Goal: Task Accomplishment & Management: Use online tool/utility

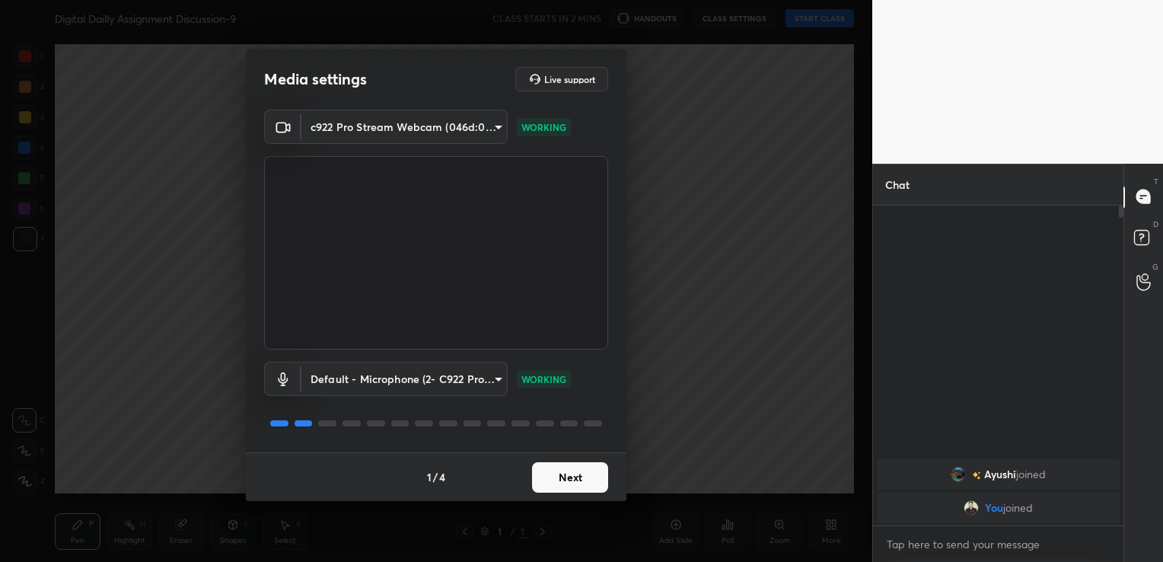
scroll to position [352, 246]
click at [597, 476] on button "Next" at bounding box center [570, 477] width 76 height 30
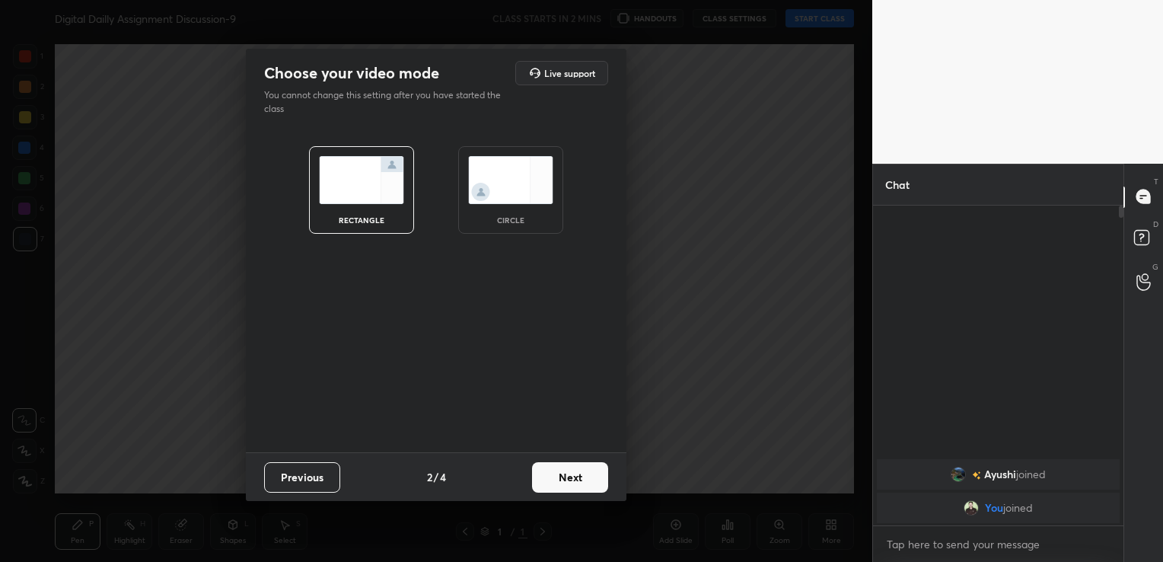
click at [597, 476] on button "Next" at bounding box center [570, 477] width 76 height 30
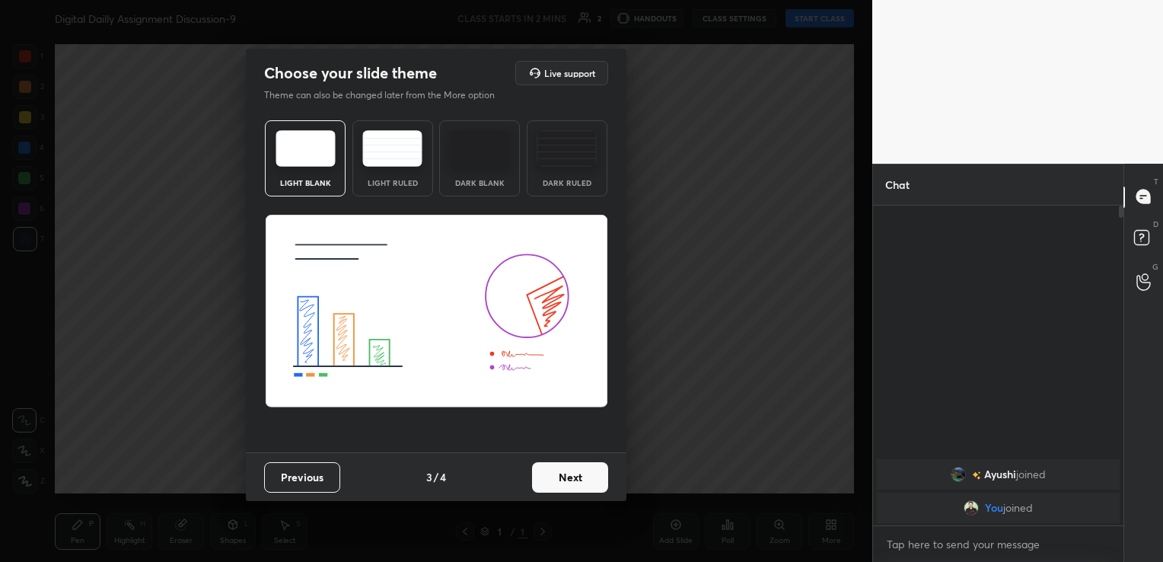
click at [568, 472] on button "Next" at bounding box center [570, 477] width 76 height 30
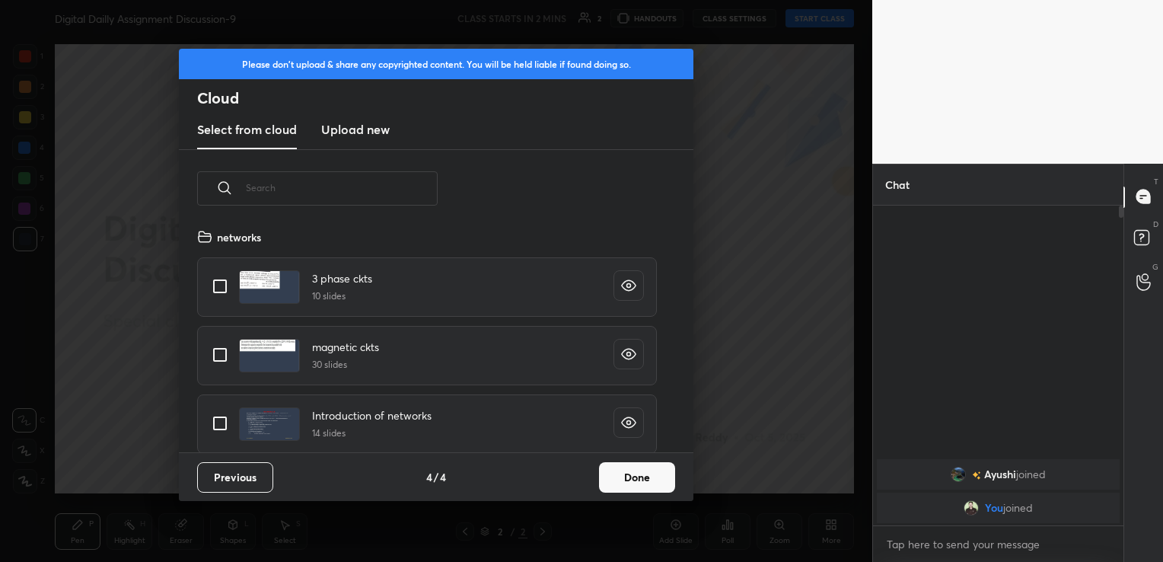
scroll to position [225, 489]
click at [355, 132] on h3 "Upload new" at bounding box center [355, 129] width 69 height 18
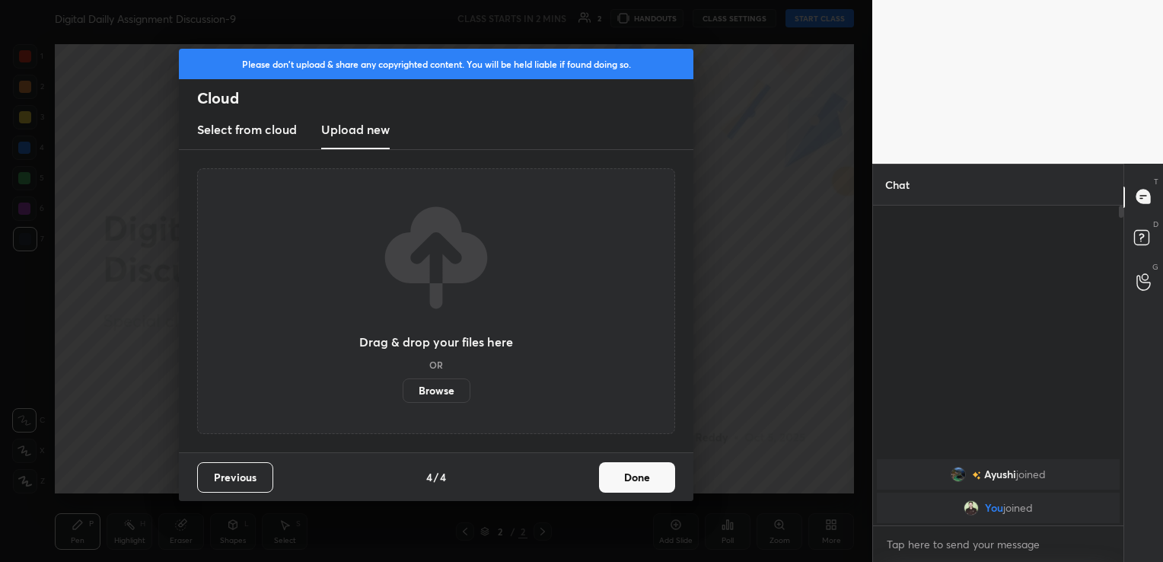
click at [440, 391] on label "Browse" at bounding box center [437, 390] width 68 height 24
click at [403, 391] on input "Browse" at bounding box center [403, 390] width 0 height 24
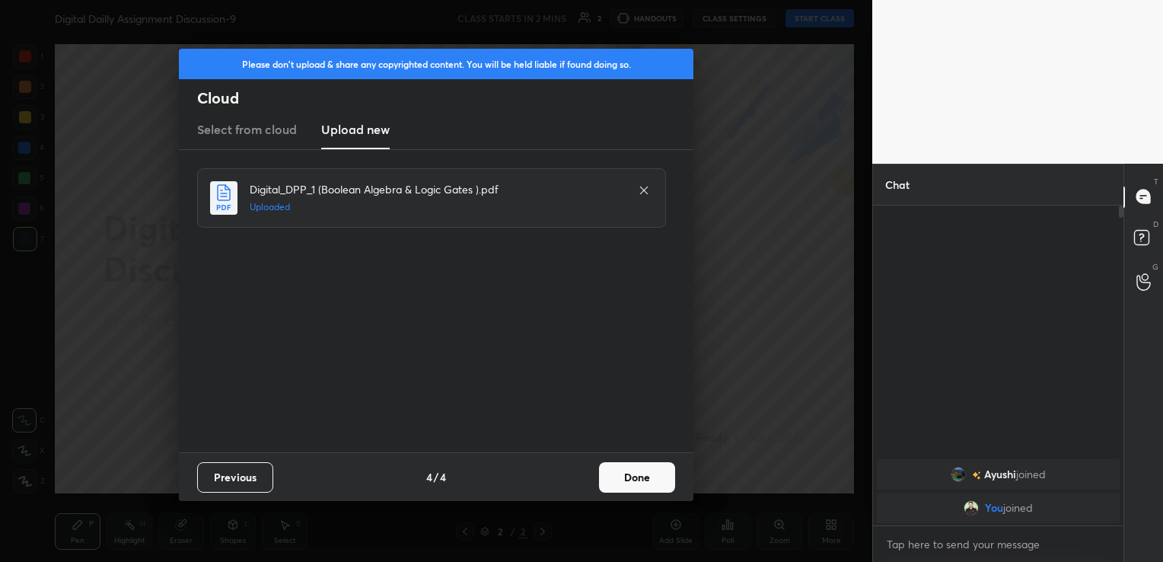
click at [652, 477] on button "Done" at bounding box center [637, 477] width 76 height 30
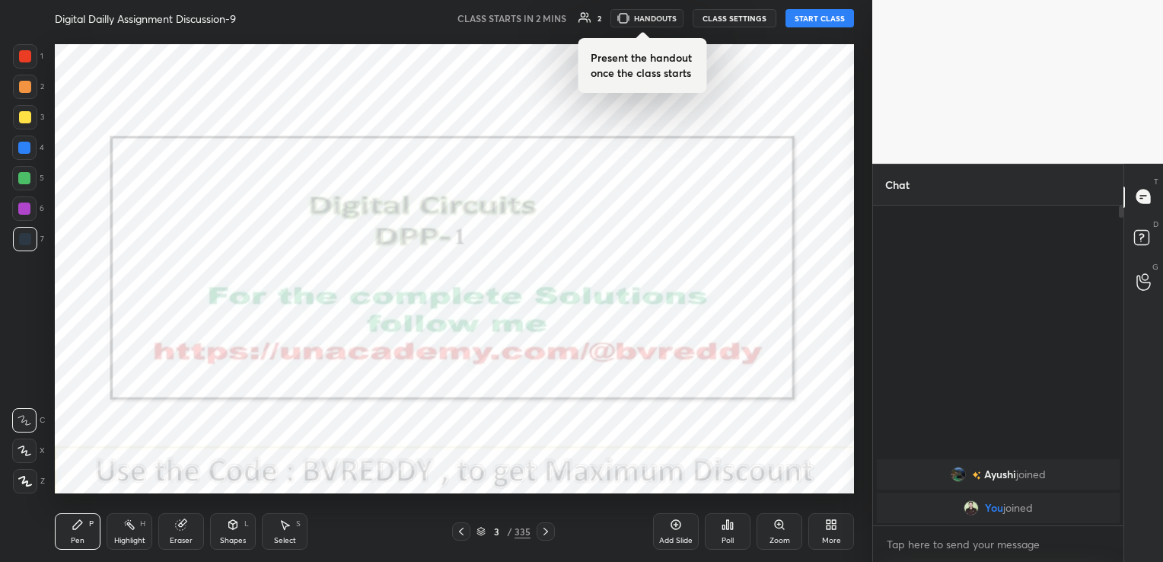
click at [826, 531] on icon at bounding box center [831, 524] width 12 height 12
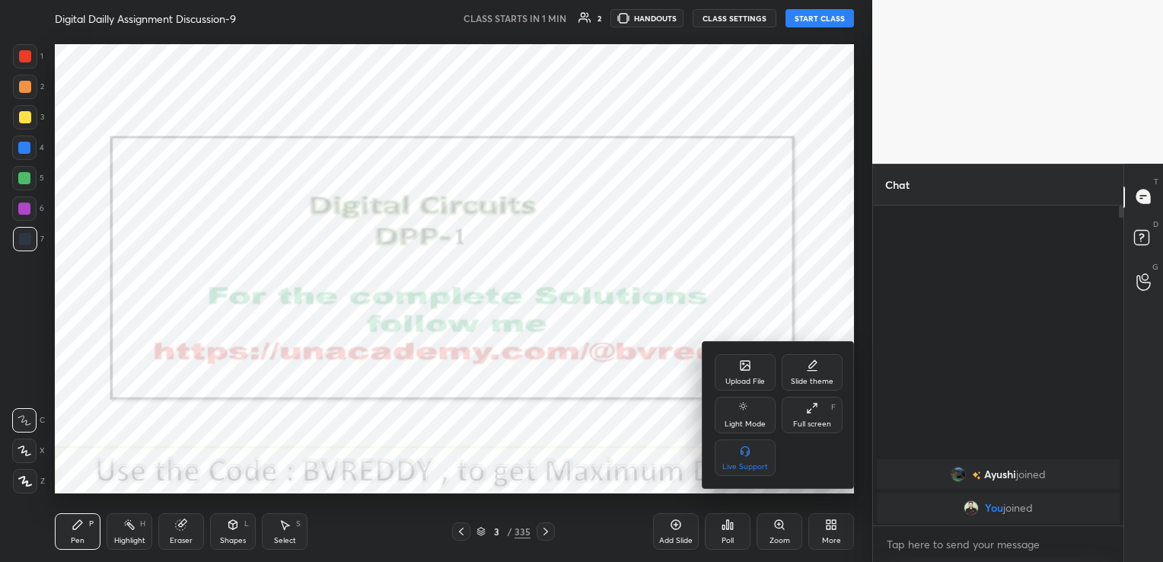
click at [751, 375] on div "Upload File" at bounding box center [745, 372] width 61 height 37
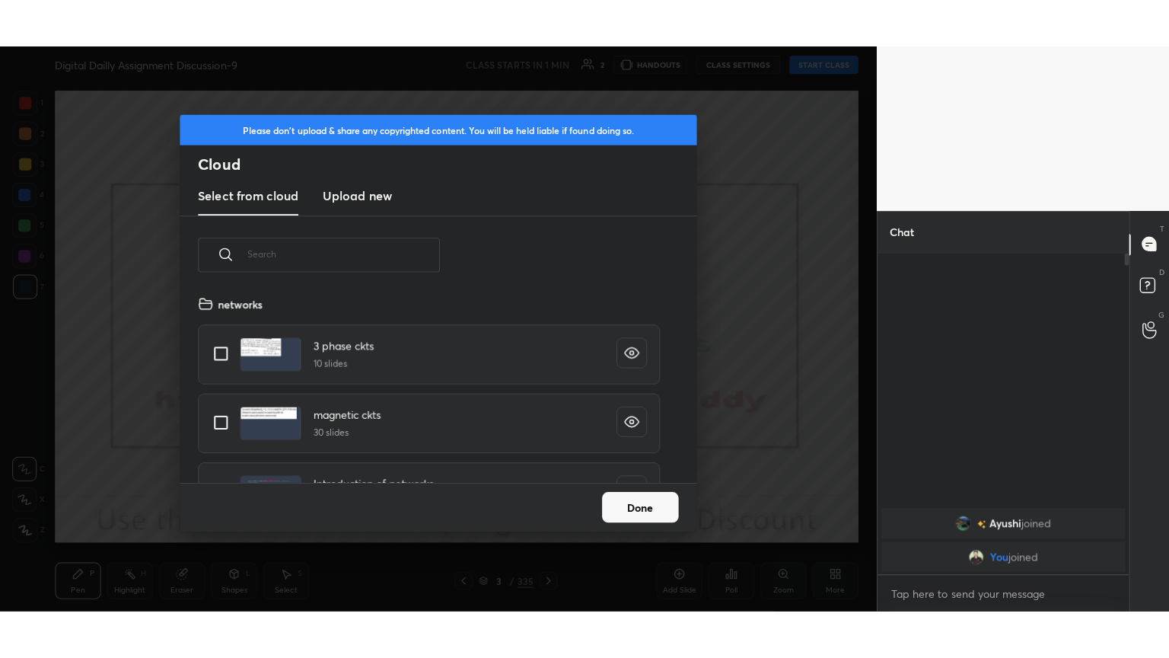
scroll to position [187, 489]
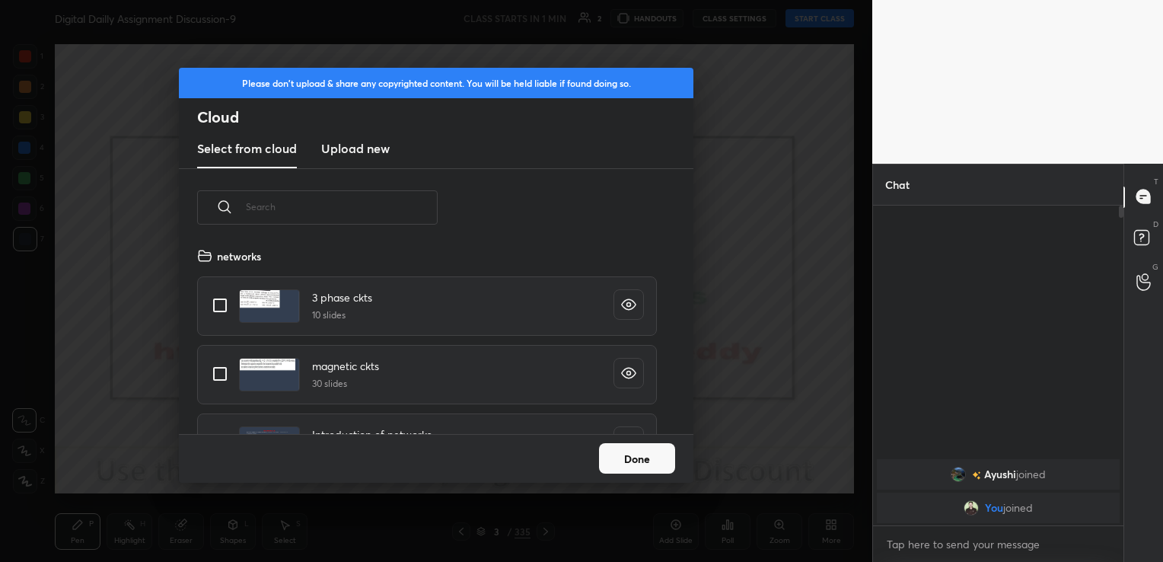
click at [346, 148] on h3 "Upload new" at bounding box center [355, 148] width 69 height 18
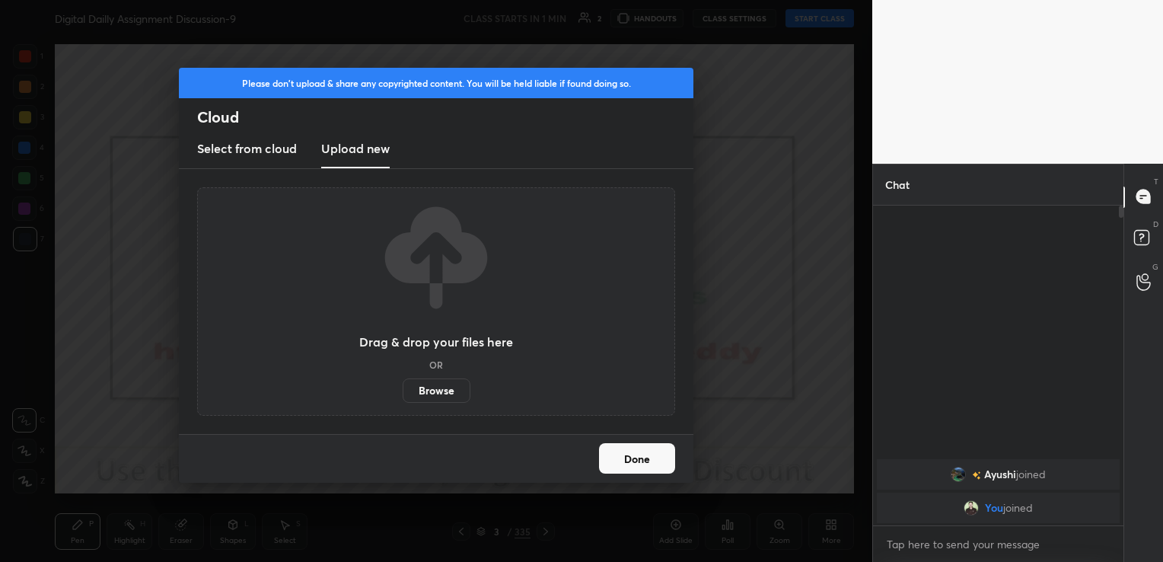
click at [442, 389] on label "Browse" at bounding box center [437, 390] width 68 height 24
click at [403, 389] on input "Browse" at bounding box center [403, 390] width 0 height 24
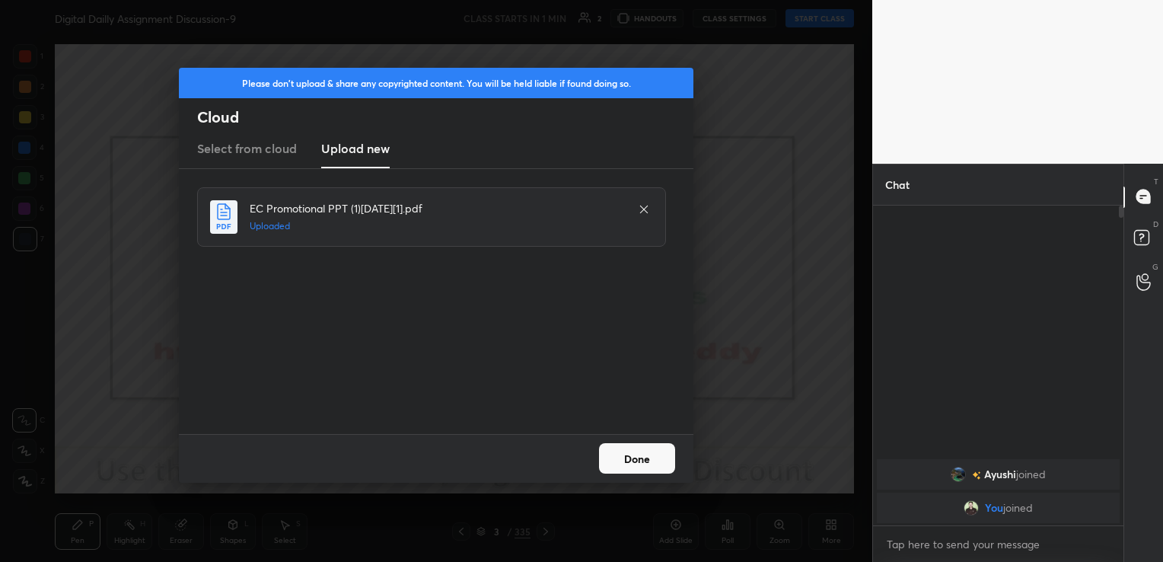
click at [655, 454] on button "Done" at bounding box center [637, 458] width 76 height 30
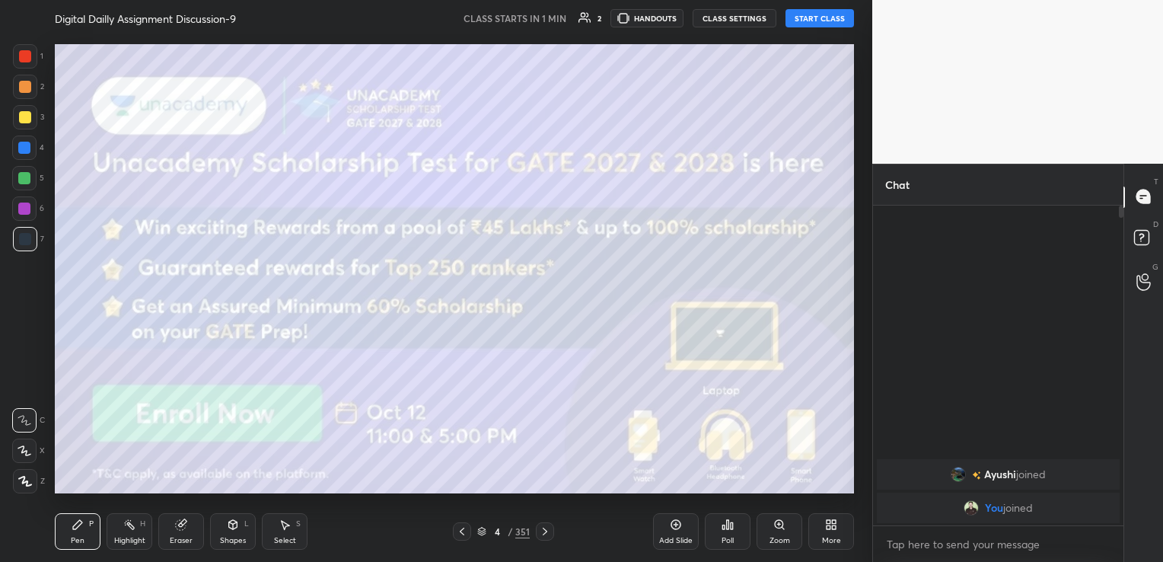
click at [846, 524] on div "More" at bounding box center [831, 531] width 46 height 37
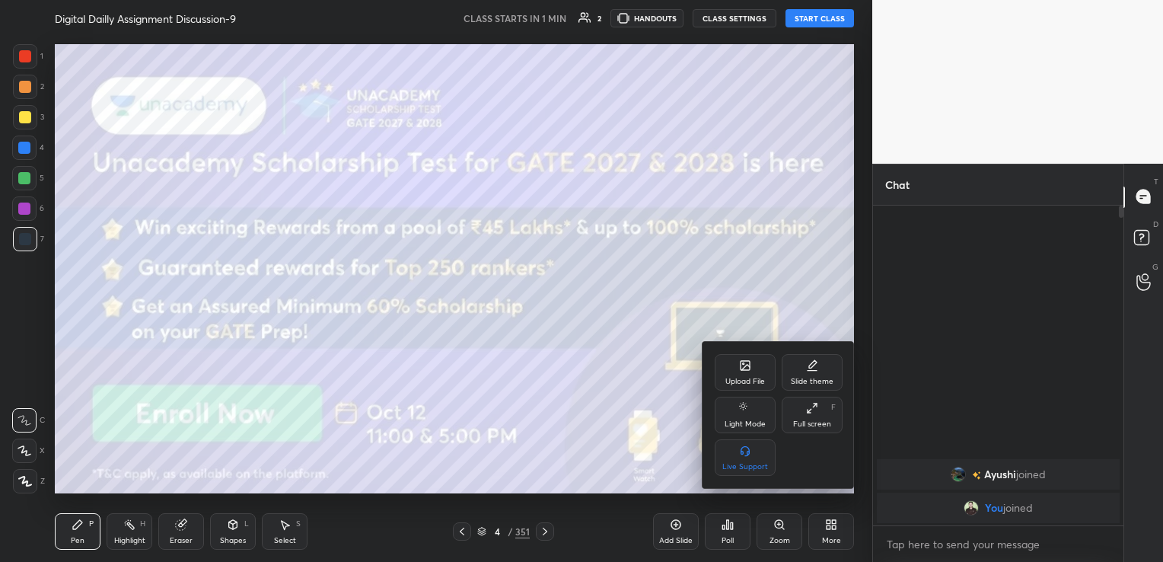
click at [819, 420] on div "Full screen" at bounding box center [812, 424] width 38 height 8
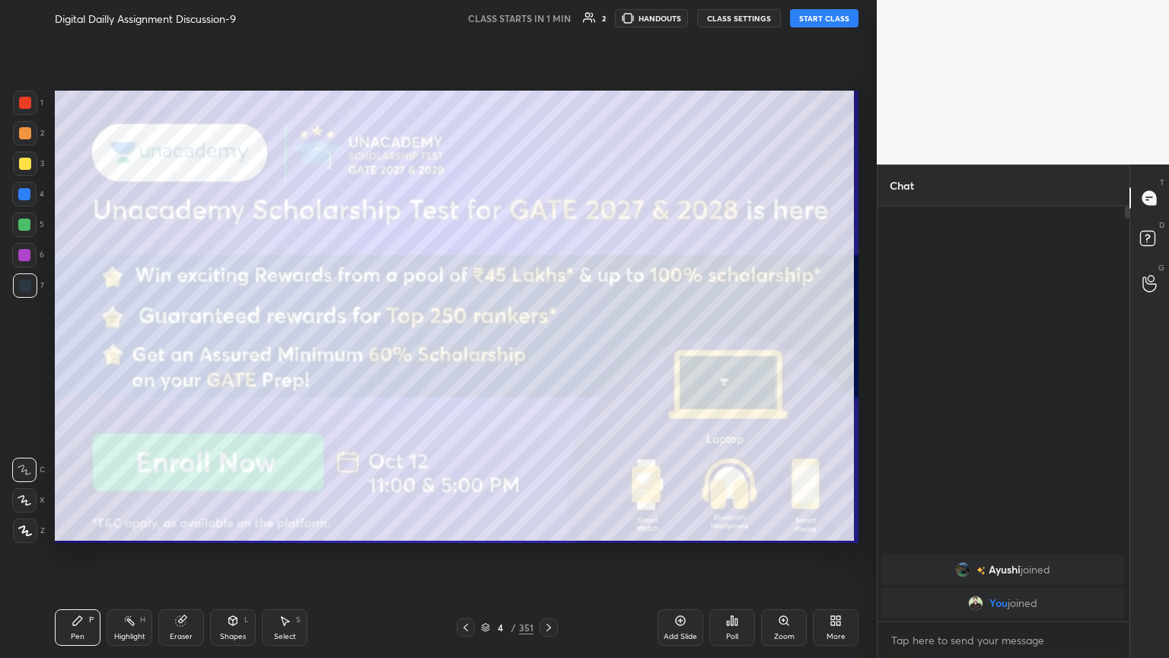
scroll to position [447, 247]
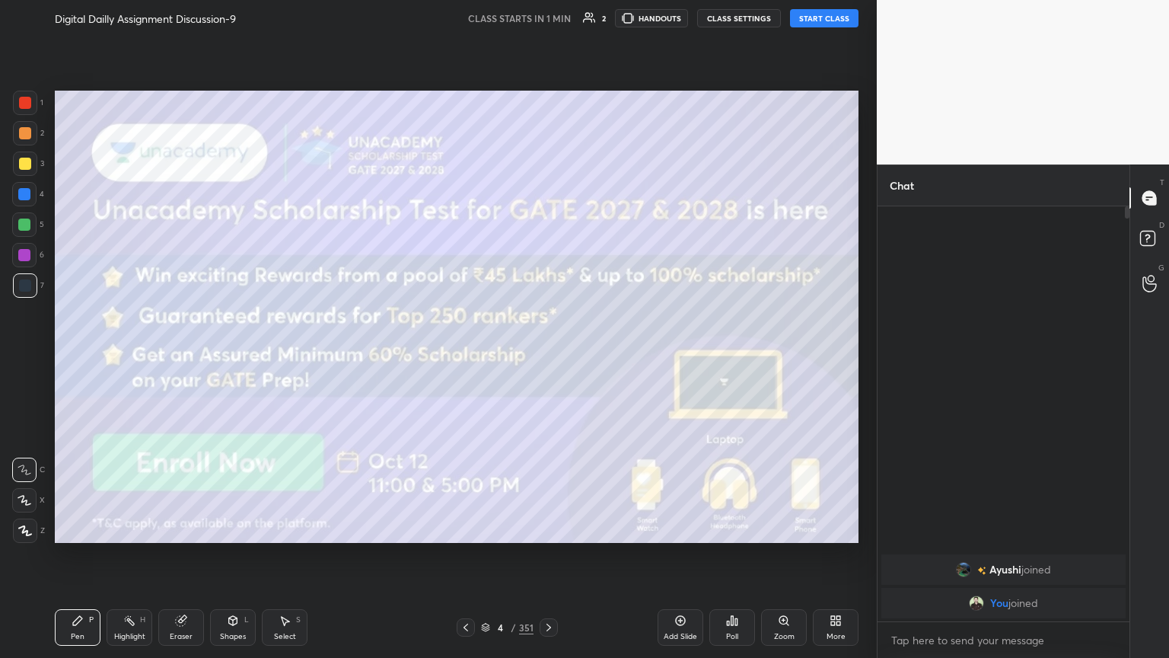
click at [826, 22] on button "START CLASS" at bounding box center [824, 18] width 69 height 18
click at [594, 20] on button "HANDOUTS" at bounding box center [590, 18] width 73 height 18
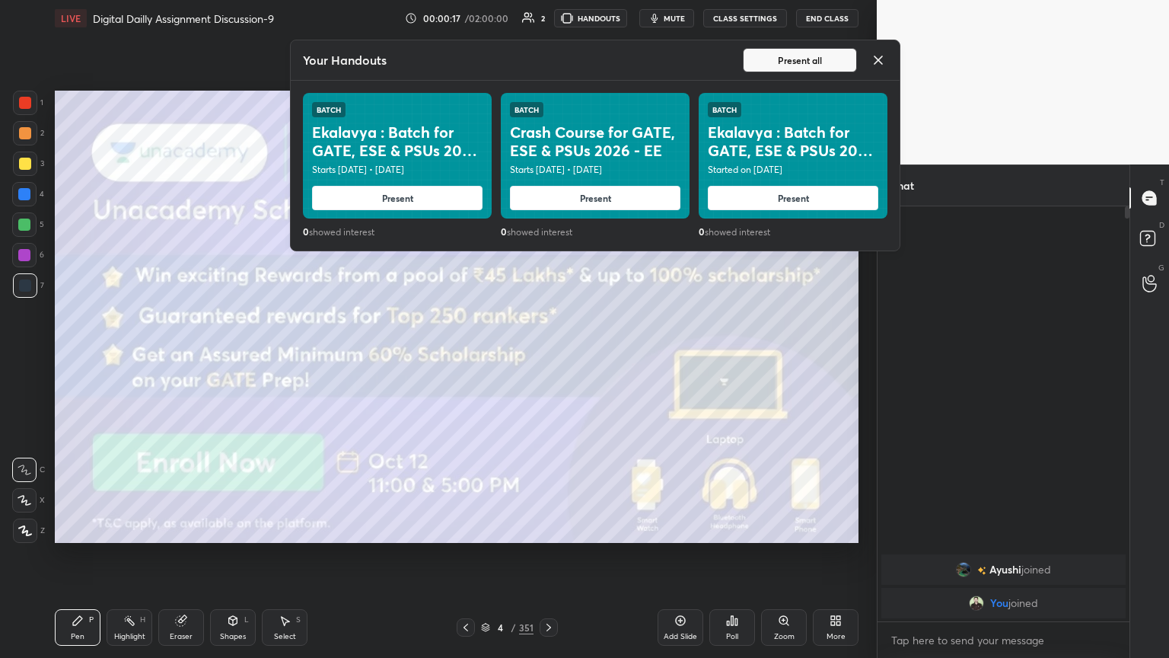
click at [788, 63] on button "Present all" at bounding box center [800, 60] width 114 height 24
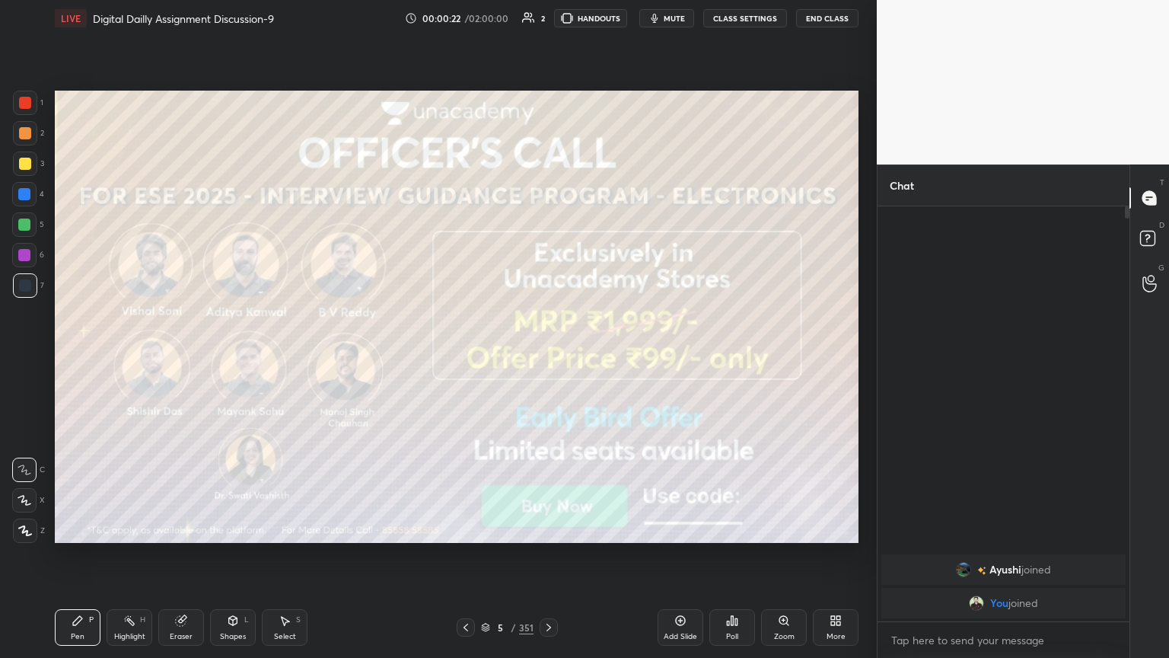
click at [25, 534] on icon at bounding box center [25, 530] width 12 height 9
click at [29, 167] on div at bounding box center [25, 164] width 12 height 12
click at [236, 561] on div "Shapes" at bounding box center [233, 637] width 26 height 8
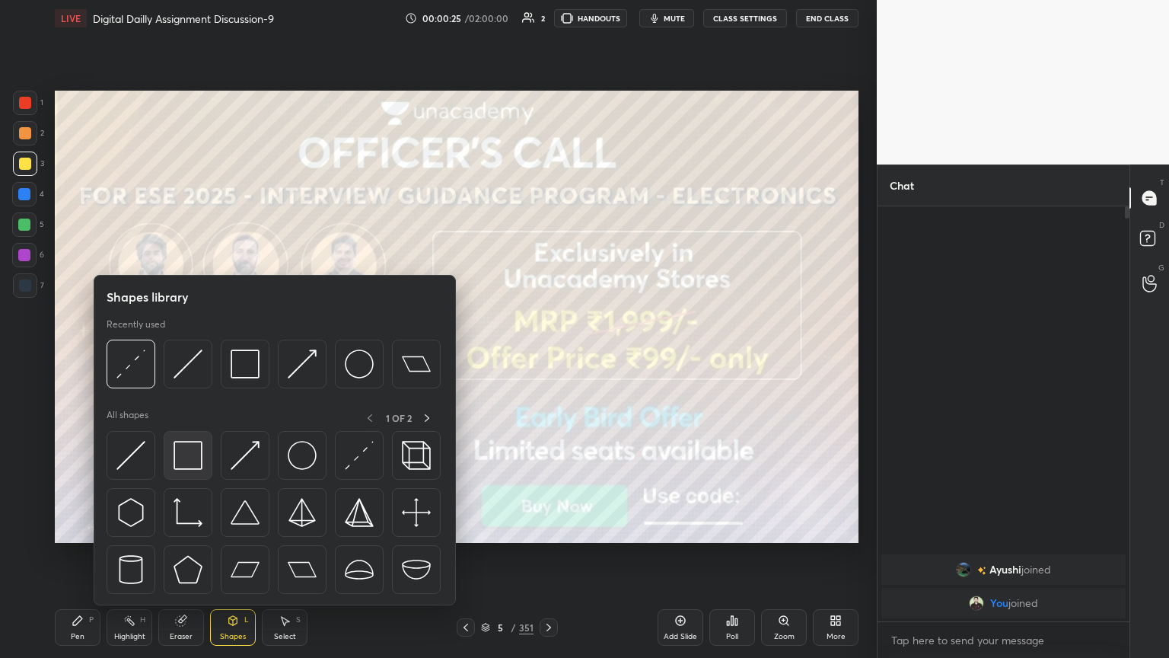
click at [198, 467] on img at bounding box center [188, 455] width 29 height 29
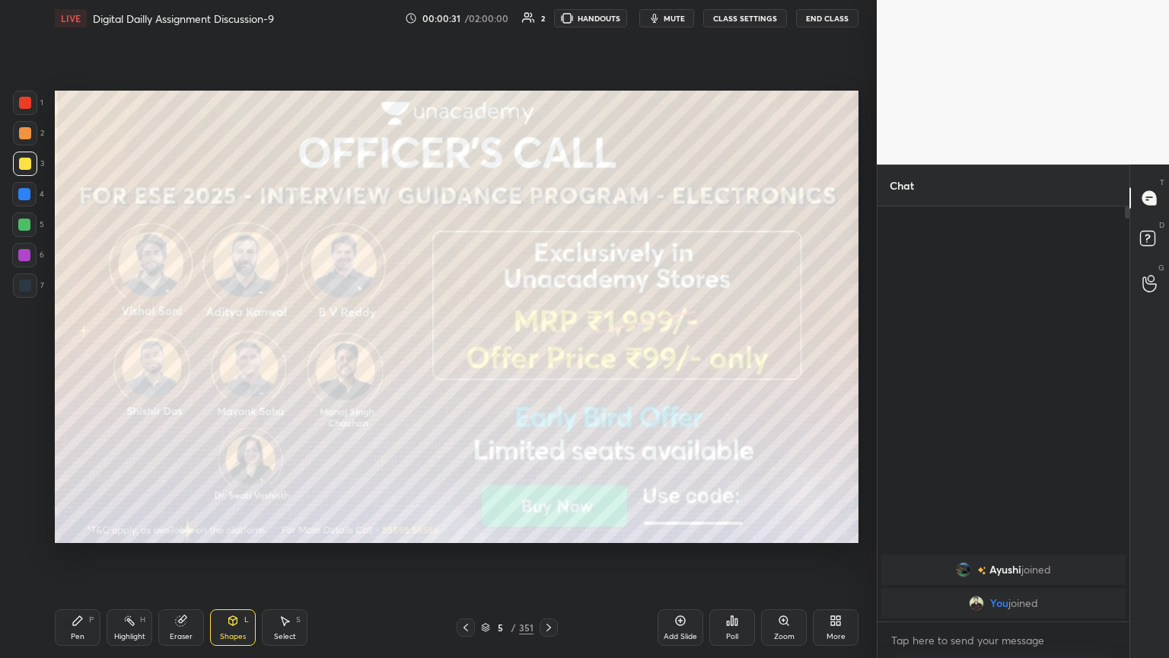
click at [464, 561] on div at bounding box center [466, 627] width 18 height 18
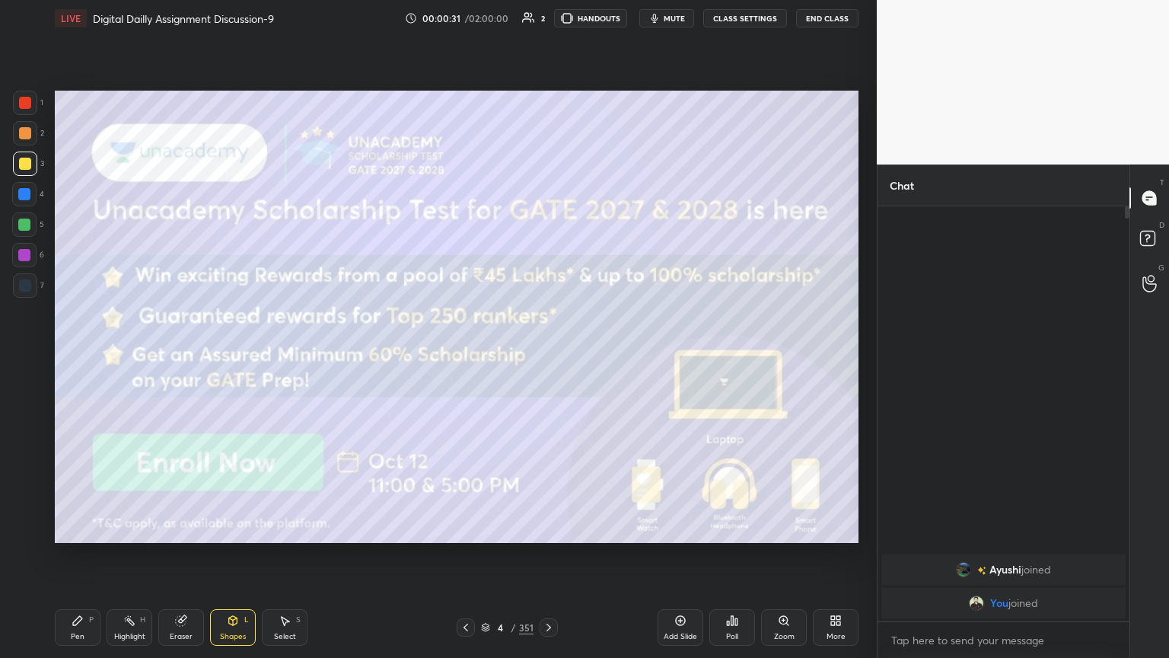
click at [464, 561] on icon at bounding box center [466, 627] width 12 height 12
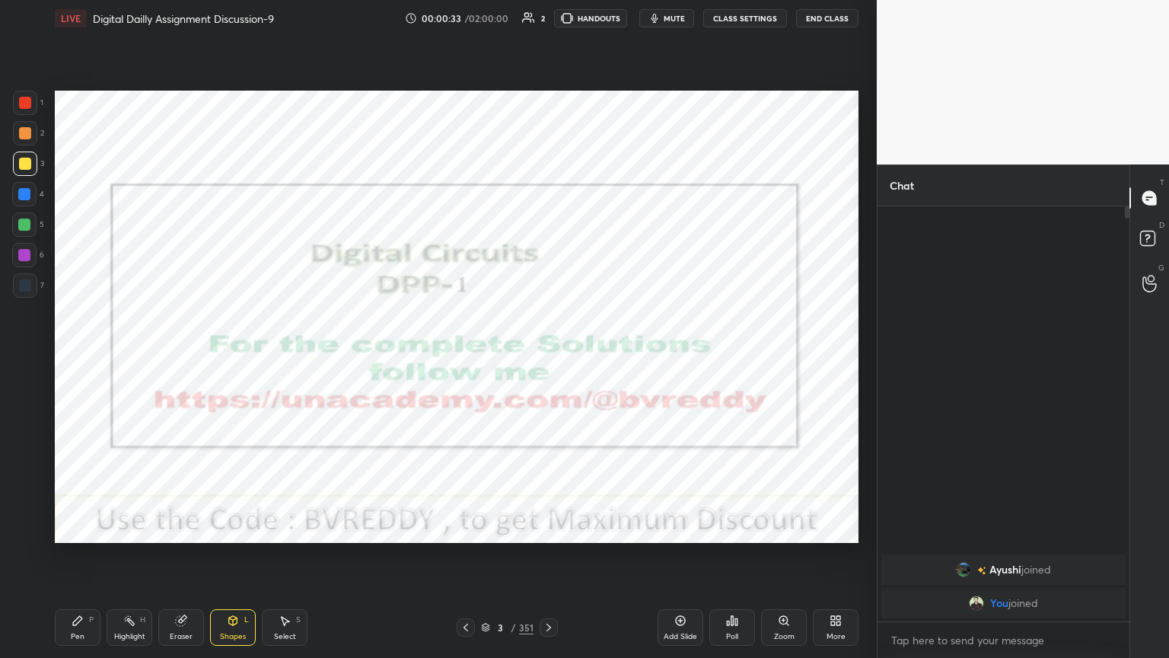
click at [548, 561] on icon at bounding box center [549, 627] width 12 height 12
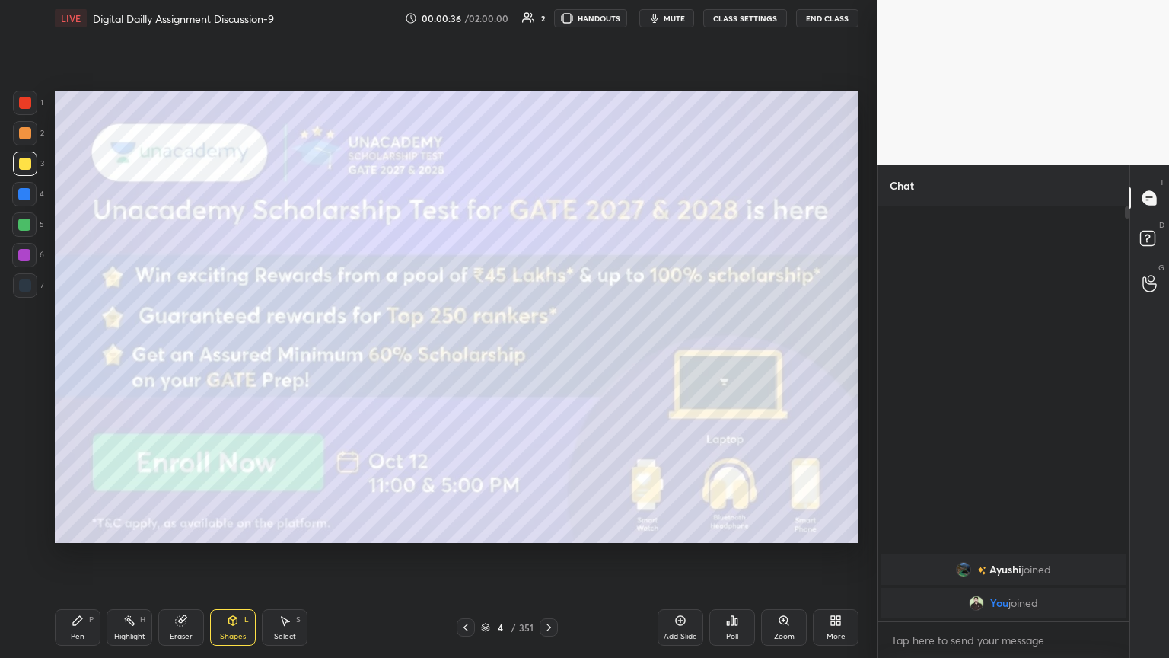
click at [234, 561] on icon at bounding box center [233, 620] width 8 height 9
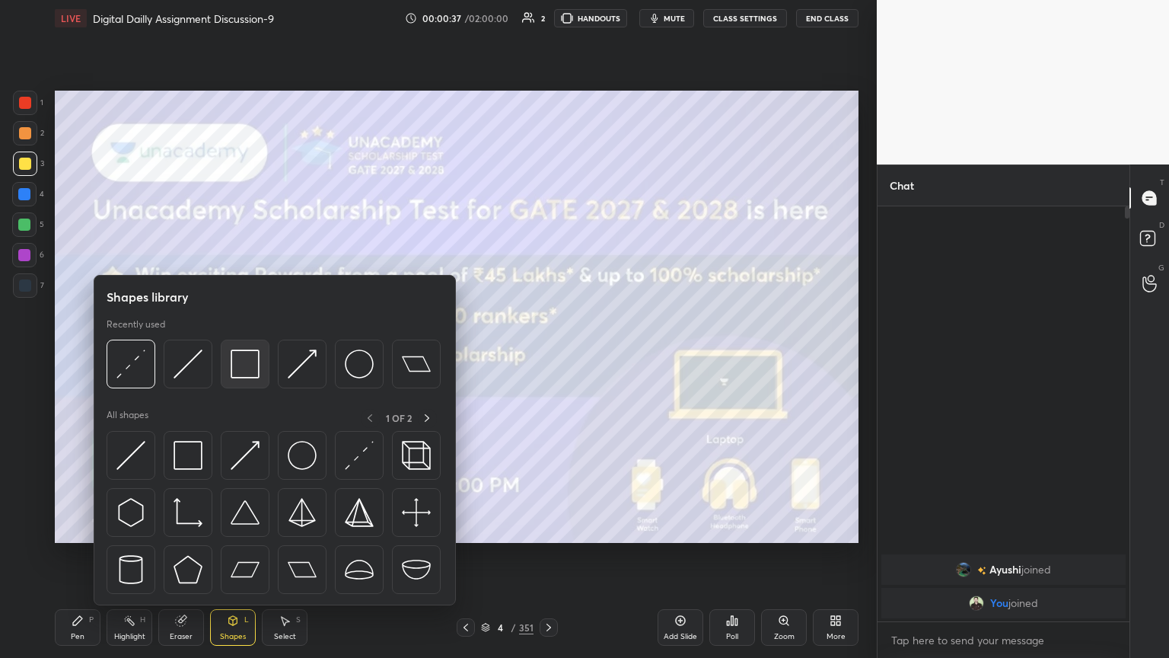
click at [238, 376] on img at bounding box center [245, 363] width 29 height 29
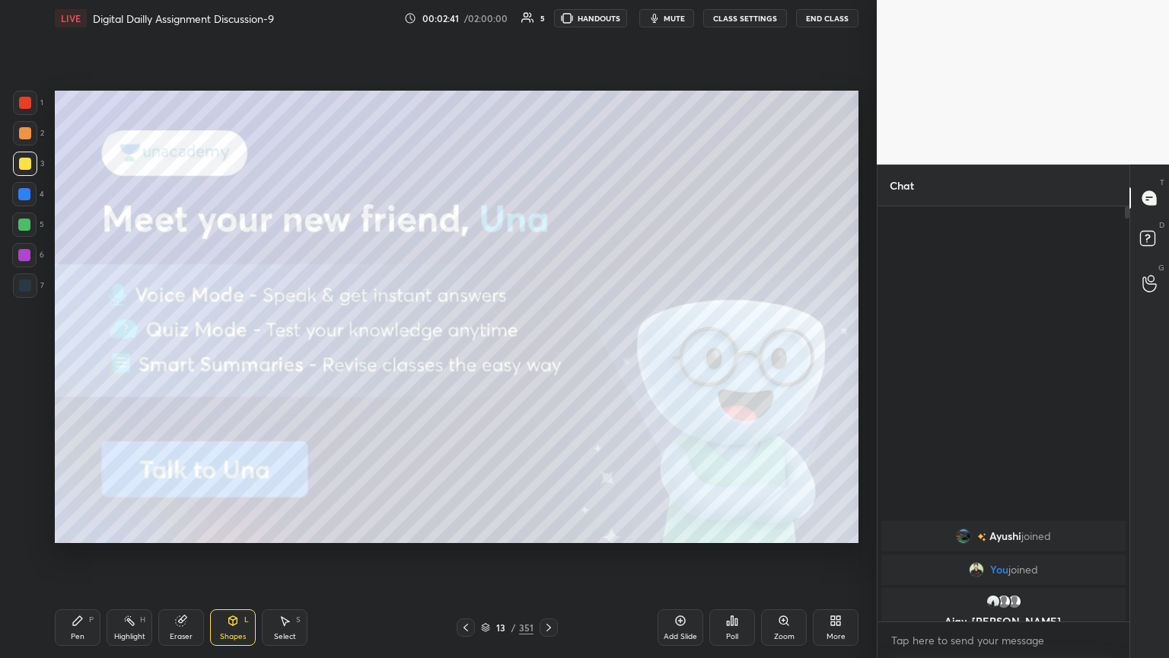
click at [552, 561] on icon at bounding box center [549, 627] width 12 height 12
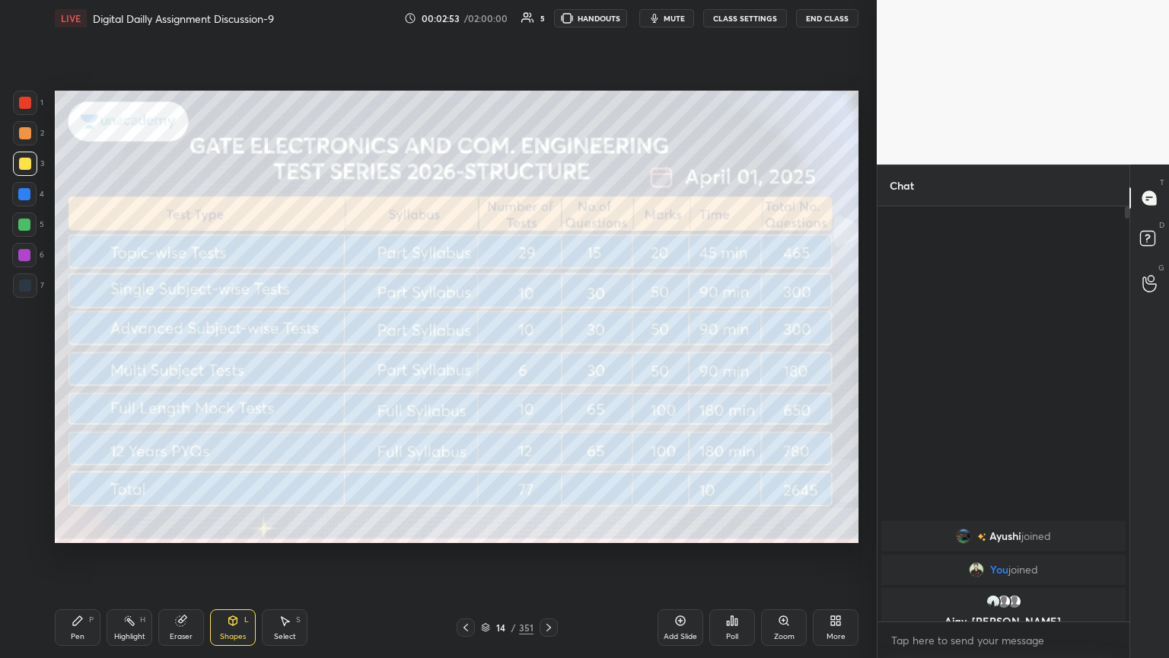
click at [551, 561] on icon at bounding box center [549, 627] width 12 height 12
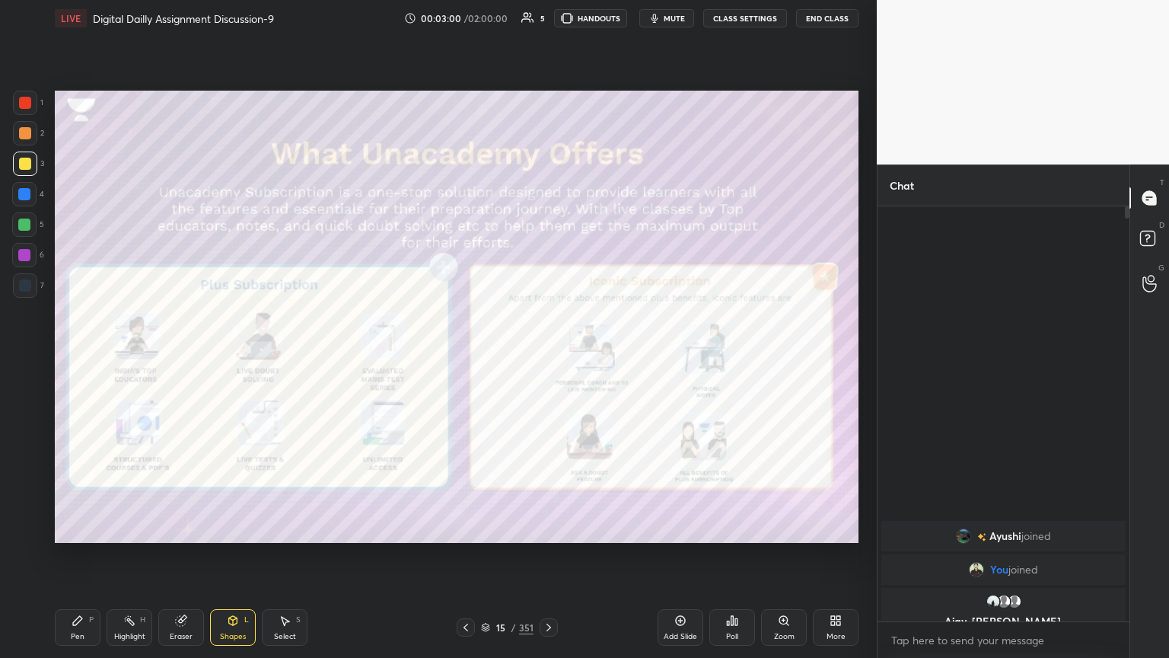
click at [550, 561] on icon at bounding box center [549, 627] width 12 height 12
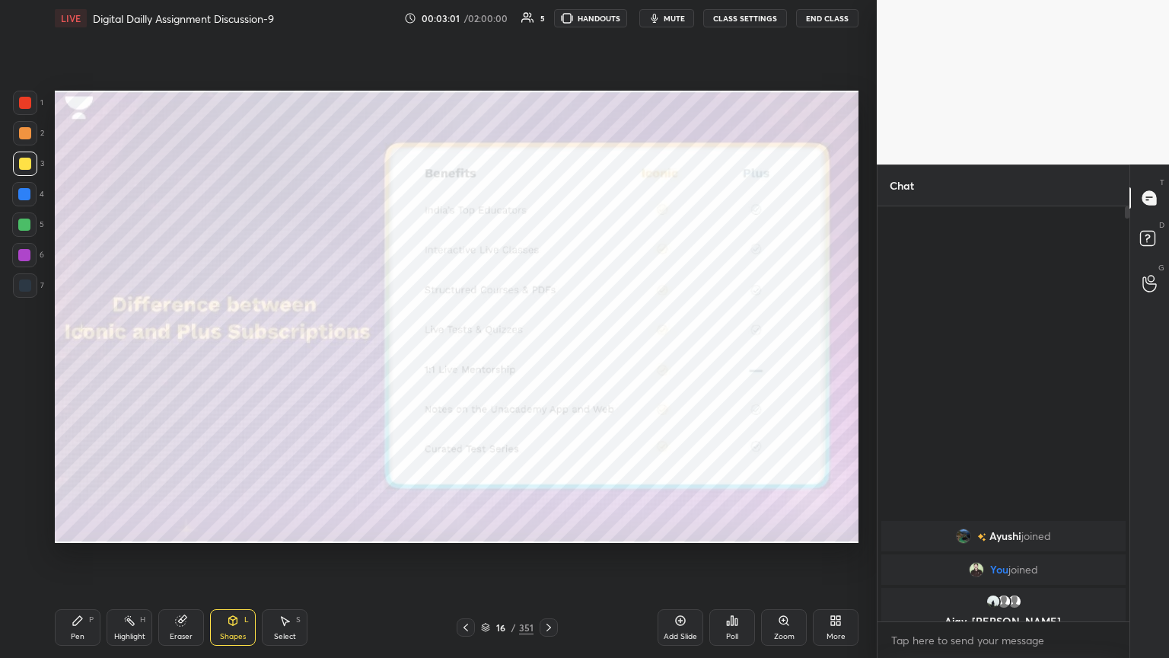
click at [549, 561] on icon at bounding box center [549, 627] width 12 height 12
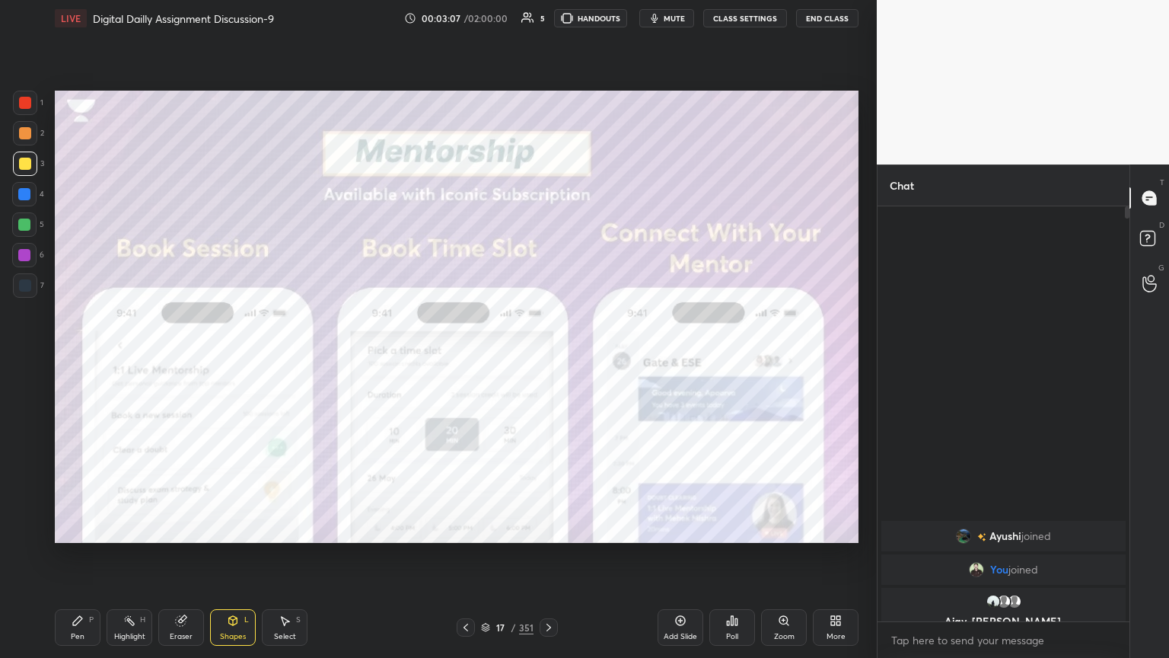
click at [551, 561] on icon at bounding box center [549, 627] width 12 height 12
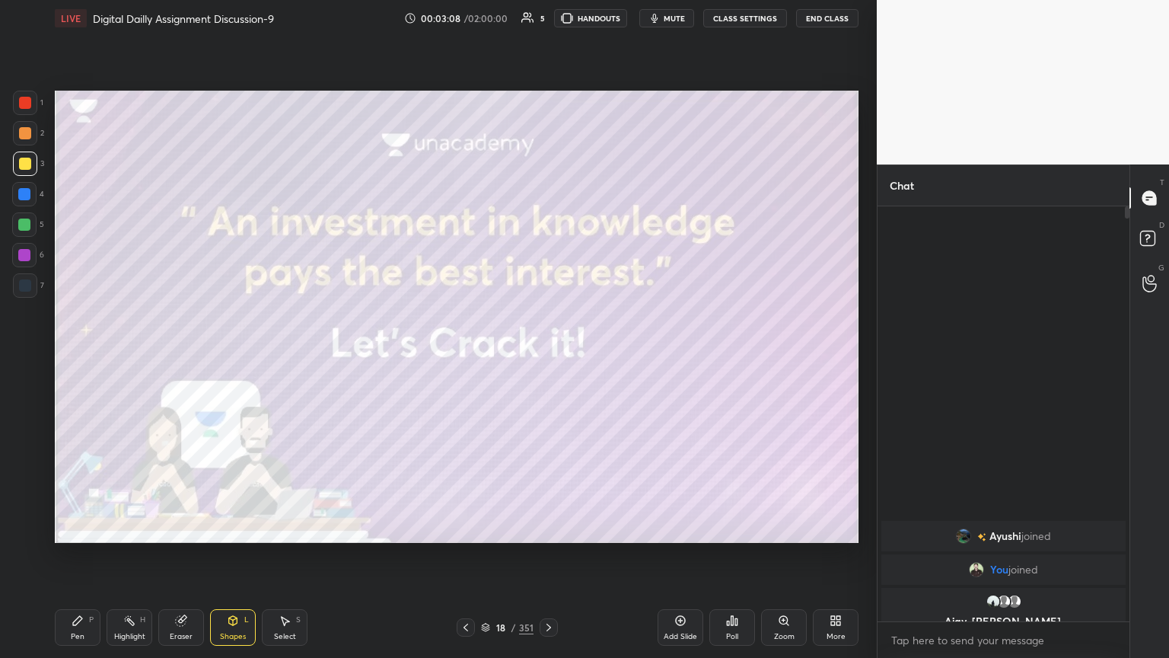
click at [550, 561] on icon at bounding box center [549, 627] width 12 height 12
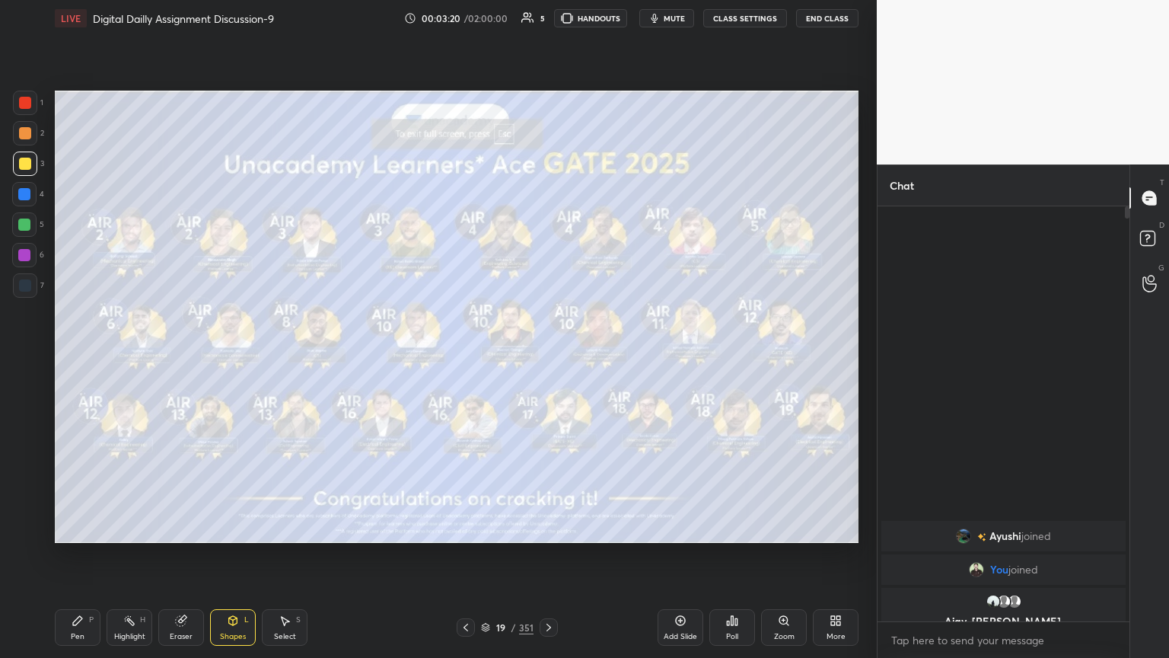
click at [488, 561] on icon at bounding box center [485, 627] width 9 height 9
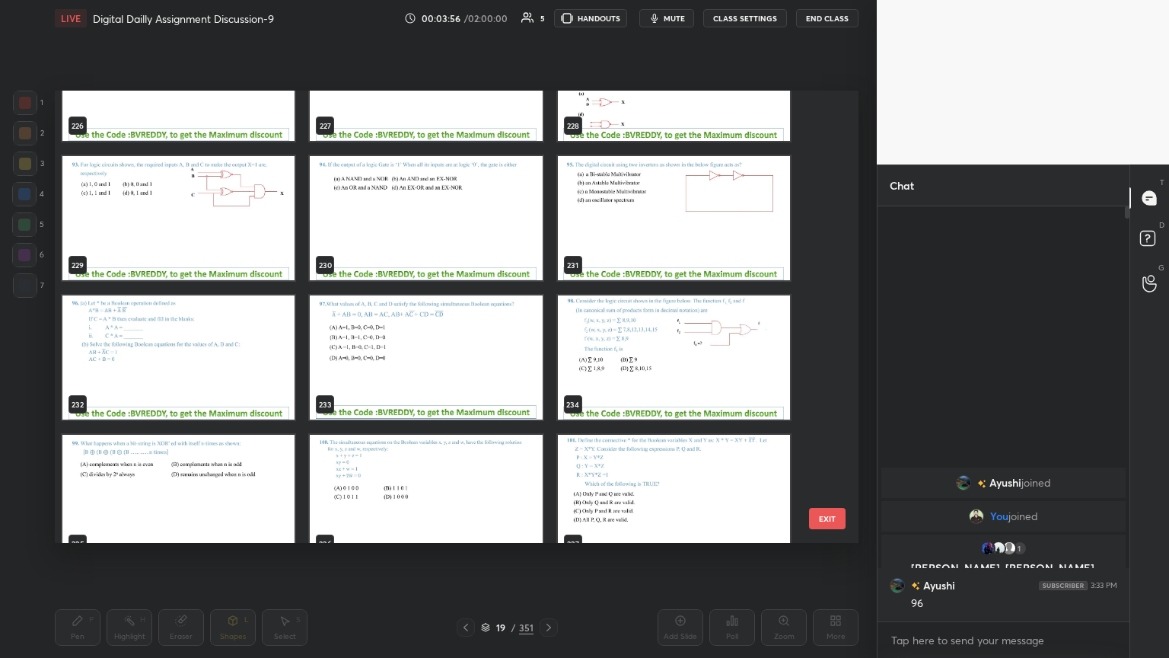
scroll to position [10517, 0]
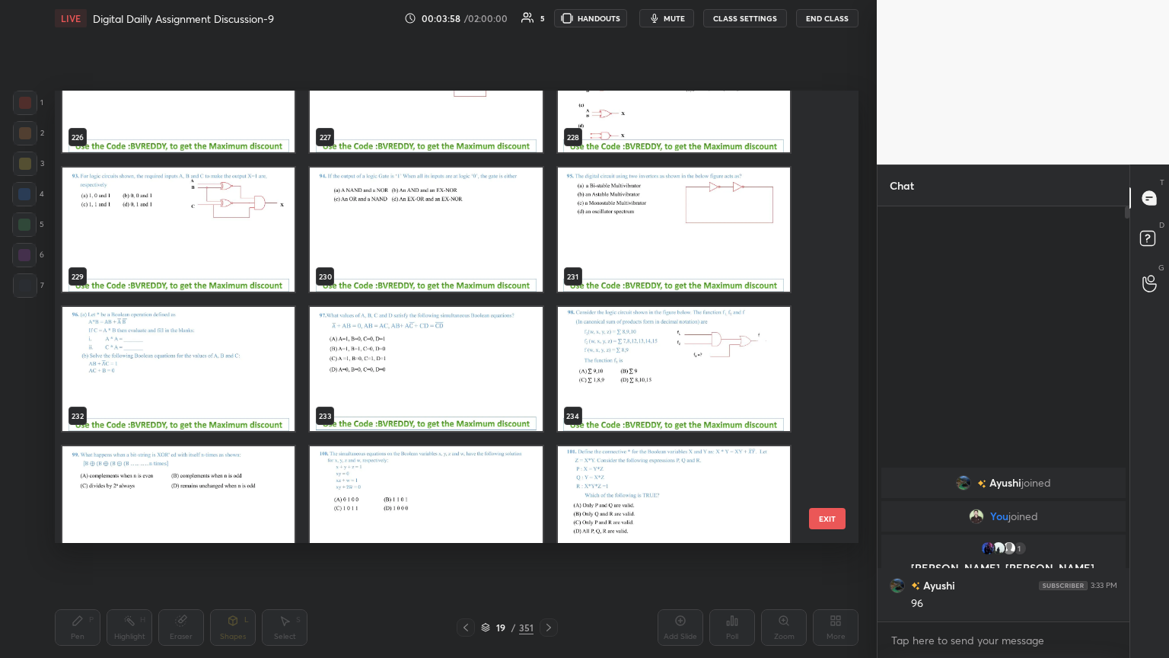
click at [247, 400] on img "grid" at bounding box center [178, 369] width 232 height 124
click at [247, 402] on img "grid" at bounding box center [178, 369] width 232 height 124
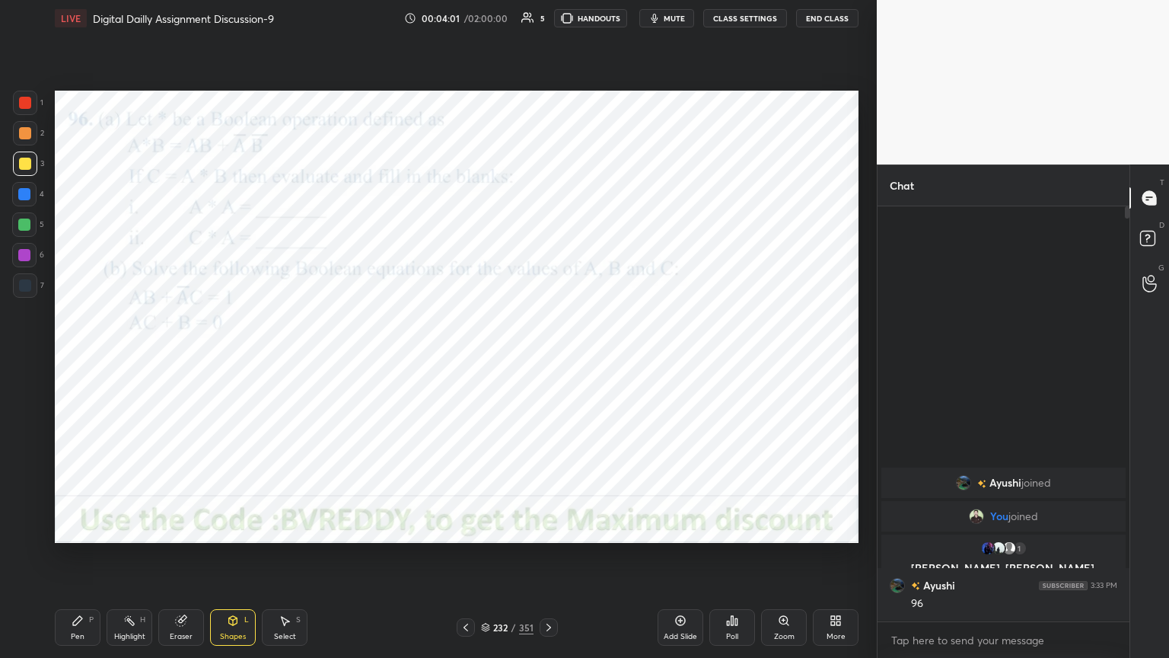
click at [548, 561] on icon at bounding box center [549, 627] width 12 height 12
click at [27, 257] on div at bounding box center [24, 255] width 12 height 12
click at [75, 561] on div "Pen" at bounding box center [78, 637] width 14 height 8
click at [730, 561] on div "Poll" at bounding box center [732, 637] width 12 height 8
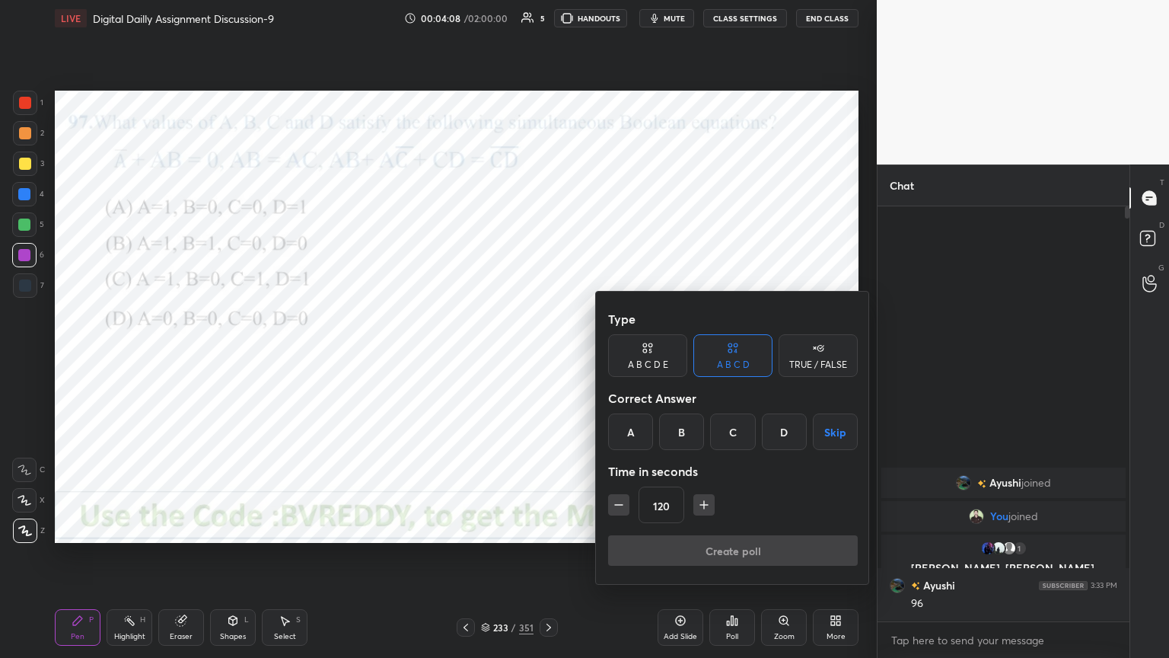
click at [642, 435] on div "A" at bounding box center [630, 431] width 45 height 37
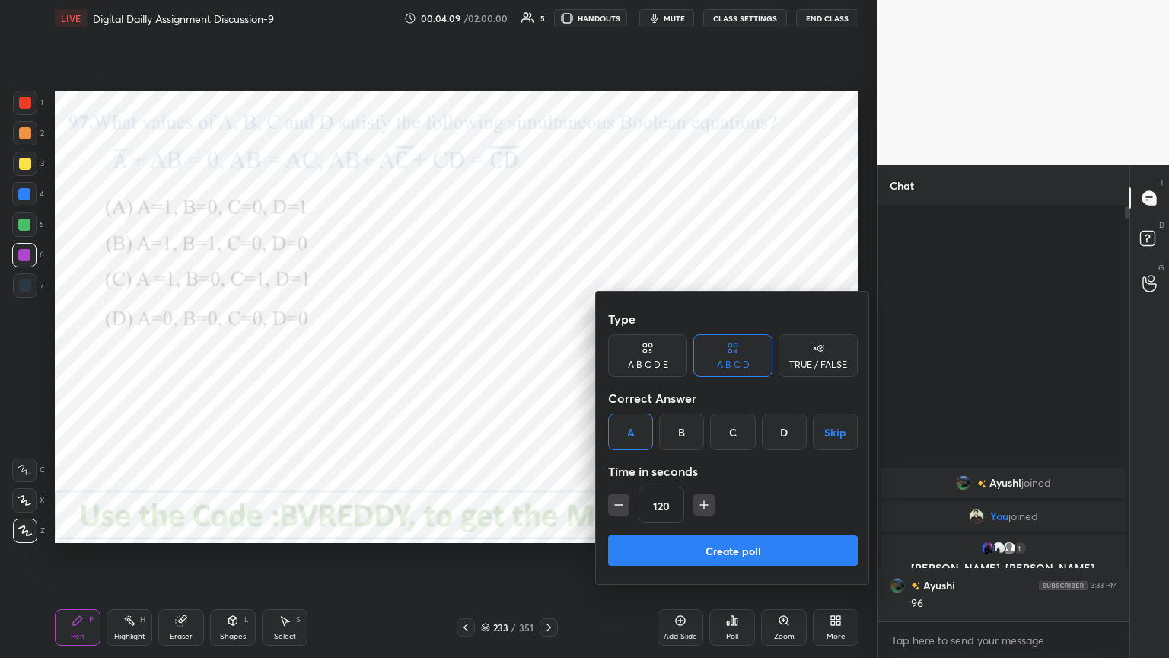
click at [704, 546] on button "Create poll" at bounding box center [733, 550] width 250 height 30
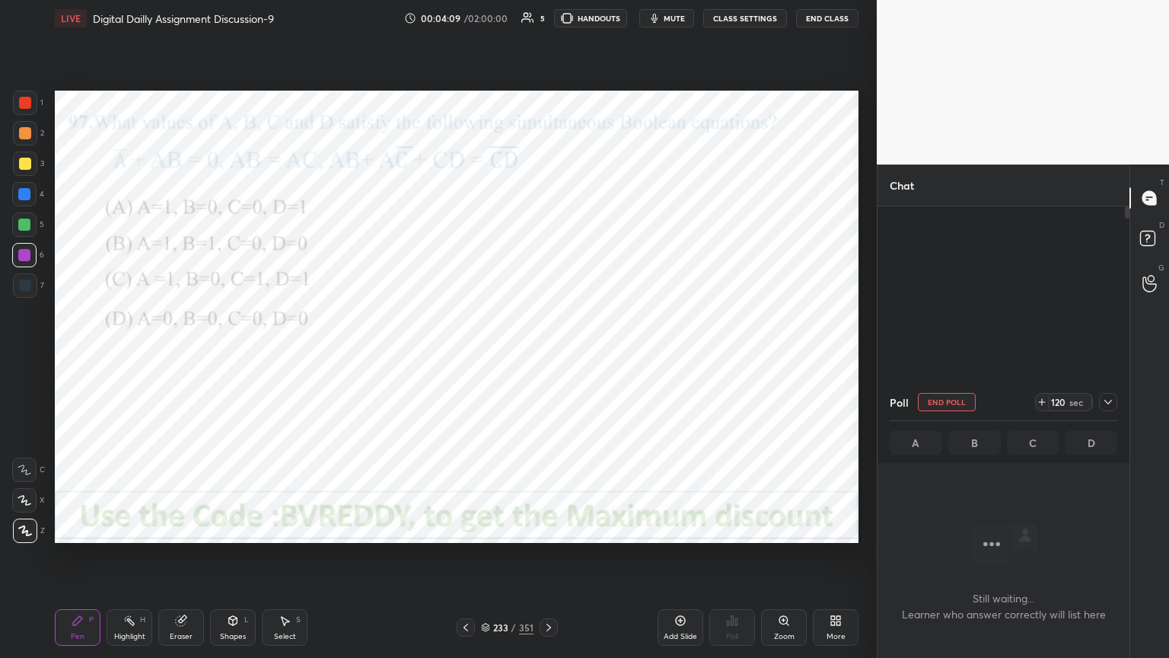
scroll to position [5, 5]
click at [29, 502] on icon at bounding box center [25, 500] width 14 height 11
click at [27, 256] on div at bounding box center [24, 255] width 12 height 12
click at [26, 502] on icon at bounding box center [24, 500] width 12 height 9
click at [24, 199] on div at bounding box center [24, 194] width 12 height 12
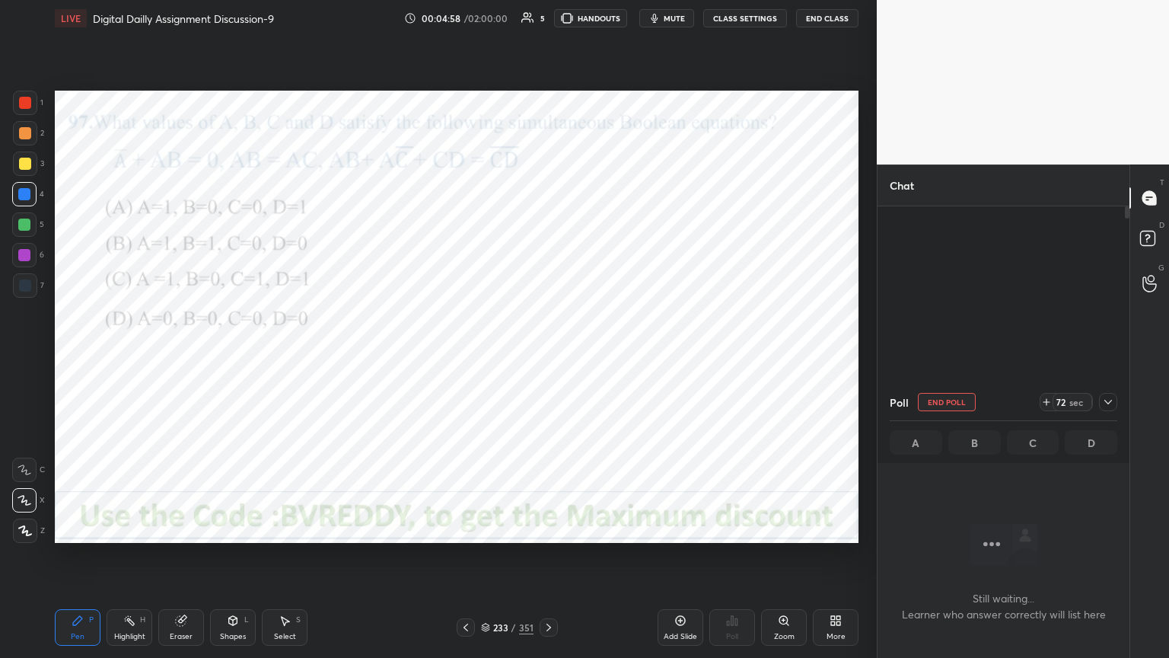
click at [12, 501] on div at bounding box center [24, 500] width 24 height 24
click at [31, 532] on div at bounding box center [25, 530] width 24 height 24
click at [1110, 403] on icon at bounding box center [1108, 402] width 12 height 12
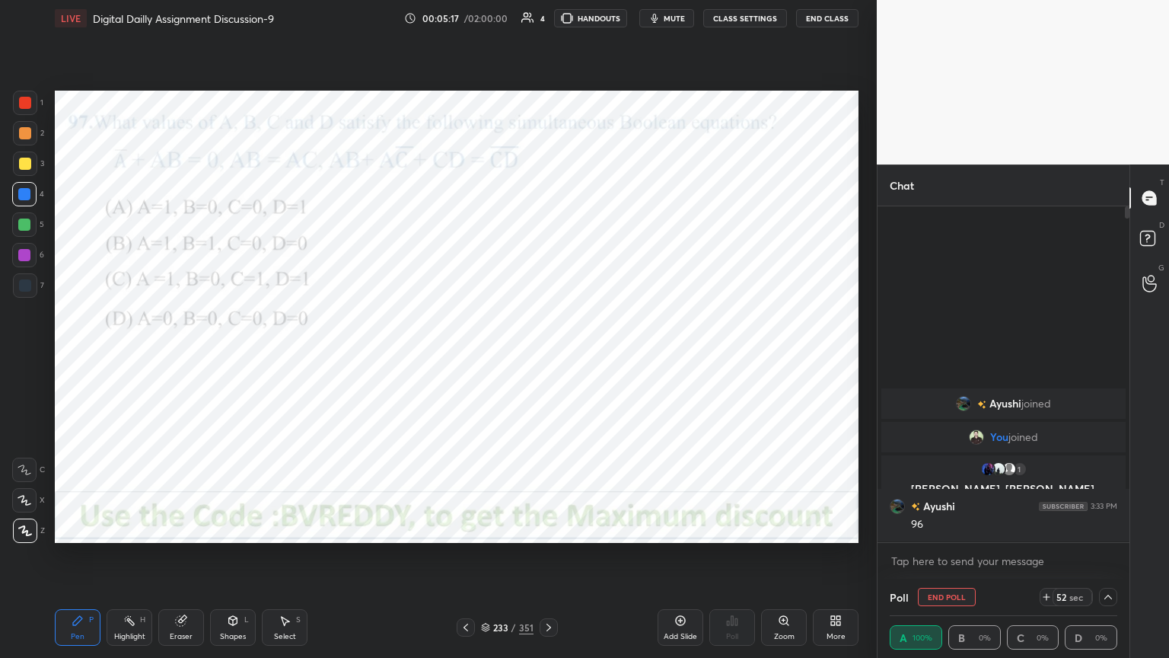
scroll to position [0, 5]
click at [24, 258] on div at bounding box center [24, 255] width 12 height 12
click at [135, 561] on div "Highlight H" at bounding box center [130, 627] width 46 height 37
click at [81, 561] on icon at bounding box center [78, 620] width 12 height 12
click at [1111, 561] on icon at bounding box center [1108, 597] width 12 height 12
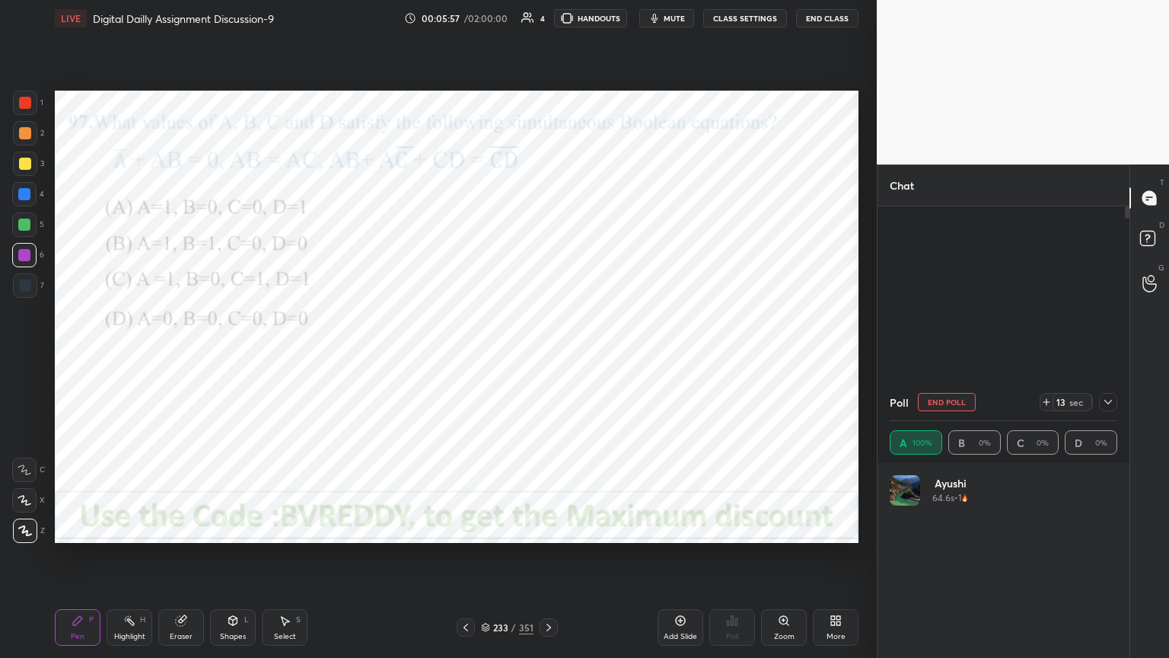
scroll to position [178, 223]
click at [963, 405] on button "End Poll" at bounding box center [947, 402] width 58 height 18
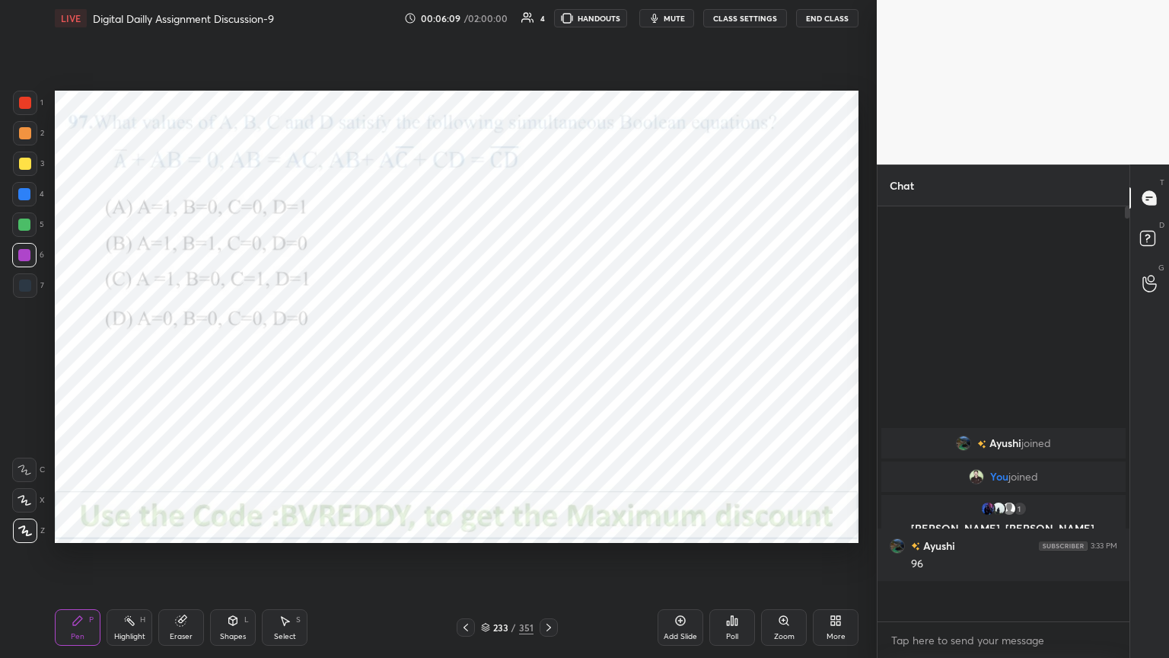
scroll to position [0, 0]
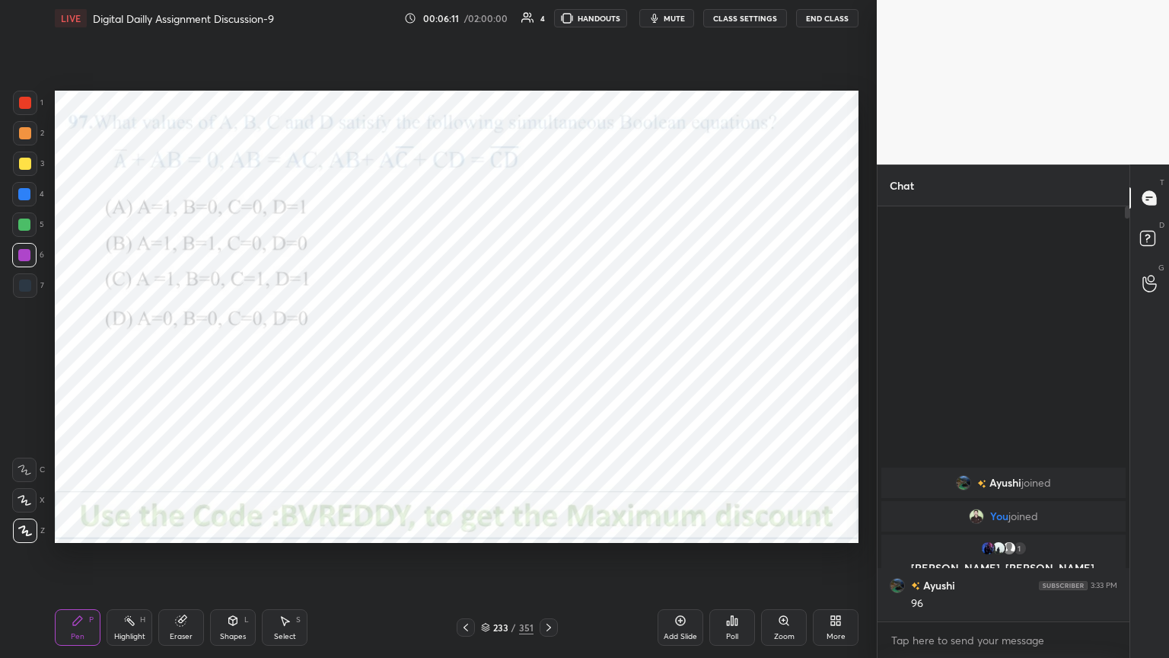
click at [548, 561] on icon at bounding box center [549, 627] width 12 height 12
click at [735, 561] on div "Poll" at bounding box center [732, 637] width 12 height 8
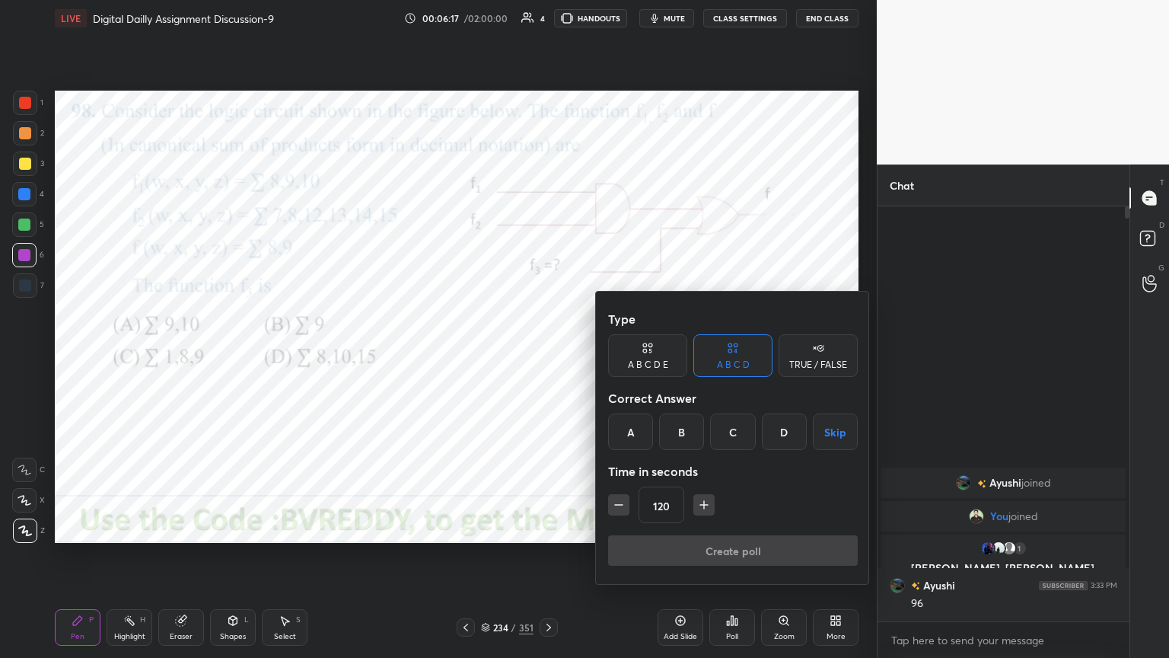
click at [690, 436] on div "B" at bounding box center [681, 431] width 45 height 37
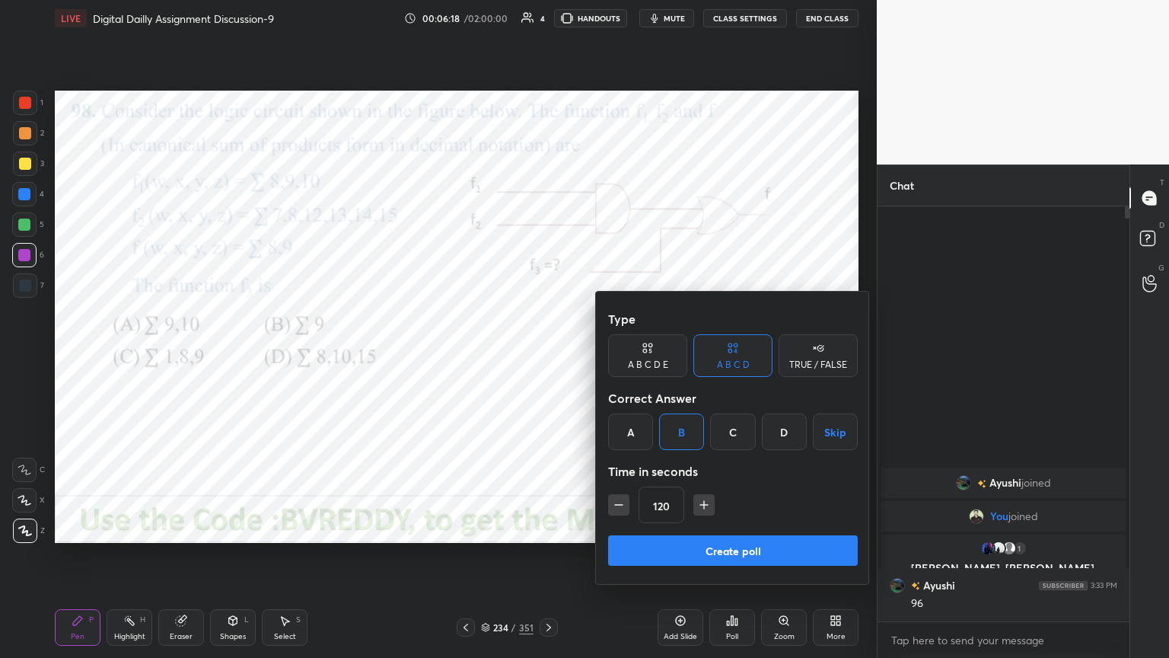
click at [690, 546] on button "Create poll" at bounding box center [733, 550] width 250 height 30
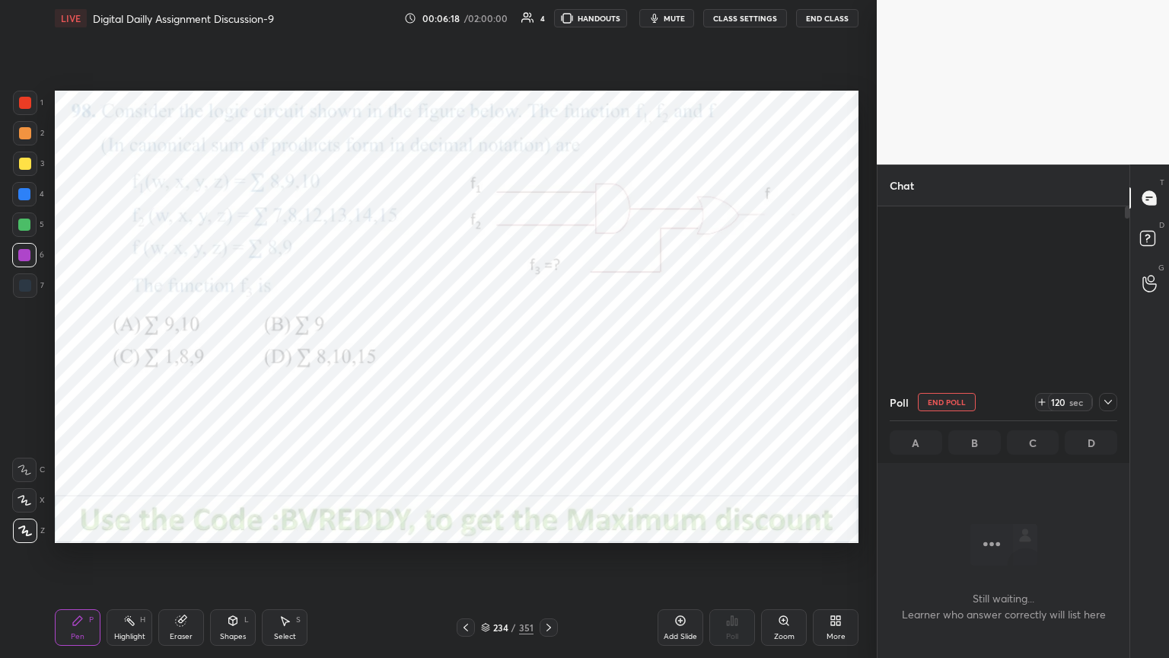
scroll to position [368, 247]
click at [27, 505] on div at bounding box center [24, 500] width 24 height 24
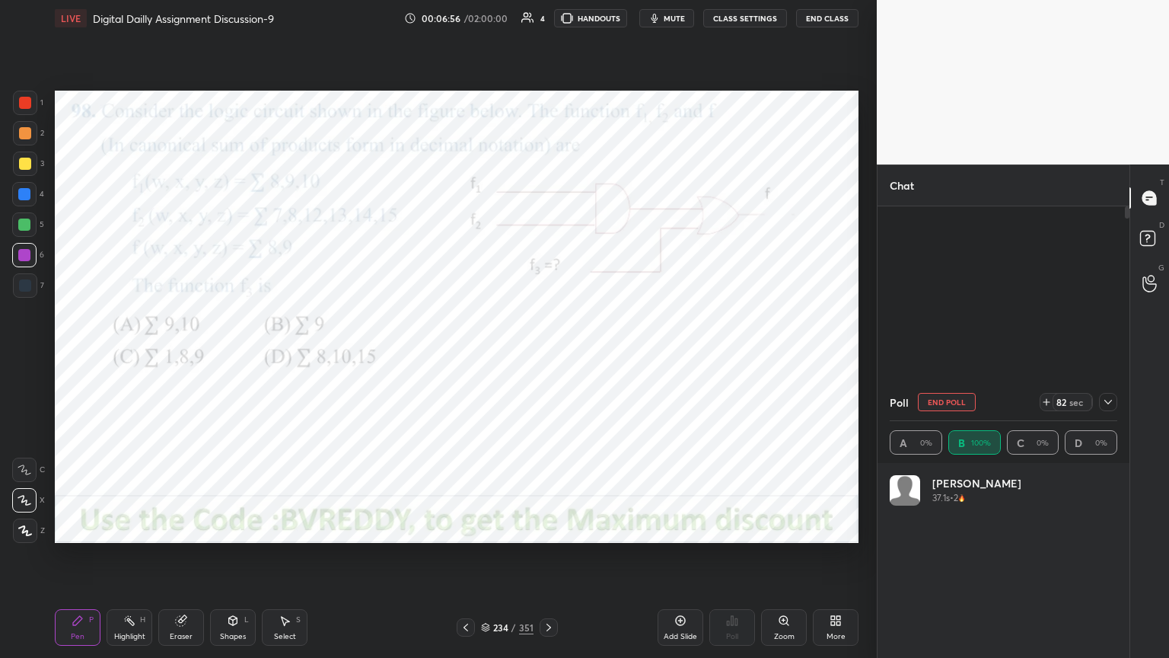
scroll to position [178, 223]
click at [36, 530] on div at bounding box center [25, 530] width 24 height 24
click at [1109, 405] on icon at bounding box center [1108, 402] width 12 height 12
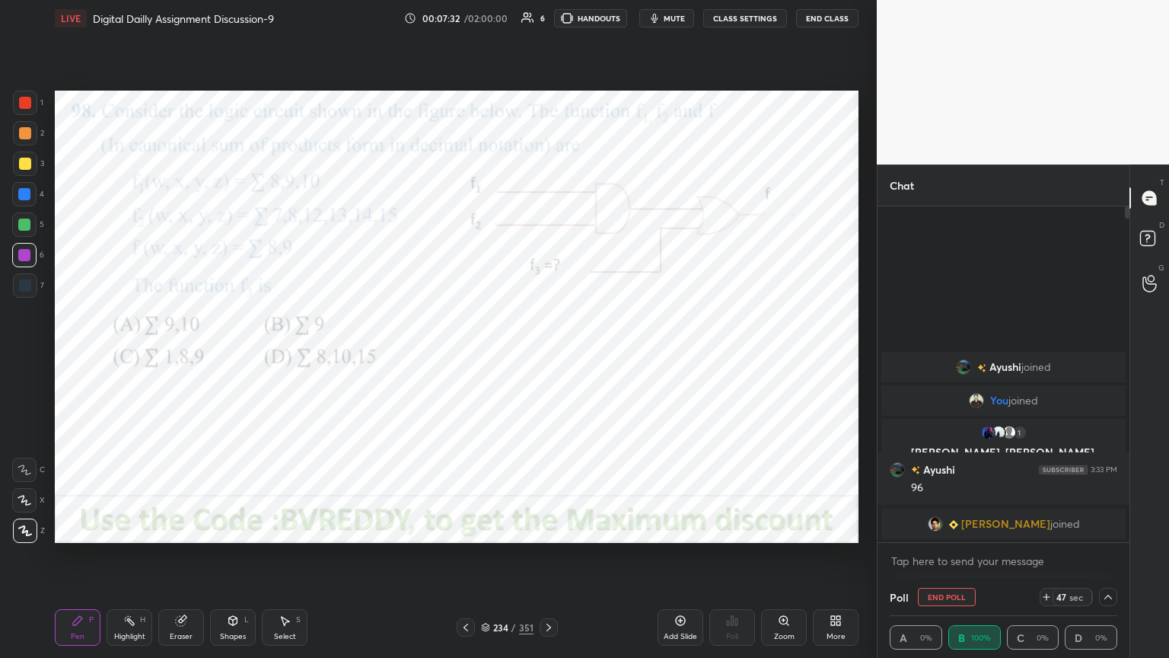
scroll to position [0, 5]
click at [1112, 561] on icon at bounding box center [1108, 597] width 12 height 12
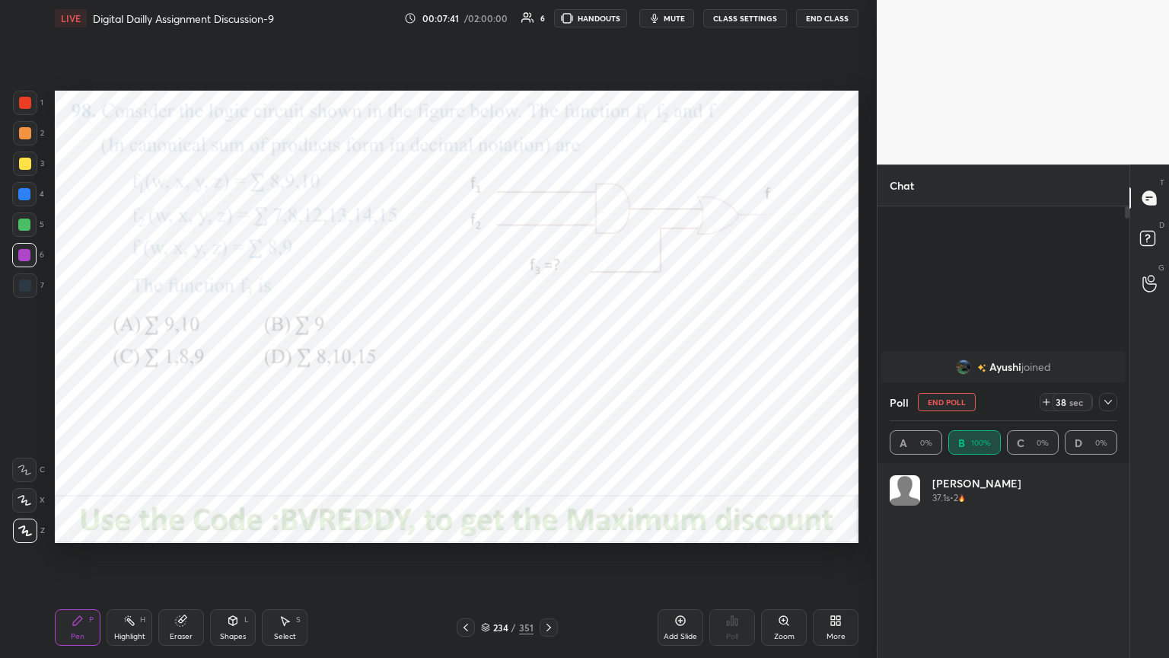
scroll to position [178, 223]
click at [954, 405] on button "End Poll" at bounding box center [947, 402] width 58 height 18
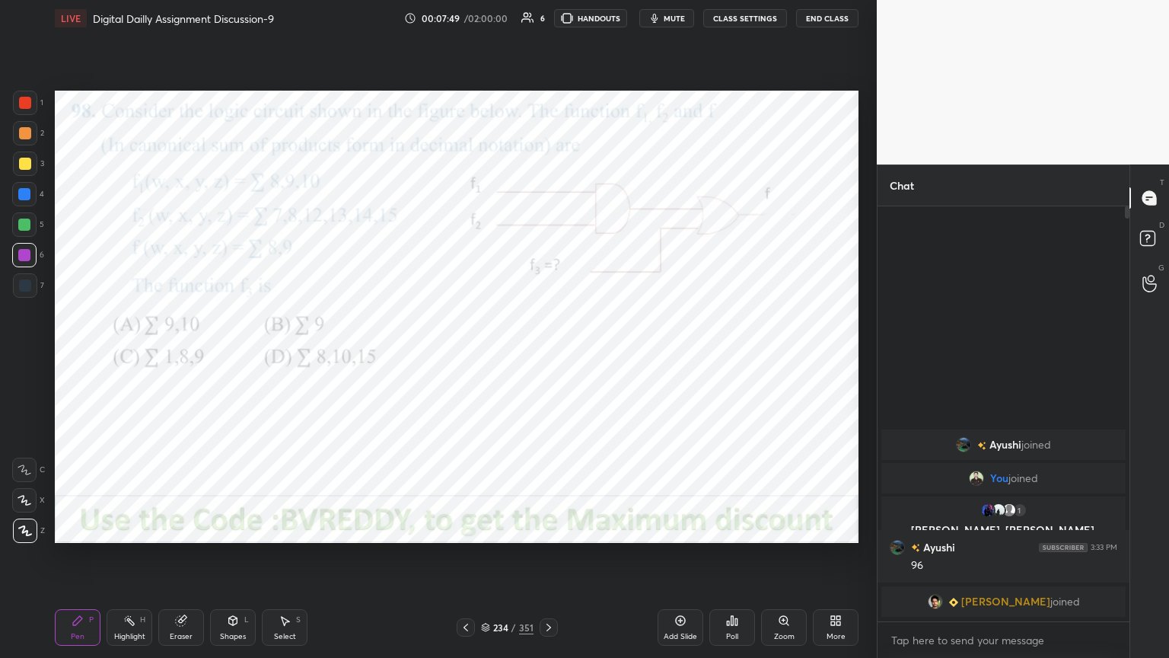
scroll to position [410, 247]
click at [548, 561] on icon at bounding box center [549, 627] width 12 height 12
click at [27, 258] on div at bounding box center [24, 255] width 12 height 12
click at [738, 561] on div "Poll" at bounding box center [732, 637] width 12 height 8
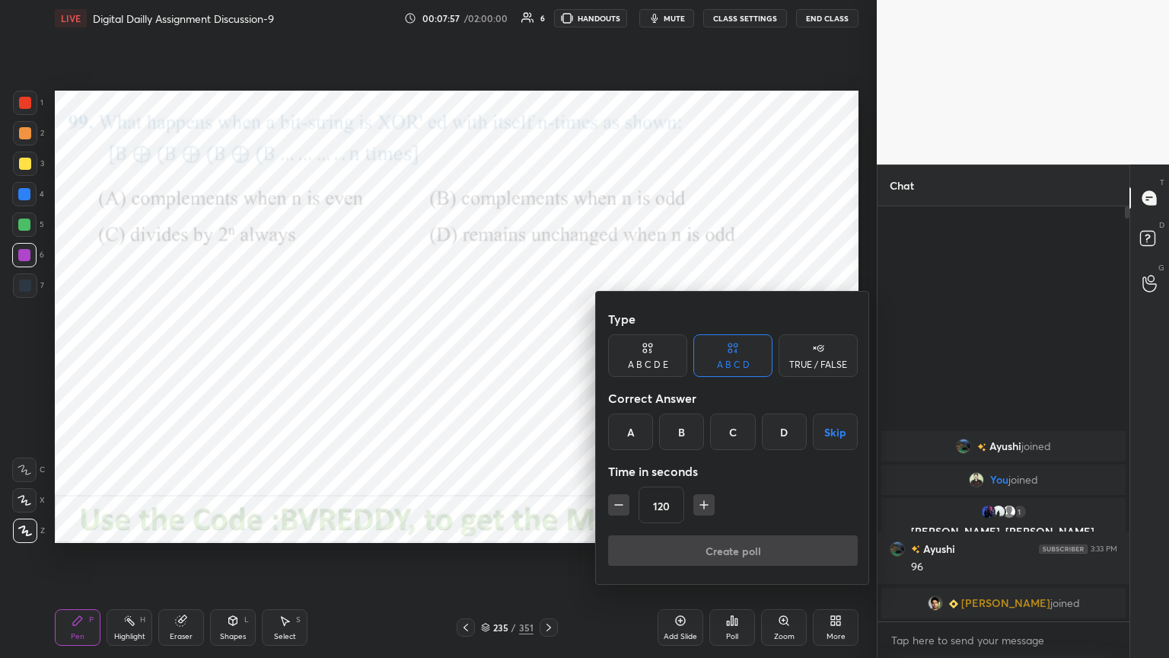
click at [776, 435] on div "D" at bounding box center [784, 431] width 45 height 37
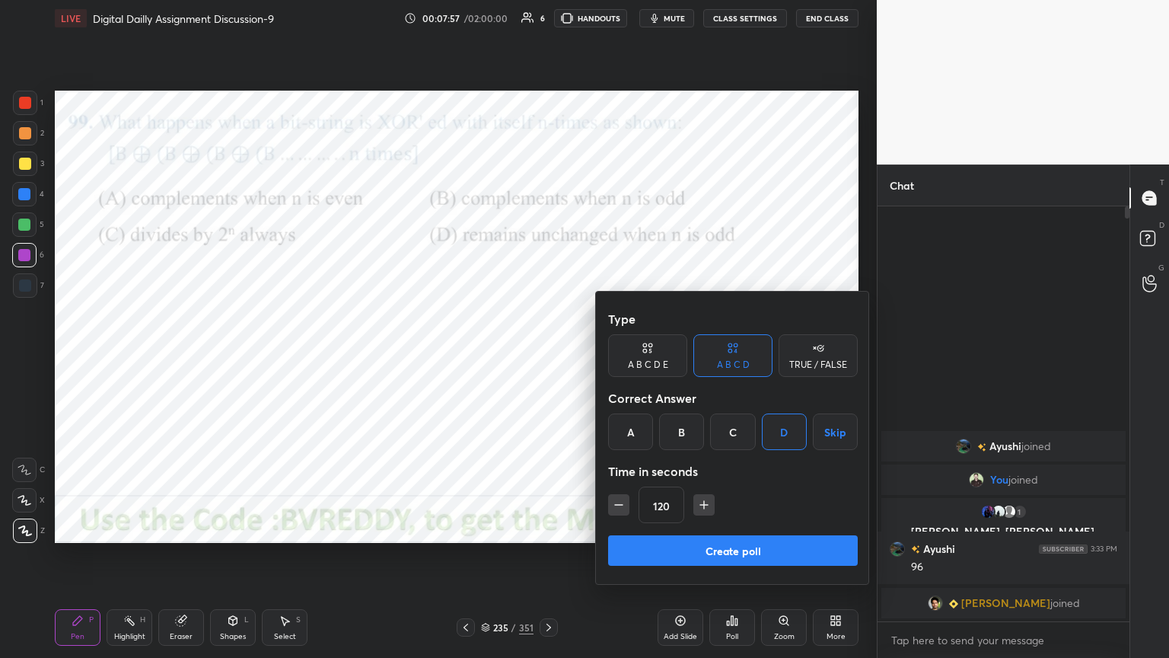
click at [758, 551] on button "Create poll" at bounding box center [733, 550] width 250 height 30
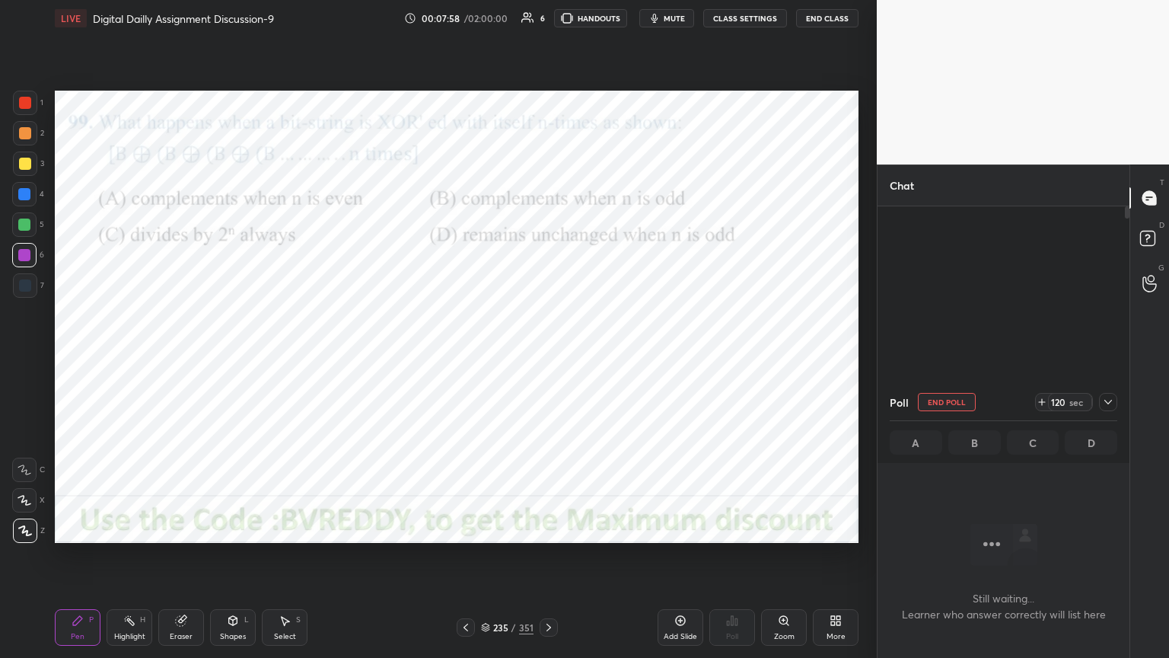
scroll to position [368, 247]
click at [1111, 403] on icon at bounding box center [1108, 402] width 12 height 12
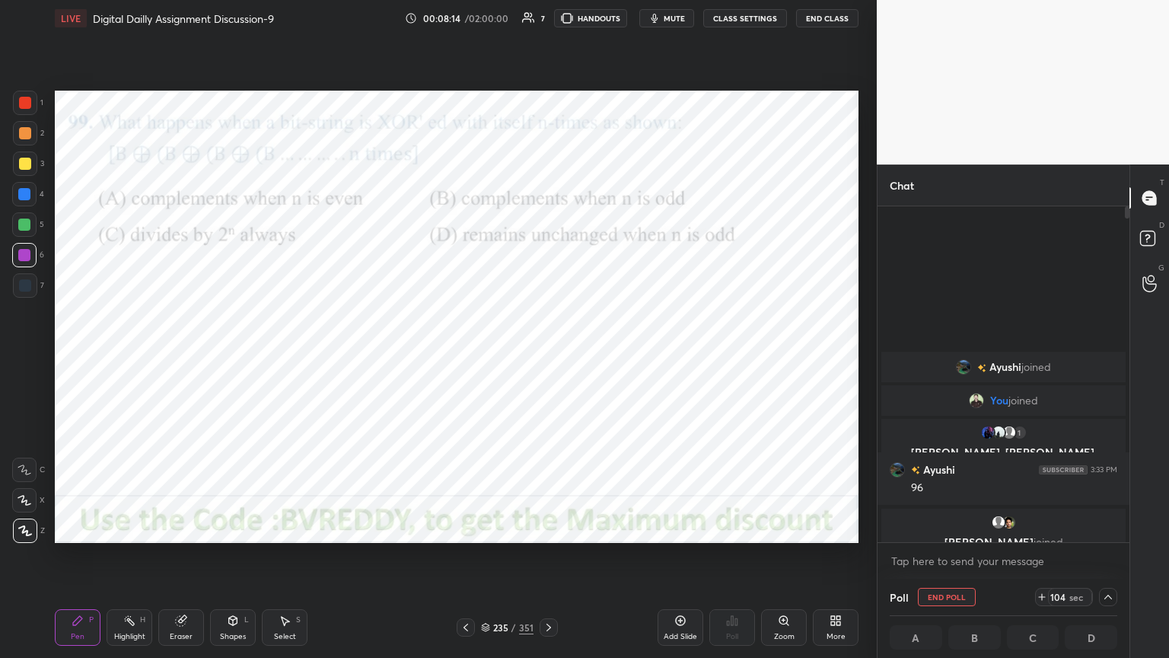
click at [26, 506] on div at bounding box center [24, 500] width 24 height 24
click at [175, 561] on icon at bounding box center [181, 620] width 12 height 12
click at [21, 499] on icon at bounding box center [24, 500] width 12 height 13
click at [76, 561] on div "Pen P" at bounding box center [78, 627] width 46 height 37
click at [30, 532] on icon at bounding box center [25, 530] width 14 height 11
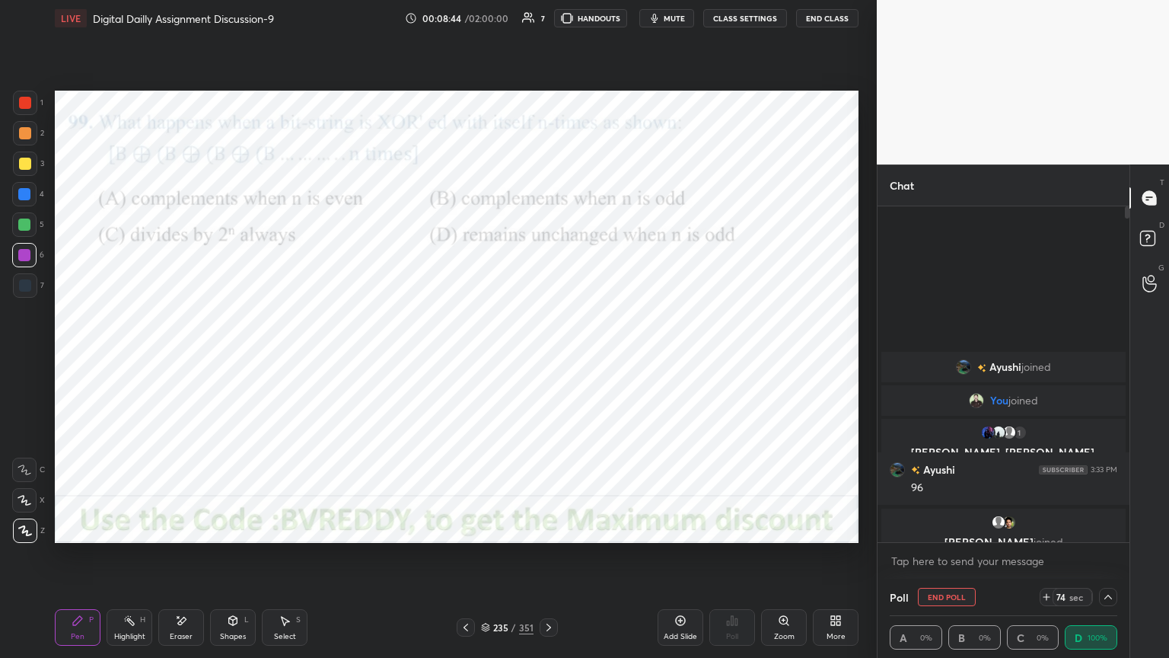
scroll to position [0, 5]
click at [234, 561] on icon at bounding box center [233, 620] width 8 height 9
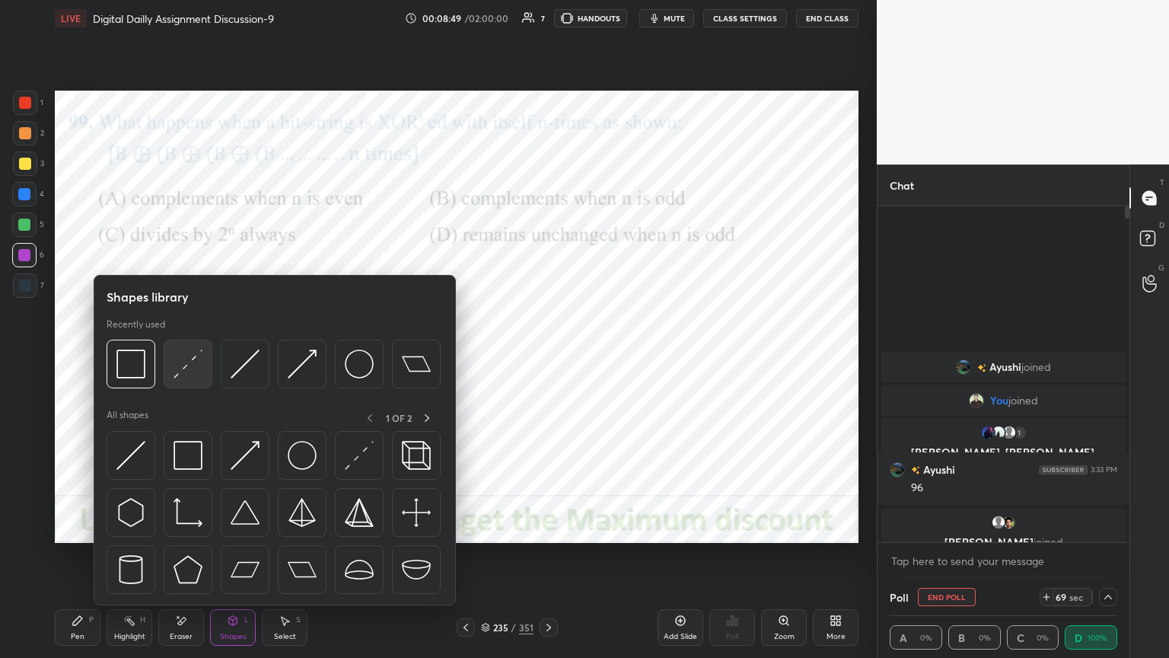
click at [189, 371] on img at bounding box center [188, 363] width 29 height 29
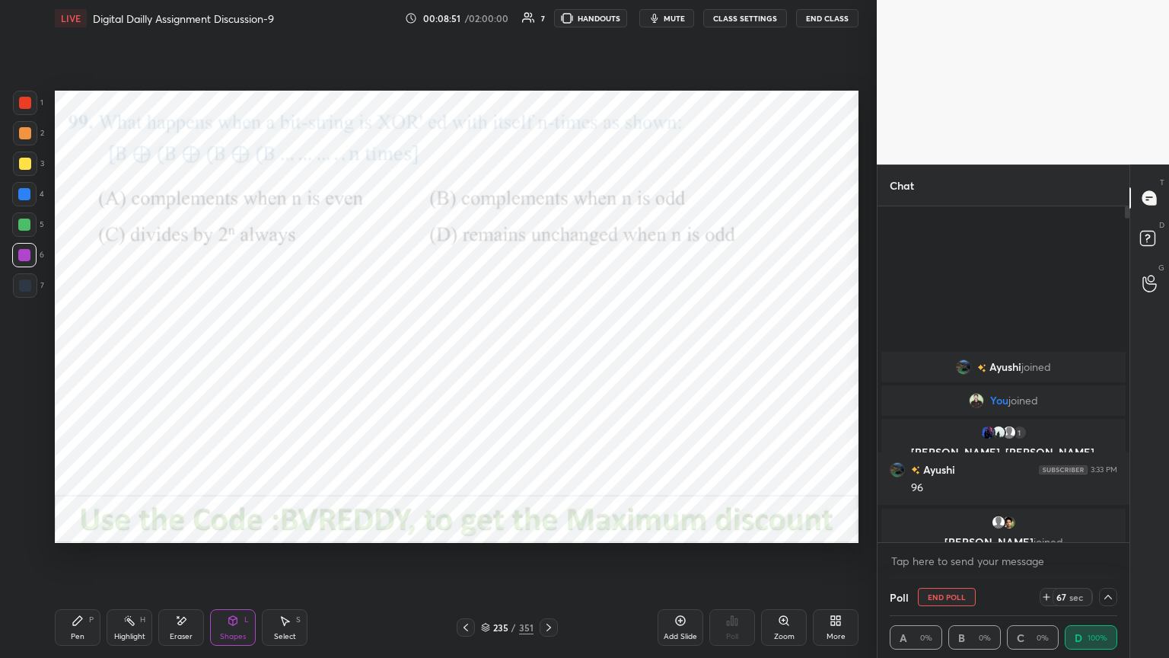
click at [79, 561] on icon at bounding box center [78, 620] width 12 height 12
click at [1103, 561] on icon at bounding box center [1108, 597] width 12 height 12
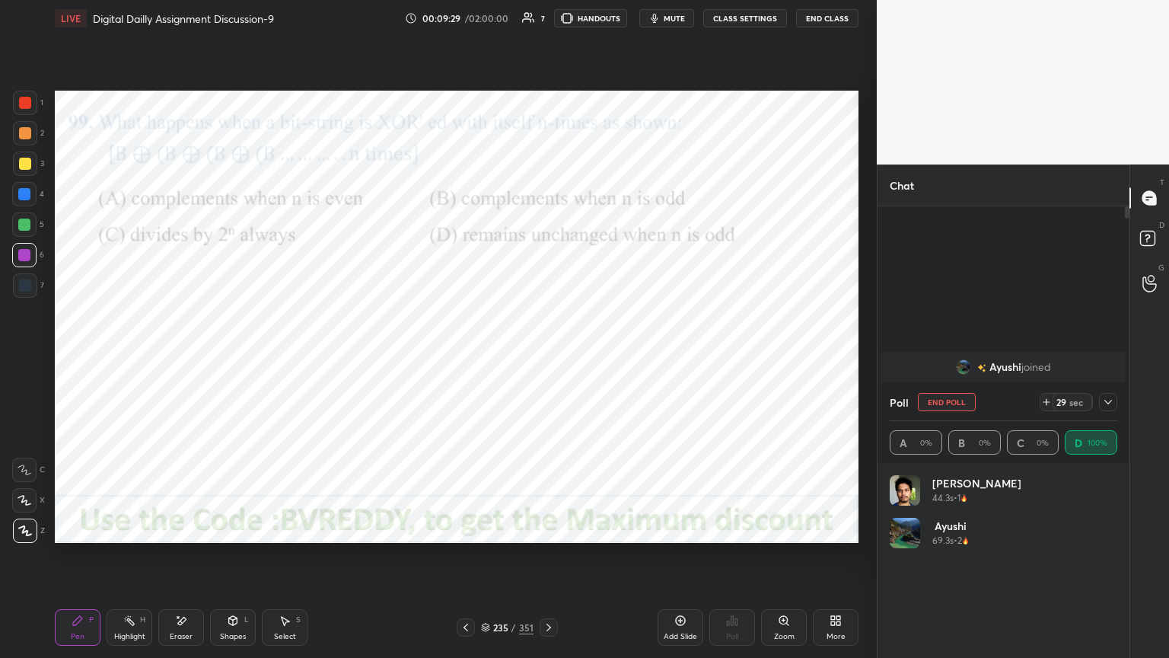
scroll to position [178, 223]
click at [941, 402] on button "End Poll" at bounding box center [947, 402] width 58 height 18
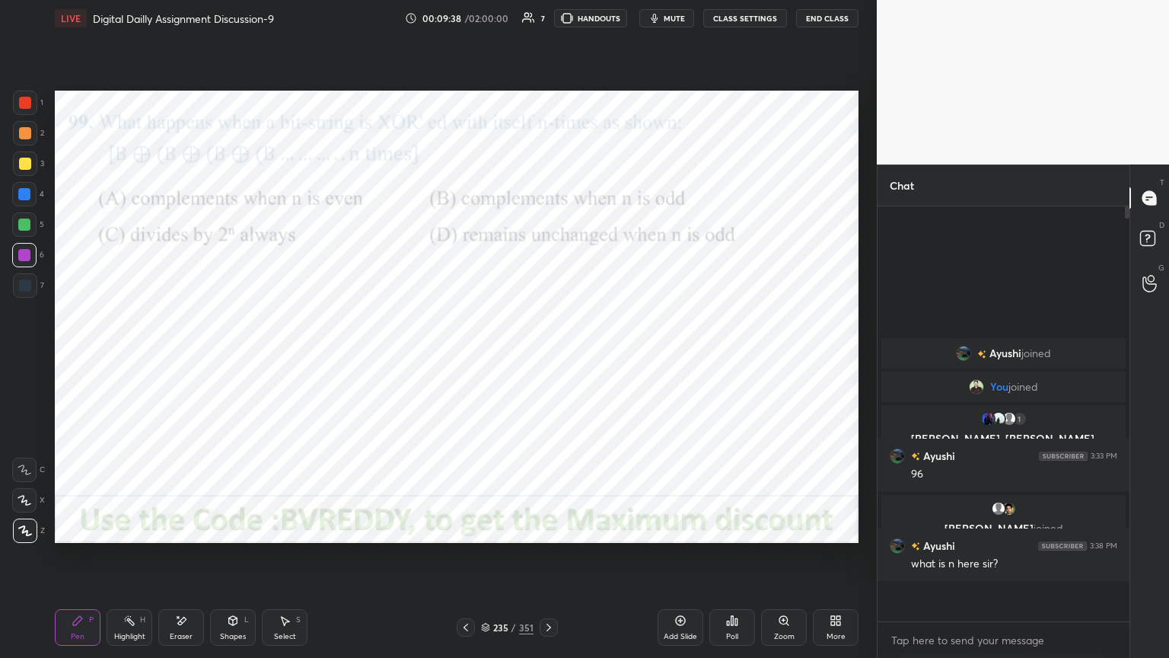
scroll to position [5, 5]
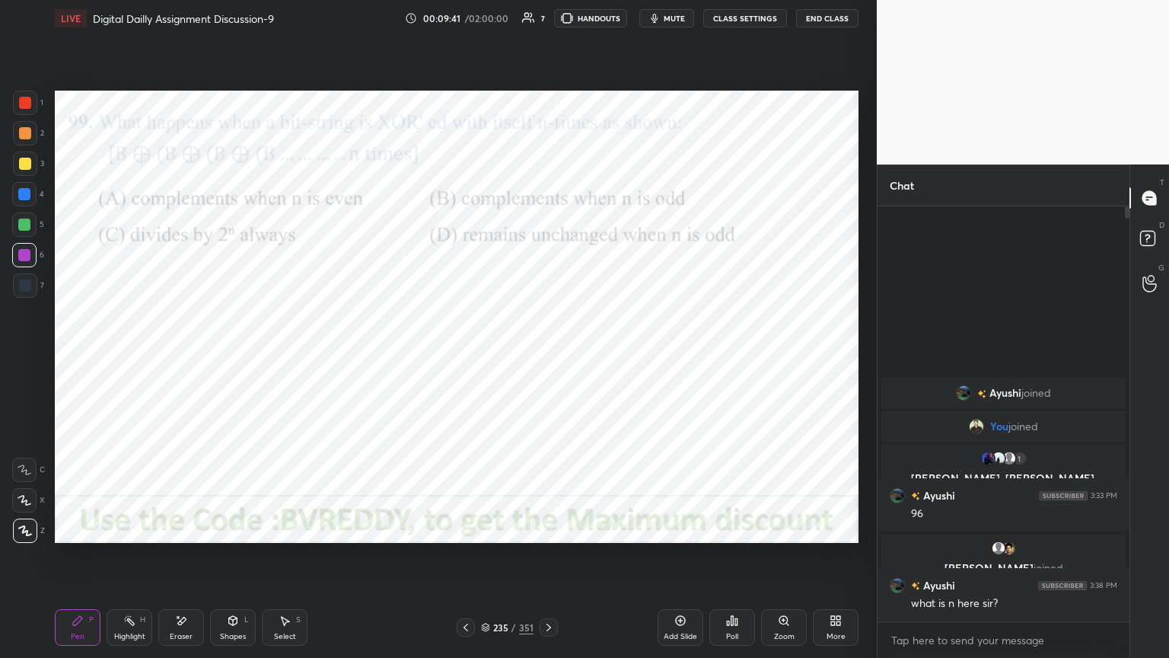
click at [128, 561] on div "Highlight" at bounding box center [129, 637] width 31 height 8
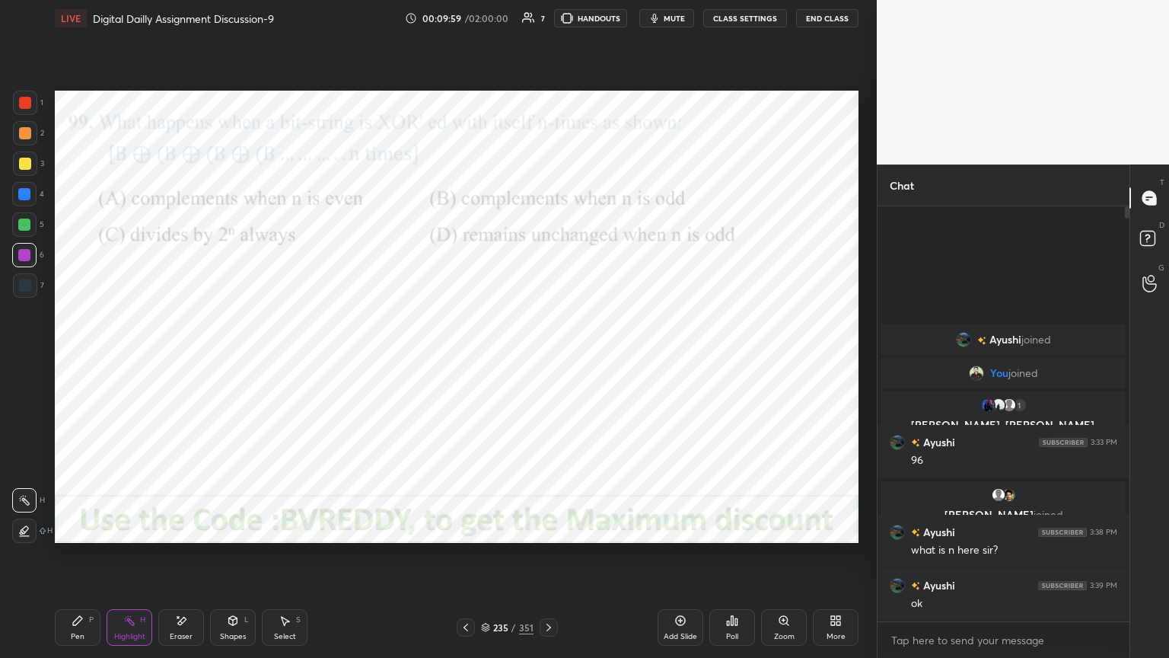
click at [550, 561] on icon at bounding box center [549, 627] width 12 height 12
click at [20, 262] on div at bounding box center [24, 255] width 24 height 24
click at [734, 561] on div "Poll" at bounding box center [732, 637] width 12 height 8
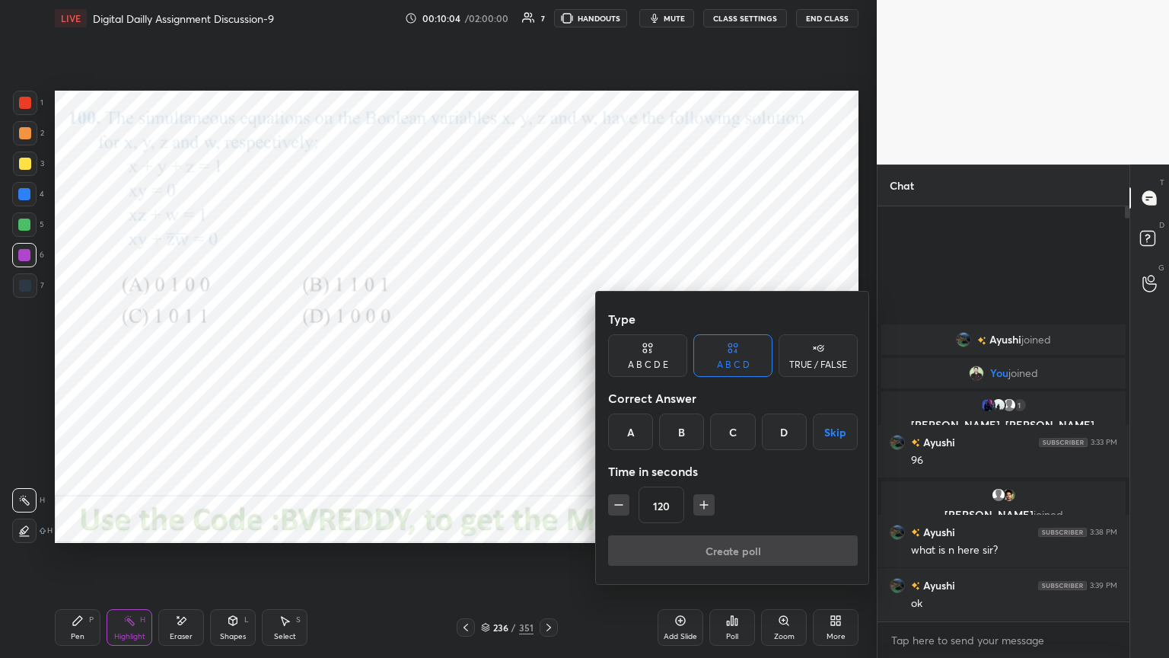
click at [737, 438] on div "C" at bounding box center [732, 431] width 45 height 37
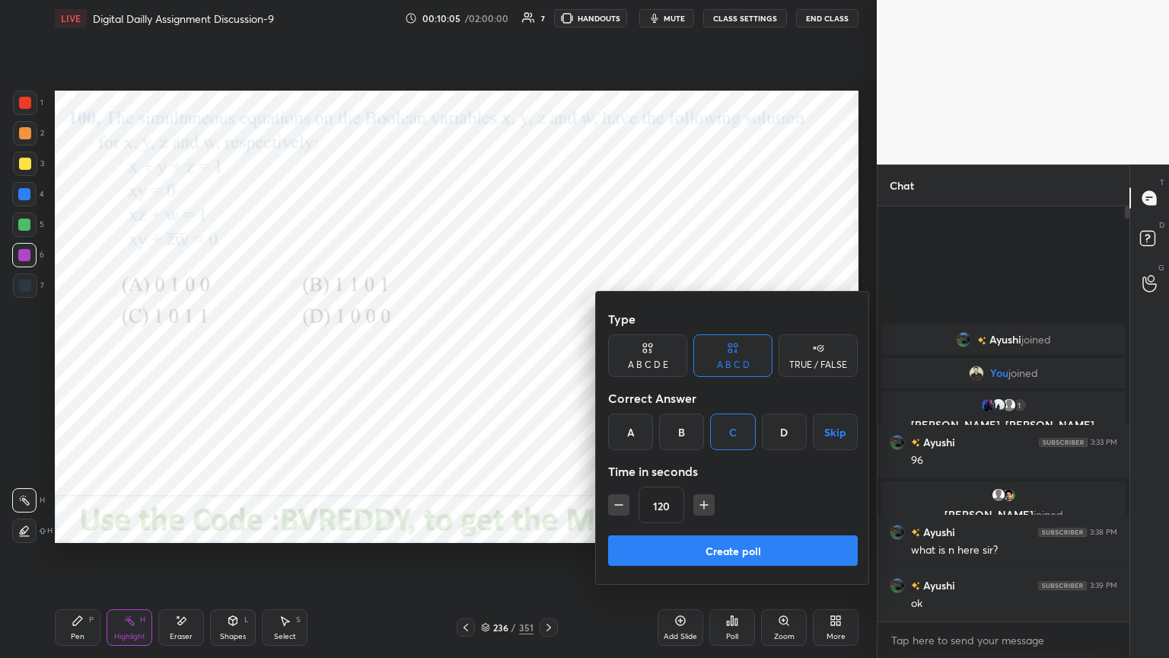
click at [719, 543] on button "Create poll" at bounding box center [733, 550] width 250 height 30
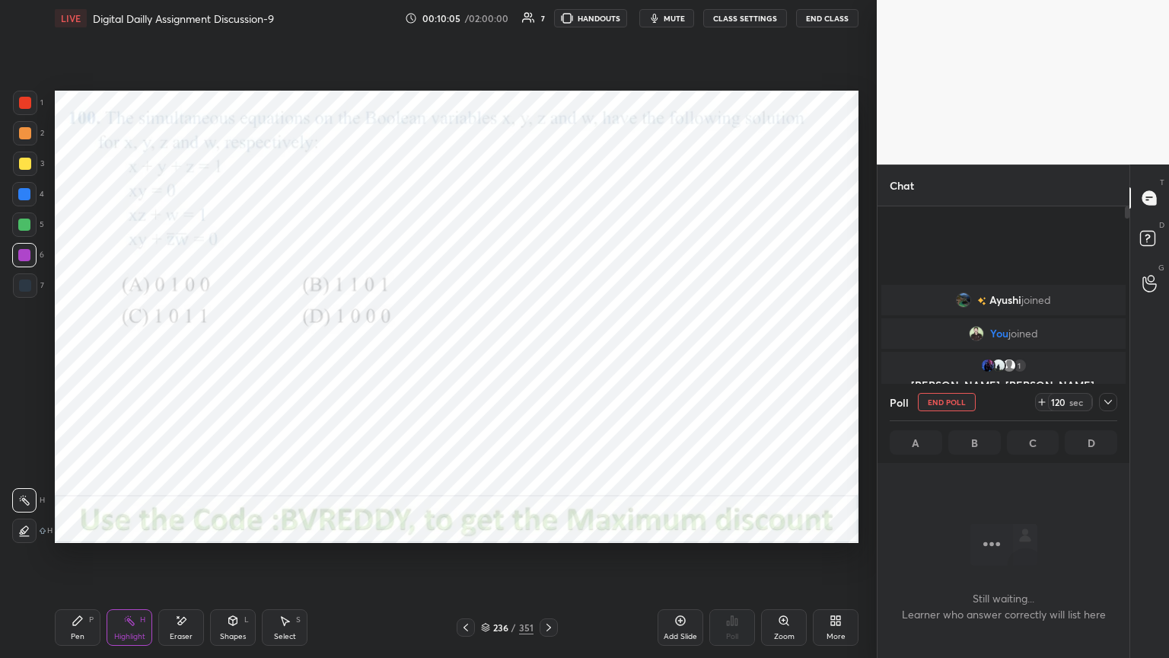
scroll to position [368, 247]
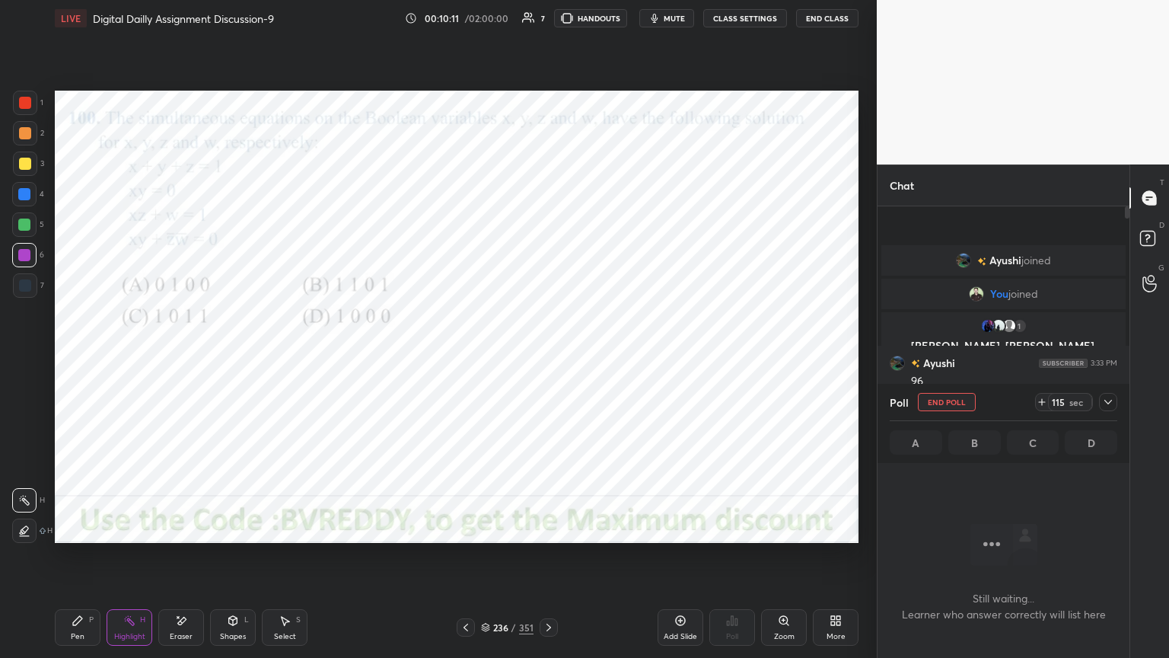
click at [21, 260] on div at bounding box center [24, 255] width 12 height 12
click at [82, 561] on div "Pen" at bounding box center [78, 637] width 14 height 8
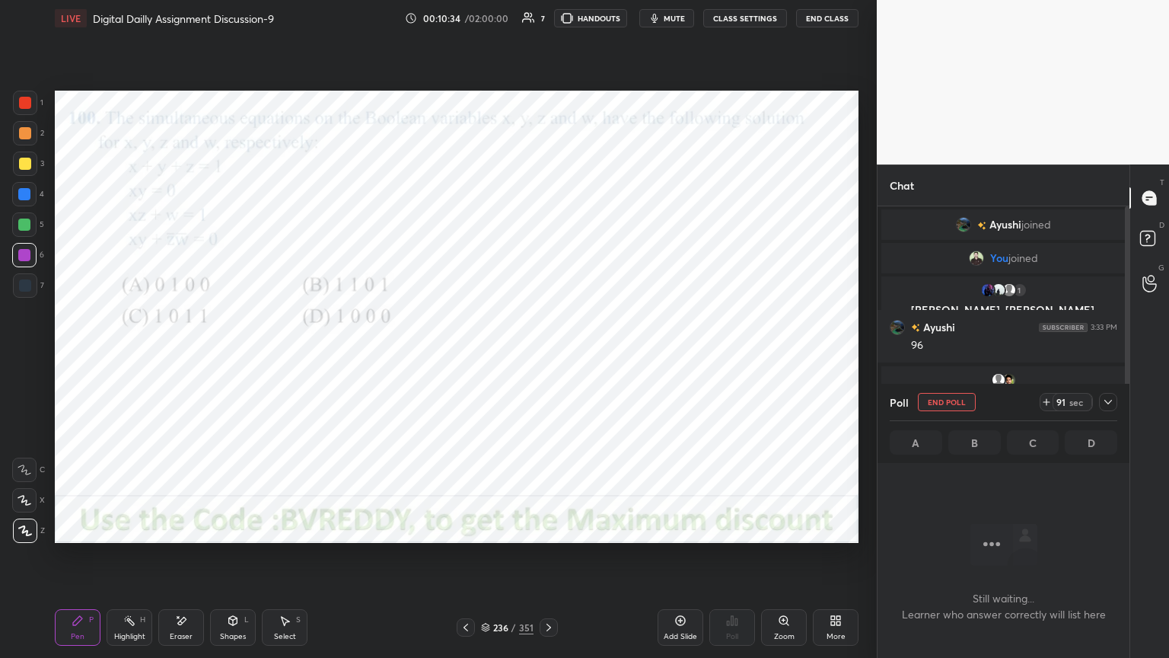
click at [125, 561] on div "Highlight" at bounding box center [129, 637] width 31 height 8
click at [84, 561] on div "Pen P" at bounding box center [78, 627] width 46 height 37
click at [1108, 409] on div at bounding box center [1108, 402] width 18 height 18
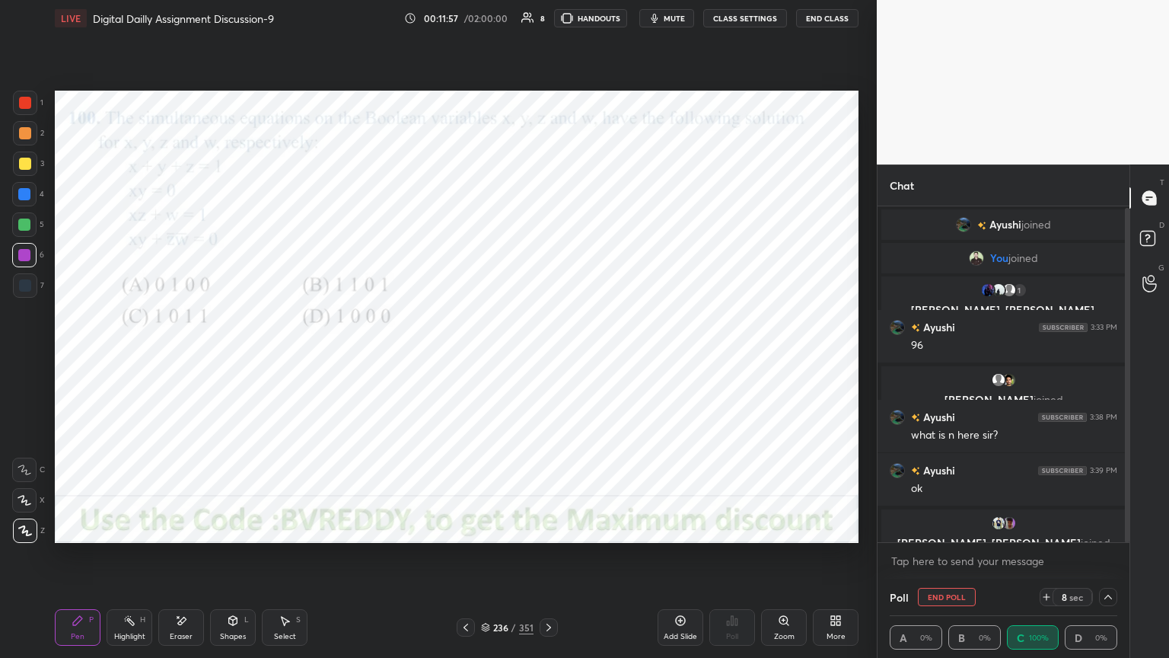
scroll to position [1, 0]
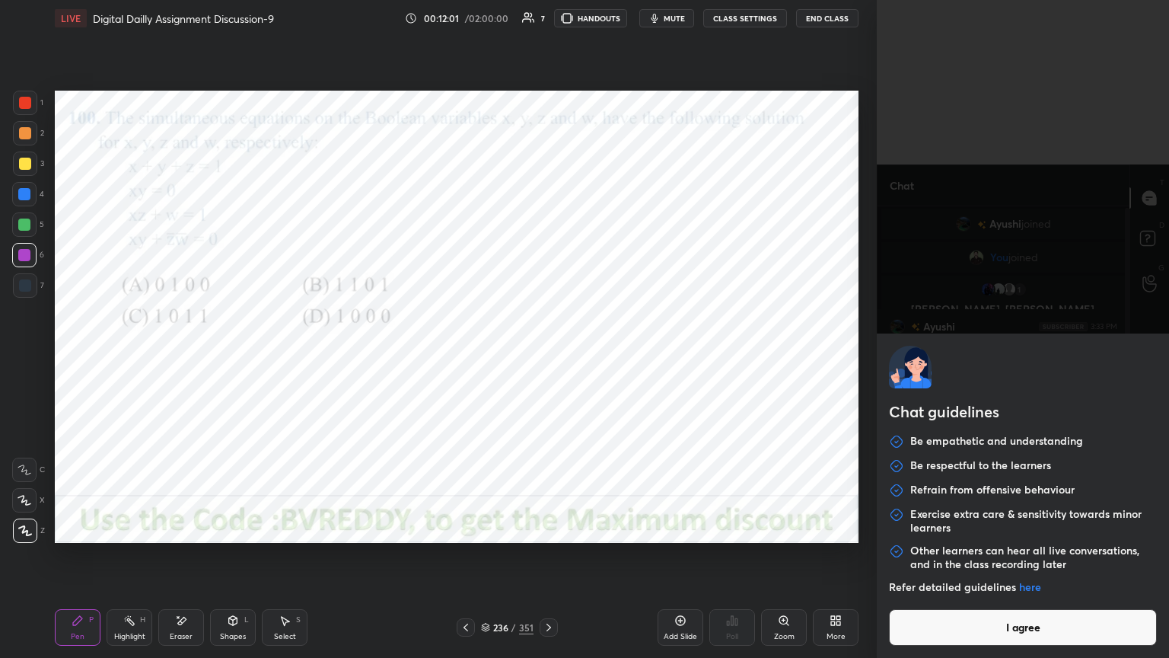
click at [1066, 561] on button "I agree" at bounding box center [1023, 627] width 268 height 37
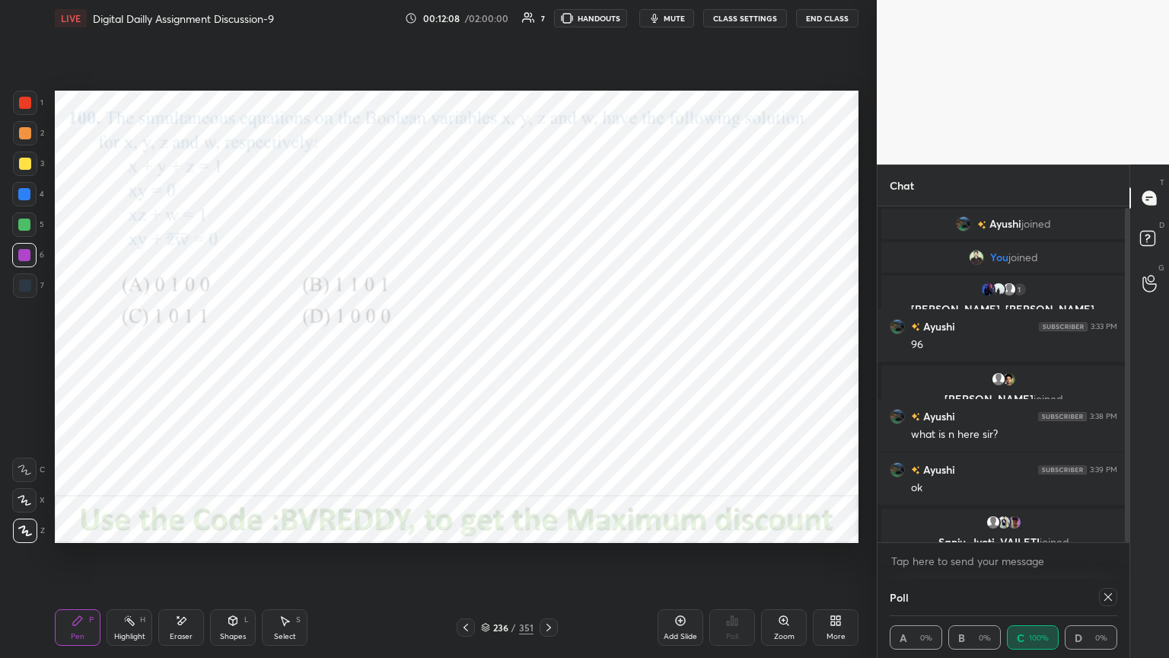
click at [1108, 561] on icon at bounding box center [1108, 597] width 12 height 12
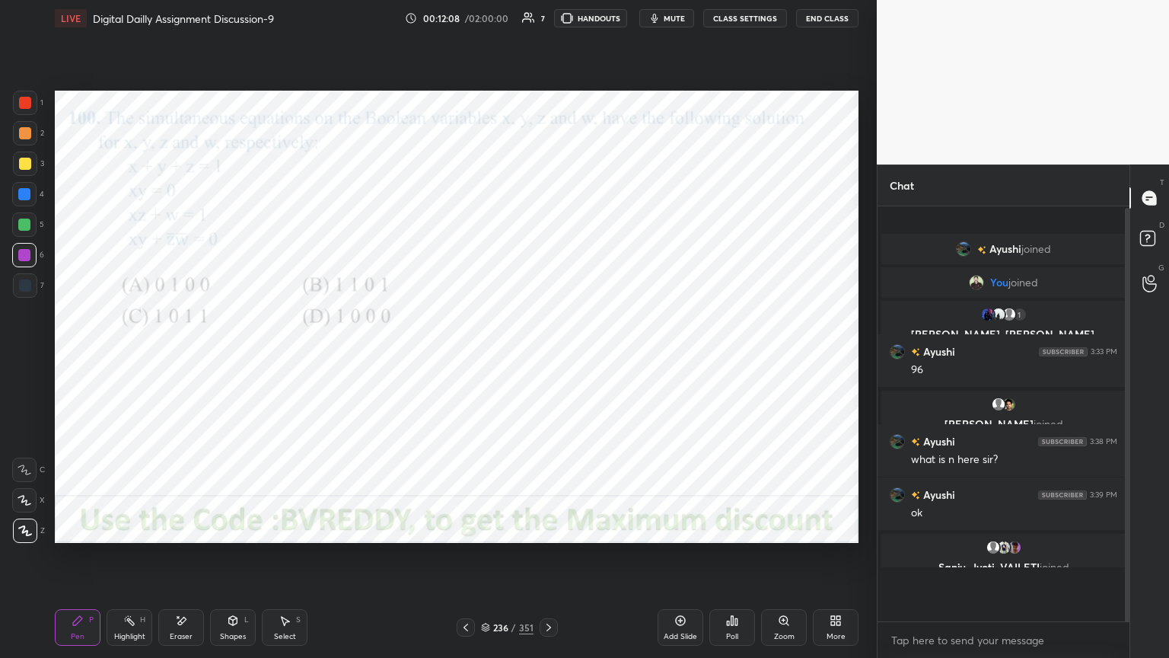
scroll to position [5, 5]
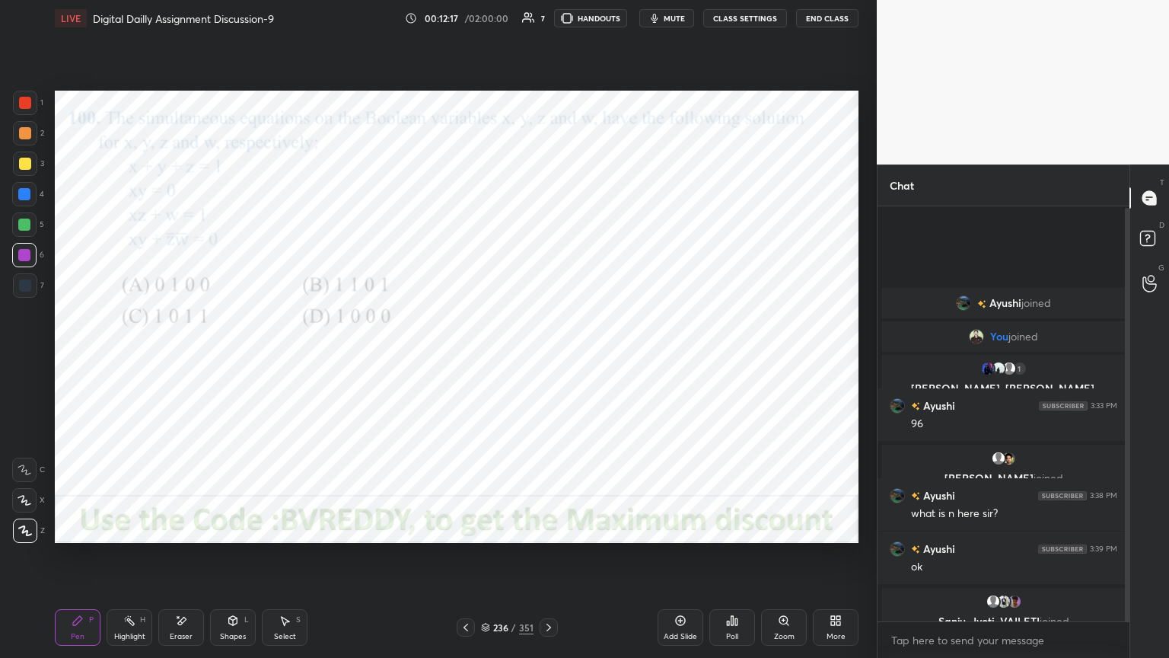
click at [549, 561] on icon at bounding box center [549, 627] width 5 height 8
click at [18, 257] on div at bounding box center [24, 255] width 12 height 12
click at [728, 561] on div "Poll" at bounding box center [732, 637] width 12 height 8
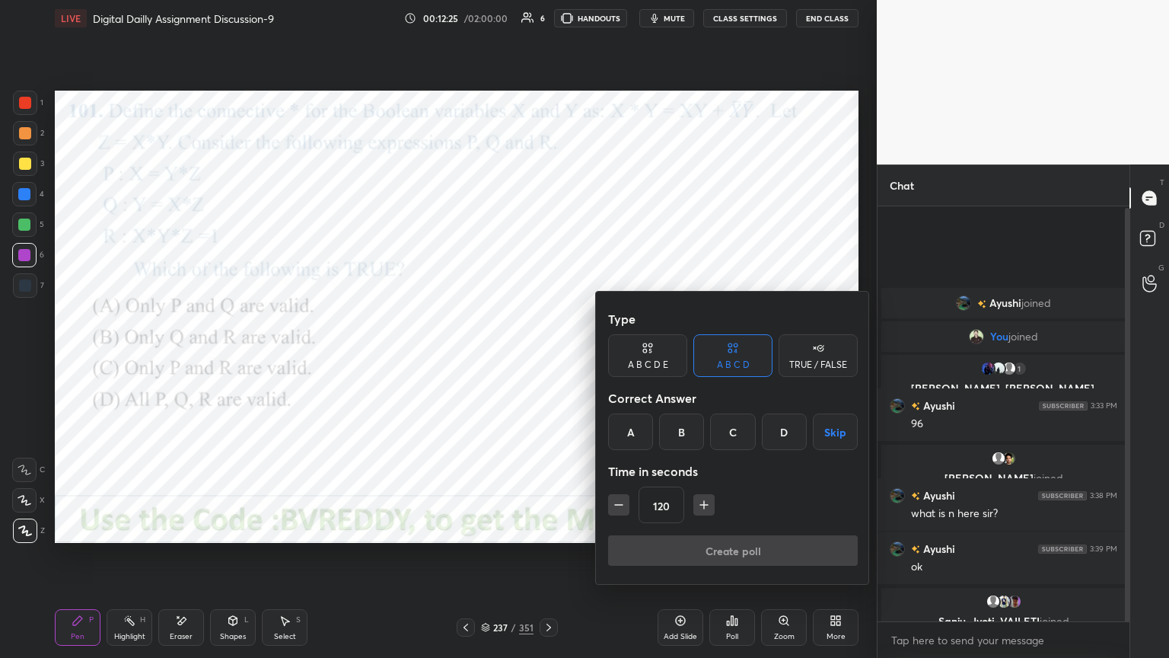
click at [783, 438] on div "D" at bounding box center [784, 431] width 45 height 37
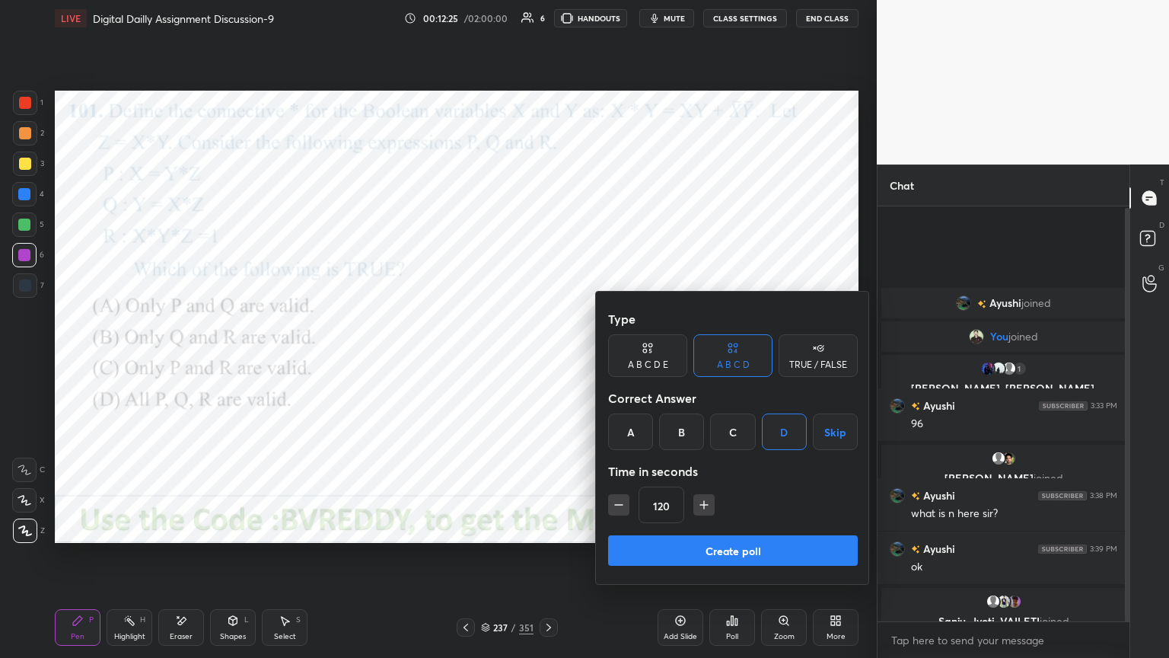
click at [739, 551] on button "Create poll" at bounding box center [733, 550] width 250 height 30
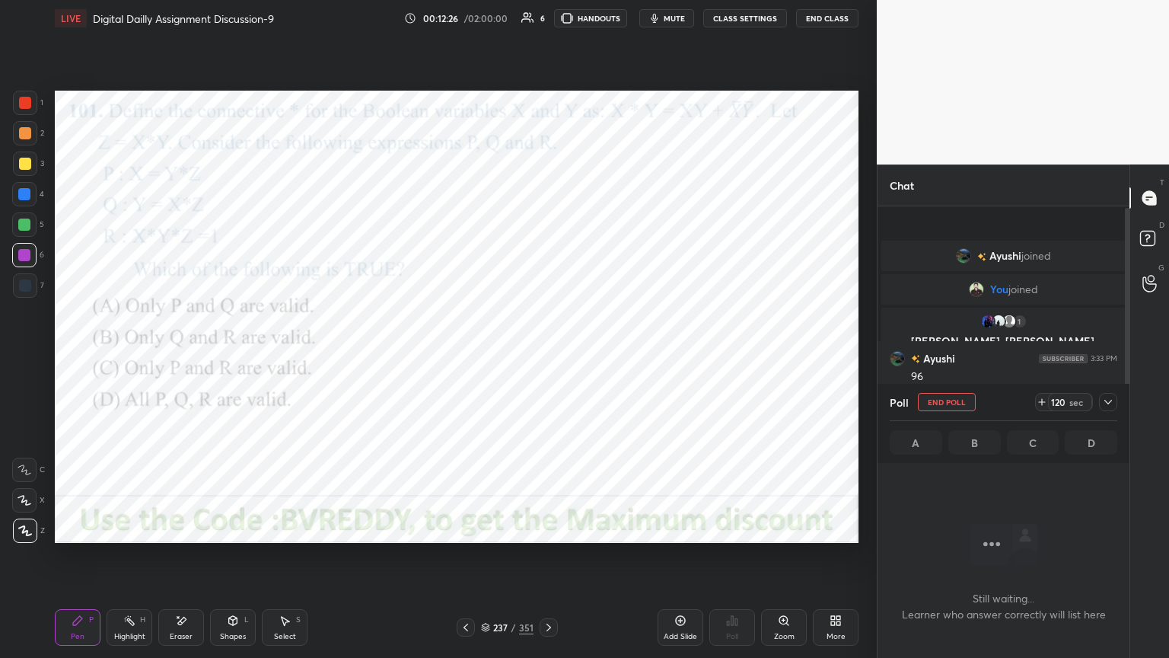
scroll to position [368, 247]
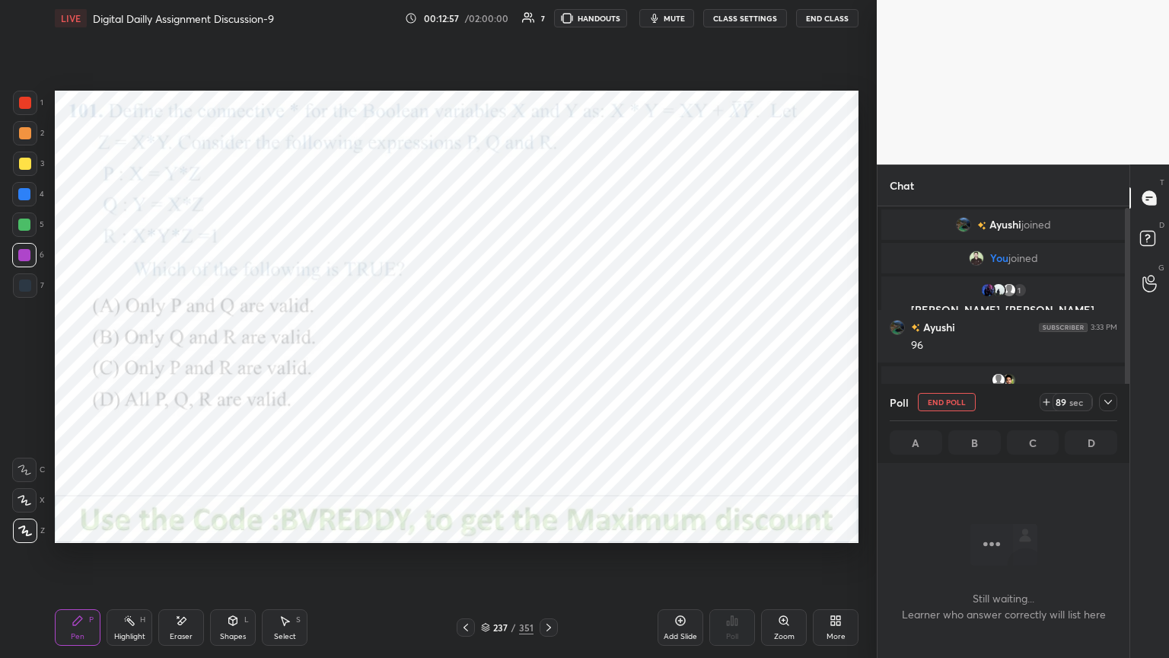
click at [29, 508] on div at bounding box center [24, 500] width 24 height 24
click at [23, 286] on div at bounding box center [25, 285] width 12 height 12
click at [23, 533] on icon at bounding box center [25, 530] width 12 height 9
click at [20, 201] on div at bounding box center [24, 194] width 24 height 24
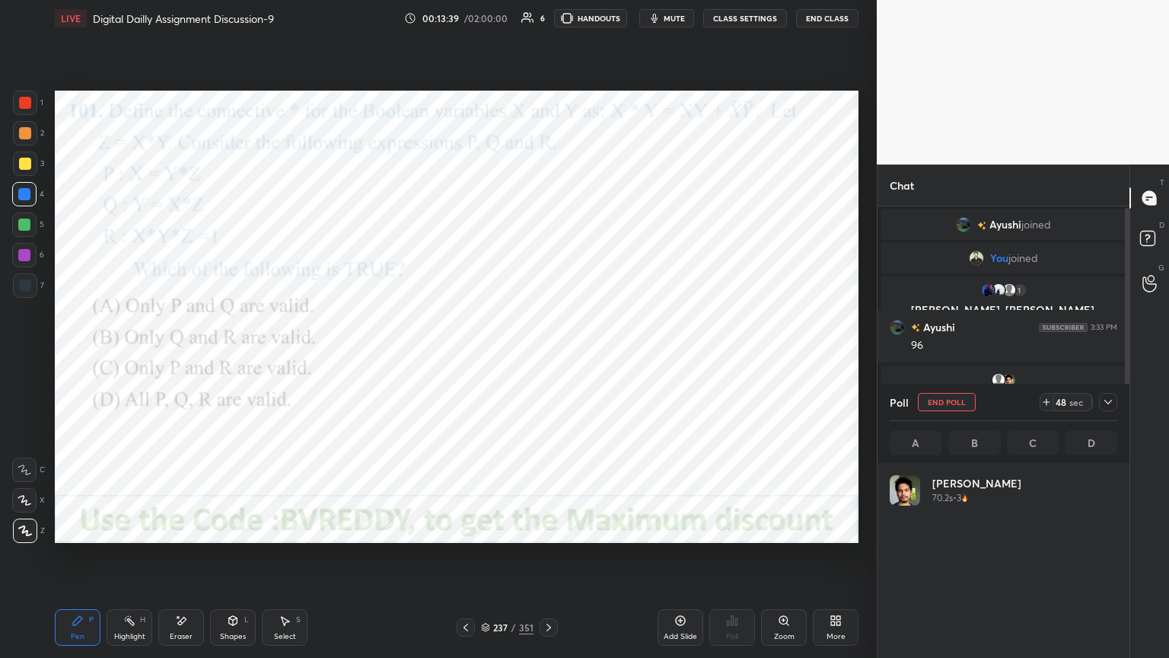
click at [21, 265] on div at bounding box center [24, 255] width 24 height 24
click at [183, 561] on div "Eraser" at bounding box center [181, 637] width 23 height 8
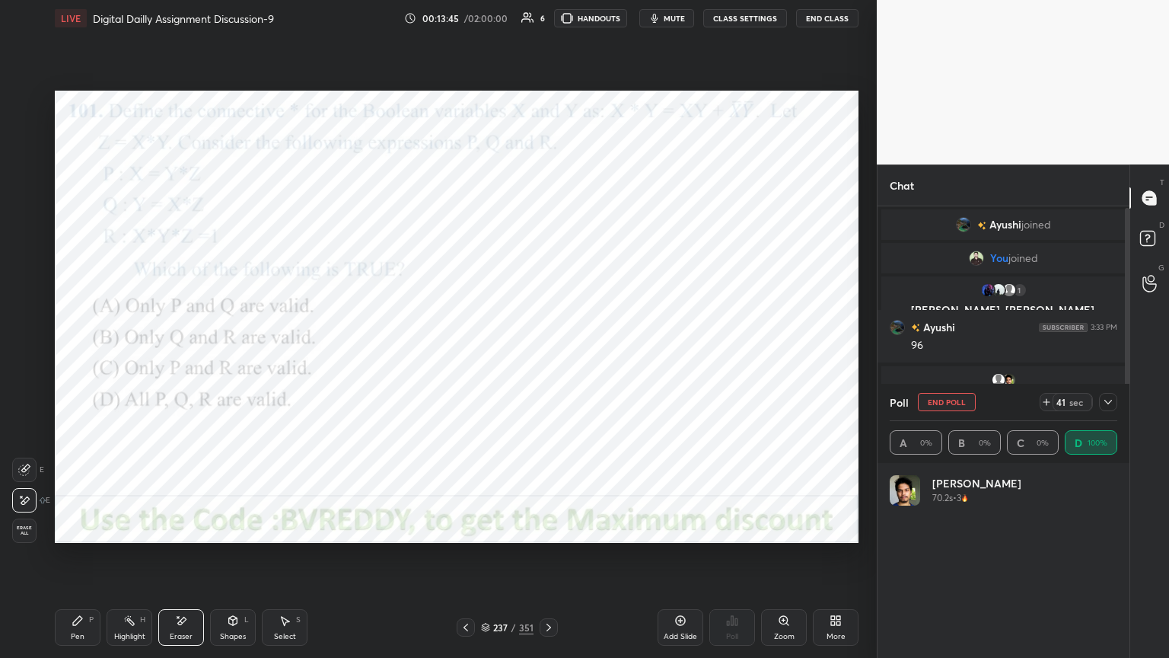
click at [90, 561] on div "Pen P" at bounding box center [78, 627] width 46 height 37
click at [37, 265] on div "6" at bounding box center [28, 255] width 32 height 24
click at [1111, 404] on icon at bounding box center [1108, 402] width 8 height 8
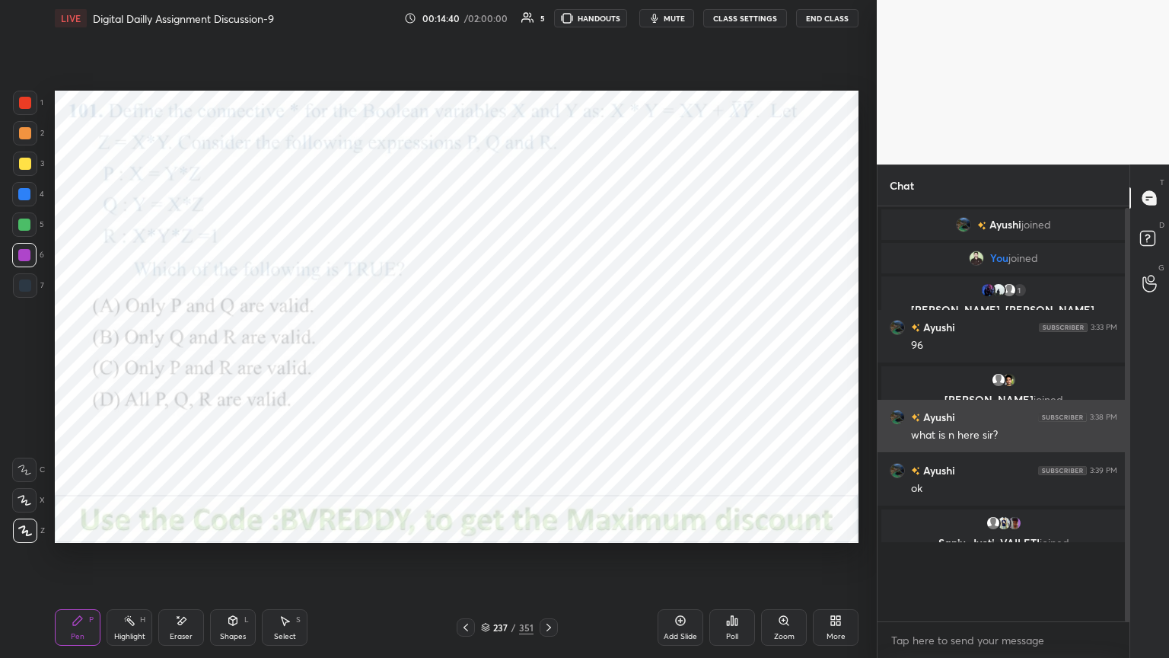
scroll to position [406, 247]
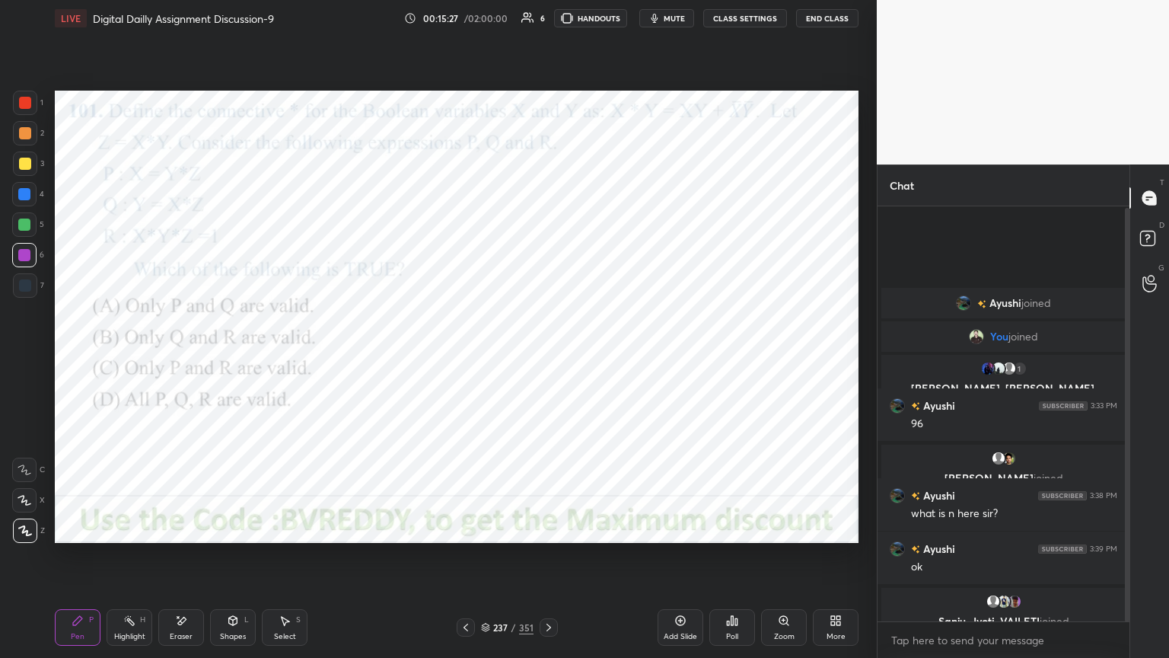
click at [550, 561] on icon at bounding box center [549, 627] width 12 height 12
click at [23, 200] on div at bounding box center [24, 194] width 24 height 24
click at [27, 259] on div at bounding box center [24, 255] width 12 height 12
click at [719, 561] on div "Poll" at bounding box center [732, 627] width 46 height 37
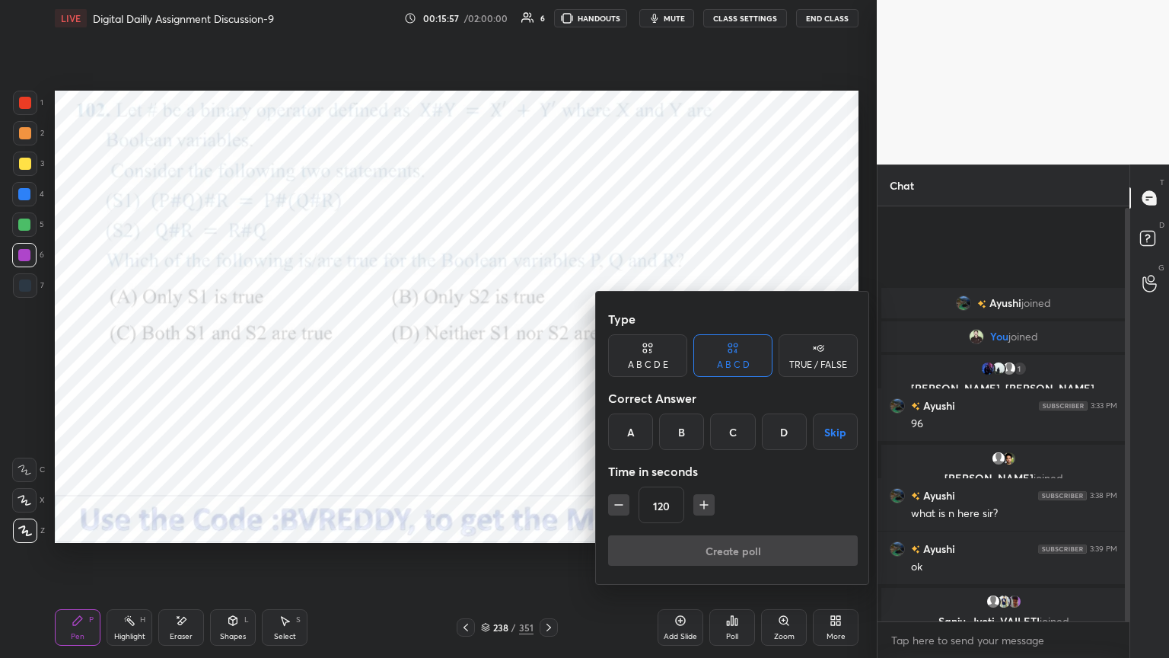
click at [690, 435] on div "B" at bounding box center [681, 431] width 45 height 37
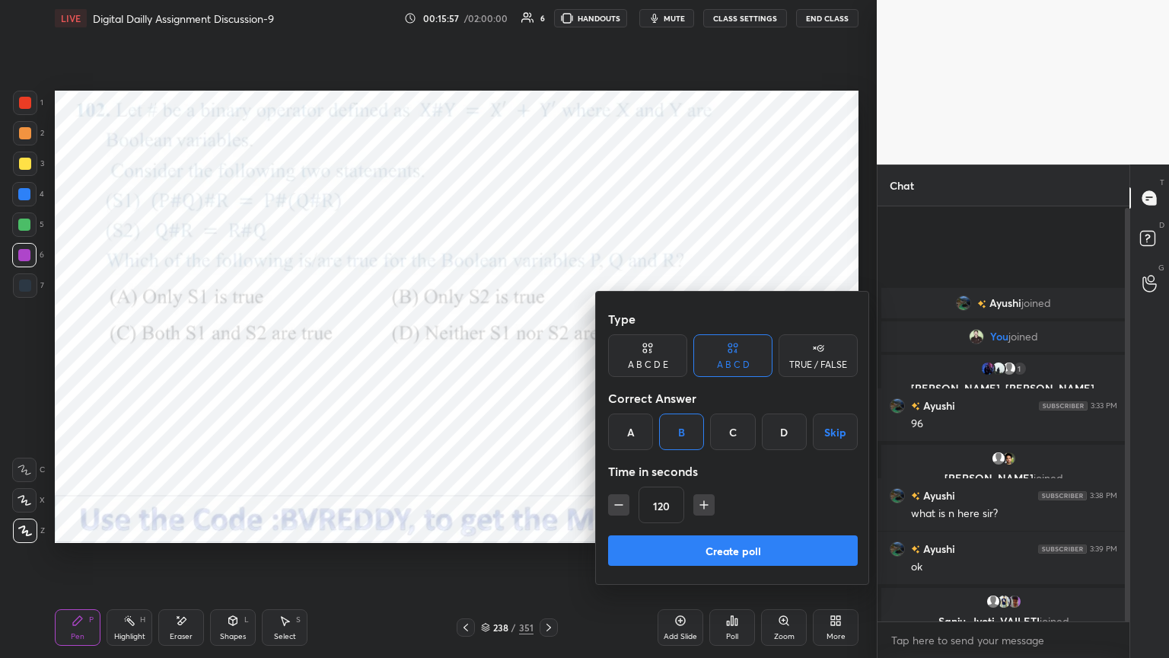
click at [706, 549] on button "Create poll" at bounding box center [733, 550] width 250 height 30
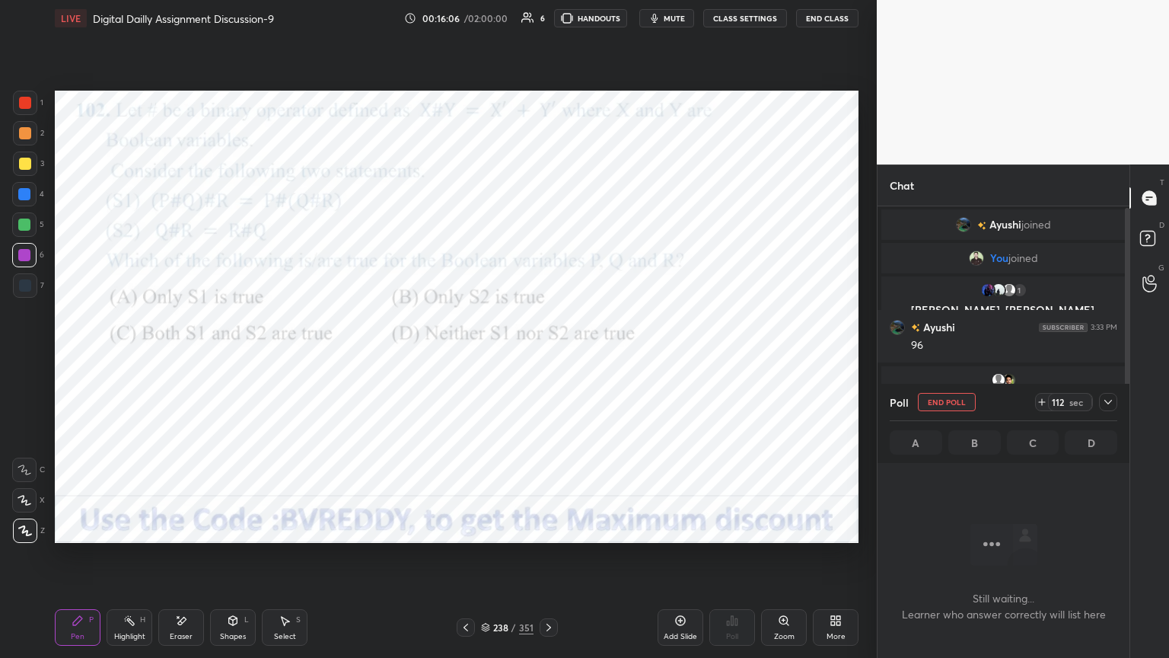
scroll to position [79, 0]
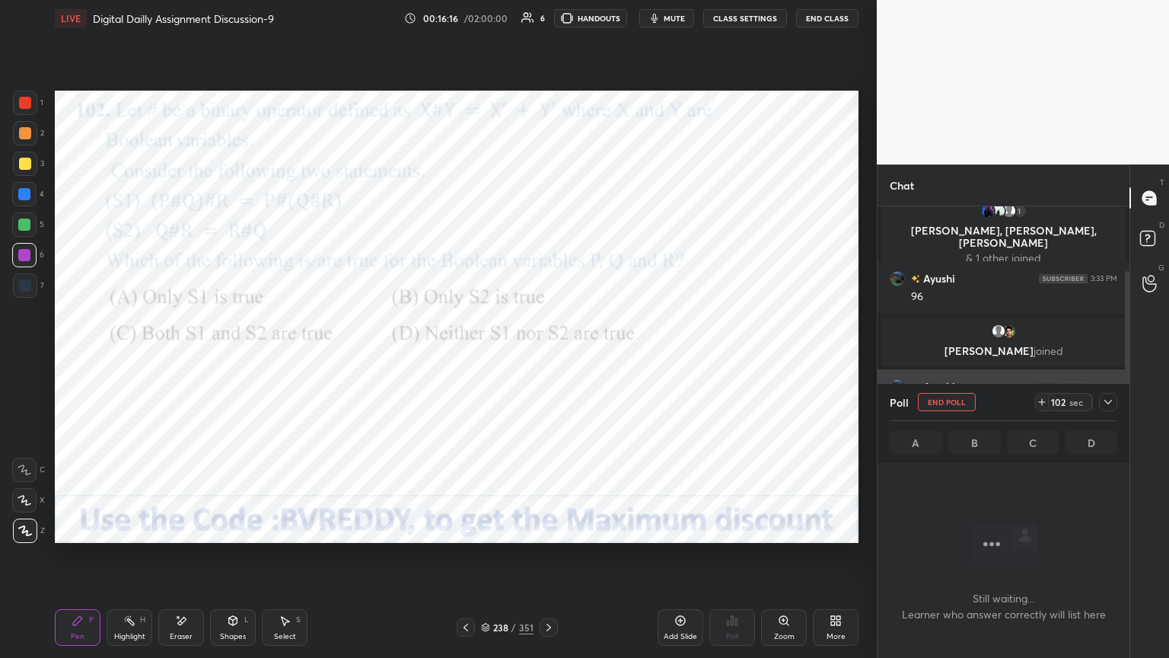
click at [1108, 400] on icon at bounding box center [1108, 402] width 12 height 12
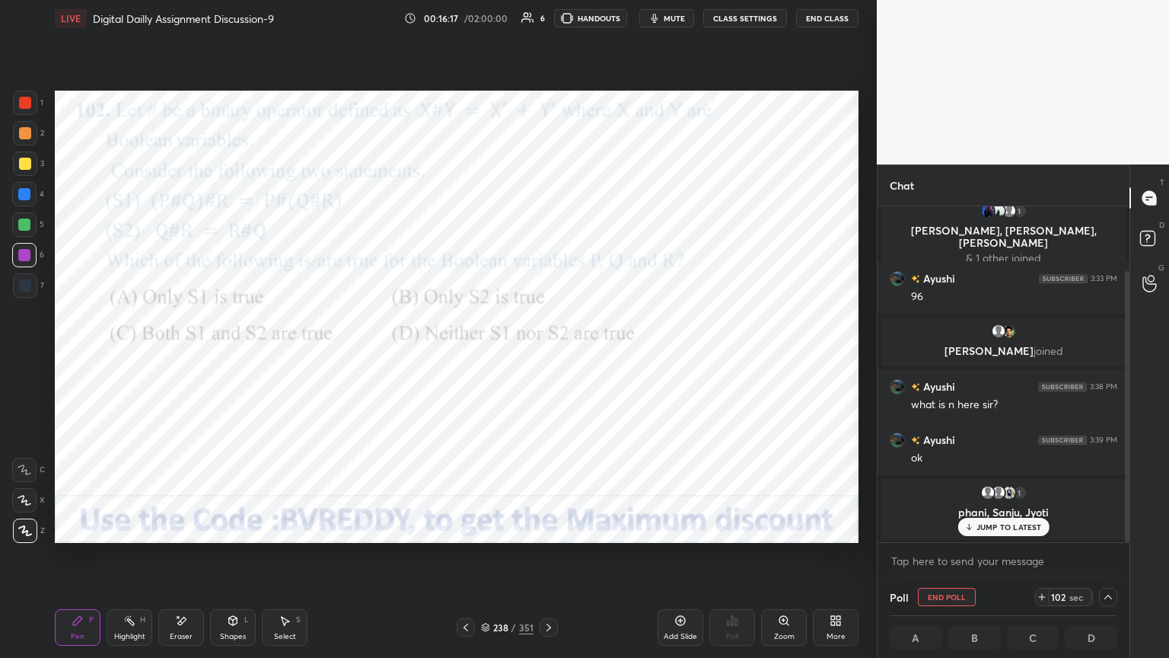
scroll to position [80, 0]
click at [27, 198] on div at bounding box center [24, 194] width 12 height 12
click at [24, 259] on div at bounding box center [24, 255] width 12 height 12
click at [1108, 561] on icon at bounding box center [1108, 597] width 12 height 12
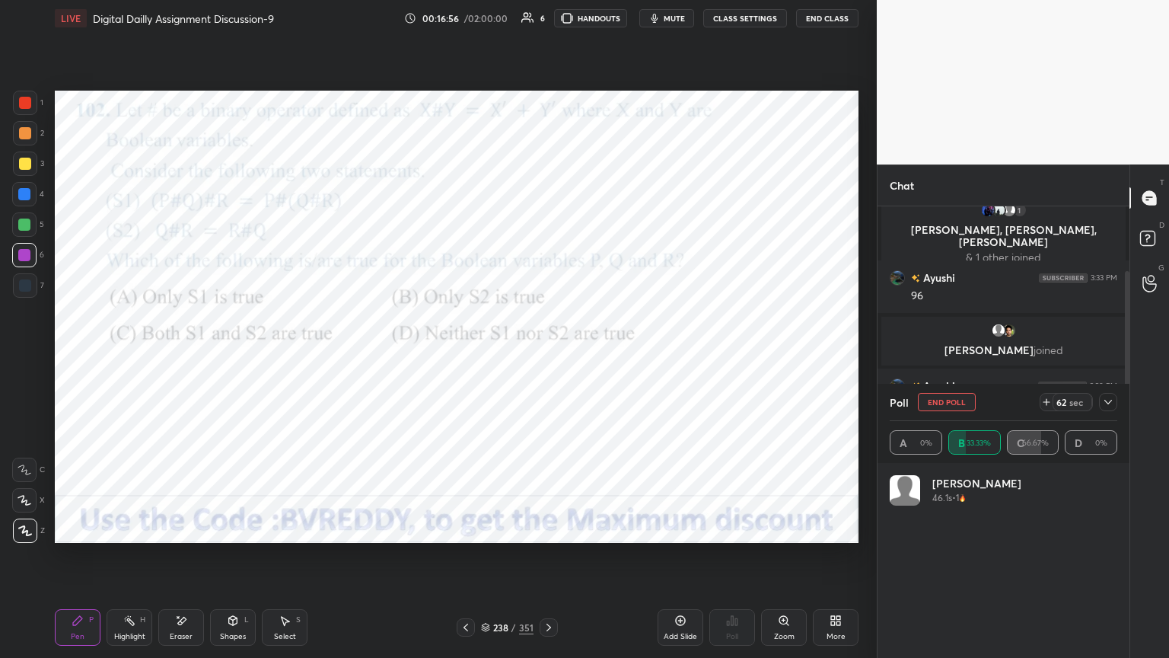
scroll to position [178, 223]
click at [1098, 403] on div "61 sec" at bounding box center [1079, 402] width 78 height 18
click at [1107, 400] on icon at bounding box center [1108, 402] width 12 height 12
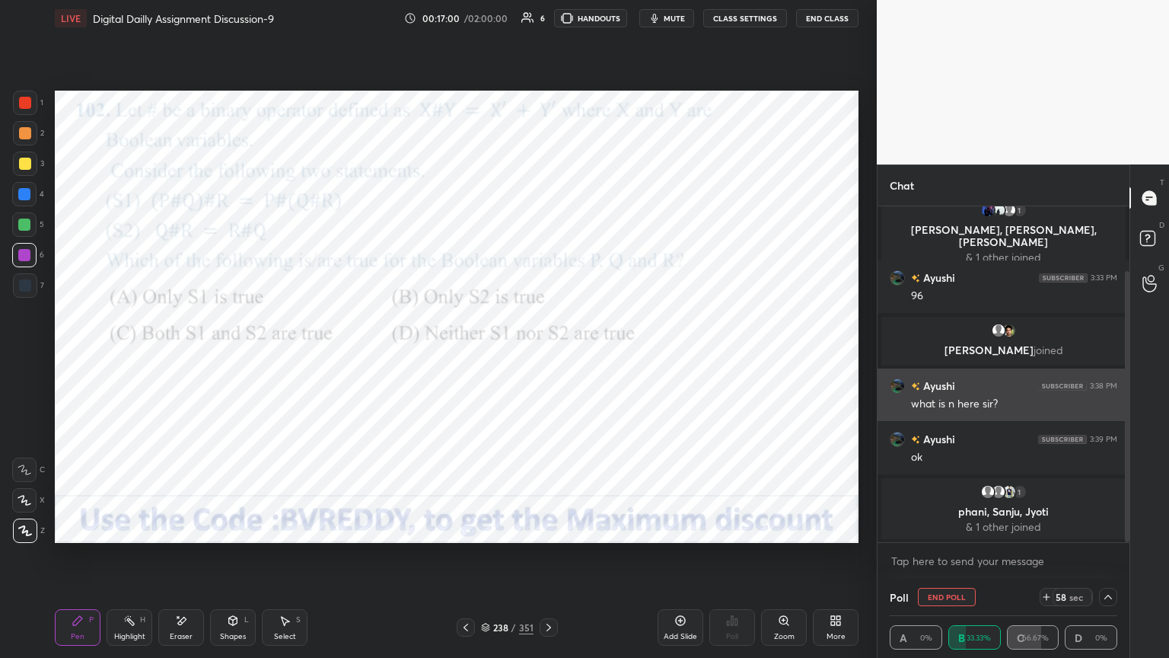
scroll to position [0, 5]
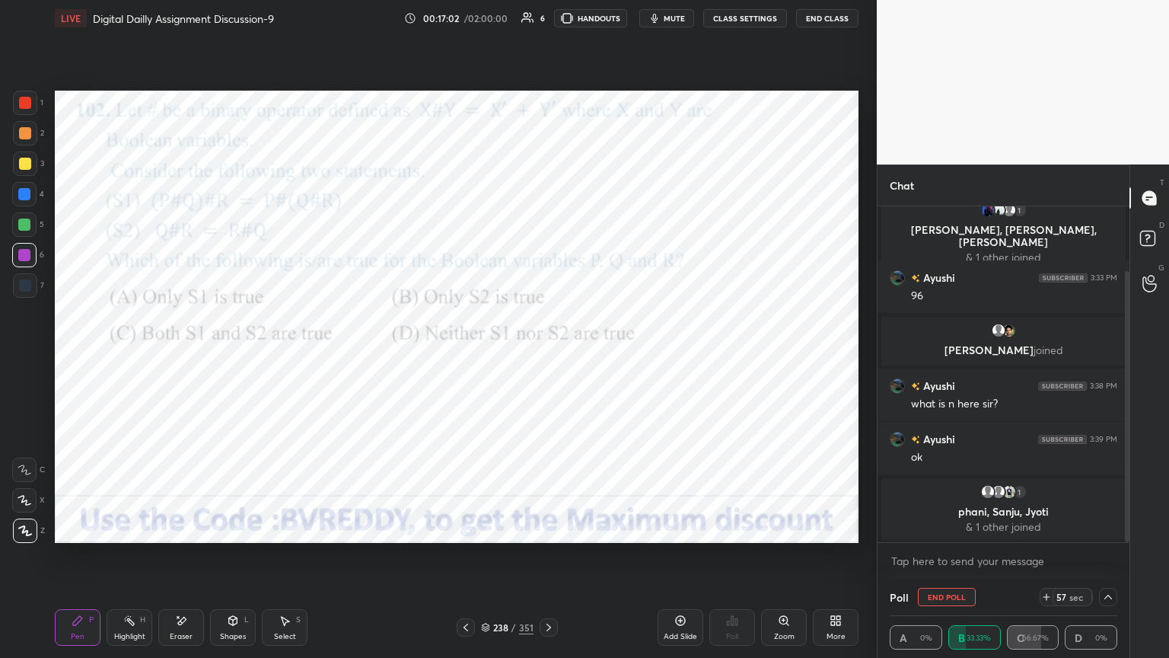
click at [73, 561] on div "Pen" at bounding box center [78, 637] width 14 height 8
click at [25, 505] on div at bounding box center [24, 500] width 24 height 24
click at [21, 542] on div at bounding box center [25, 530] width 24 height 24
click at [24, 286] on div at bounding box center [25, 285] width 12 height 12
click at [1106, 561] on icon at bounding box center [1108, 596] width 8 height 5
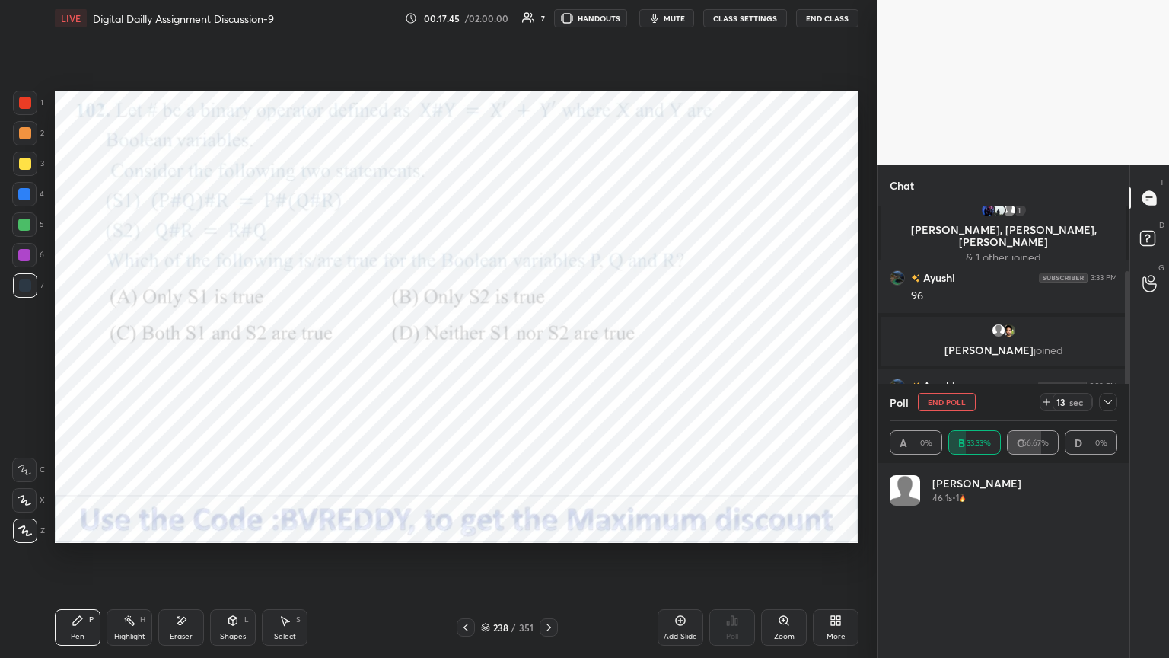
scroll to position [178, 223]
click at [1104, 401] on icon at bounding box center [1108, 402] width 12 height 12
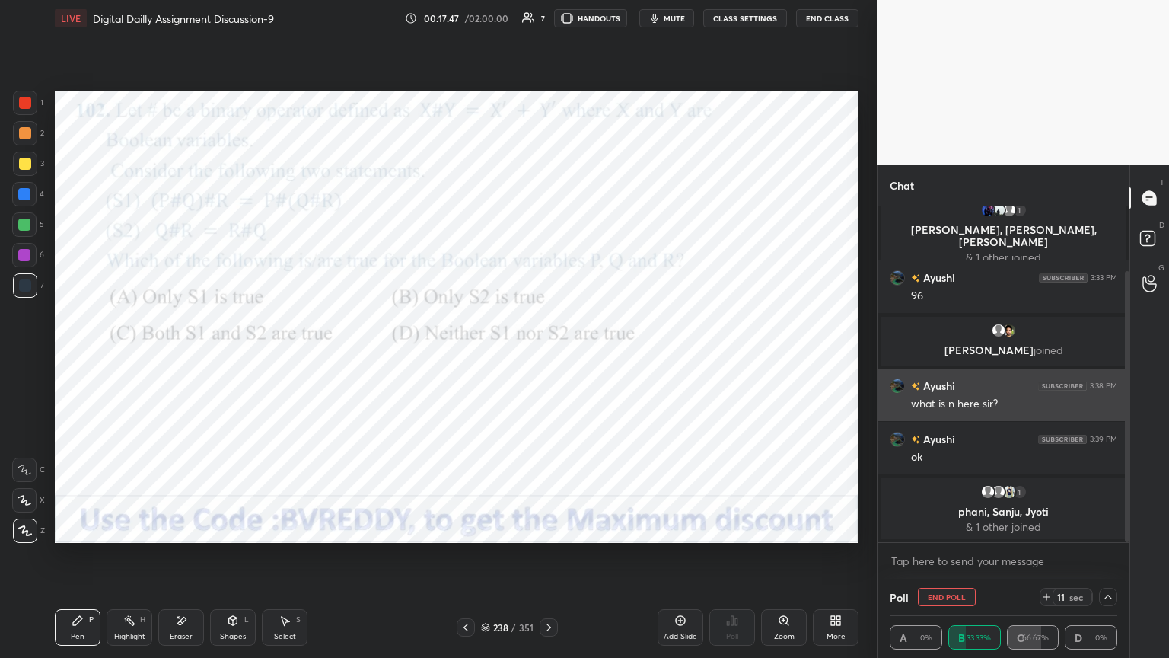
scroll to position [0, 5]
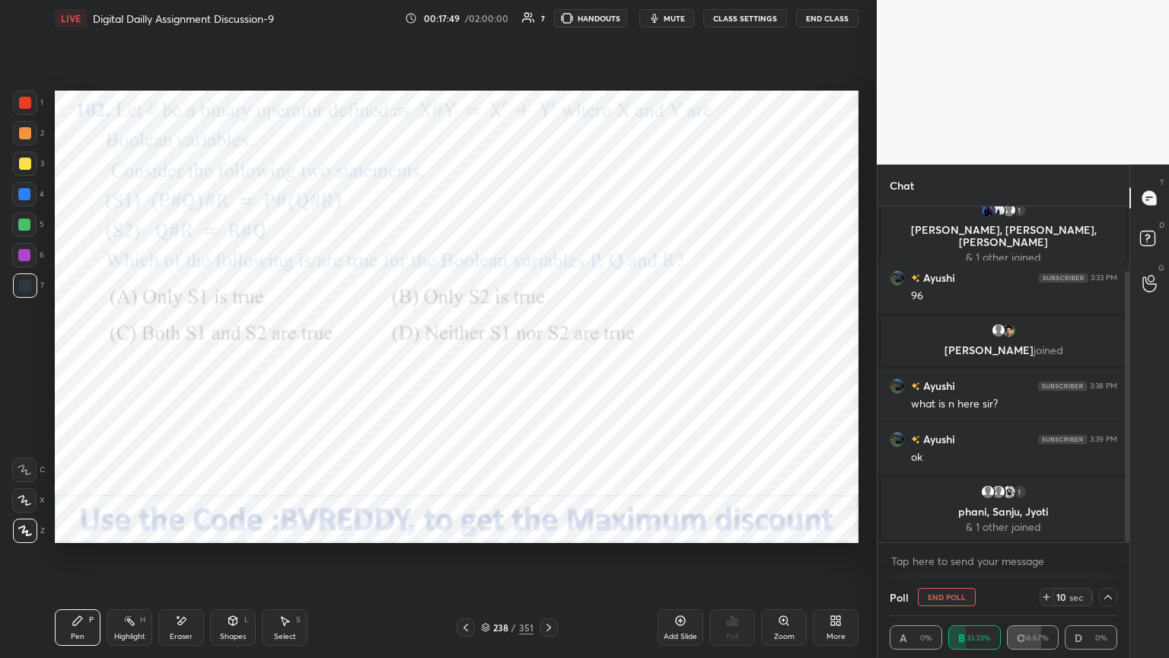
click at [30, 534] on icon at bounding box center [25, 530] width 12 height 9
click at [1105, 561] on icon at bounding box center [1108, 597] width 12 height 12
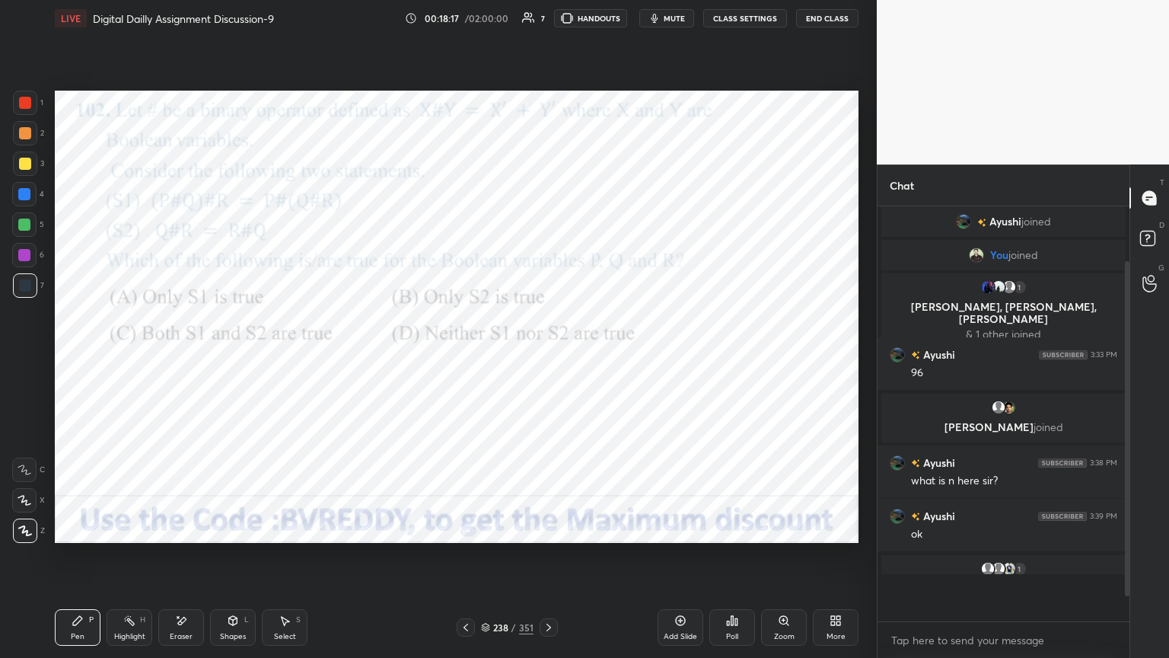
scroll to position [5, 5]
click at [549, 561] on icon at bounding box center [549, 627] width 12 height 12
click at [740, 561] on div "Poll" at bounding box center [732, 627] width 46 height 37
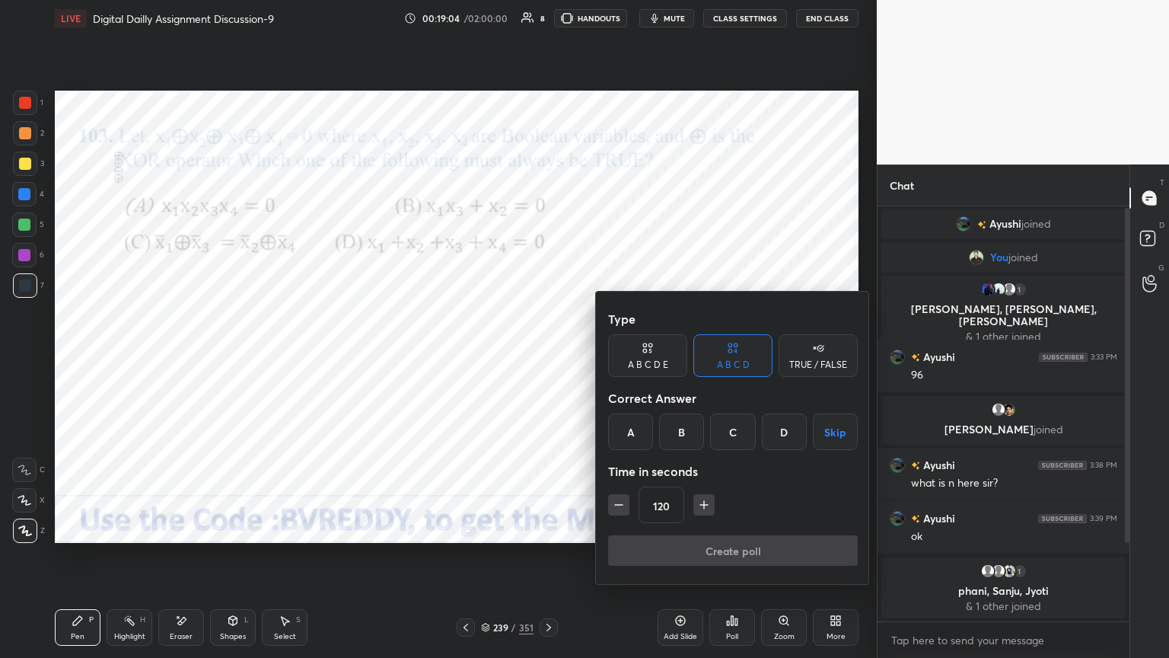
click at [744, 431] on div "C" at bounding box center [732, 431] width 45 height 37
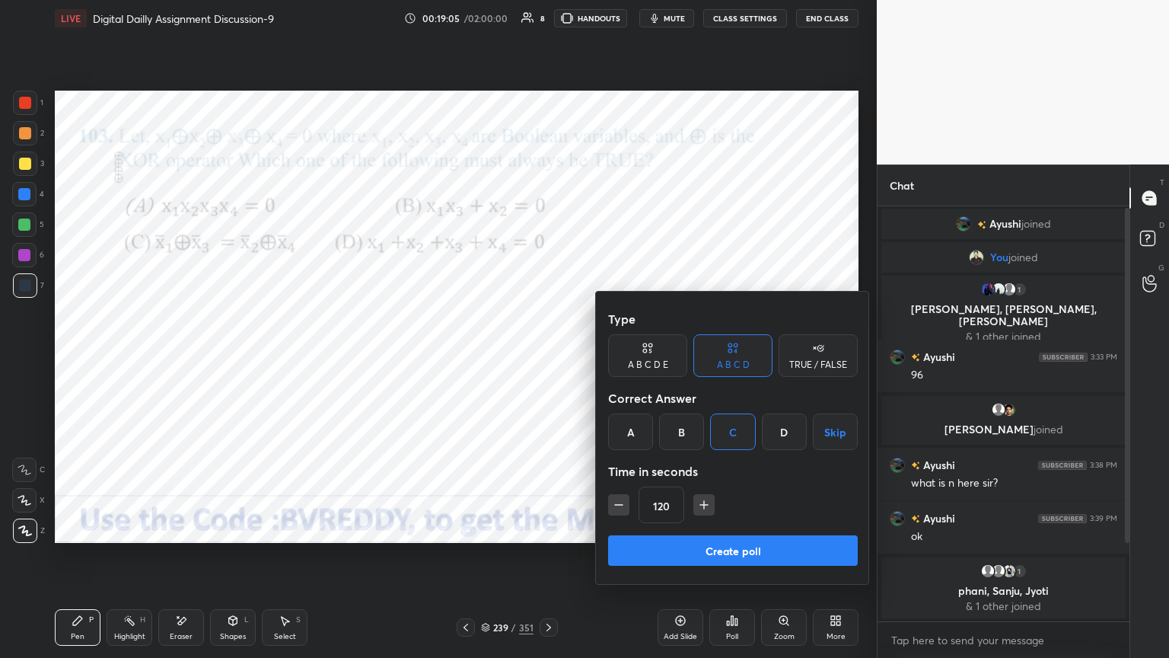
click at [731, 551] on button "Create poll" at bounding box center [733, 550] width 250 height 30
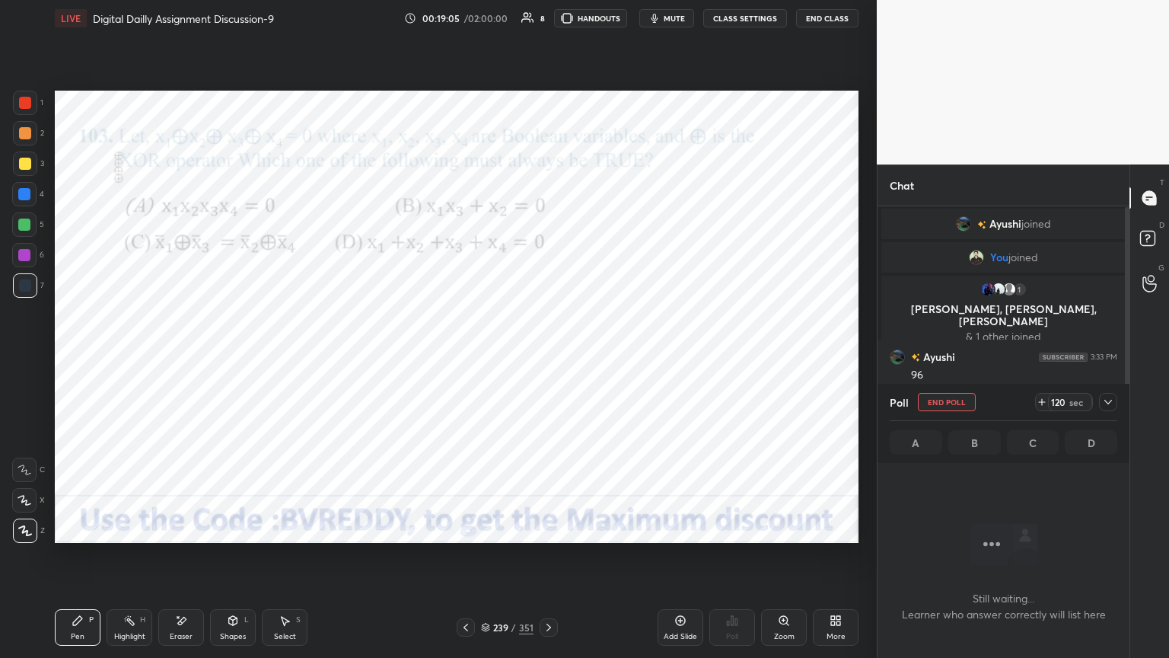
scroll to position [368, 247]
click at [24, 193] on div at bounding box center [24, 194] width 12 height 12
click at [1108, 405] on icon at bounding box center [1108, 402] width 12 height 12
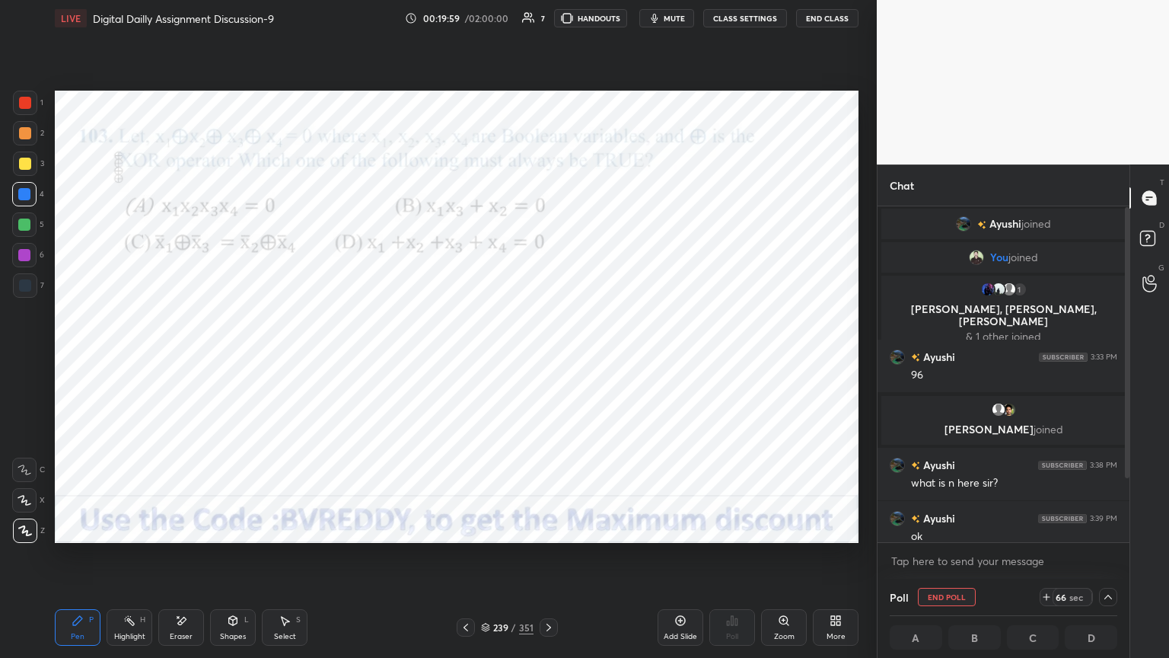
scroll to position [0, 5]
click at [1106, 561] on icon at bounding box center [1108, 597] width 12 height 12
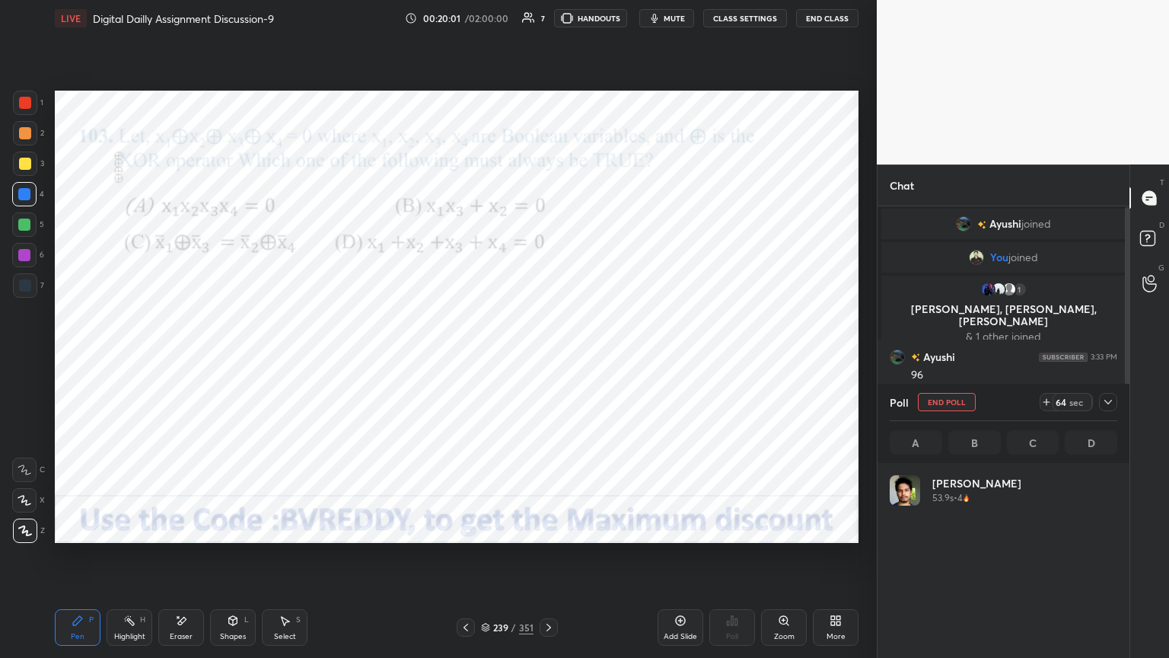
scroll to position [178, 223]
click at [23, 255] on div at bounding box center [24, 255] width 12 height 12
click at [25, 198] on div at bounding box center [24, 194] width 12 height 12
click at [22, 530] on icon at bounding box center [25, 530] width 12 height 9
click at [1108, 406] on icon at bounding box center [1108, 402] width 12 height 12
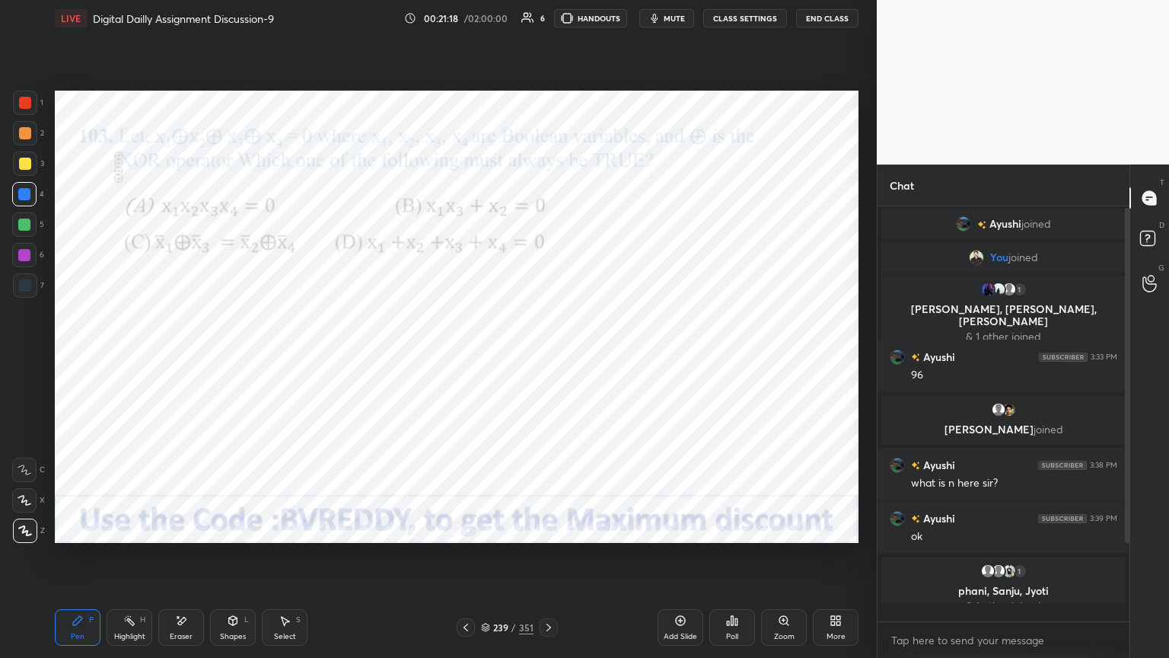
scroll to position [5, 5]
click at [231, 561] on div "Shapes" at bounding box center [233, 637] width 26 height 8
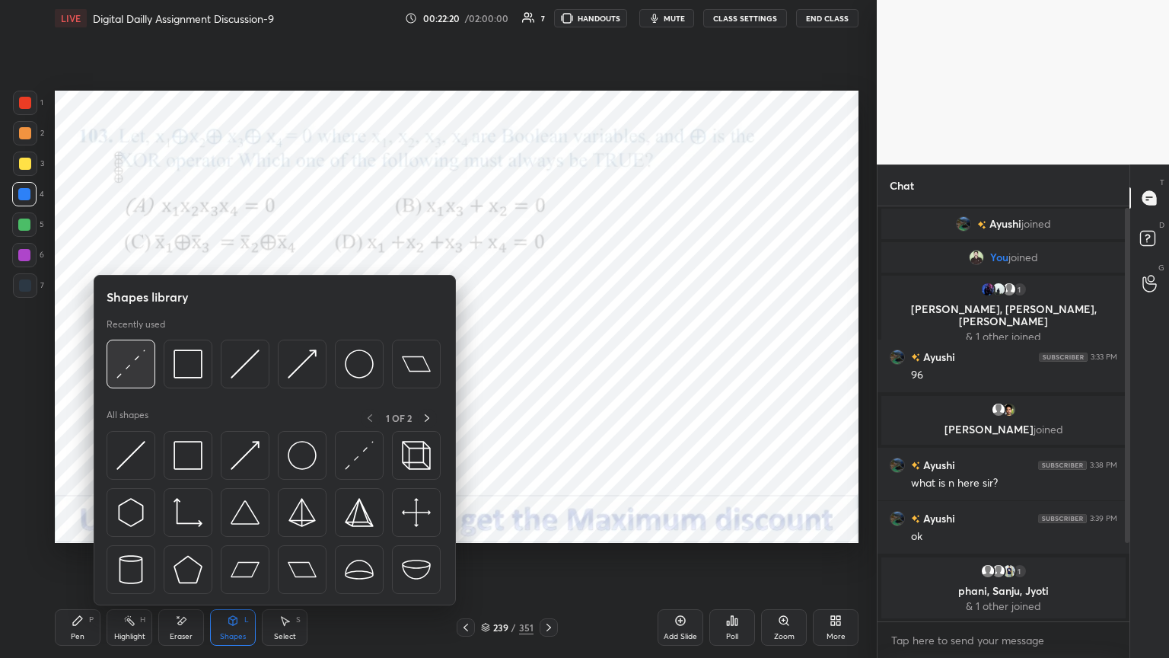
click at [139, 370] on img at bounding box center [130, 363] width 29 height 29
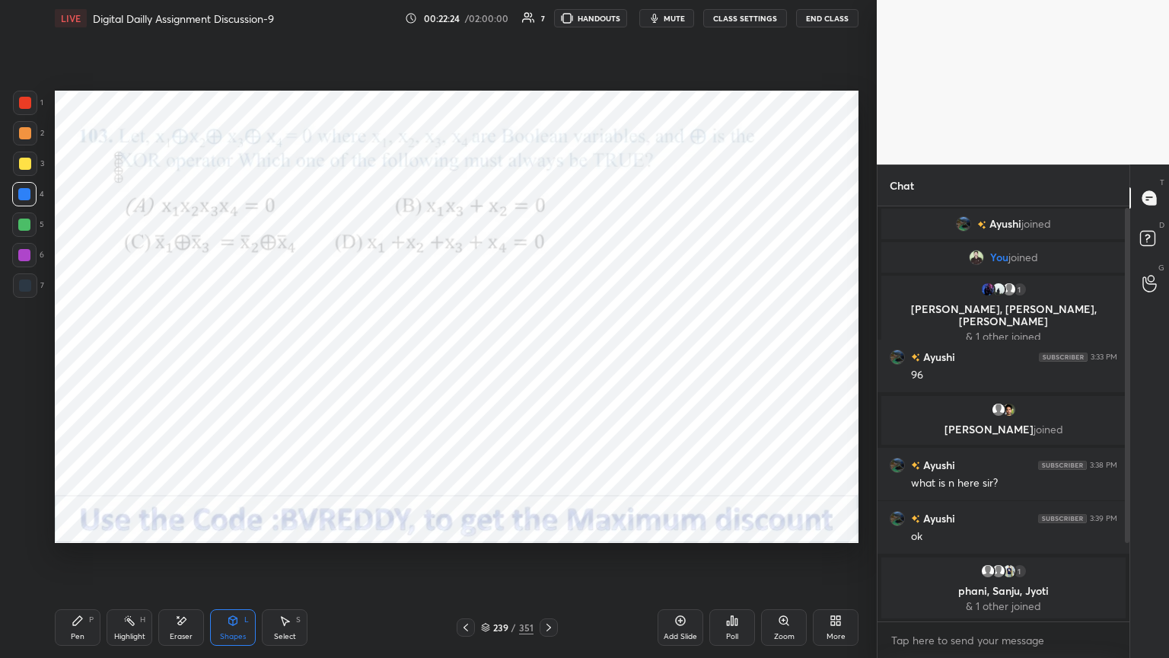
click at [82, 561] on div "Pen P" at bounding box center [78, 627] width 46 height 37
click at [23, 259] on div at bounding box center [24, 255] width 12 height 12
click at [135, 561] on div "Highlight H" at bounding box center [130, 627] width 46 height 37
click at [83, 561] on div "Pen P" at bounding box center [78, 627] width 46 height 37
click at [31, 503] on div at bounding box center [24, 500] width 24 height 24
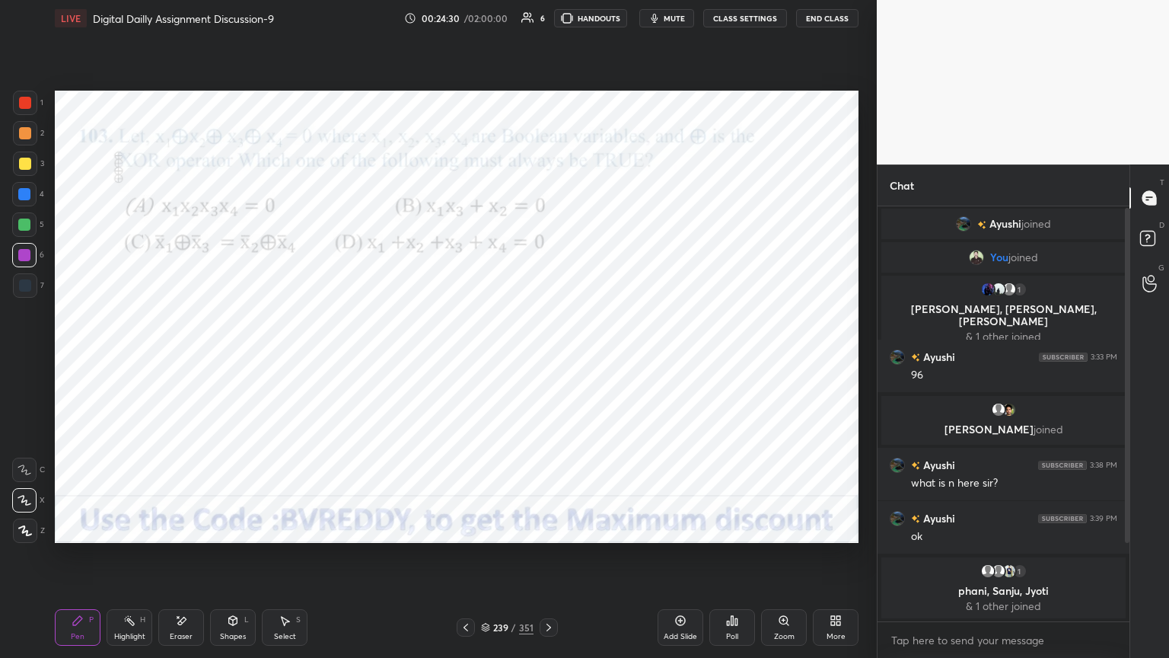
click at [126, 561] on div "Highlight H" at bounding box center [130, 627] width 46 height 37
click at [224, 561] on div "Shapes" at bounding box center [233, 637] width 26 height 8
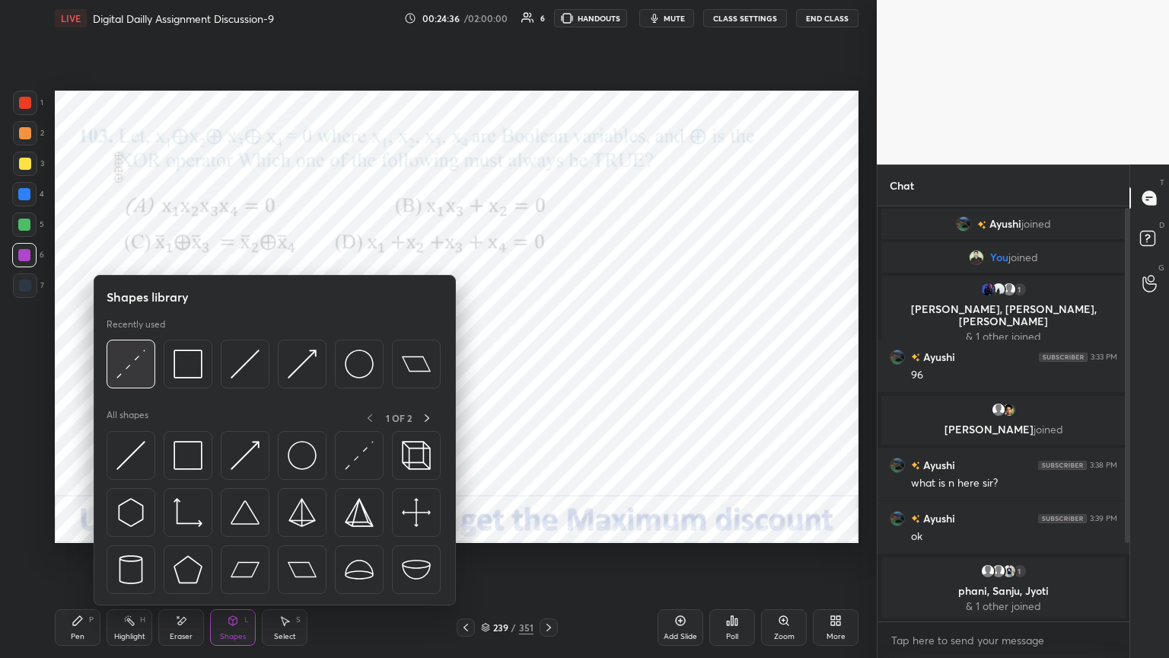
click at [142, 372] on img at bounding box center [130, 363] width 29 height 29
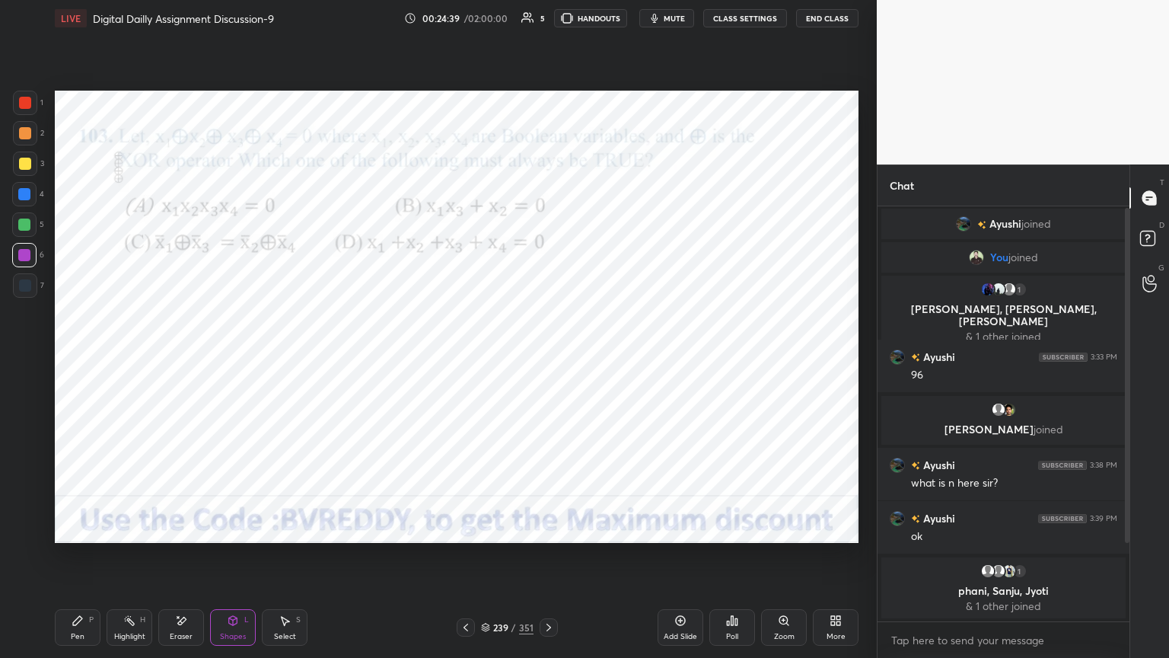
click at [84, 561] on div "Pen P" at bounding box center [78, 627] width 46 height 37
click at [15, 539] on div at bounding box center [25, 530] width 24 height 24
click at [550, 561] on icon at bounding box center [549, 627] width 12 height 12
click at [734, 561] on div "Poll" at bounding box center [732, 627] width 46 height 37
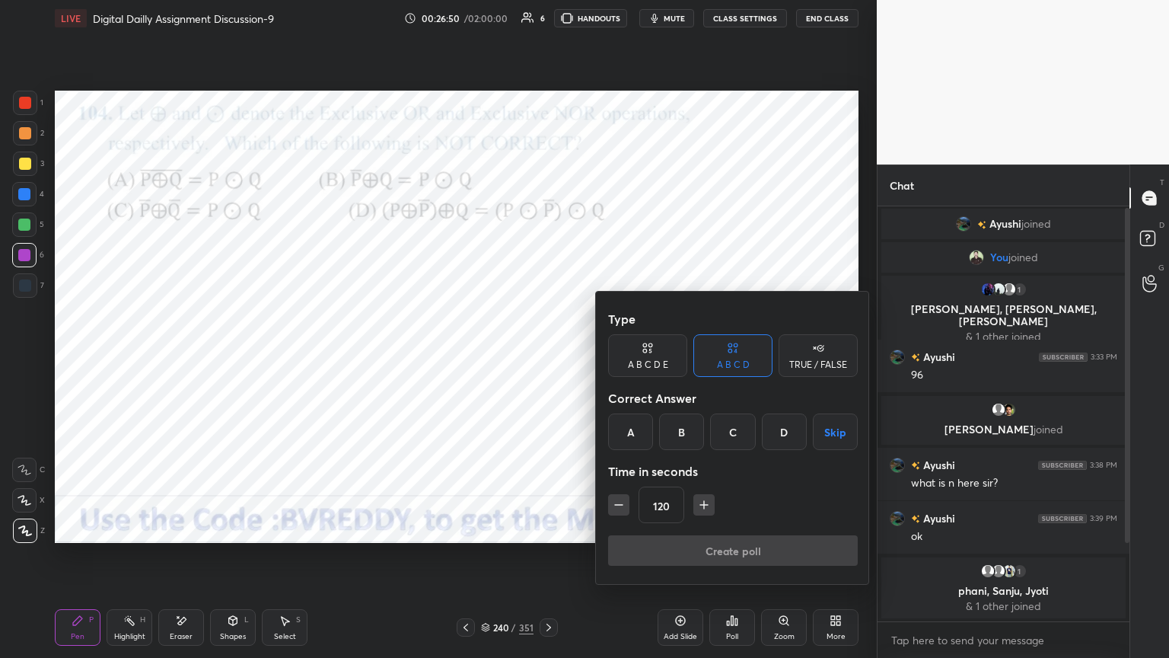
click at [736, 440] on div "C" at bounding box center [732, 431] width 45 height 37
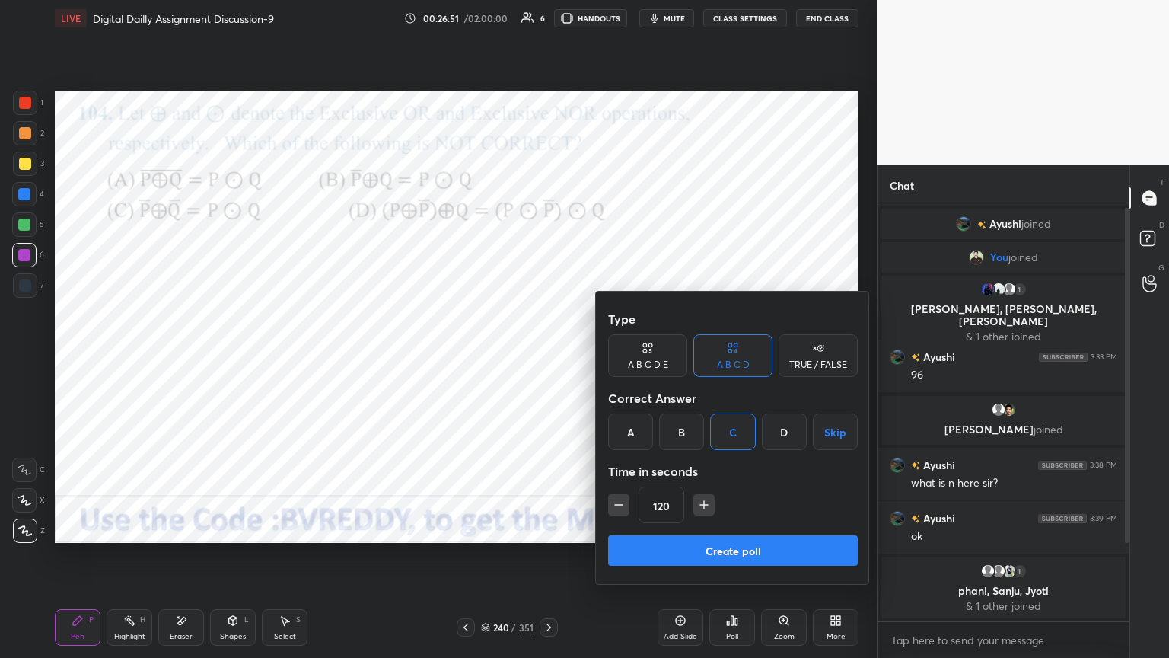
click at [752, 555] on button "Create poll" at bounding box center [733, 550] width 250 height 30
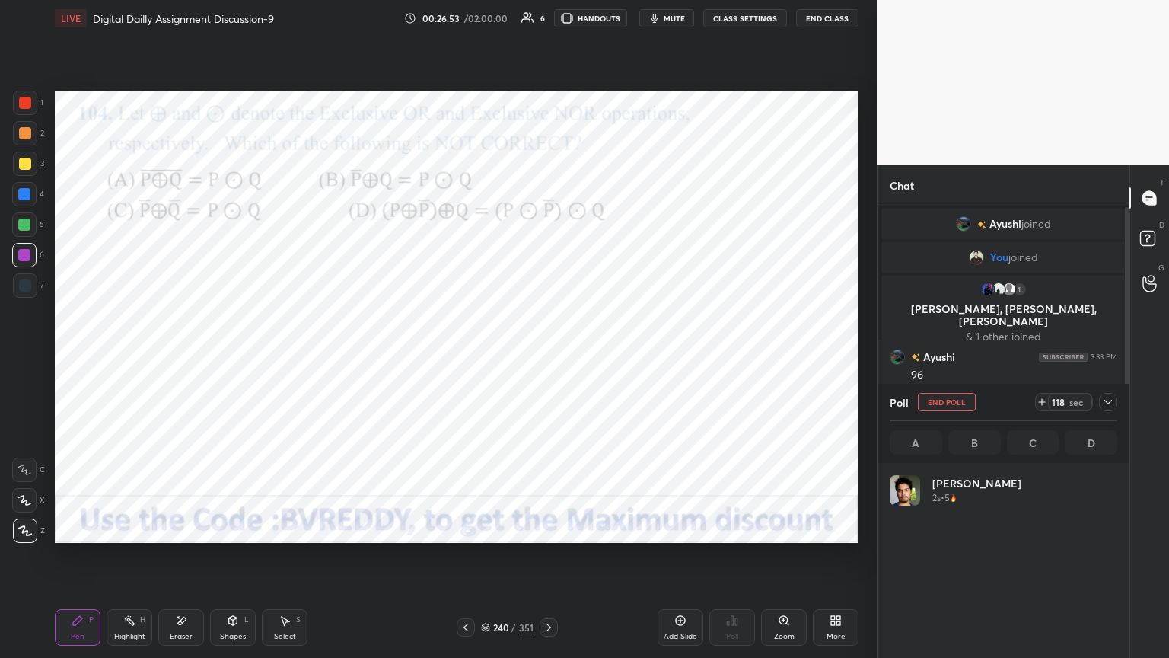
scroll to position [178, 223]
click at [27, 193] on div at bounding box center [24, 194] width 12 height 12
click at [27, 505] on div at bounding box center [24, 500] width 24 height 24
click at [24, 259] on div at bounding box center [24, 255] width 12 height 12
click at [24, 536] on div at bounding box center [25, 530] width 24 height 24
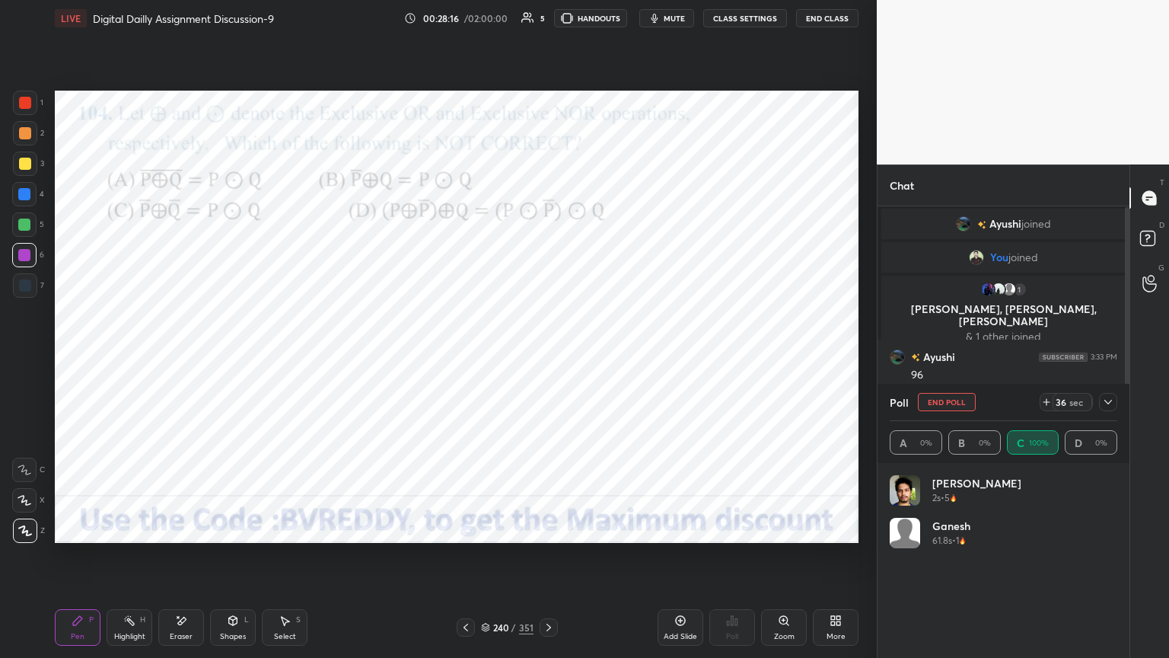
click at [1108, 401] on icon at bounding box center [1108, 402] width 12 height 12
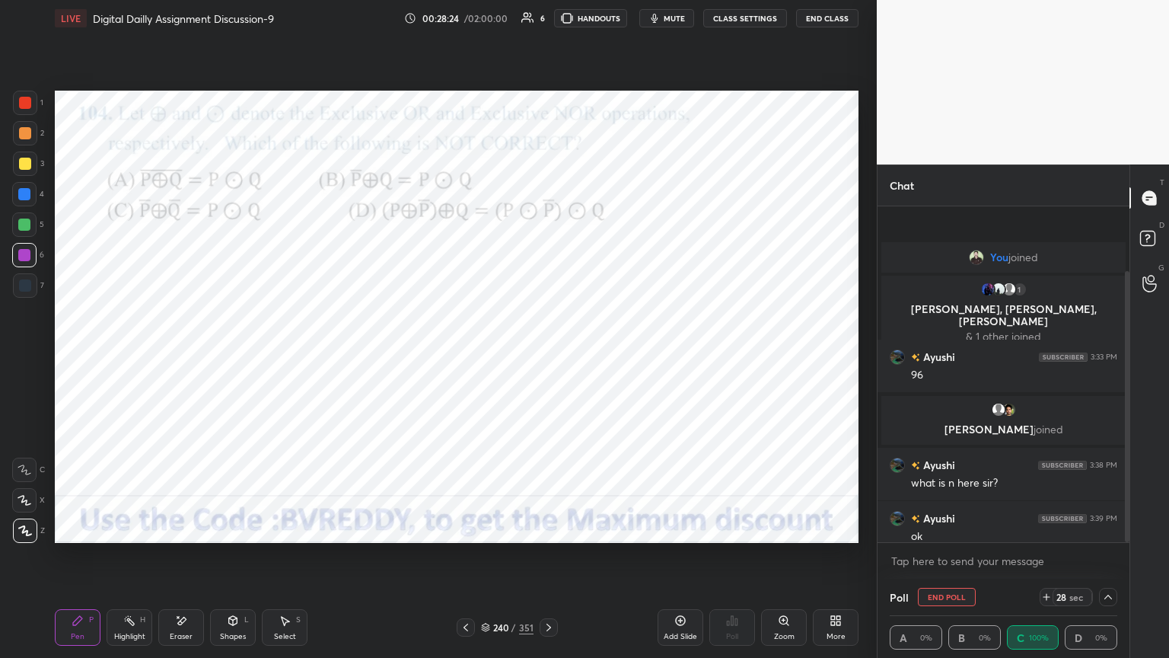
scroll to position [80, 0]
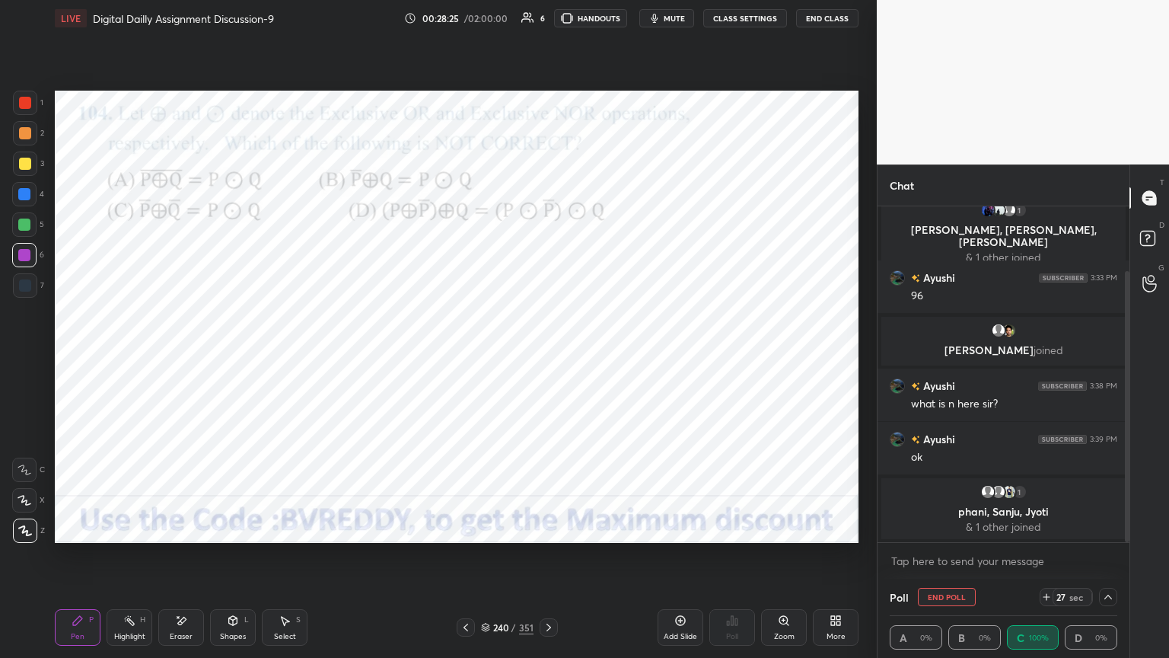
click at [1108, 561] on div at bounding box center [1108, 597] width 18 height 18
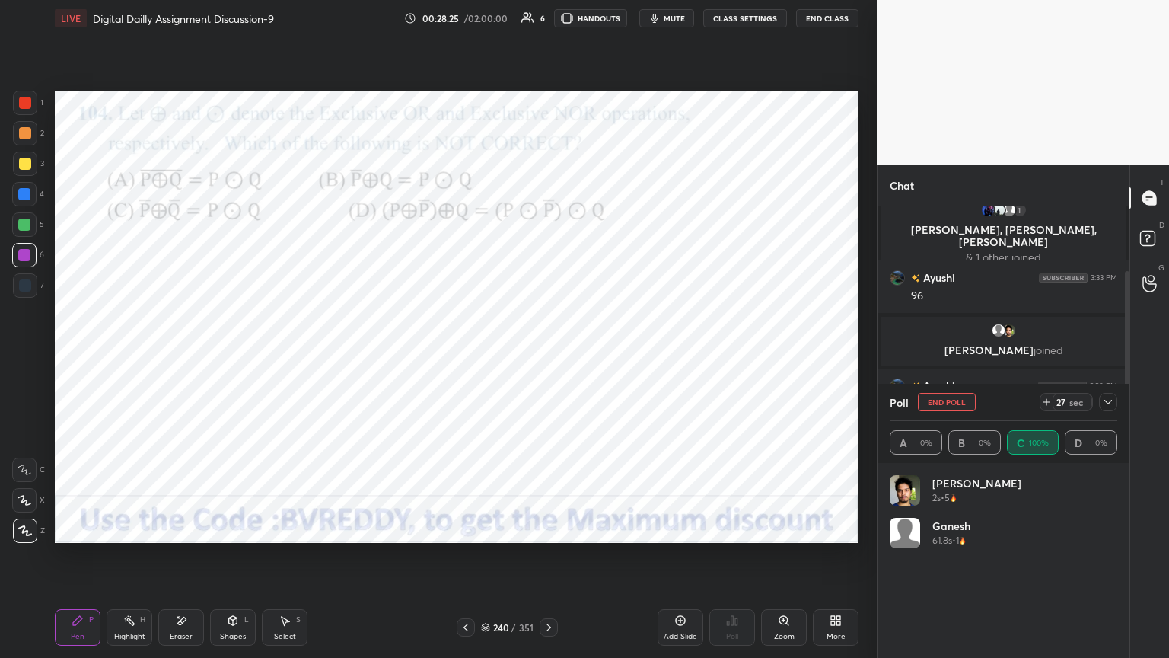
scroll to position [178, 223]
click at [231, 561] on div "Shapes L" at bounding box center [233, 627] width 46 height 37
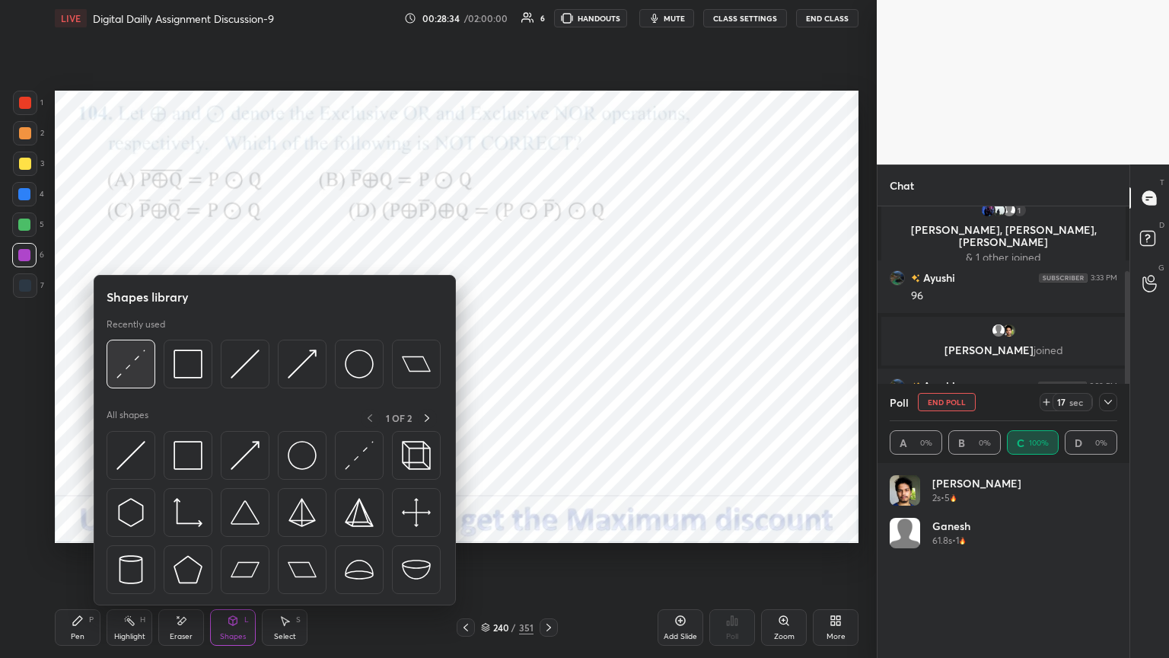
click at [142, 374] on img at bounding box center [130, 363] width 29 height 29
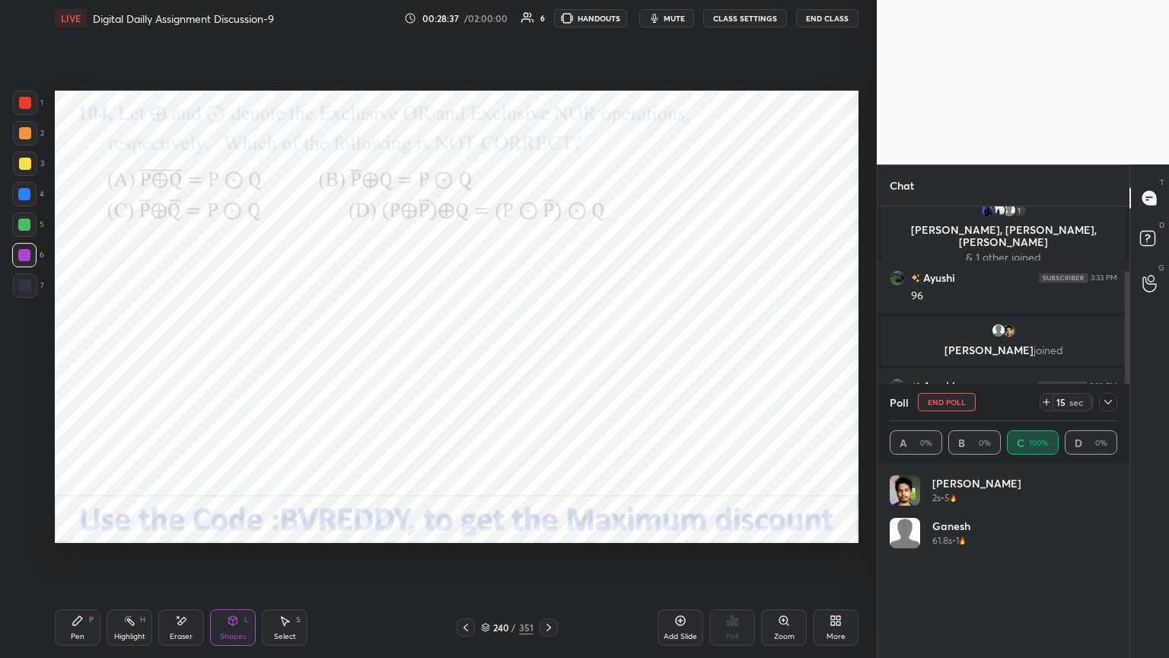
click at [82, 561] on icon at bounding box center [78, 620] width 12 height 12
click at [179, 561] on div "Eraser" at bounding box center [181, 637] width 23 height 8
click at [76, 561] on div "Pen P" at bounding box center [78, 627] width 46 height 37
click at [1109, 405] on icon at bounding box center [1108, 402] width 12 height 12
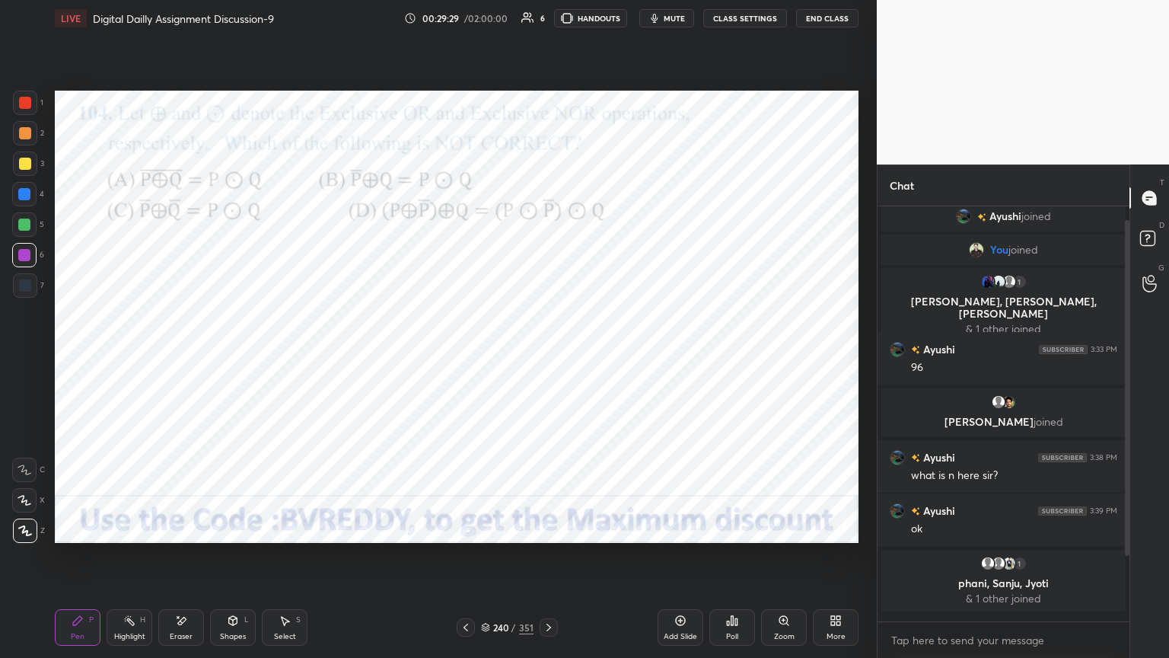
scroll to position [442, 247]
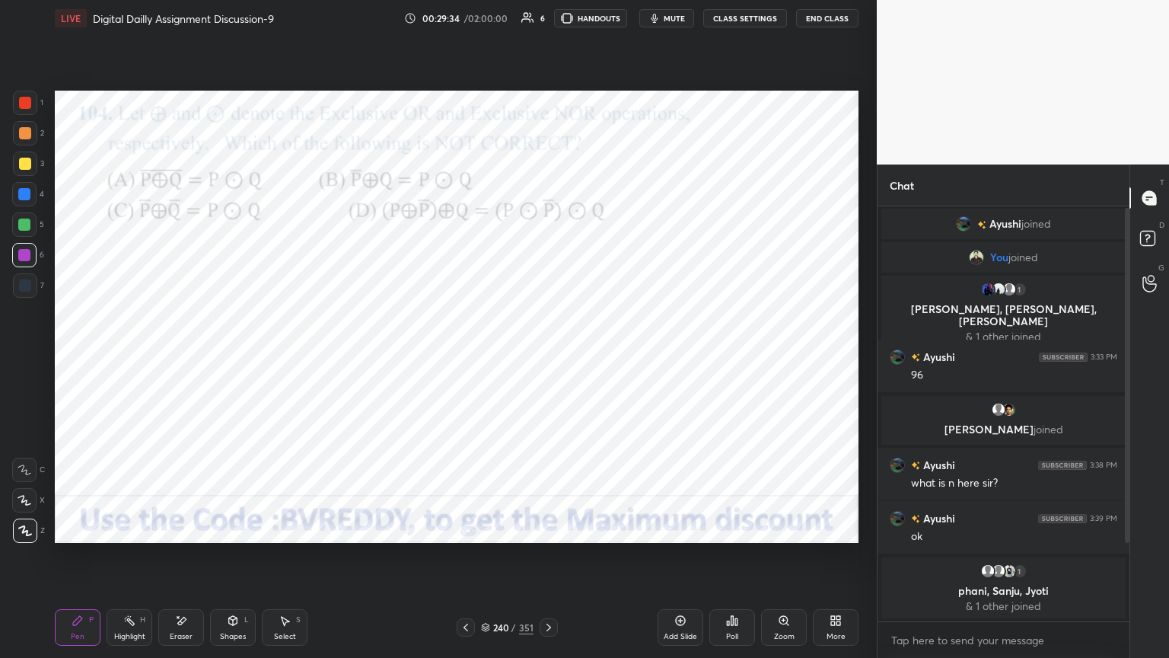
click at [551, 561] on icon at bounding box center [549, 627] width 12 height 12
click at [735, 561] on div "Poll" at bounding box center [732, 637] width 12 height 8
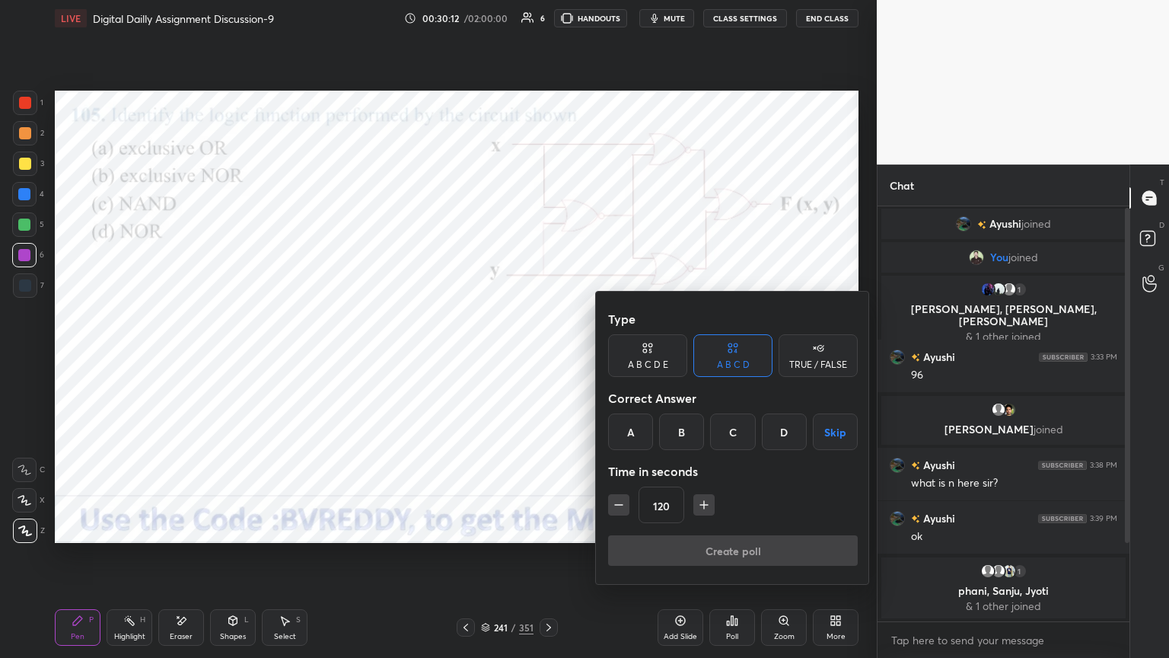
click at [689, 435] on div "B" at bounding box center [681, 431] width 45 height 37
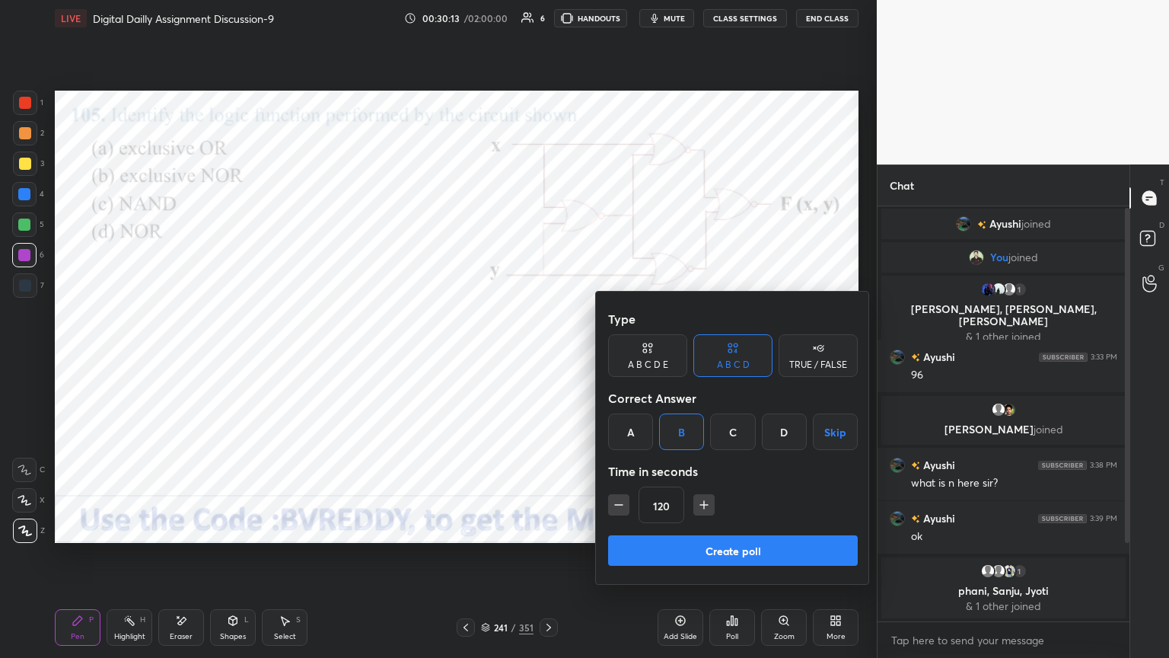
click at [728, 549] on button "Create poll" at bounding box center [733, 550] width 250 height 30
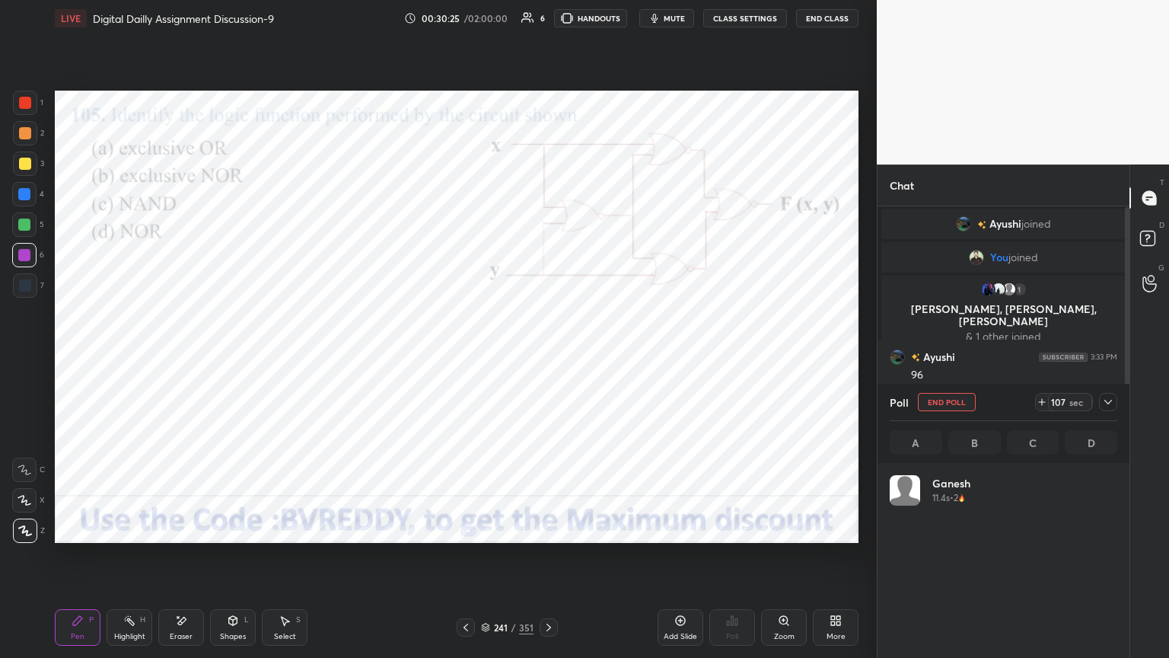
scroll to position [178, 223]
click at [24, 197] on div at bounding box center [24, 194] width 12 height 12
click at [24, 258] on div at bounding box center [24, 255] width 12 height 12
click at [1111, 407] on icon at bounding box center [1108, 402] width 12 height 12
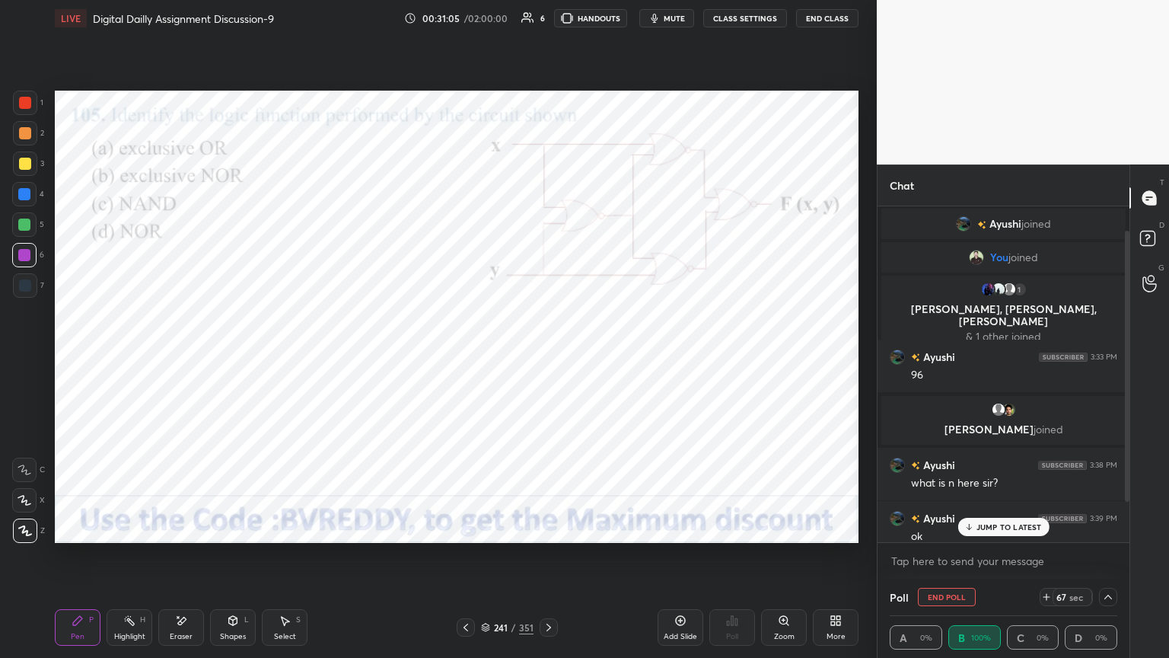
scroll to position [80, 0]
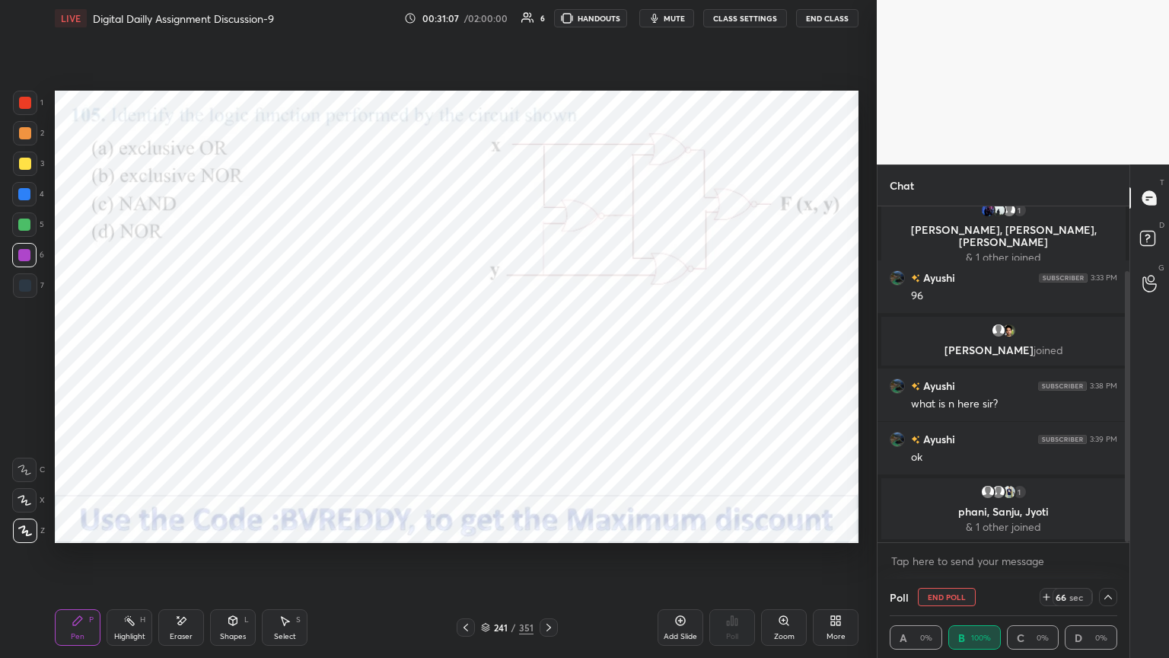
click at [1108, 561] on icon at bounding box center [1108, 597] width 12 height 12
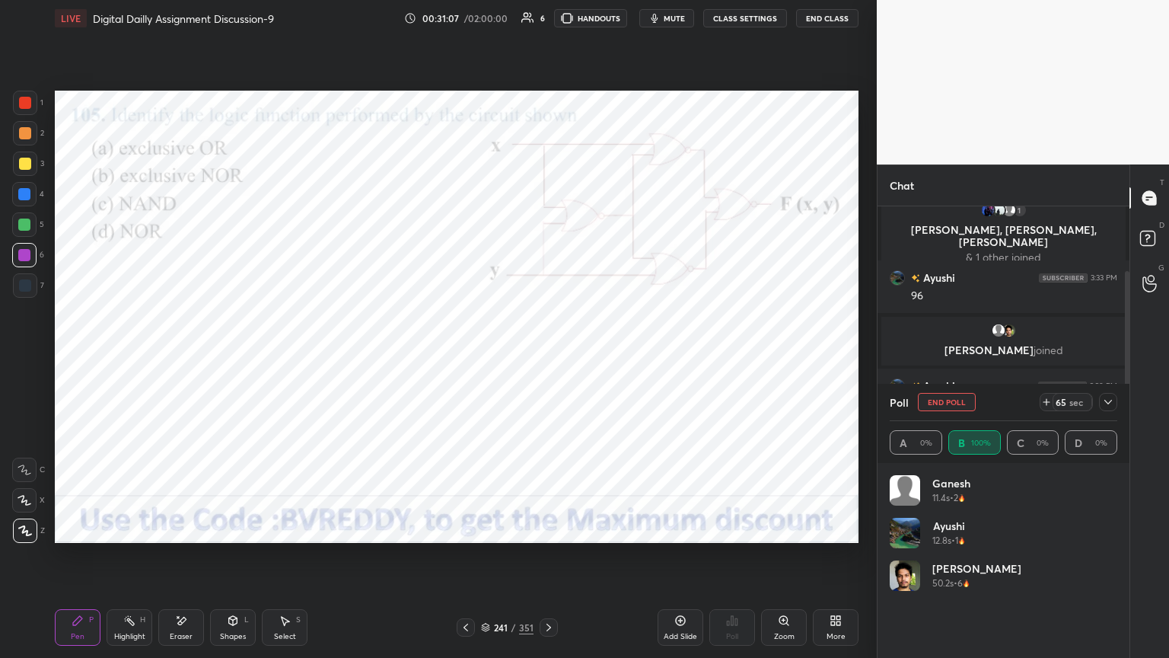
scroll to position [178, 223]
click at [945, 406] on button "End Poll" at bounding box center [947, 402] width 58 height 18
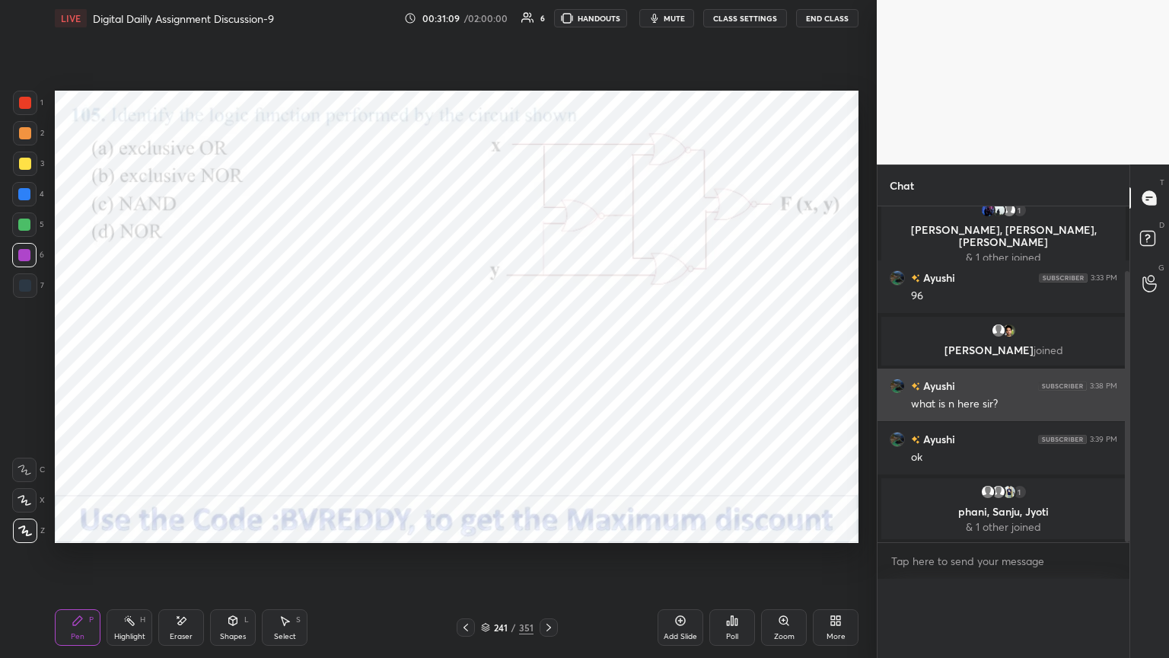
scroll to position [0, 5]
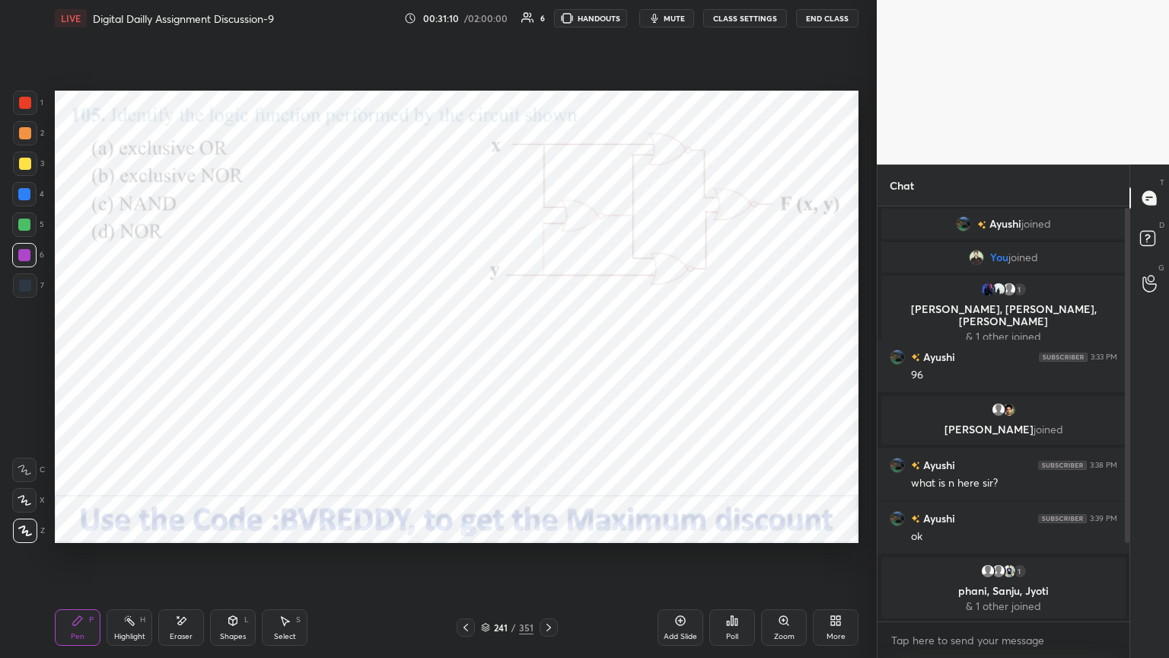
click at [549, 561] on icon at bounding box center [549, 627] width 12 height 12
click at [731, 561] on div "Poll" at bounding box center [732, 627] width 46 height 37
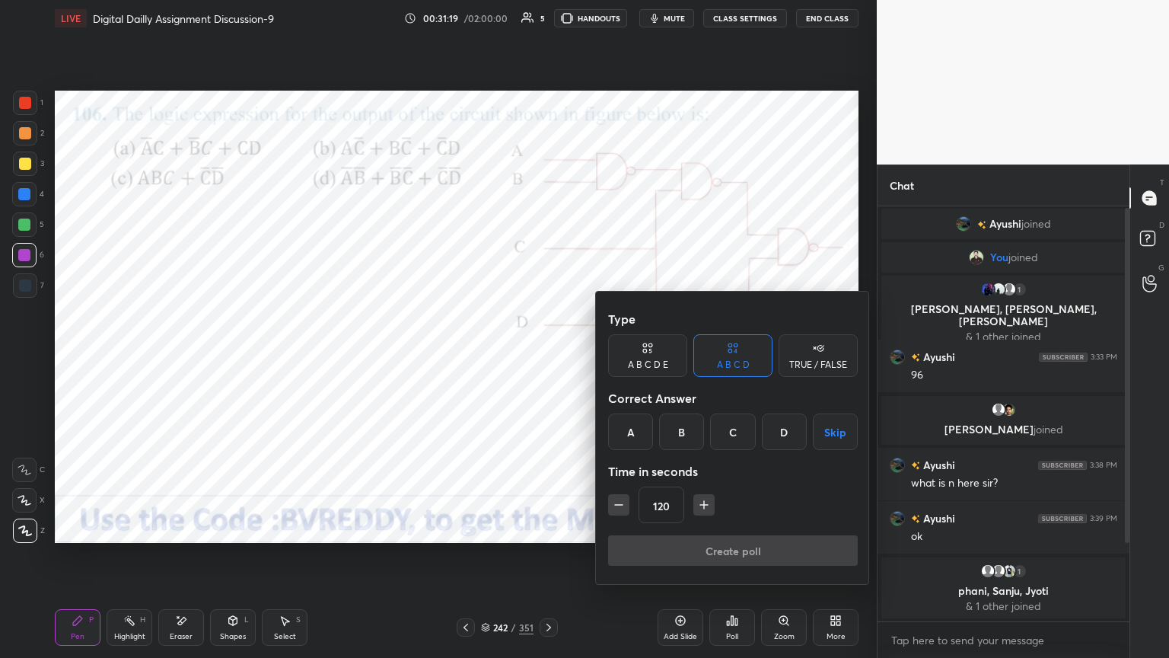
click at [629, 430] on div "A" at bounding box center [630, 431] width 45 height 37
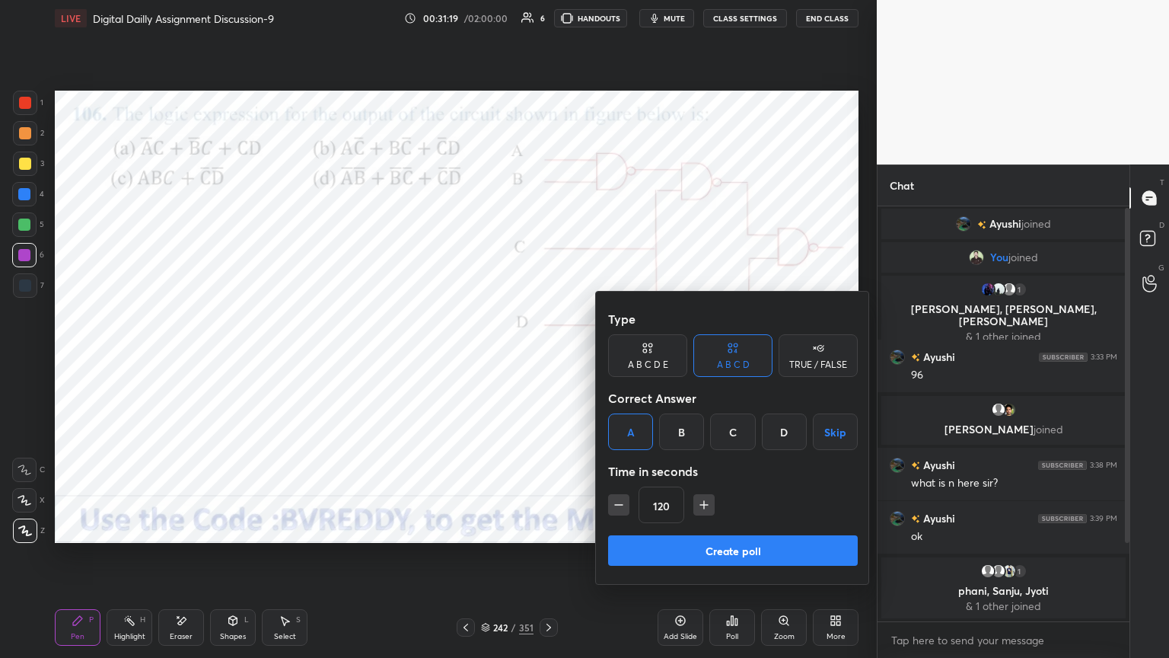
click at [706, 546] on button "Create poll" at bounding box center [733, 550] width 250 height 30
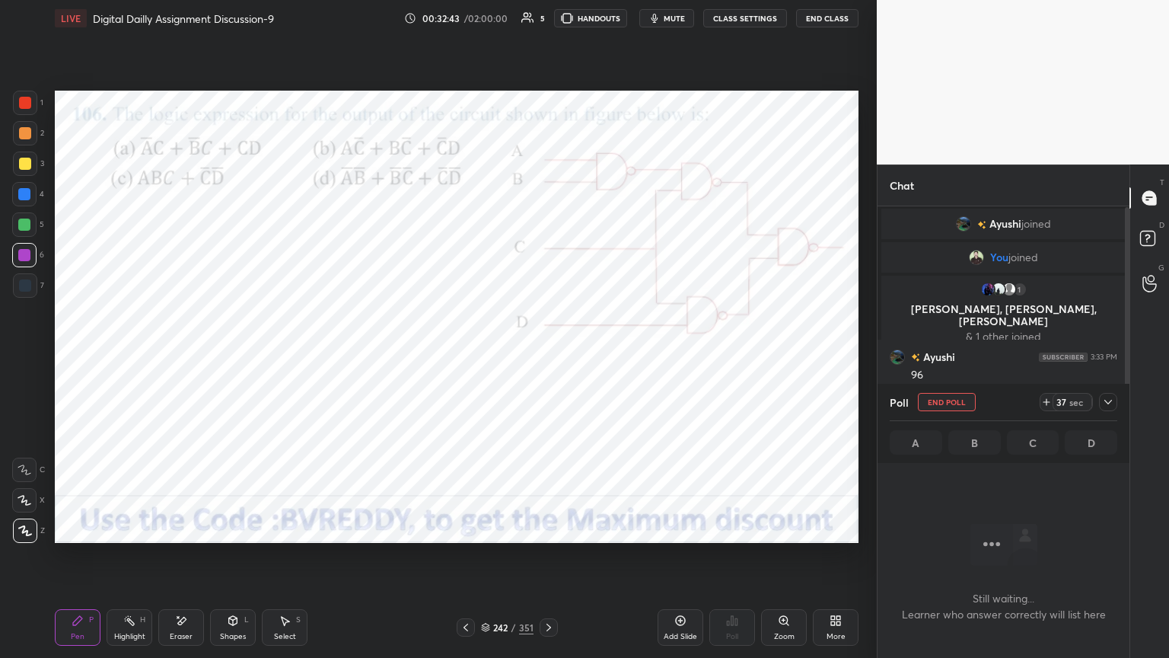
click at [27, 505] on icon at bounding box center [24, 500] width 12 height 9
click at [21, 527] on icon at bounding box center [25, 530] width 12 height 9
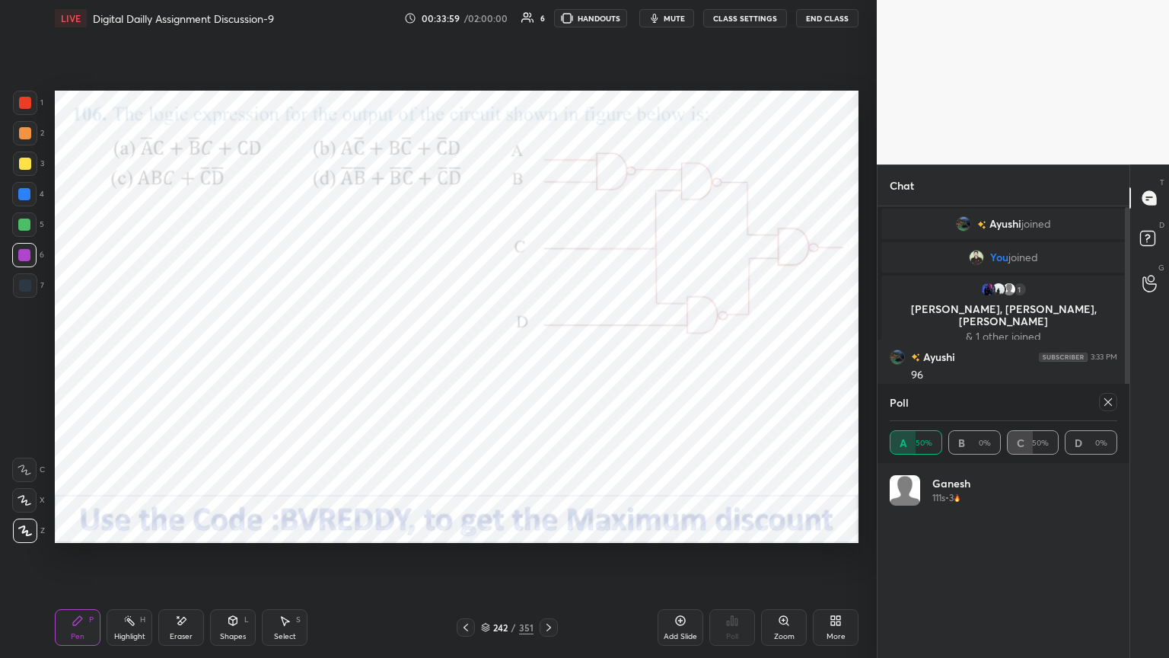
click at [1109, 402] on icon at bounding box center [1108, 402] width 12 height 12
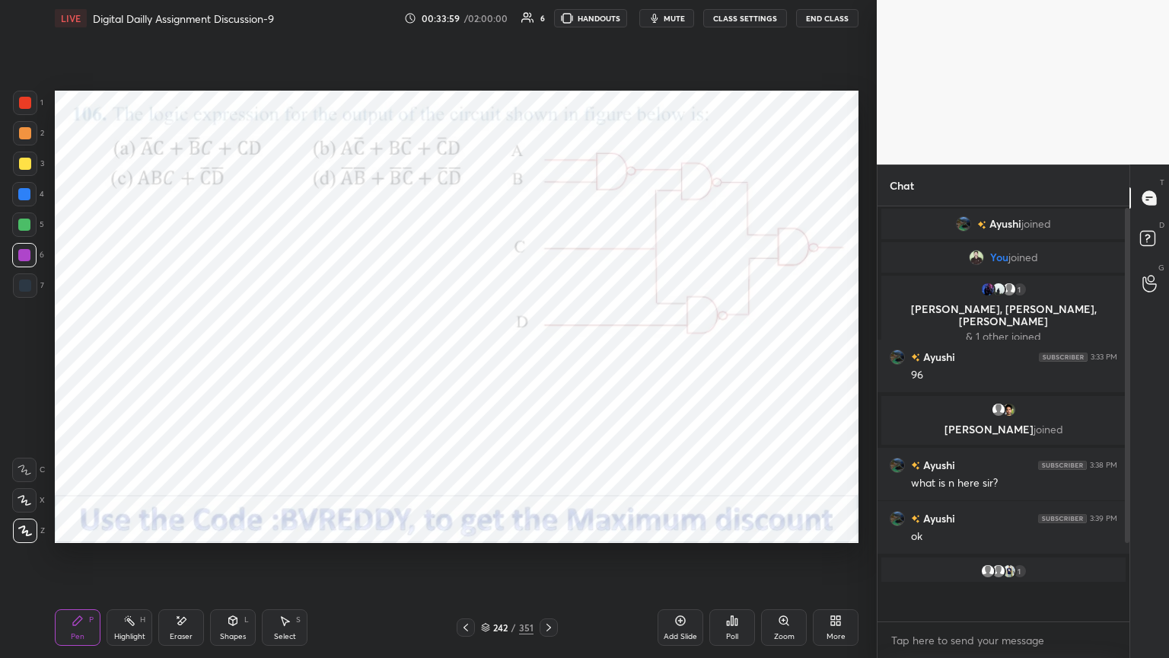
scroll to position [5, 5]
click at [551, 561] on icon at bounding box center [549, 627] width 12 height 12
click at [727, 561] on div "Poll" at bounding box center [732, 627] width 46 height 37
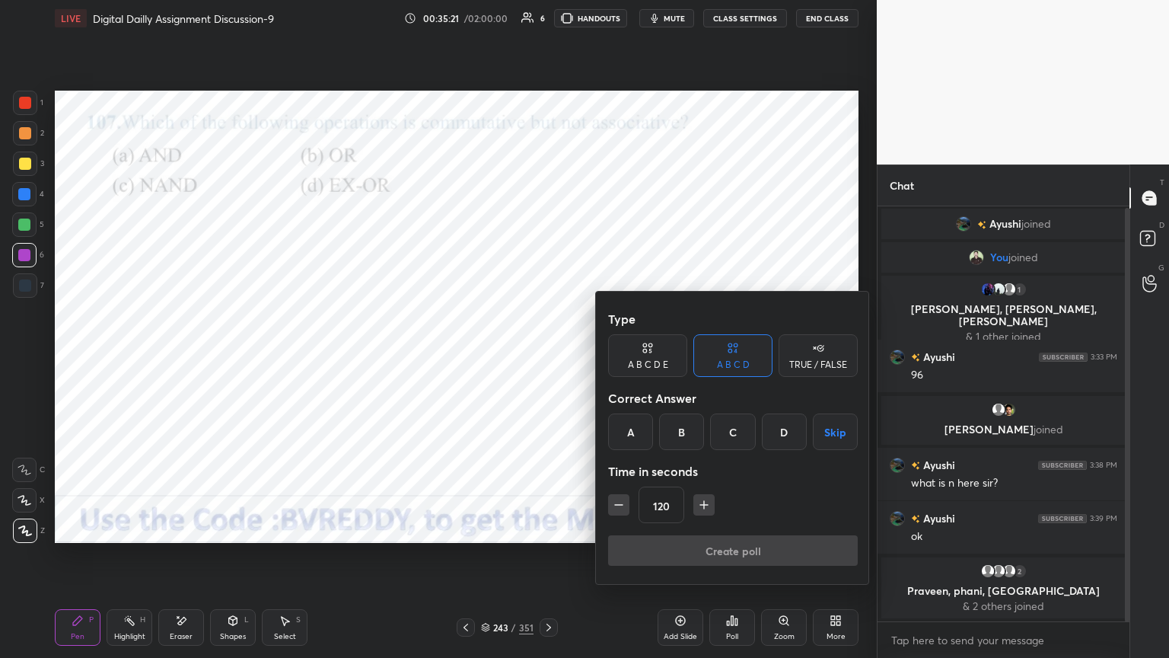
click at [737, 433] on div "C" at bounding box center [732, 431] width 45 height 37
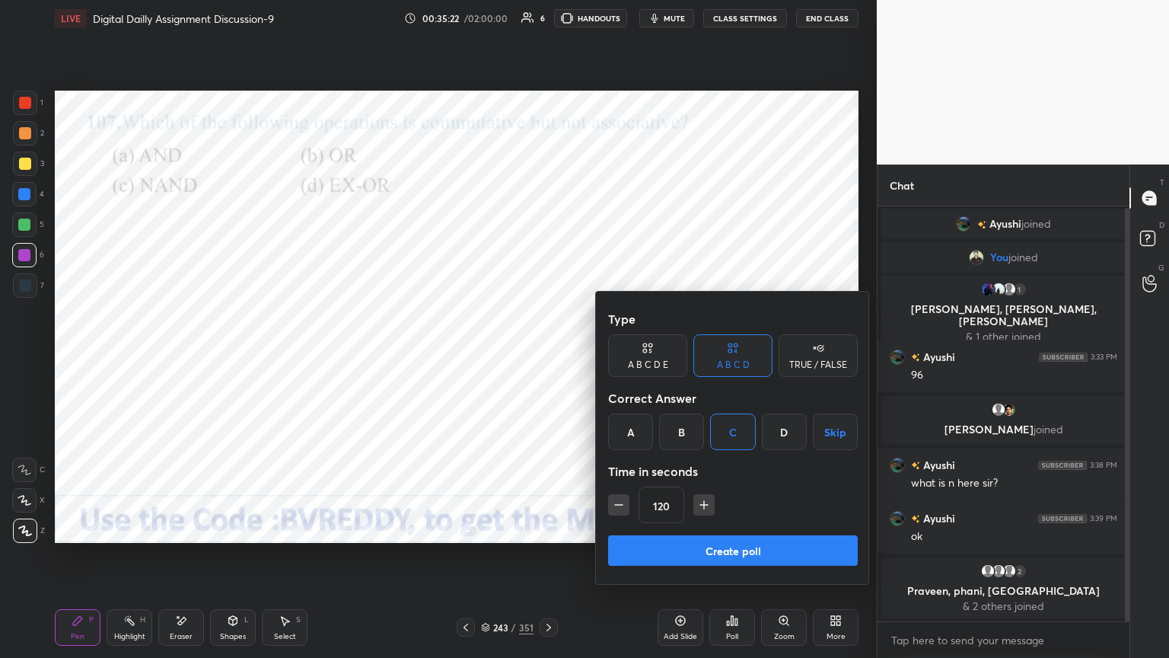
click at [736, 554] on button "Create poll" at bounding box center [733, 550] width 250 height 30
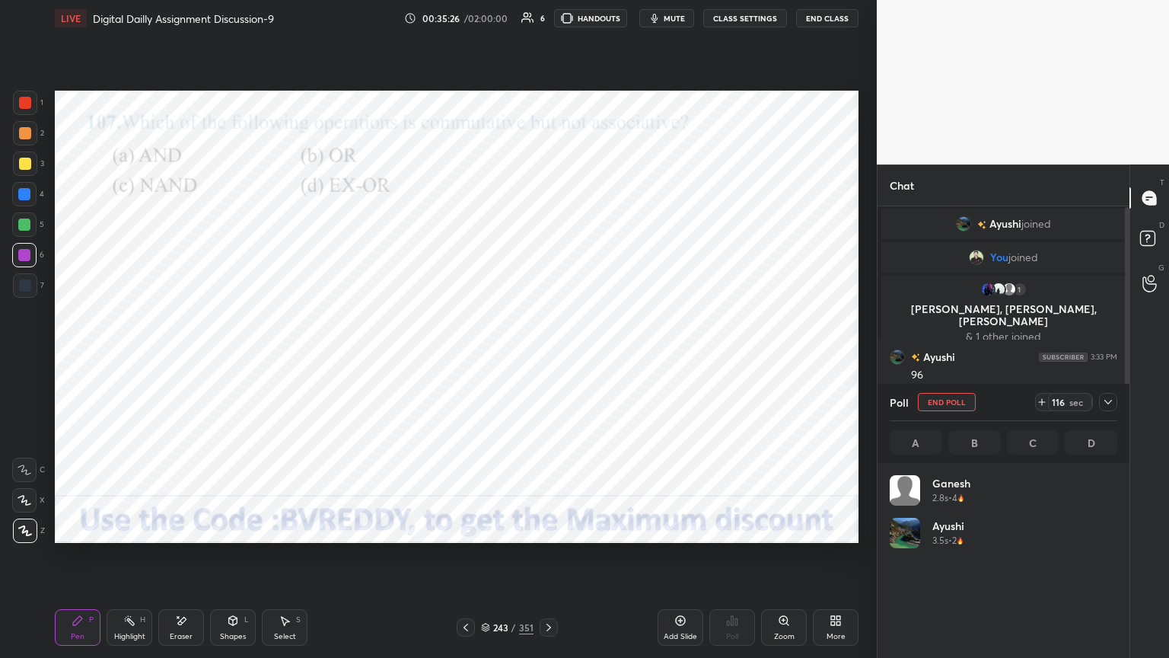
scroll to position [178, 223]
click at [945, 404] on button "End Poll" at bounding box center [947, 402] width 58 height 18
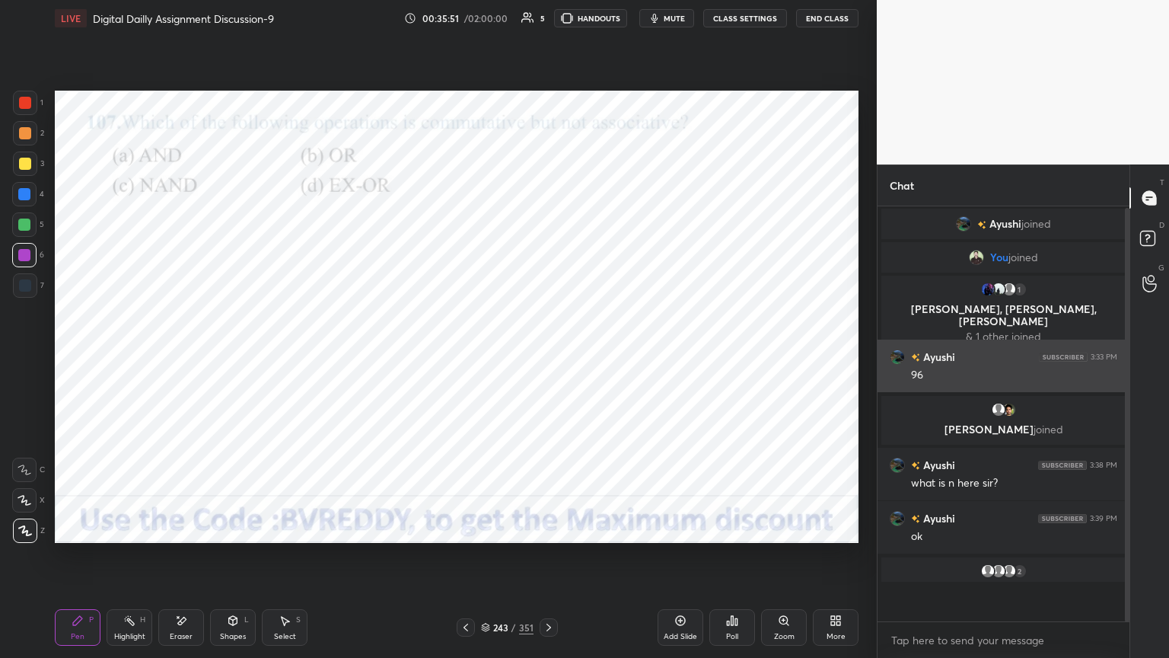
scroll to position [5, 5]
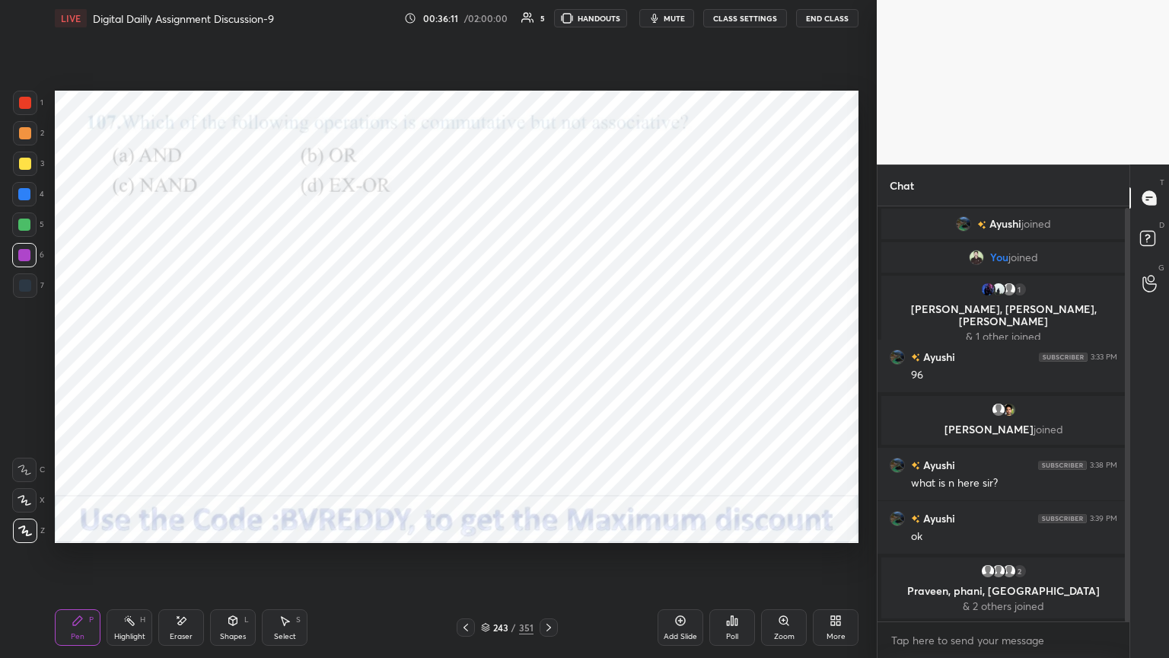
click at [550, 561] on icon at bounding box center [549, 627] width 12 height 12
click at [734, 561] on div "Poll" at bounding box center [732, 627] width 46 height 37
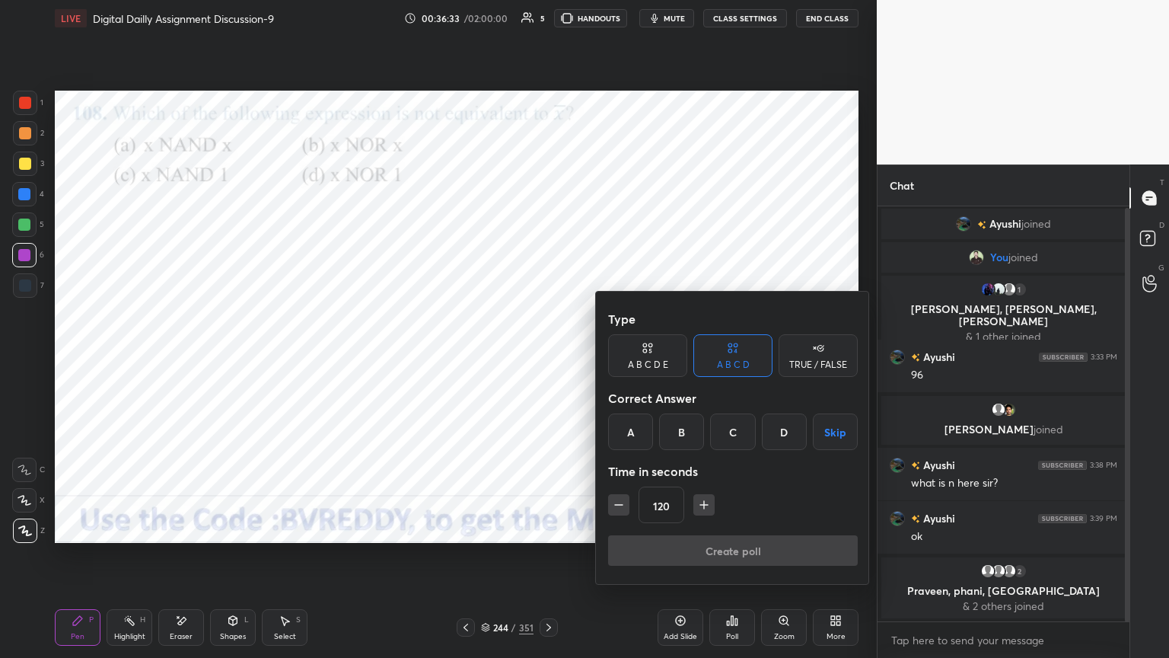
click at [786, 434] on div "D" at bounding box center [784, 431] width 45 height 37
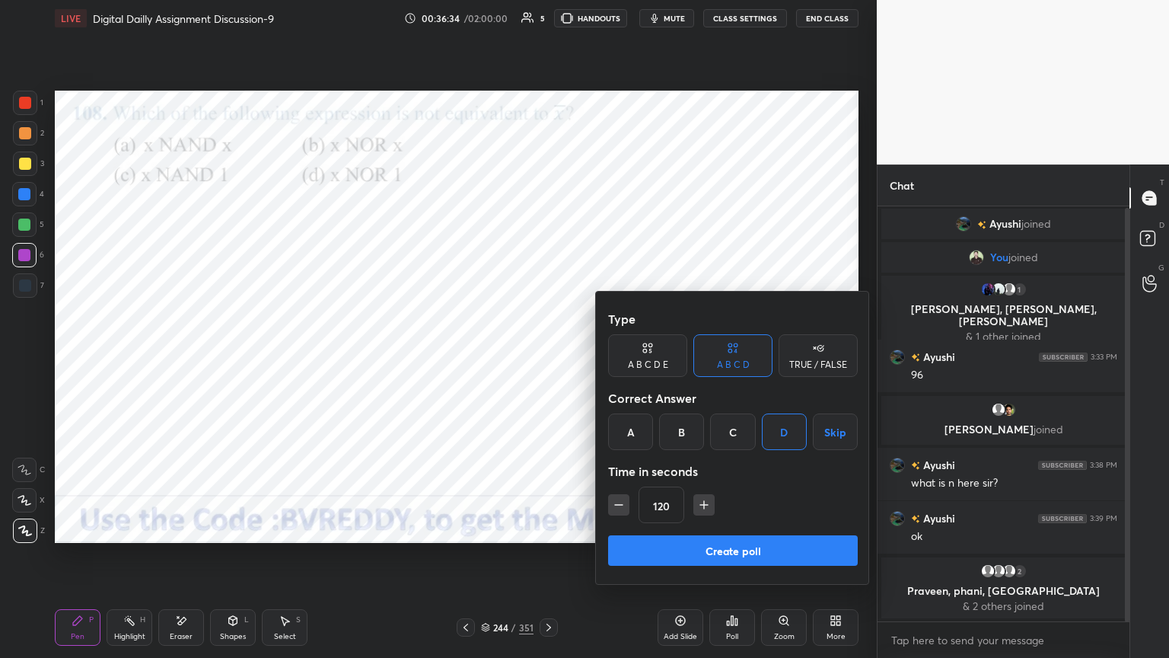
click at [744, 553] on button "Create poll" at bounding box center [733, 550] width 250 height 30
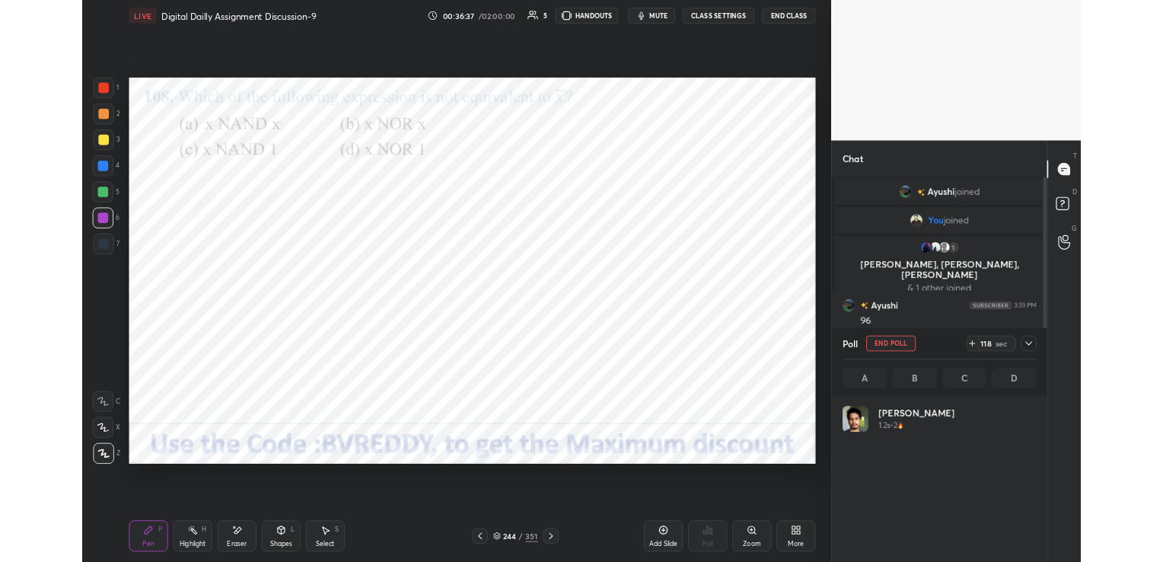
scroll to position [178, 223]
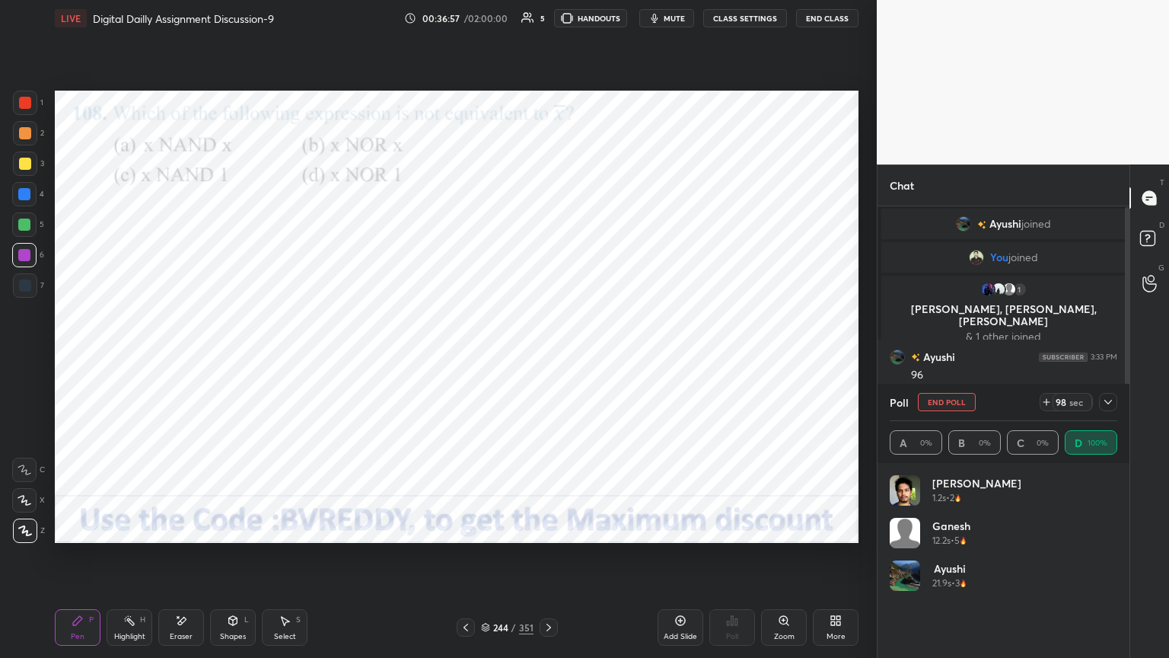
click at [25, 197] on div at bounding box center [24, 194] width 12 height 12
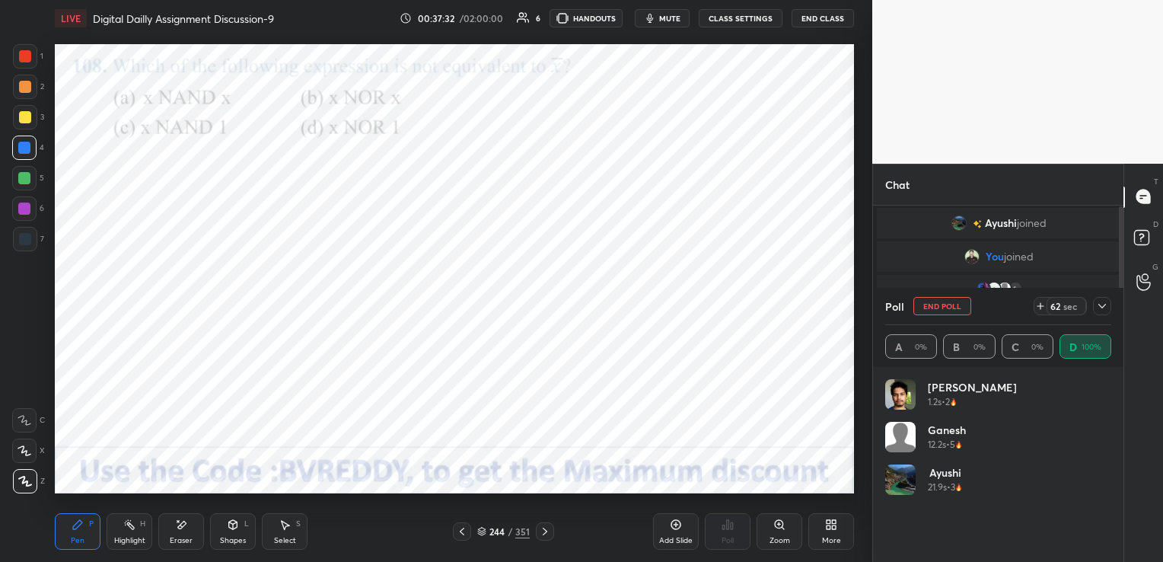
scroll to position [5, 5]
click at [835, 532] on div "More" at bounding box center [831, 531] width 46 height 37
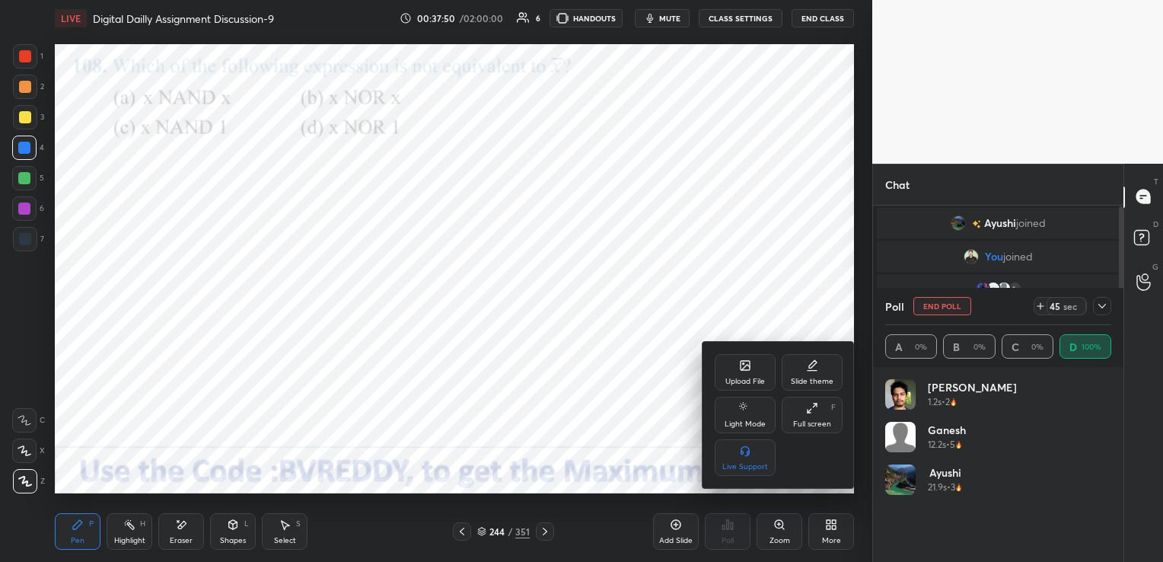
click at [801, 420] on div "Full screen" at bounding box center [812, 424] width 38 height 8
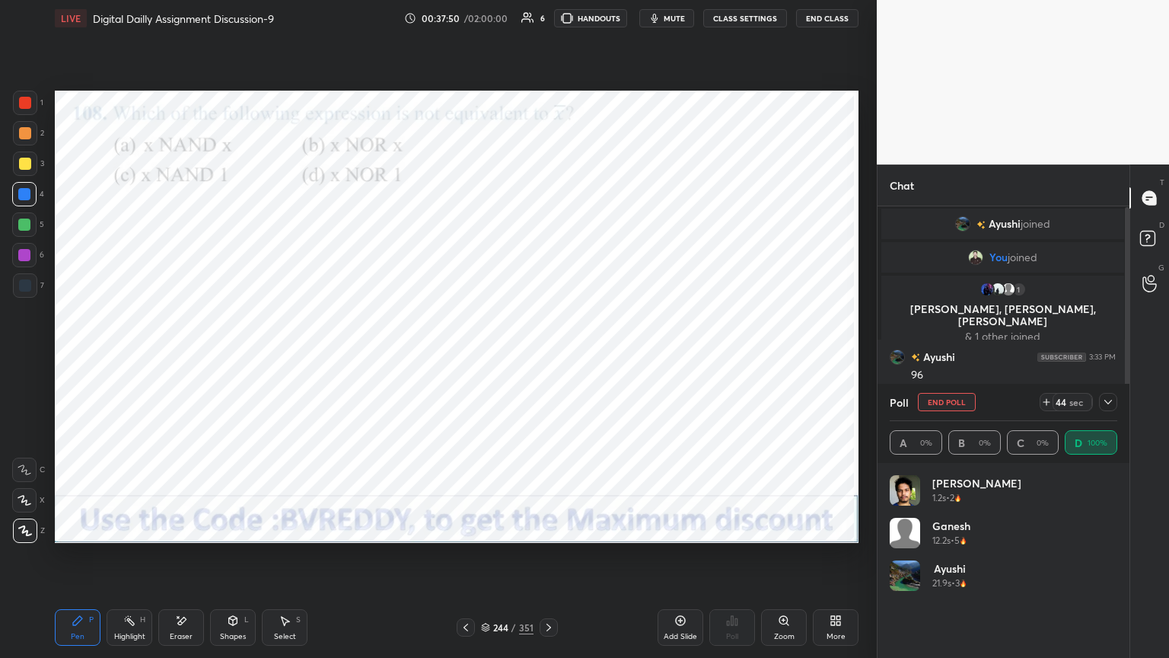
scroll to position [5, 5]
click at [1108, 400] on icon at bounding box center [1108, 402] width 12 height 12
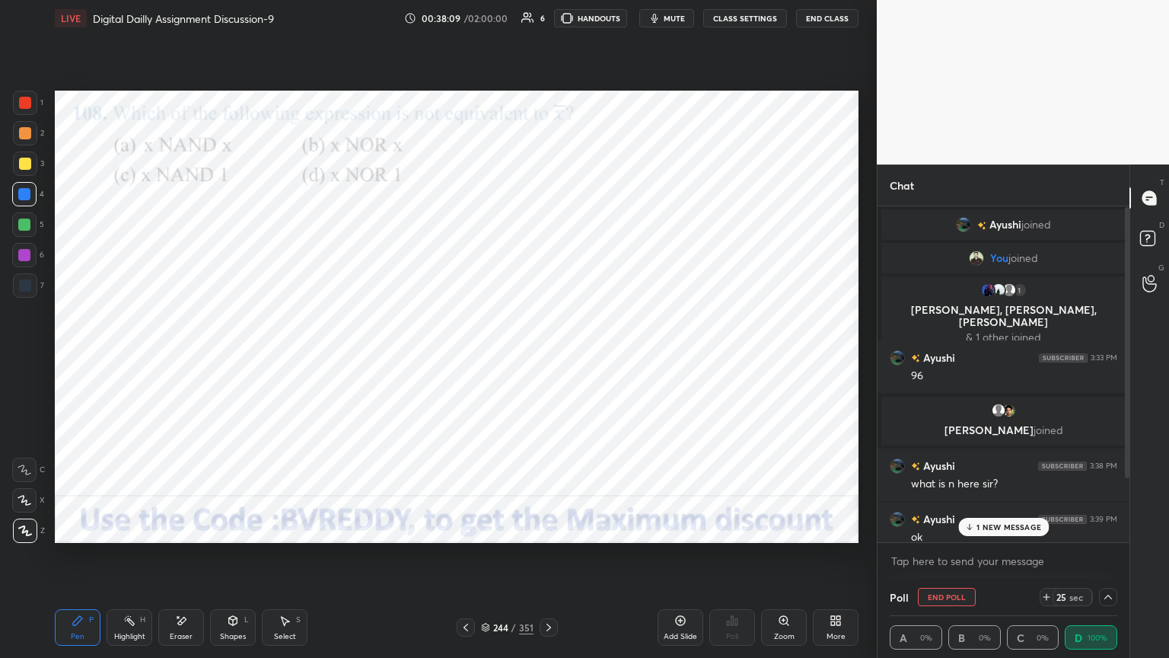
scroll to position [0, 0]
click at [992, 525] on p "1 NEW MESSAGE" at bounding box center [1009, 526] width 65 height 9
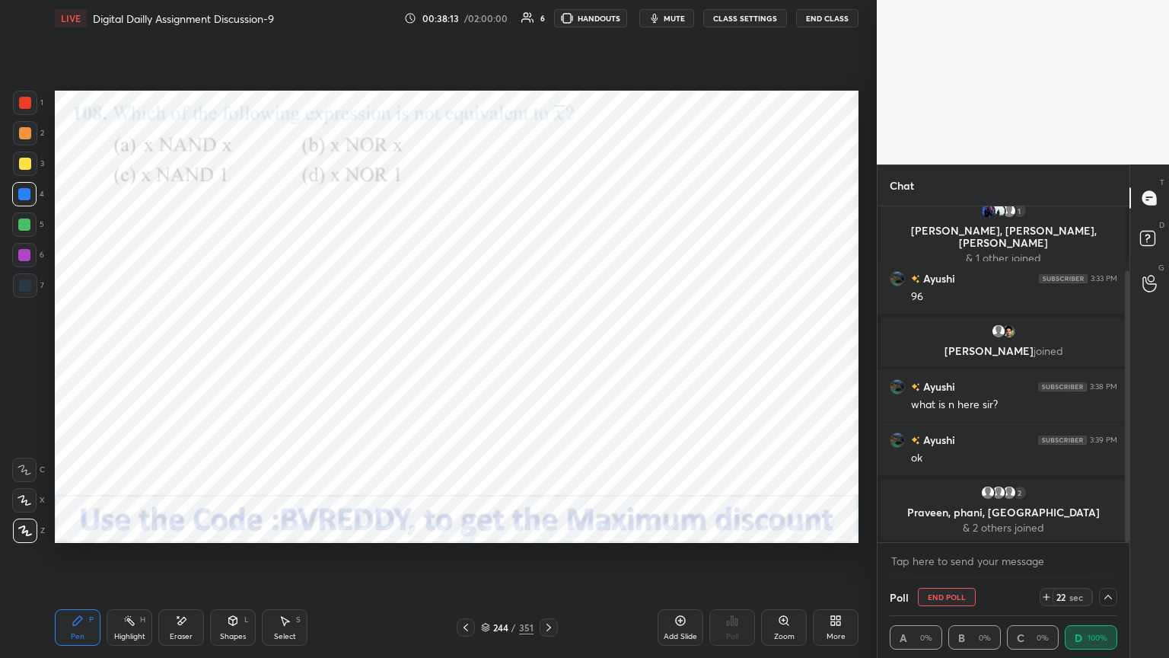
click at [948, 561] on button "End Poll" at bounding box center [947, 597] width 58 height 18
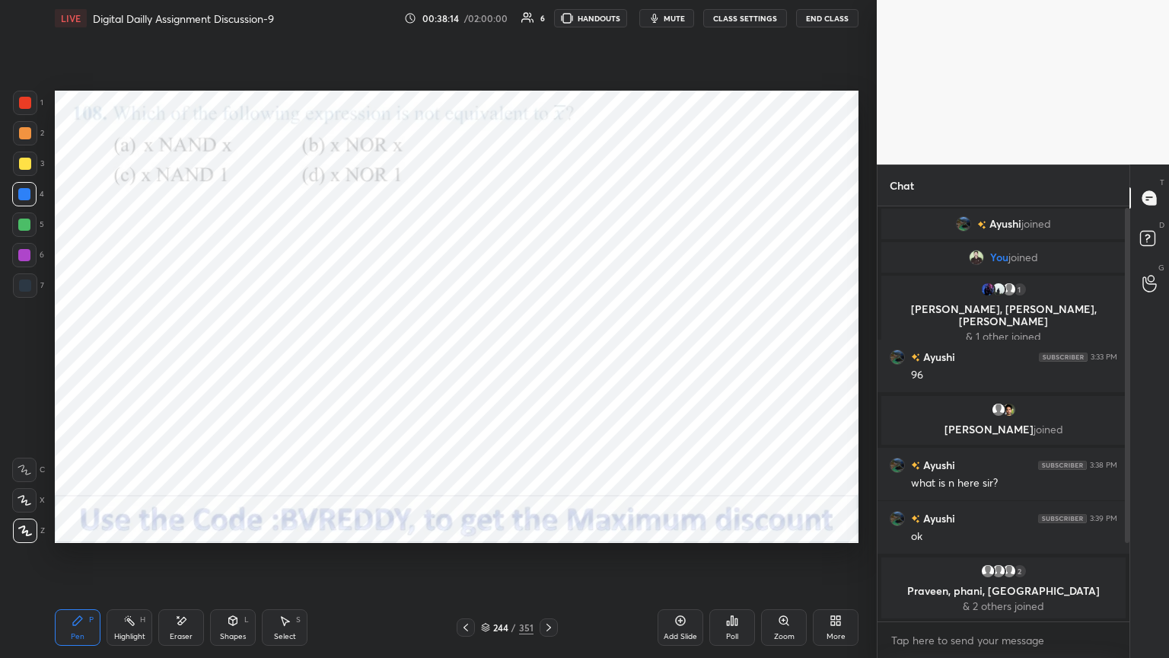
click at [551, 561] on icon at bounding box center [549, 627] width 12 height 12
click at [740, 561] on div "Poll" at bounding box center [732, 627] width 46 height 37
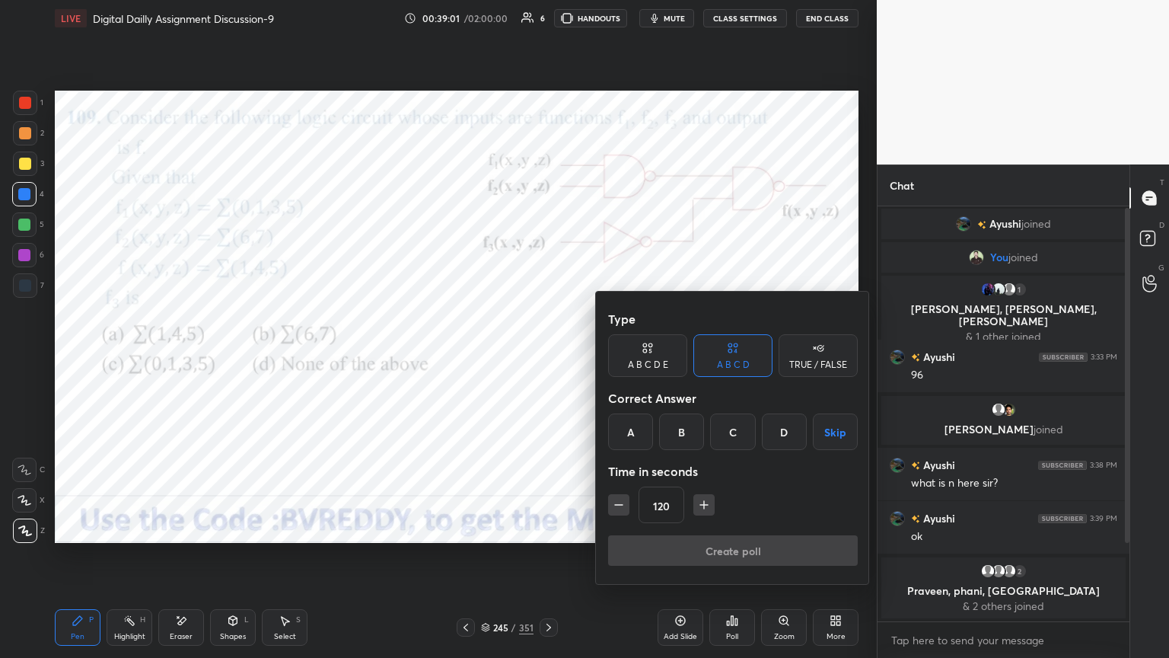
click at [636, 441] on div "A" at bounding box center [630, 431] width 45 height 37
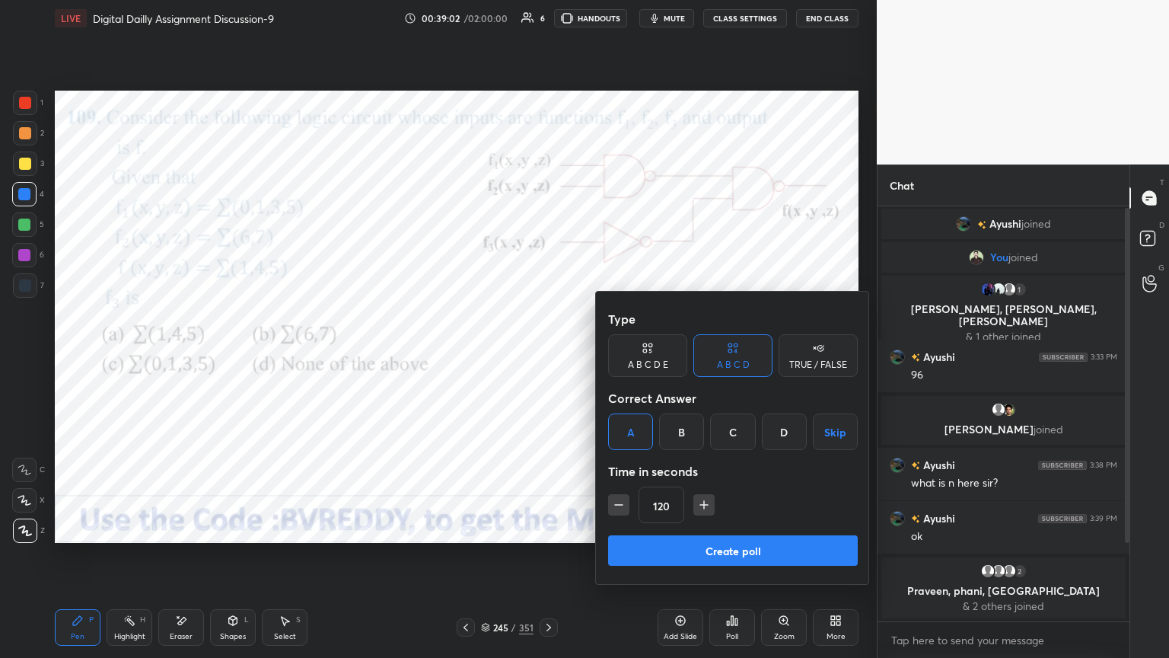
click at [722, 548] on button "Create poll" at bounding box center [733, 550] width 250 height 30
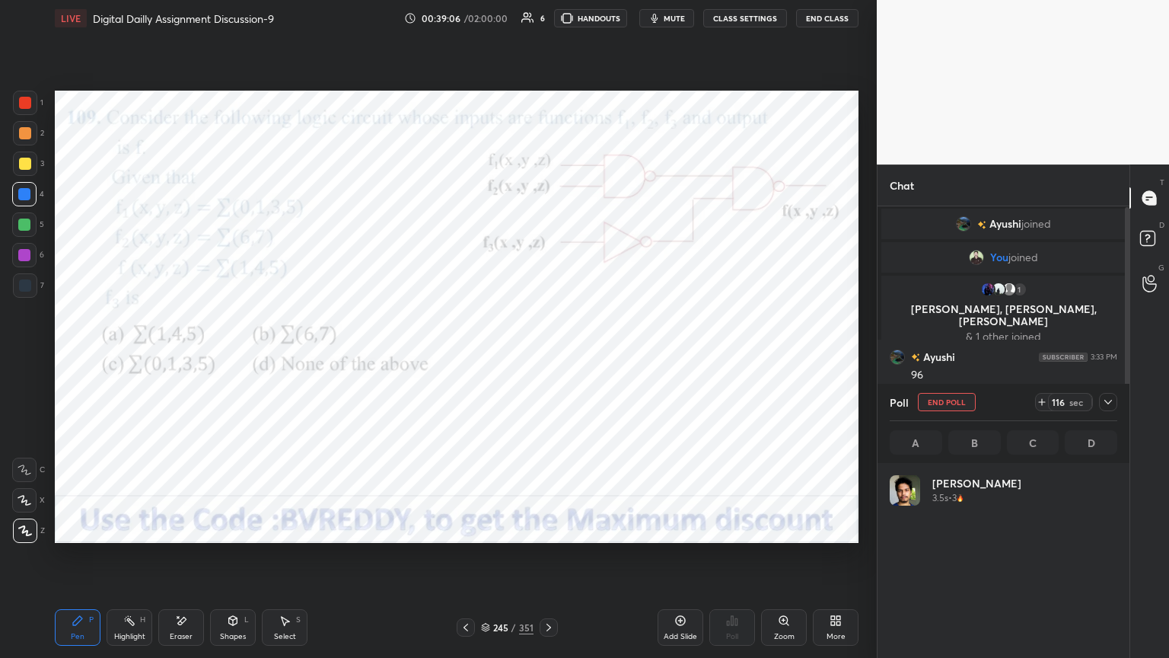
scroll to position [178, 223]
click at [29, 256] on div at bounding box center [24, 255] width 12 height 12
click at [45, 540] on div "C X Z" at bounding box center [28, 496] width 33 height 91
click at [25, 202] on div at bounding box center [24, 194] width 24 height 24
click at [27, 502] on icon at bounding box center [25, 500] width 14 height 11
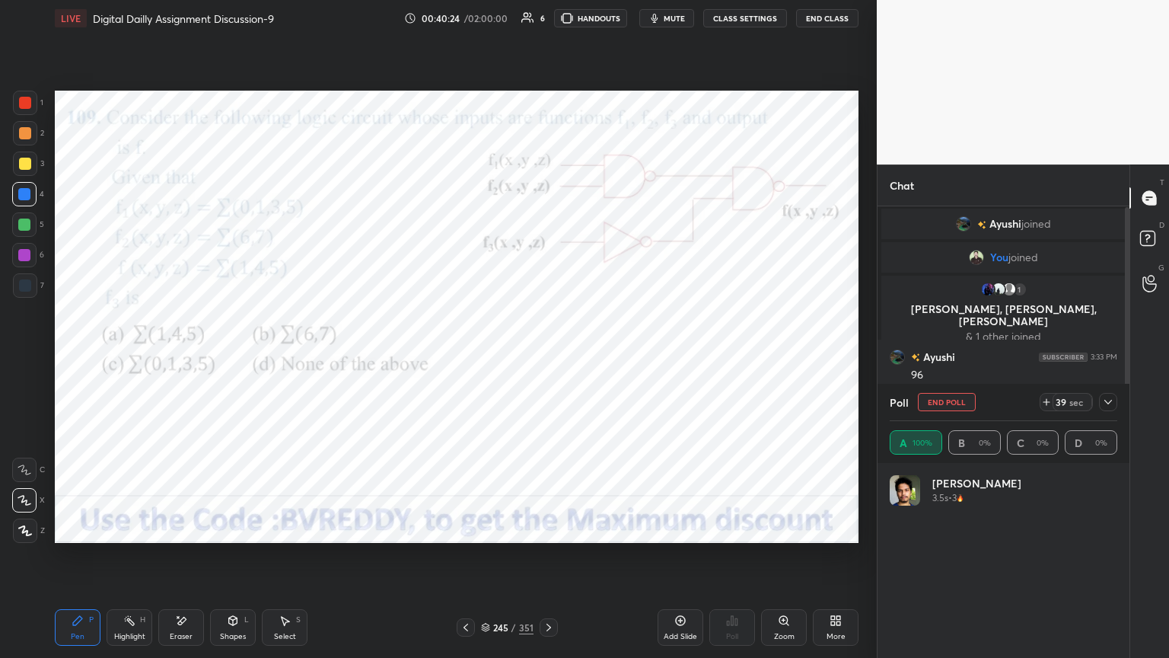
click at [1120, 402] on div "Poll End Poll 39 sec A 100% B 0% C 0% D 0%" at bounding box center [1004, 423] width 252 height 79
click at [1111, 405] on icon at bounding box center [1108, 402] width 12 height 12
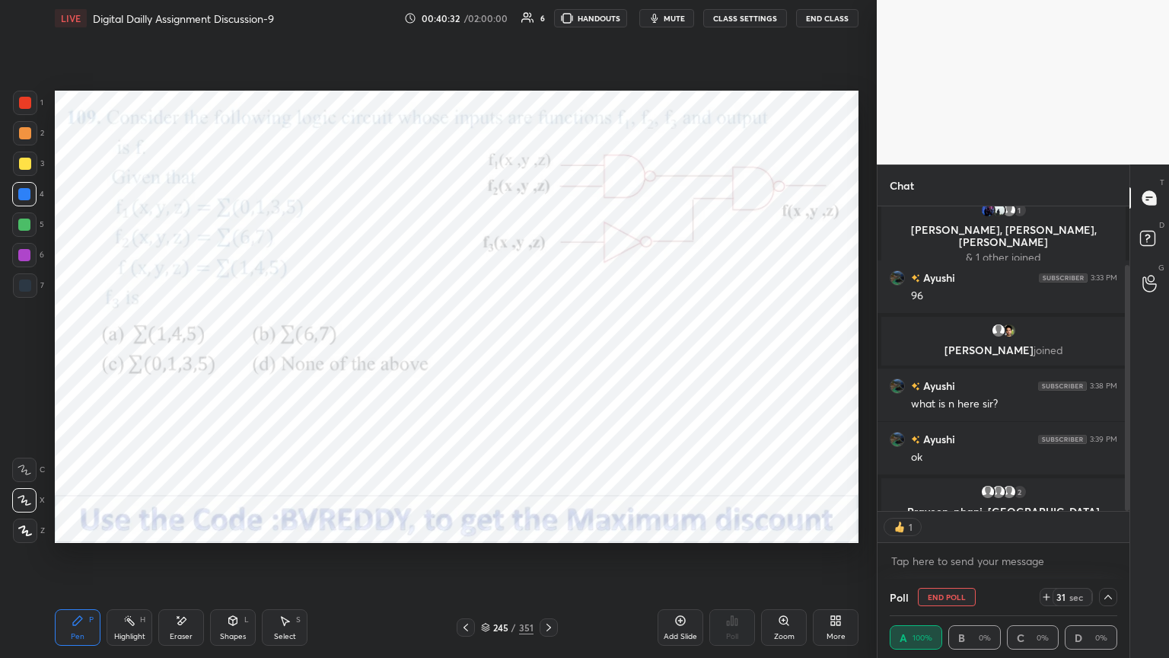
scroll to position [5, 5]
click at [27, 257] on div at bounding box center [24, 255] width 12 height 12
click at [25, 477] on div at bounding box center [24, 469] width 24 height 24
click at [21, 287] on div at bounding box center [25, 285] width 12 height 12
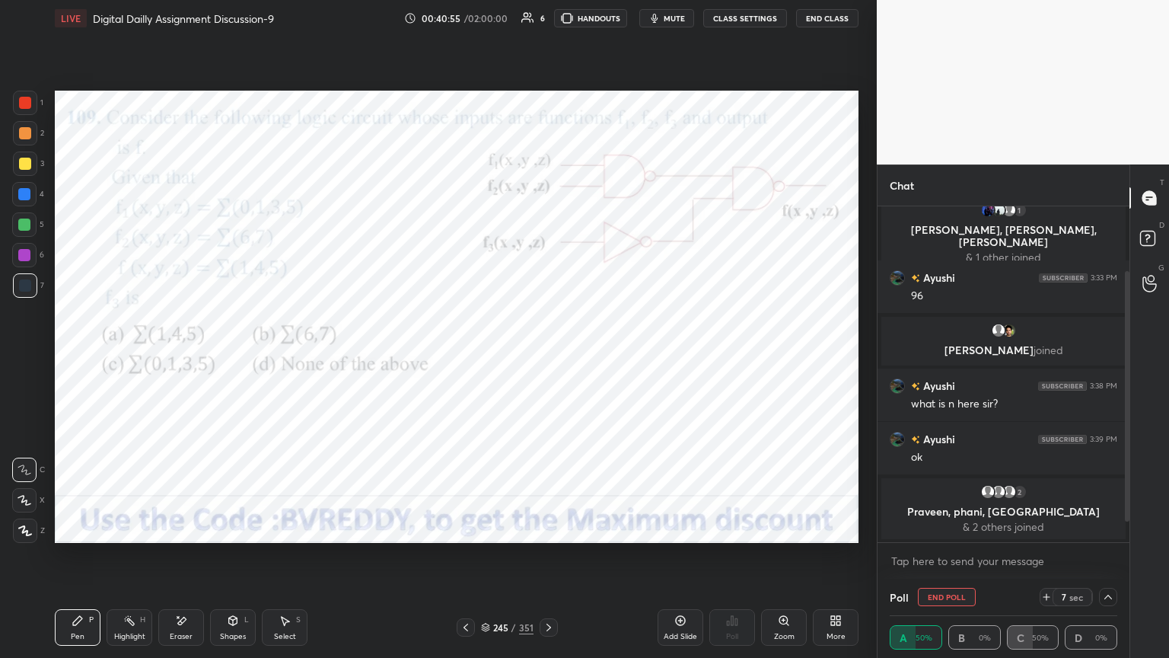
click at [20, 502] on icon at bounding box center [25, 500] width 14 height 11
click at [30, 530] on icon at bounding box center [25, 530] width 14 height 11
click at [164, 561] on div "Eraser" at bounding box center [181, 627] width 46 height 37
click at [75, 561] on div "Pen P" at bounding box center [78, 627] width 46 height 37
click at [21, 256] on div at bounding box center [24, 255] width 12 height 12
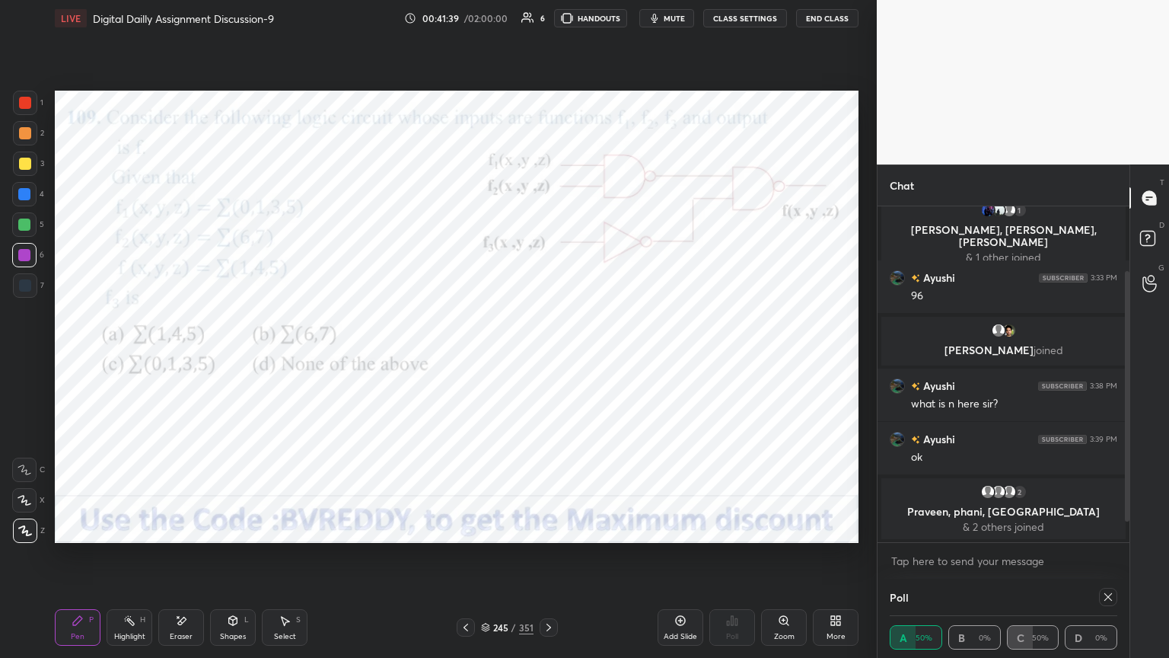
click at [1109, 561] on icon at bounding box center [1108, 597] width 12 height 12
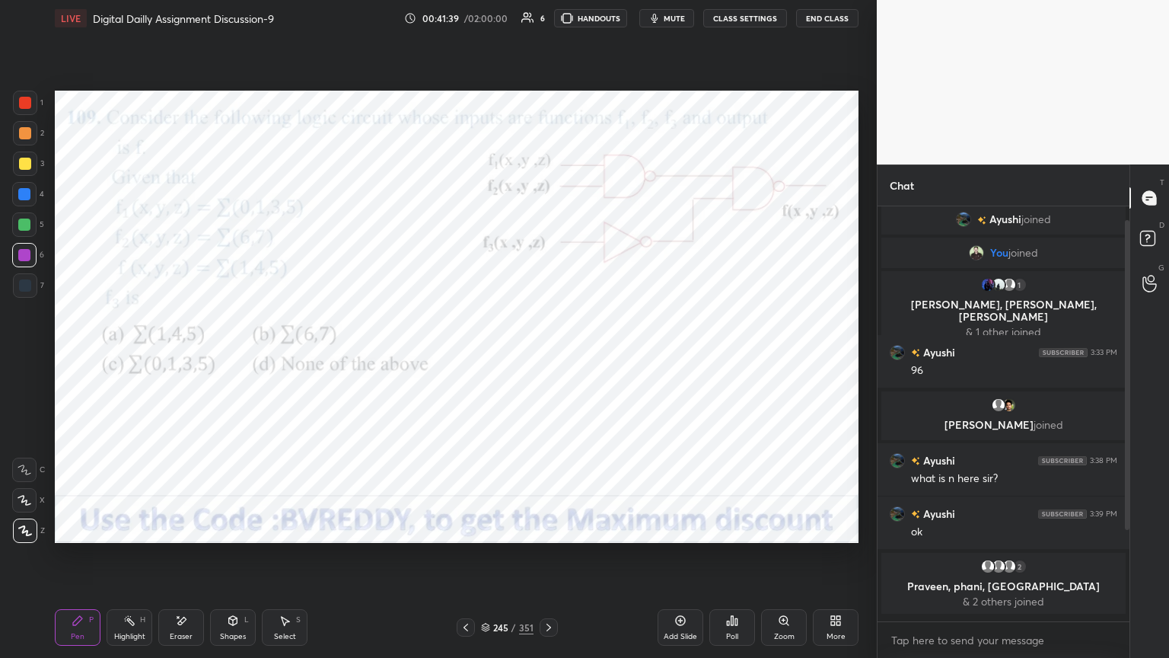
scroll to position [5, 5]
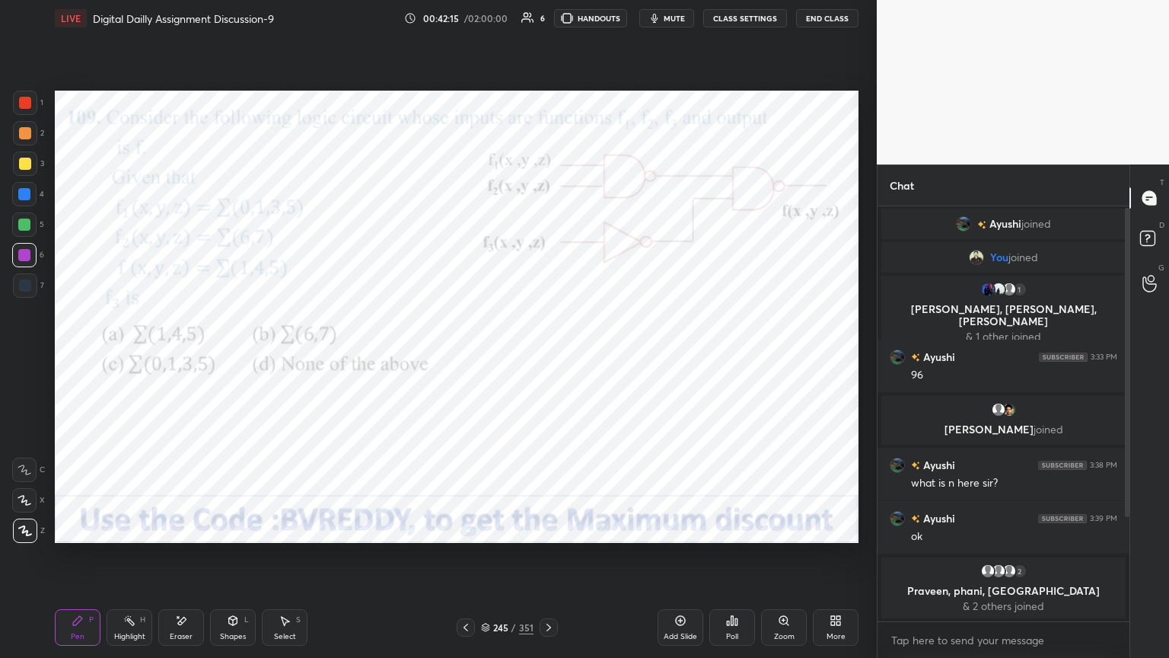
click at [27, 510] on div at bounding box center [24, 500] width 24 height 24
click at [18, 534] on icon at bounding box center [25, 530] width 14 height 11
click at [551, 561] on icon at bounding box center [549, 627] width 12 height 12
click at [725, 561] on div "Poll" at bounding box center [732, 627] width 46 height 37
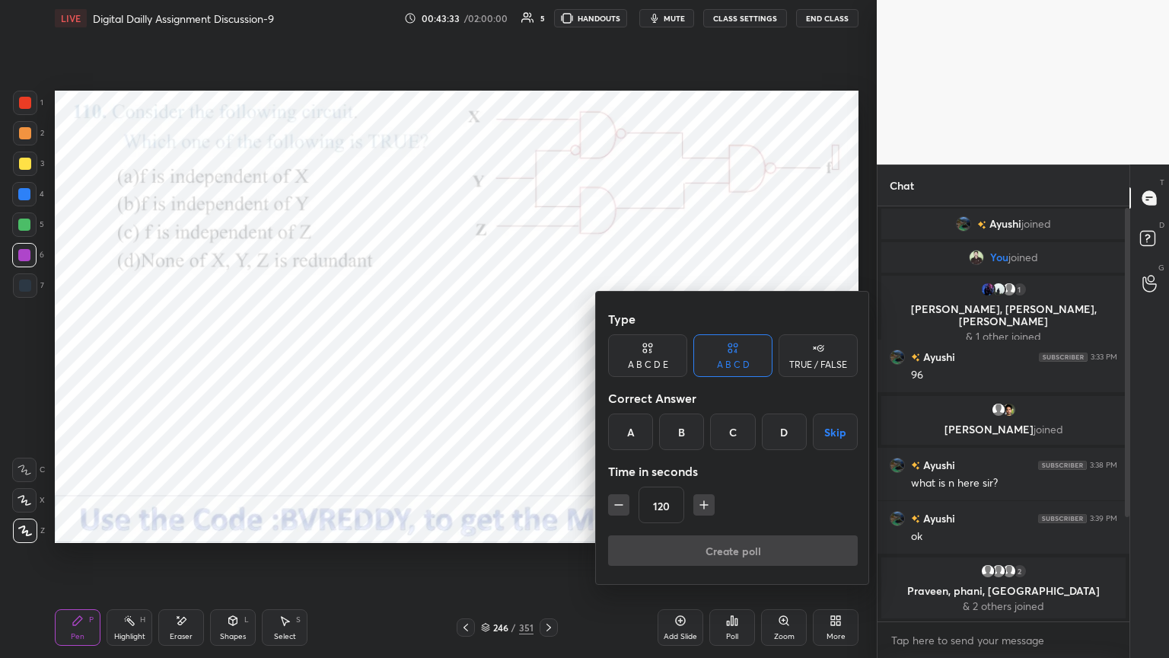
click at [633, 438] on div "A" at bounding box center [630, 431] width 45 height 37
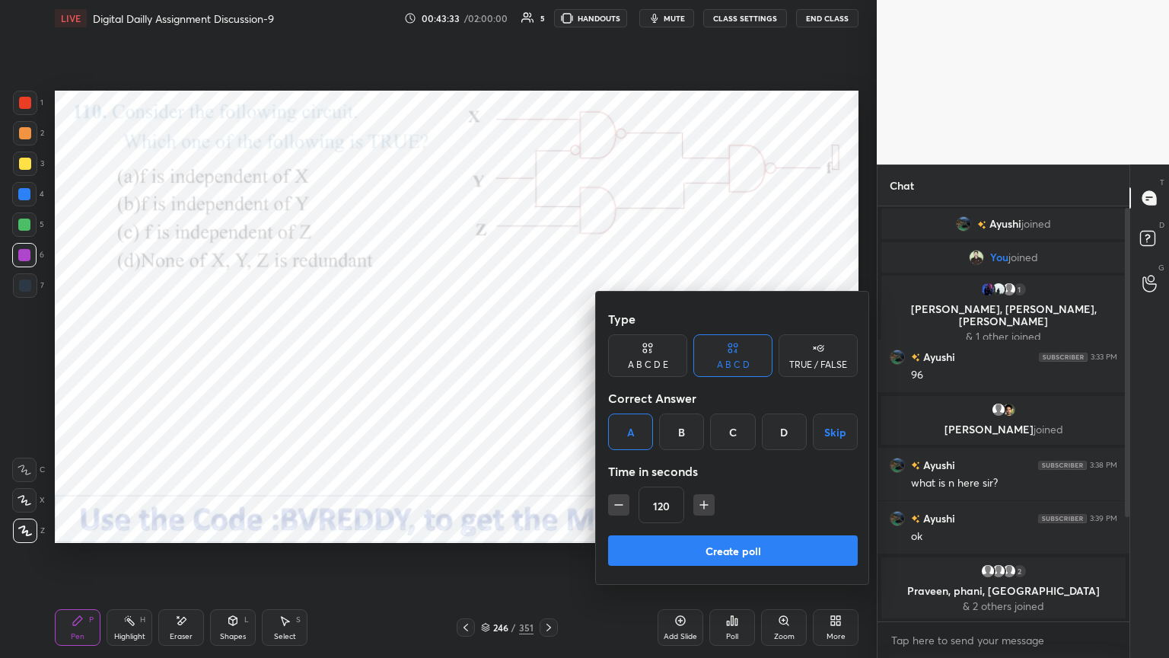
click at [714, 556] on button "Create poll" at bounding box center [733, 550] width 250 height 30
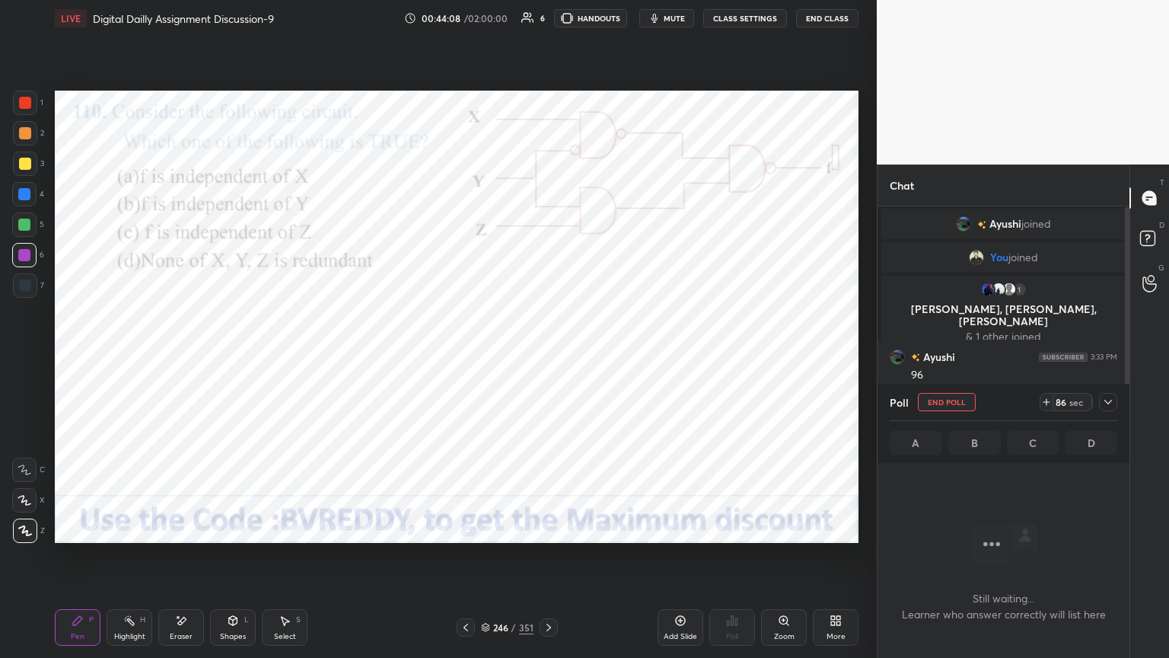
click at [22, 189] on div at bounding box center [24, 194] width 12 height 12
click at [28, 256] on div at bounding box center [24, 255] width 12 height 12
click at [27, 258] on div at bounding box center [24, 255] width 12 height 12
click at [35, 507] on div at bounding box center [24, 500] width 24 height 24
click at [27, 496] on icon at bounding box center [25, 500] width 14 height 11
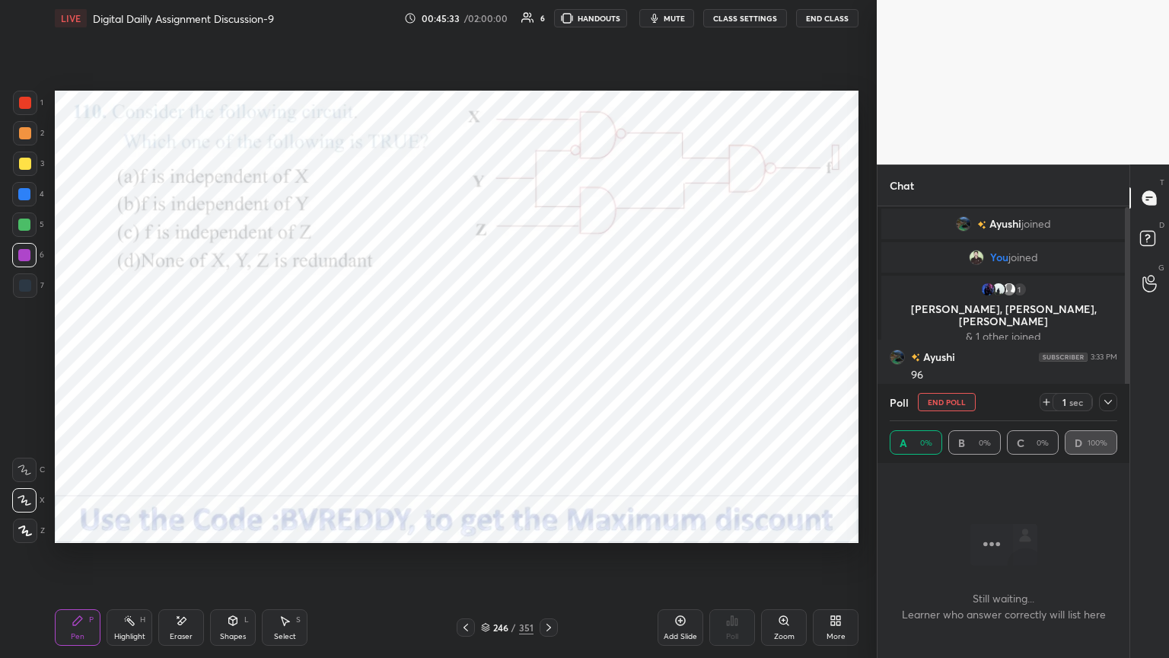
click at [33, 534] on div at bounding box center [25, 530] width 24 height 24
click at [1109, 408] on div at bounding box center [1108, 402] width 18 height 18
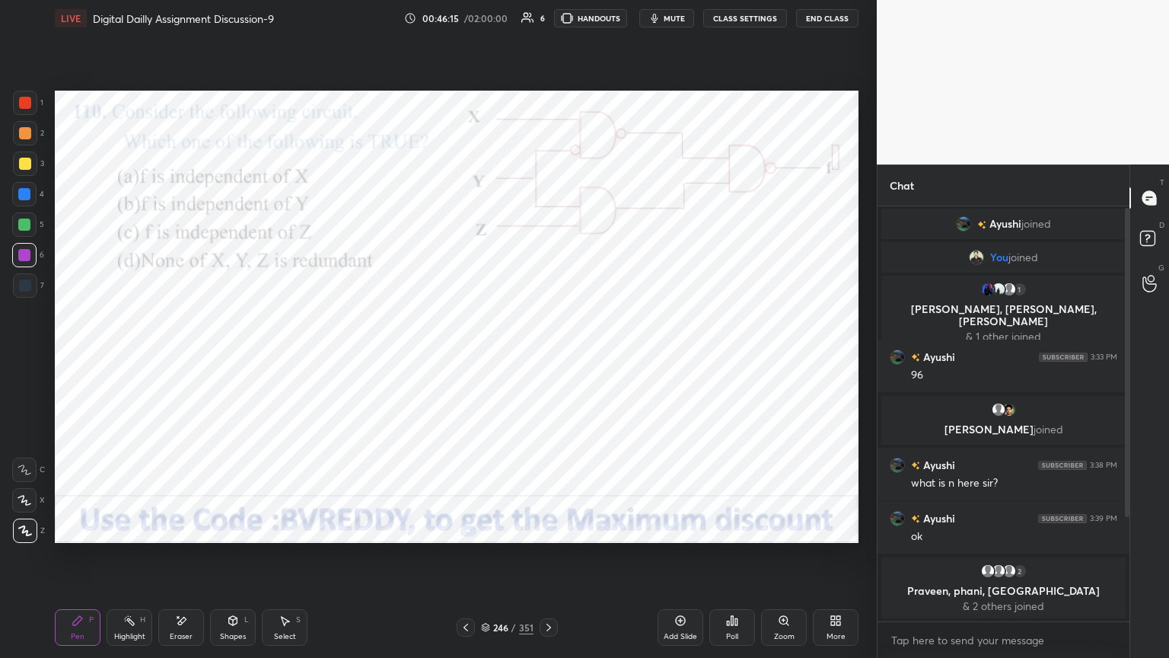
click at [551, 561] on icon at bounding box center [549, 627] width 12 height 12
click at [22, 503] on icon at bounding box center [25, 500] width 14 height 11
click at [237, 561] on div "Shapes" at bounding box center [233, 637] width 26 height 8
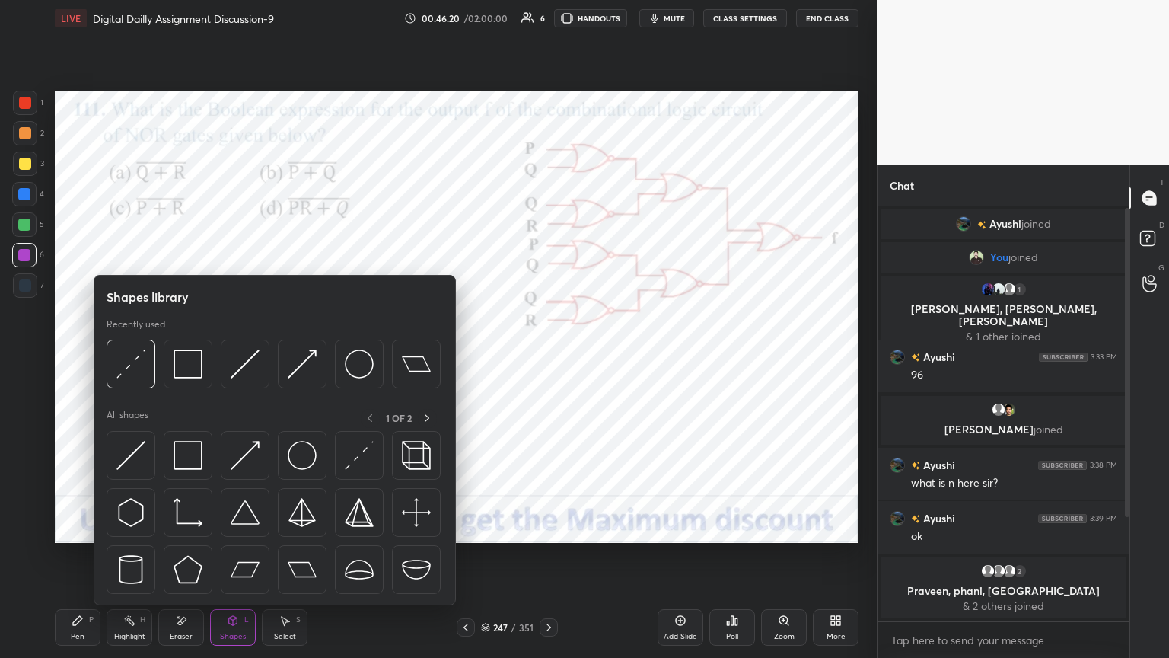
click at [178, 561] on div "Eraser" at bounding box center [181, 637] width 23 height 8
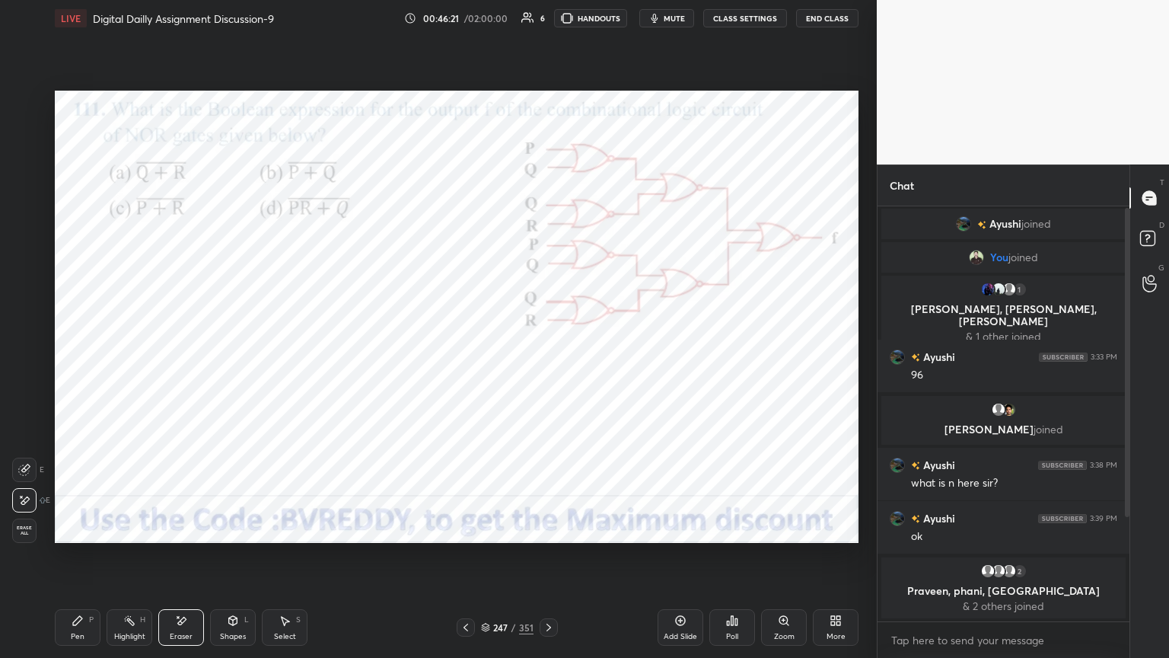
click at [733, 561] on div "Poll" at bounding box center [732, 627] width 46 height 37
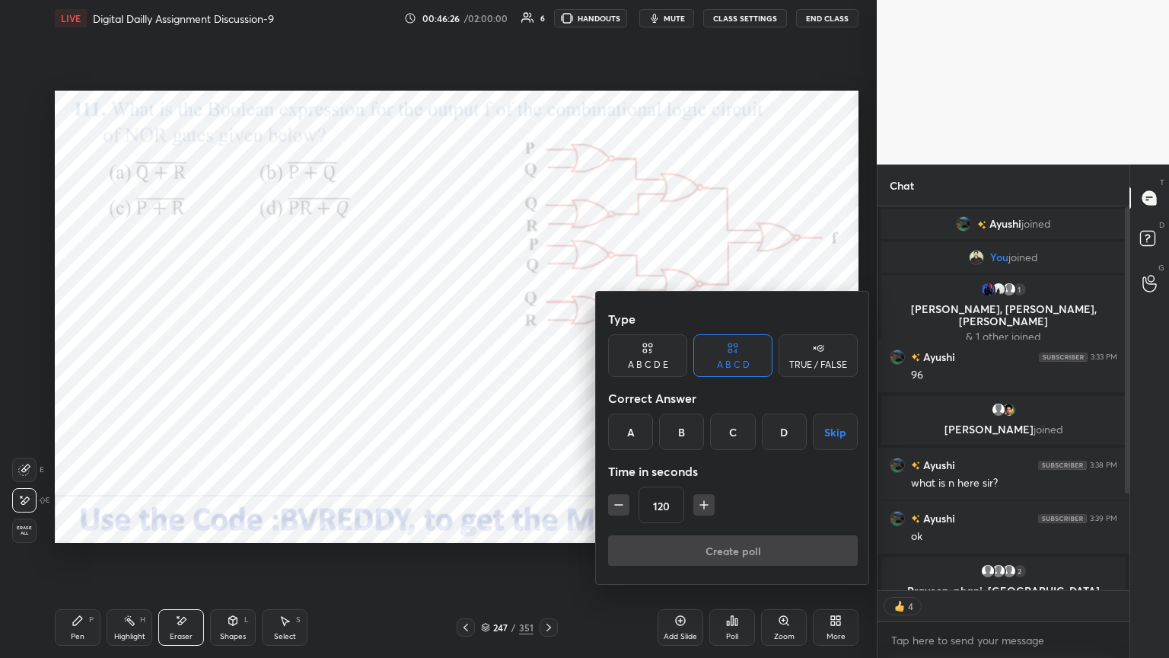
click at [783, 435] on div "D" at bounding box center [784, 431] width 45 height 37
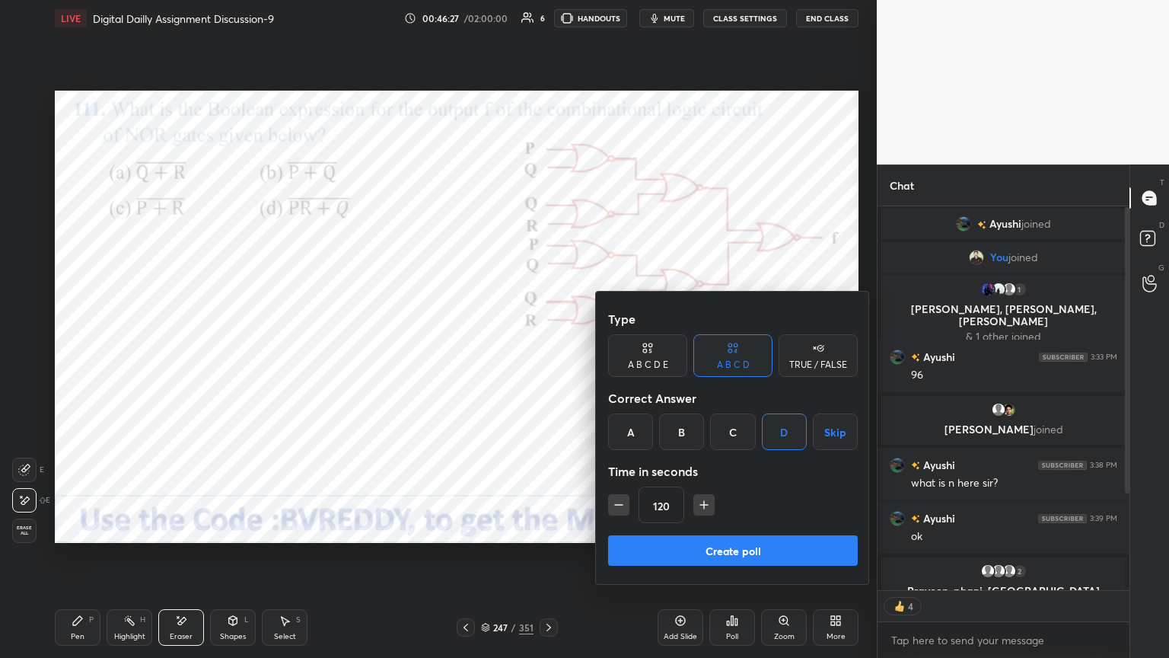
click at [739, 552] on button "Create poll" at bounding box center [733, 550] width 250 height 30
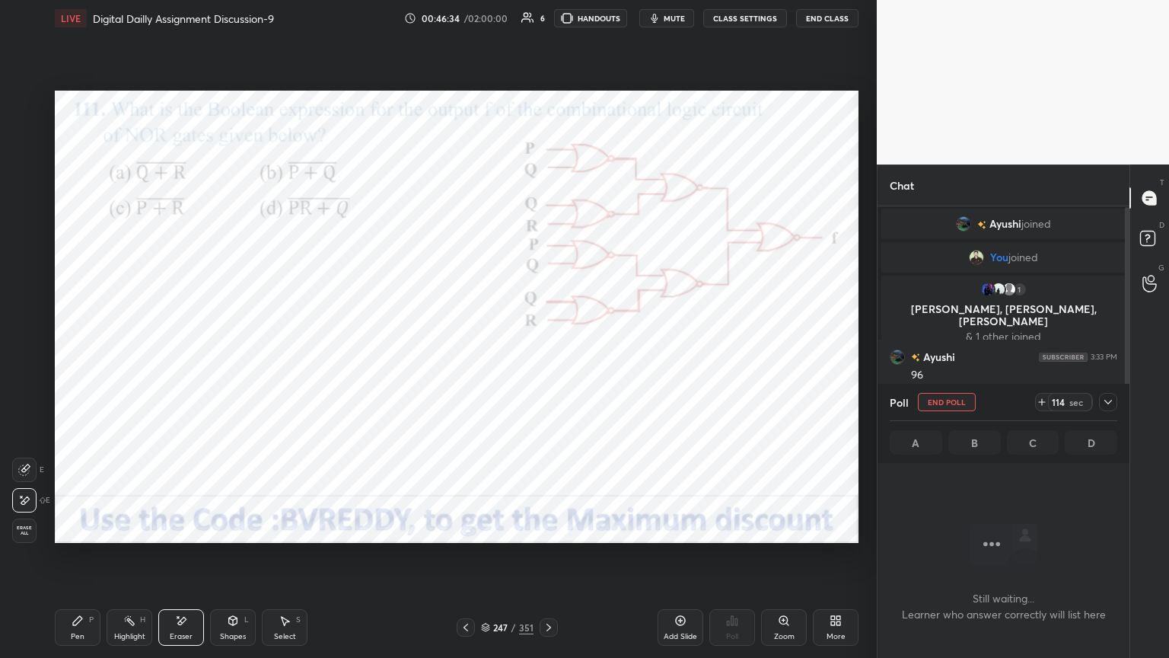
scroll to position [80, 0]
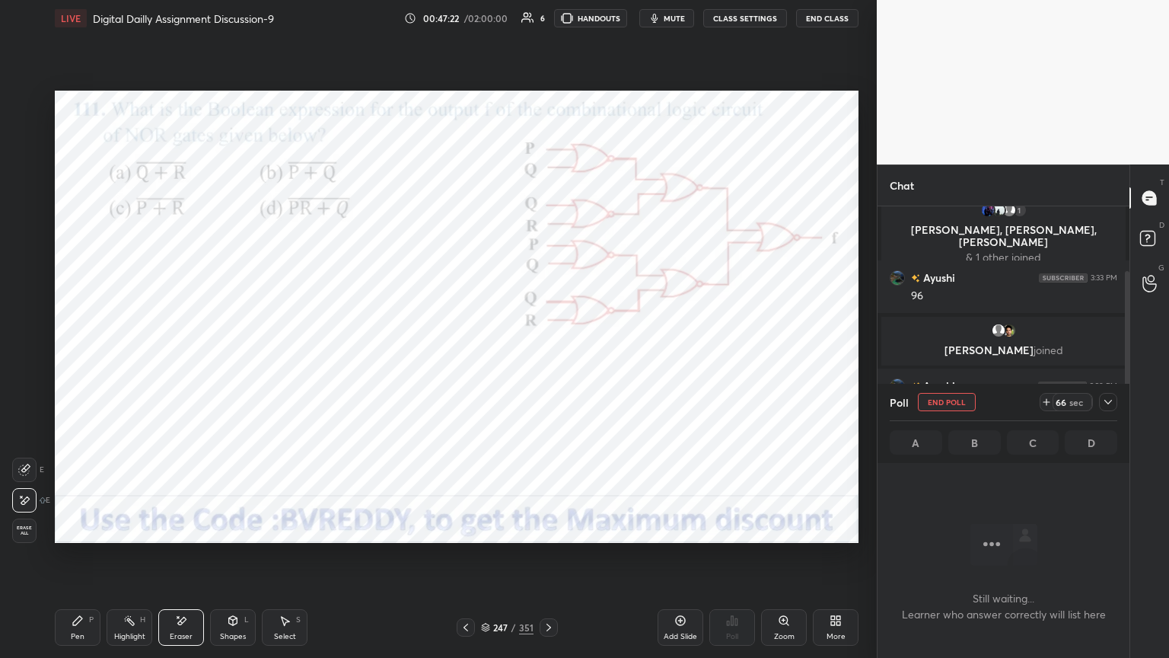
click at [72, 561] on div "Pen" at bounding box center [78, 637] width 14 height 8
click at [27, 197] on div at bounding box center [24, 194] width 12 height 12
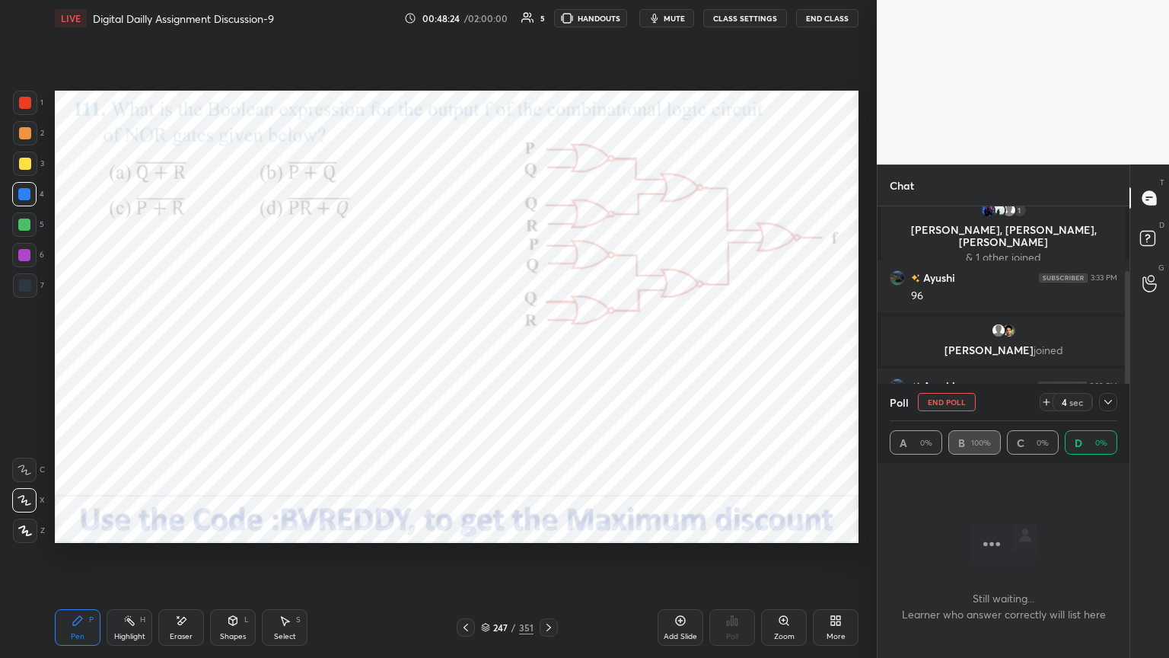
click at [21, 530] on icon at bounding box center [25, 530] width 14 height 11
click at [21, 260] on div at bounding box center [24, 255] width 12 height 12
click at [26, 292] on div at bounding box center [25, 285] width 24 height 24
click at [24, 292] on div at bounding box center [25, 285] width 24 height 24
click at [28, 257] on div at bounding box center [24, 255] width 12 height 12
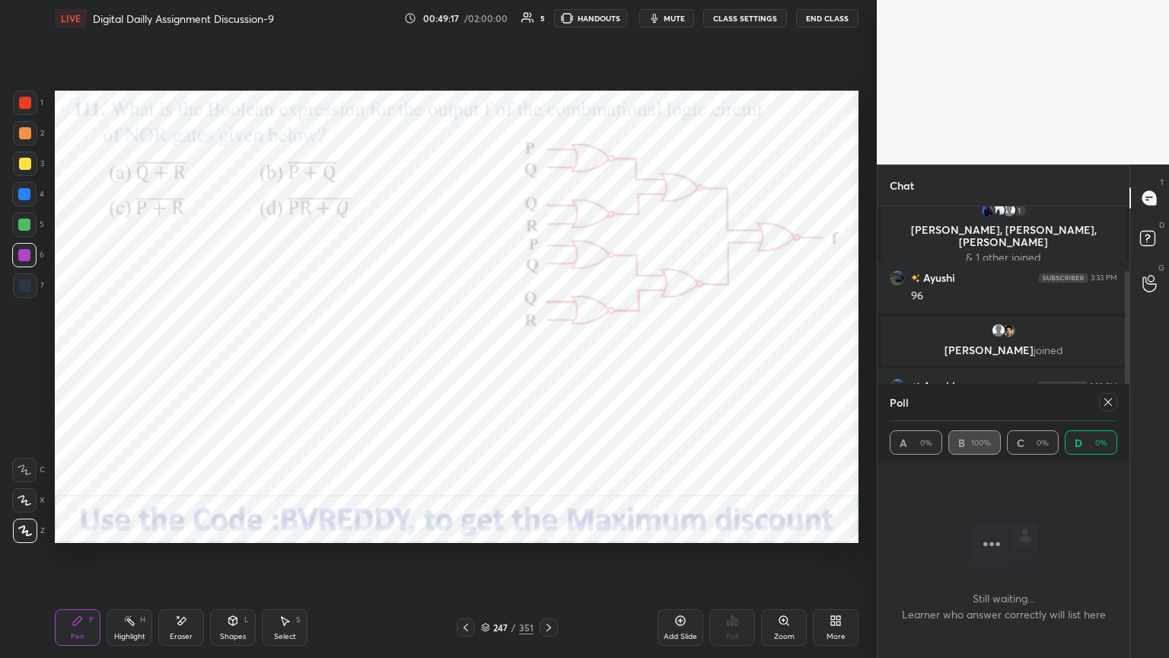
click at [1104, 403] on icon at bounding box center [1108, 402] width 12 height 12
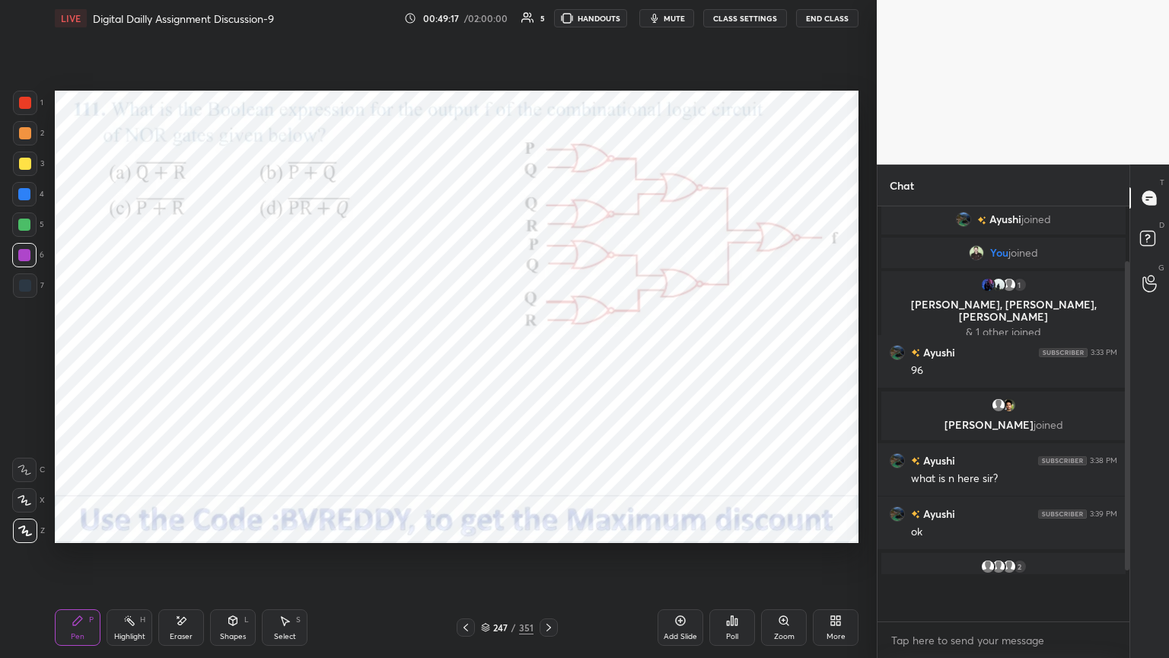
scroll to position [5, 5]
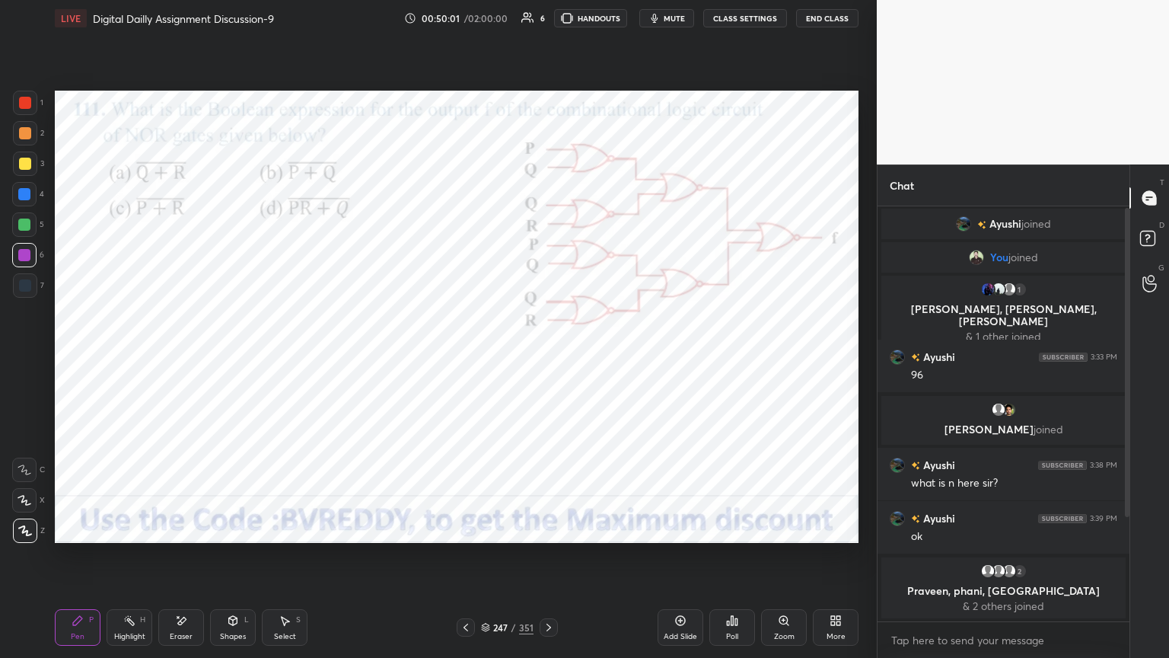
click at [548, 561] on icon at bounding box center [549, 627] width 5 height 8
click at [737, 561] on div "Poll" at bounding box center [732, 637] width 12 height 8
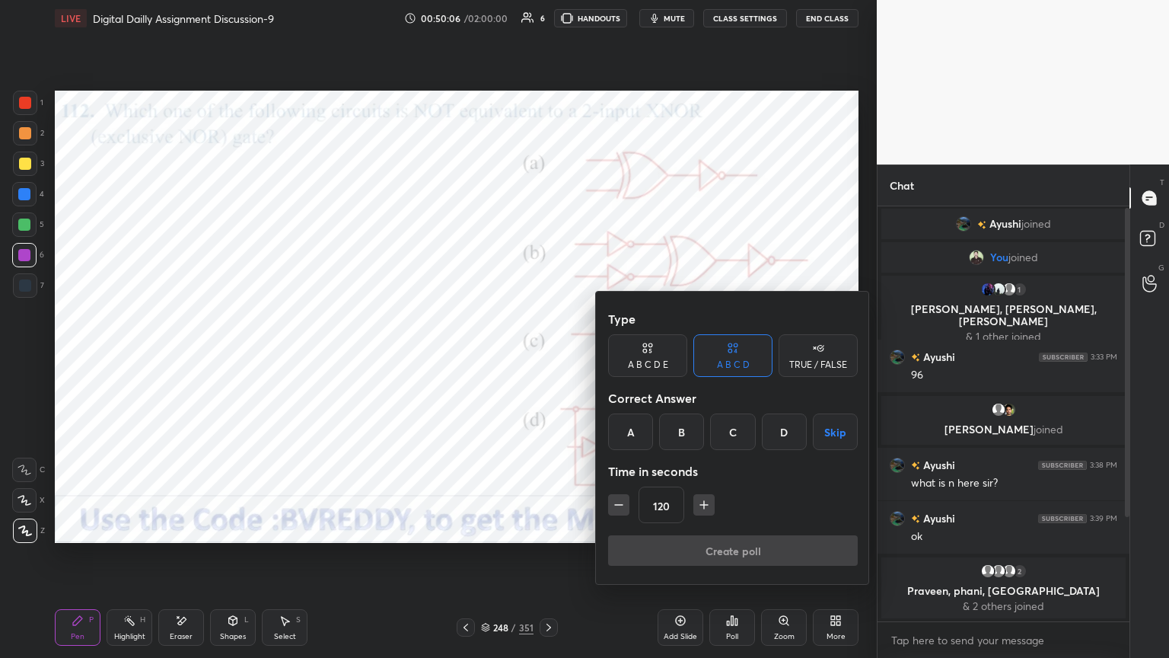
click at [777, 434] on div "D" at bounding box center [784, 431] width 45 height 37
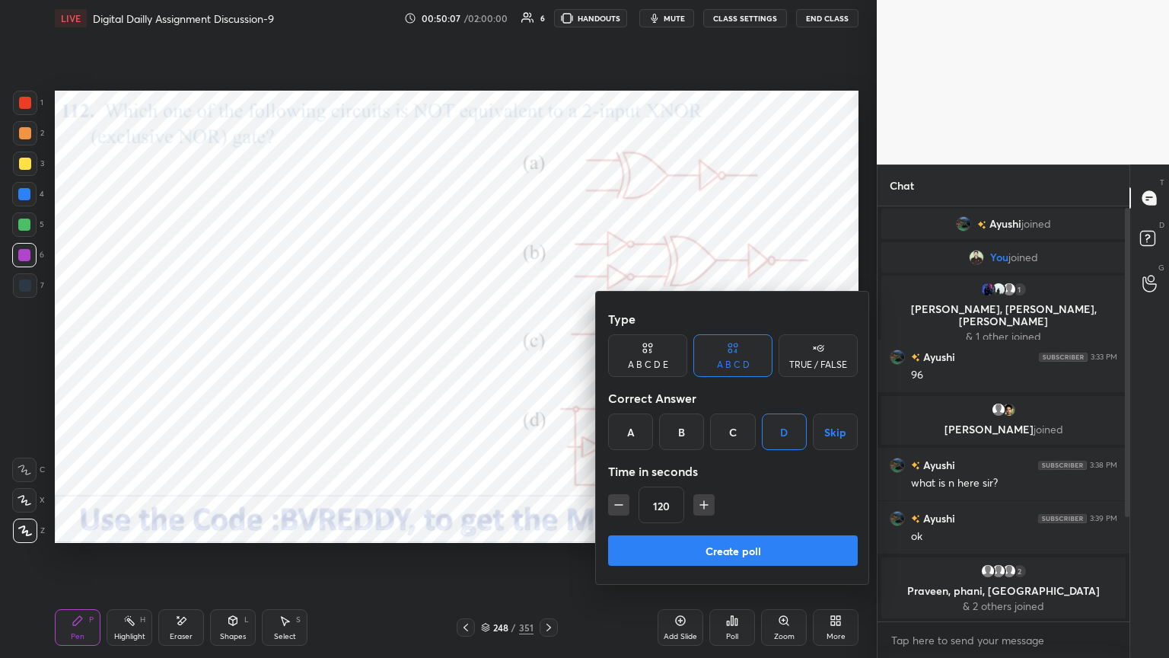
click at [733, 547] on button "Create poll" at bounding box center [733, 550] width 250 height 30
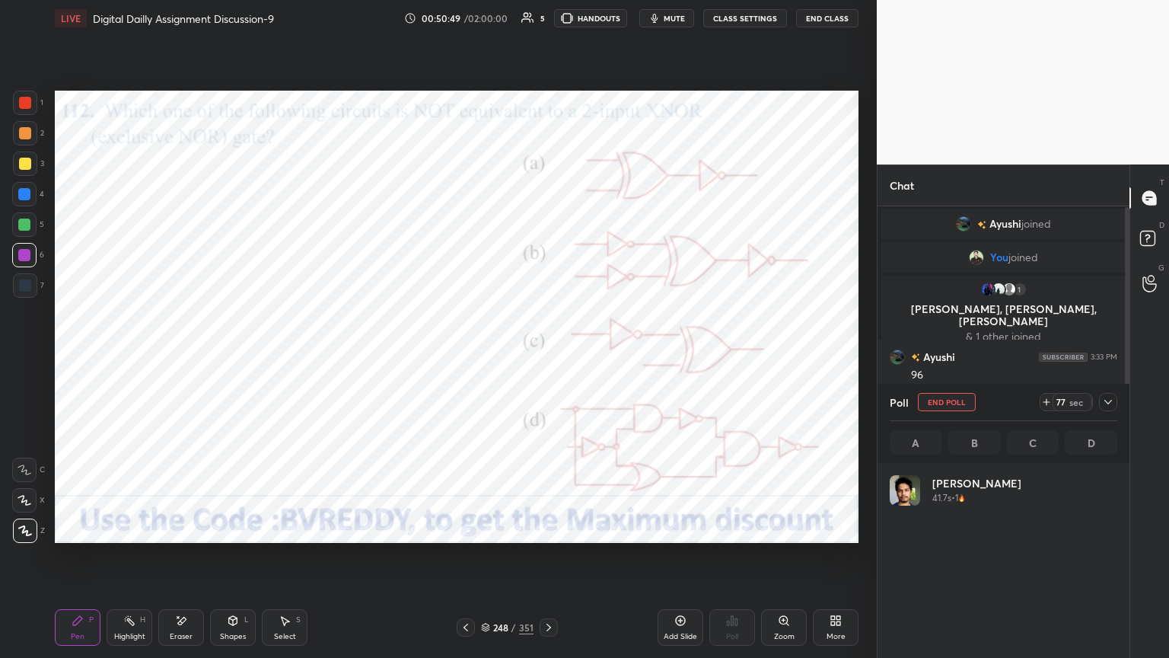
scroll to position [178, 223]
click at [25, 201] on div at bounding box center [24, 194] width 24 height 24
click at [28, 534] on icon at bounding box center [25, 530] width 12 height 9
click at [24, 502] on icon at bounding box center [25, 500] width 14 height 11
click at [27, 469] on icon at bounding box center [25, 469] width 14 height 11
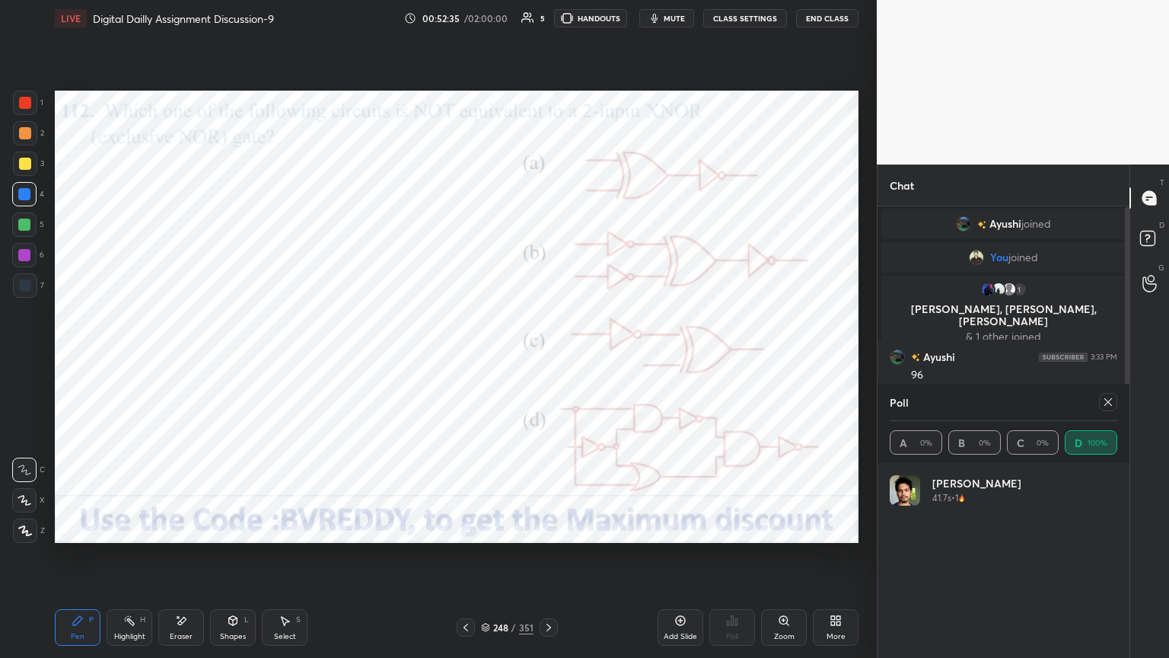
click at [21, 507] on div at bounding box center [24, 500] width 24 height 24
click at [23, 533] on icon at bounding box center [25, 530] width 14 height 11
click at [29, 256] on div at bounding box center [24, 255] width 12 height 12
click at [1109, 400] on icon at bounding box center [1108, 402] width 8 height 8
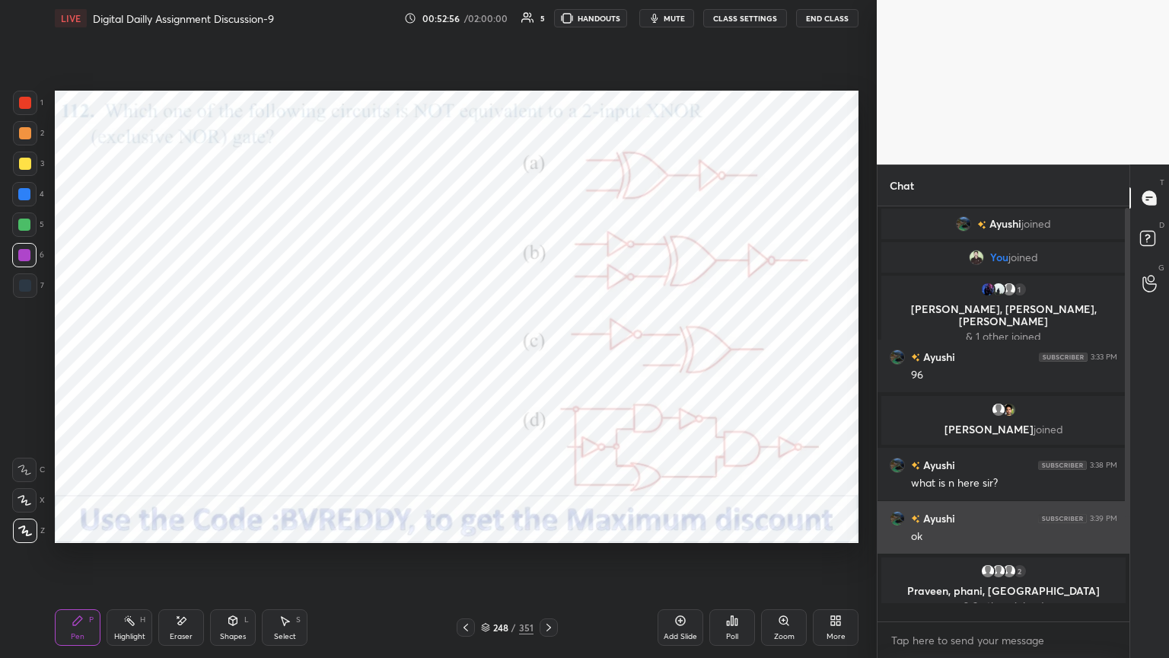
scroll to position [442, 247]
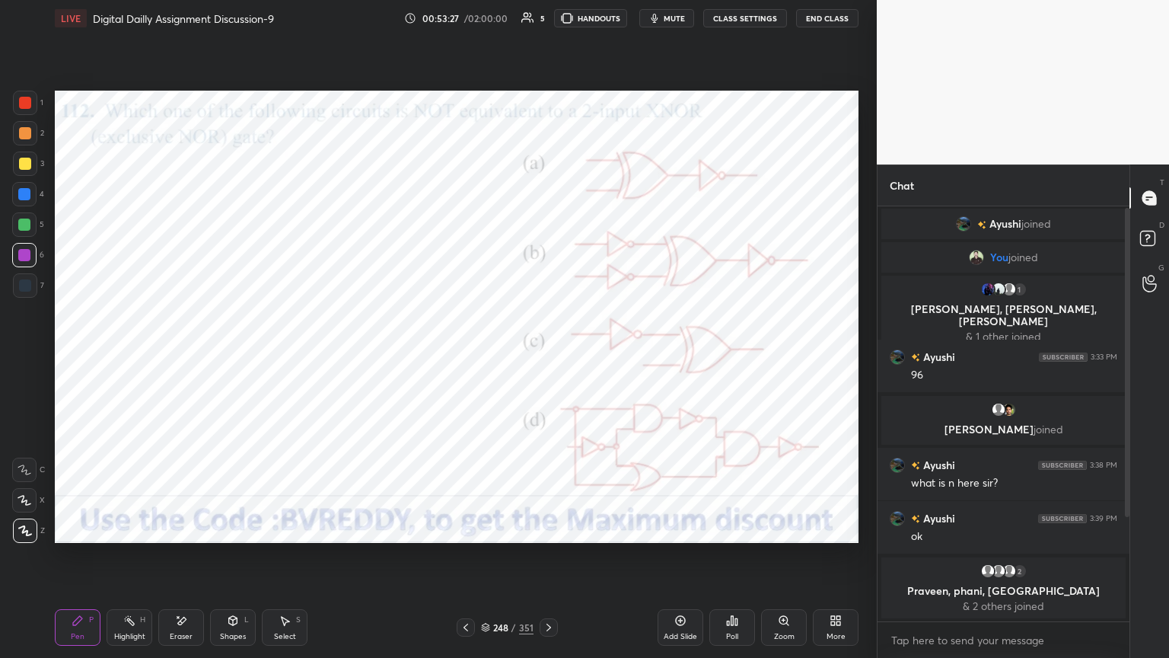
click at [551, 561] on icon at bounding box center [549, 627] width 12 height 12
click at [742, 561] on div "Poll" at bounding box center [732, 627] width 46 height 37
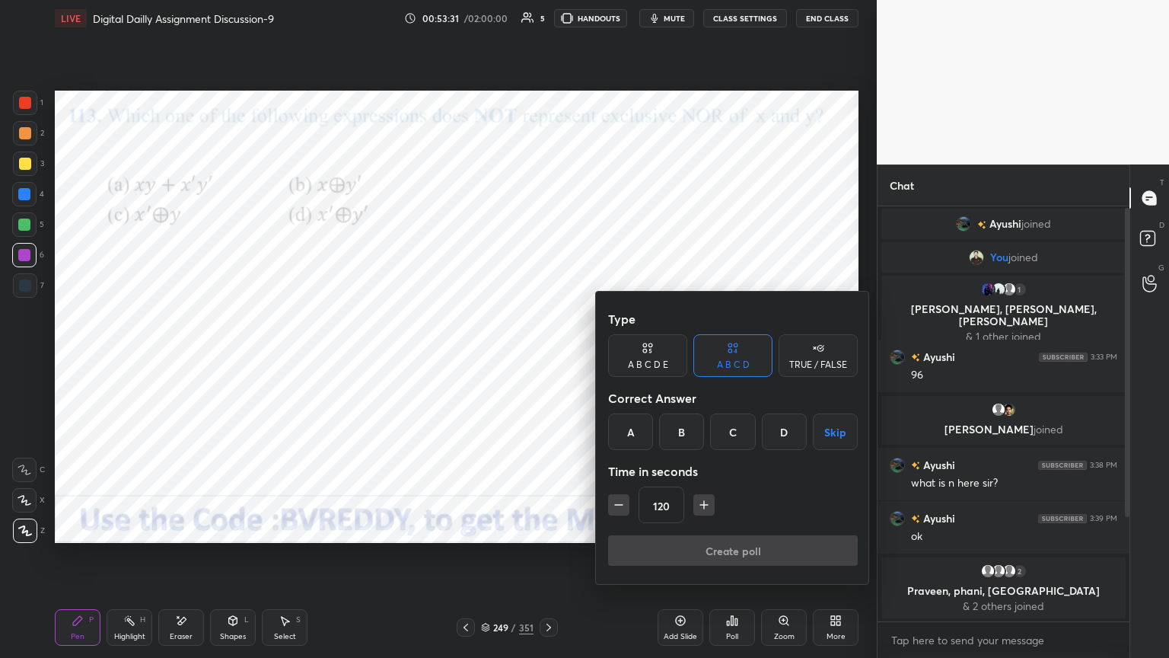
click at [778, 433] on div "D" at bounding box center [784, 431] width 45 height 37
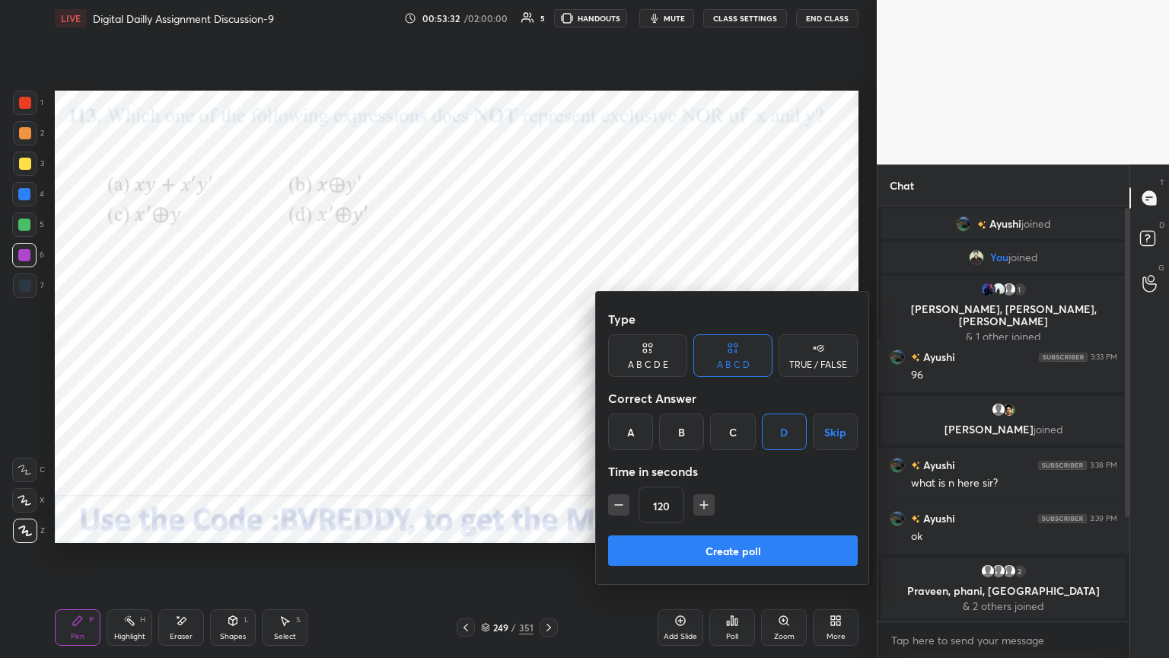
click at [766, 554] on button "Create poll" at bounding box center [733, 550] width 250 height 30
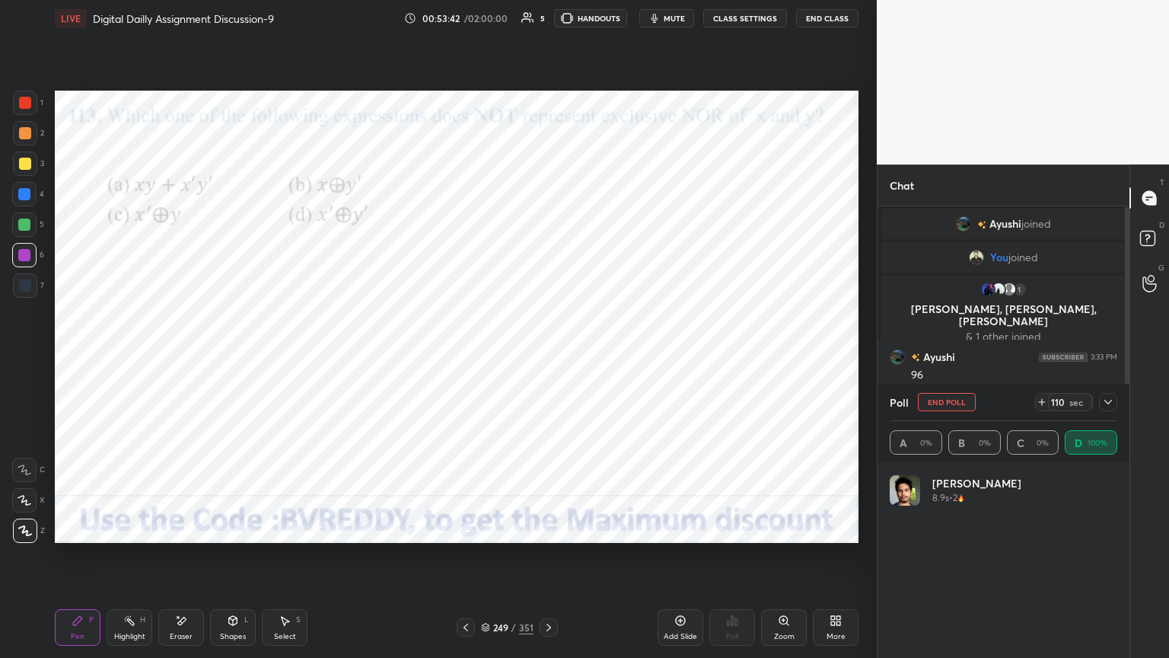
scroll to position [178, 223]
click at [960, 402] on button "End Poll" at bounding box center [947, 402] width 58 height 18
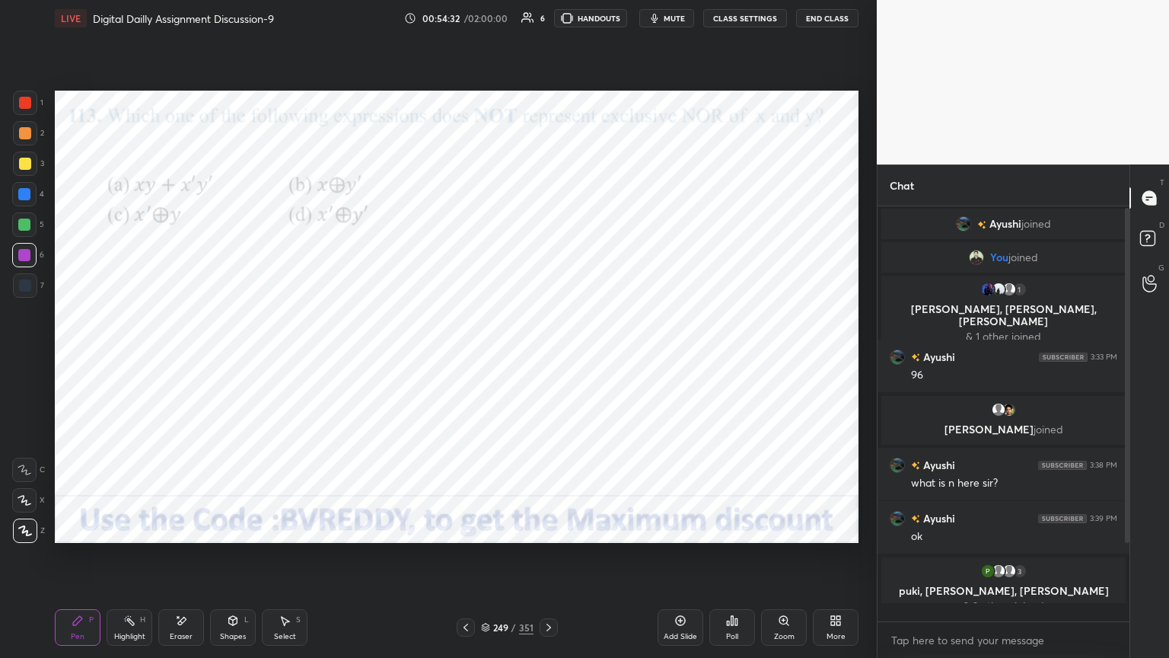
scroll to position [5, 5]
click at [547, 561] on icon at bounding box center [549, 627] width 5 height 8
click at [31, 196] on div at bounding box center [24, 194] width 24 height 24
click at [33, 497] on div at bounding box center [24, 500] width 24 height 24
click at [25, 259] on div at bounding box center [24, 255] width 12 height 12
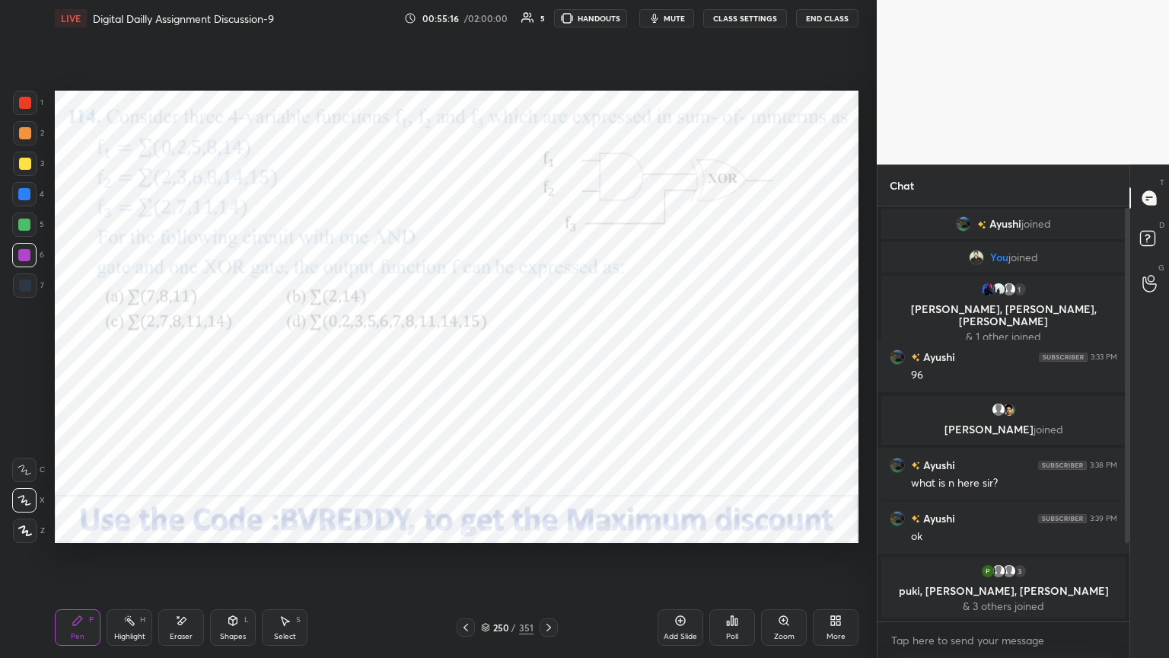
click at [731, 561] on div "Poll" at bounding box center [732, 637] width 12 height 8
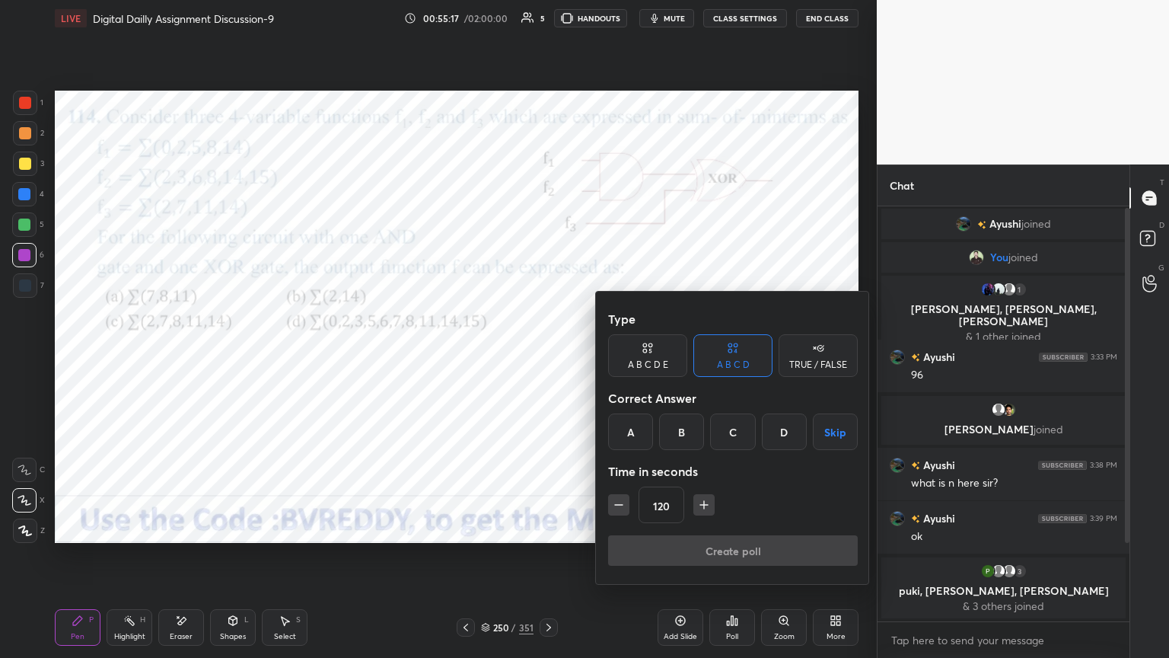
click at [631, 432] on div "A" at bounding box center [630, 431] width 45 height 37
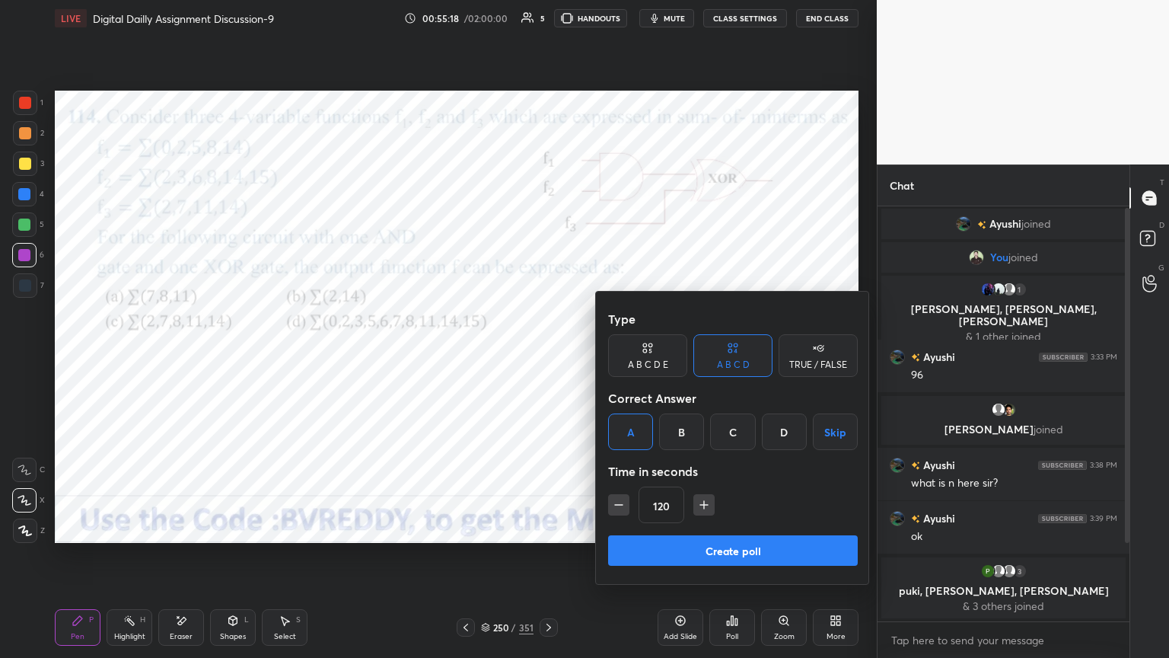
click at [681, 549] on button "Create poll" at bounding box center [733, 550] width 250 height 30
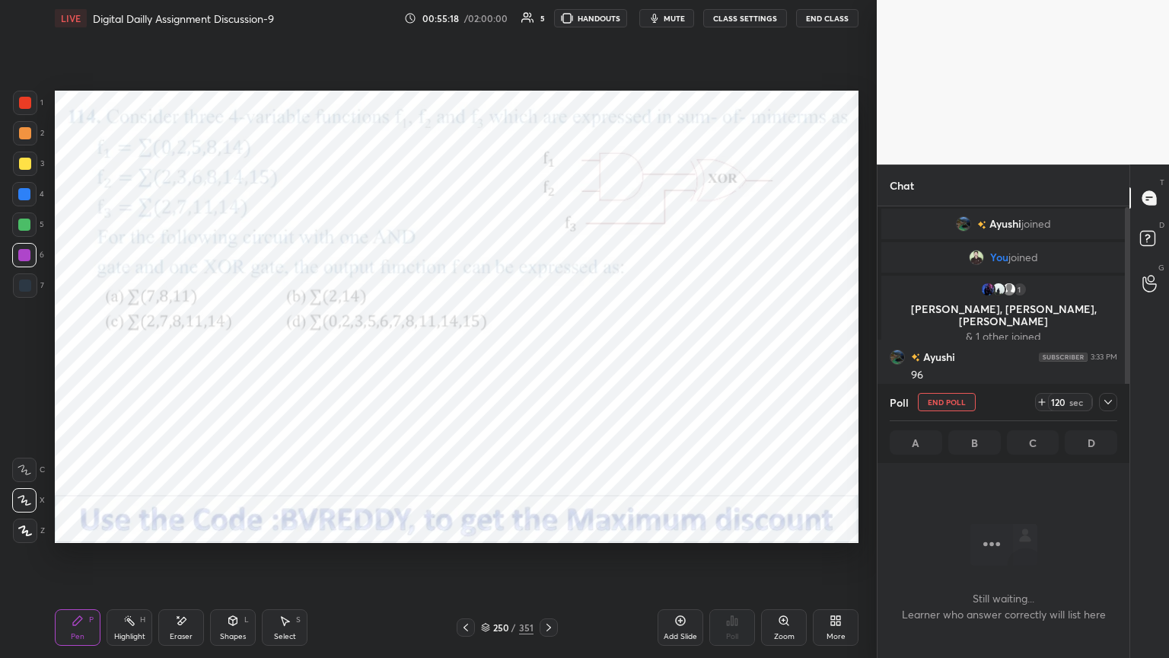
scroll to position [368, 247]
click at [27, 196] on div at bounding box center [24, 194] width 12 height 12
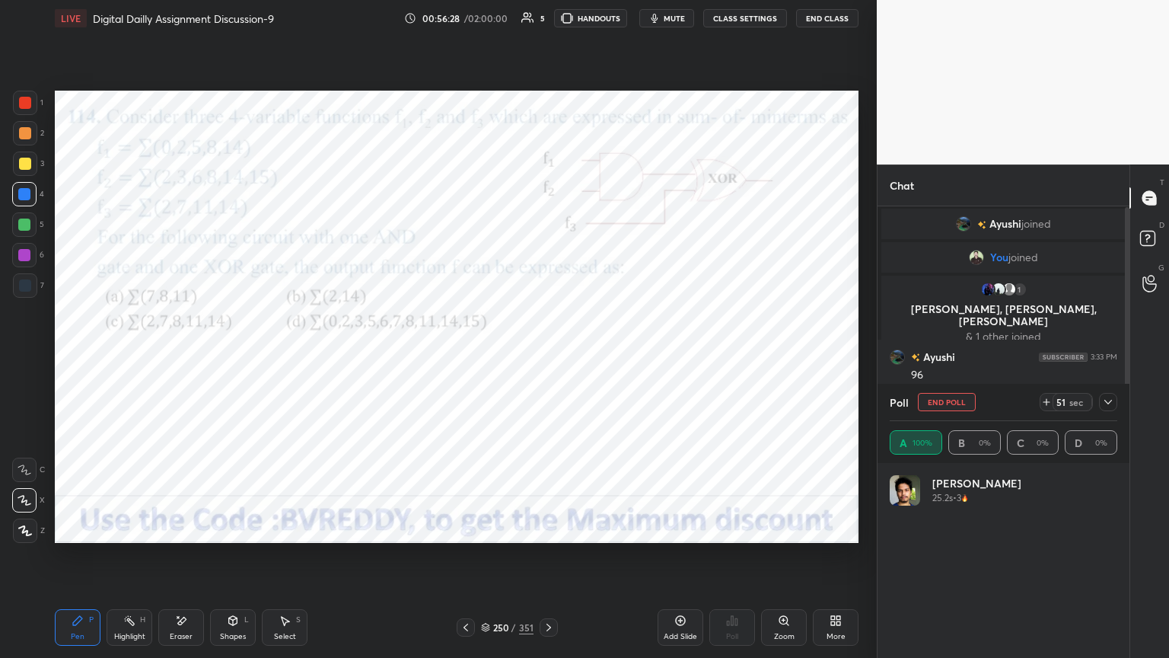
click at [35, 106] on div at bounding box center [25, 103] width 24 height 24
click at [24, 252] on div at bounding box center [24, 255] width 12 height 12
click at [22, 534] on icon at bounding box center [25, 530] width 14 height 11
click at [175, 561] on icon at bounding box center [181, 620] width 12 height 13
click at [69, 561] on div "Pen P" at bounding box center [78, 627] width 46 height 37
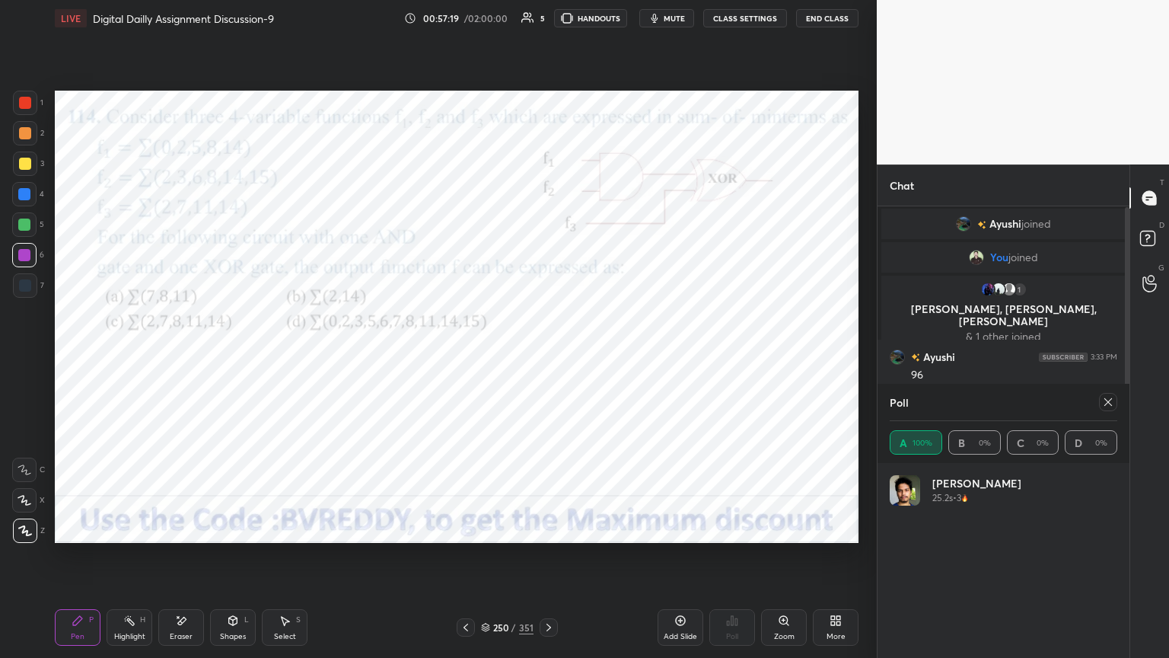
click at [225, 561] on div "Shapes" at bounding box center [233, 637] width 26 height 8
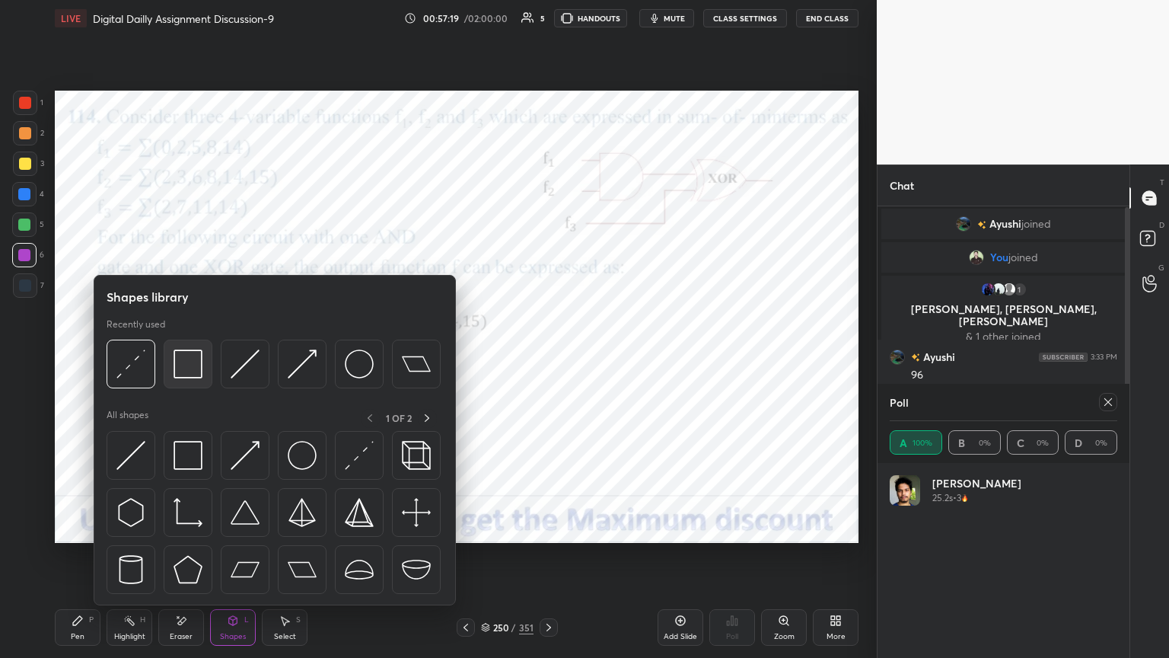
click at [187, 369] on img at bounding box center [188, 363] width 29 height 29
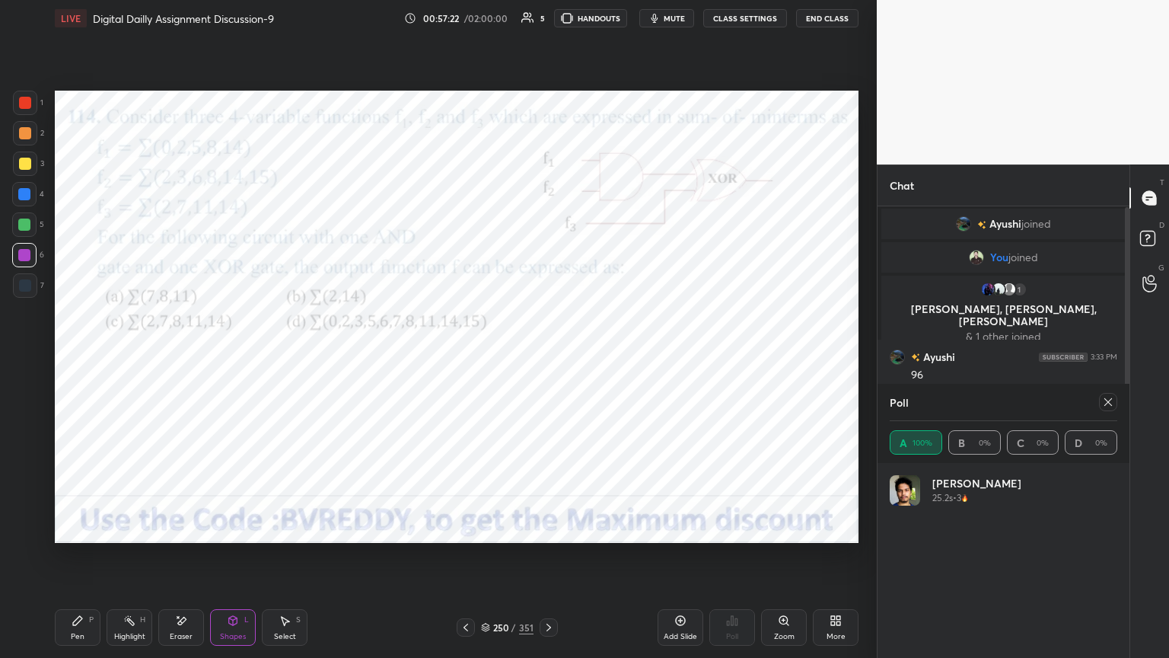
click at [231, 561] on div "Shapes L" at bounding box center [233, 627] width 46 height 37
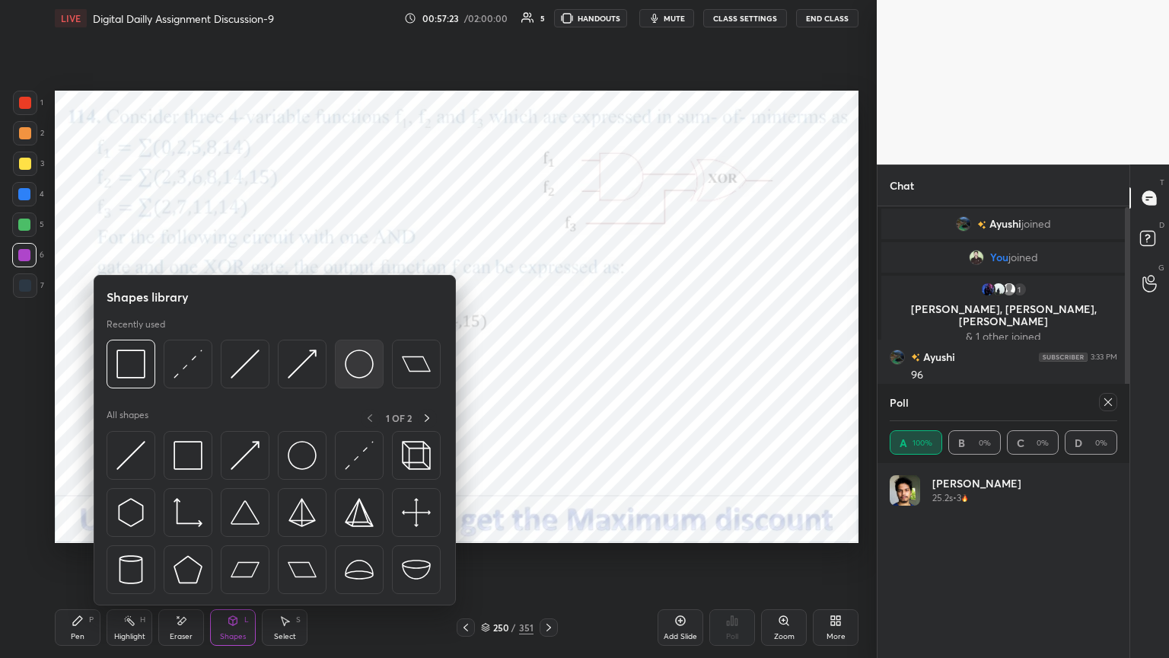
click at [343, 365] on div at bounding box center [359, 363] width 49 height 49
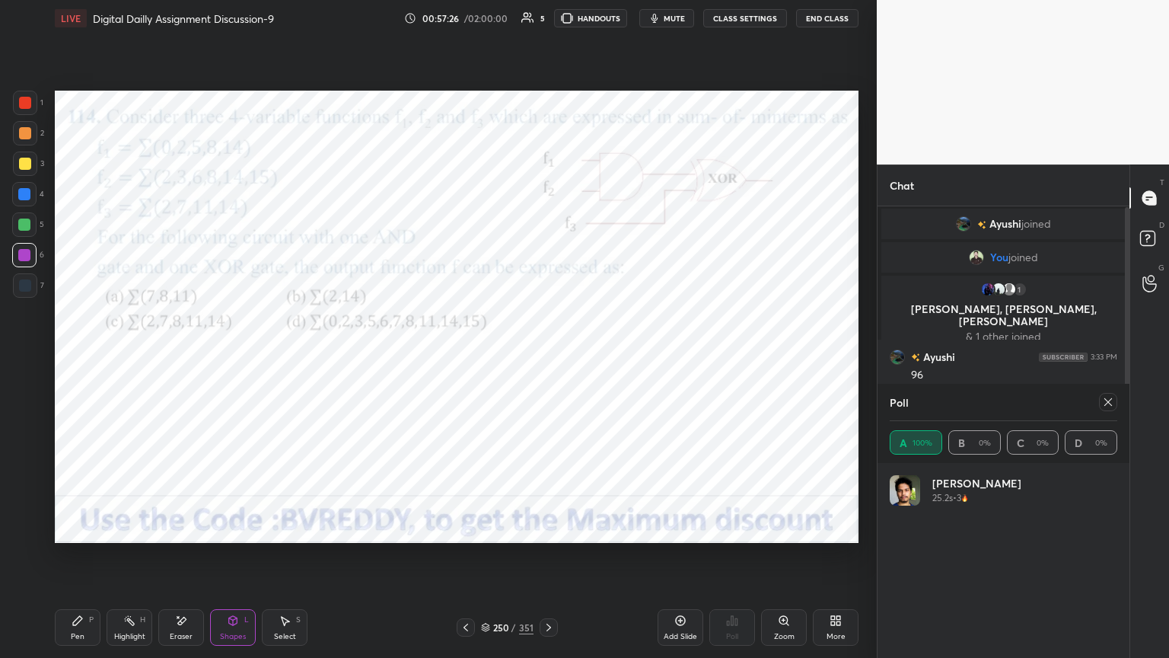
click at [21, 284] on div at bounding box center [25, 285] width 12 height 12
click at [71, 561] on div "Pen" at bounding box center [78, 637] width 14 height 8
click at [24, 192] on div at bounding box center [24, 194] width 12 height 12
click at [24, 505] on icon at bounding box center [25, 500] width 14 height 11
click at [26, 105] on div at bounding box center [25, 103] width 12 height 12
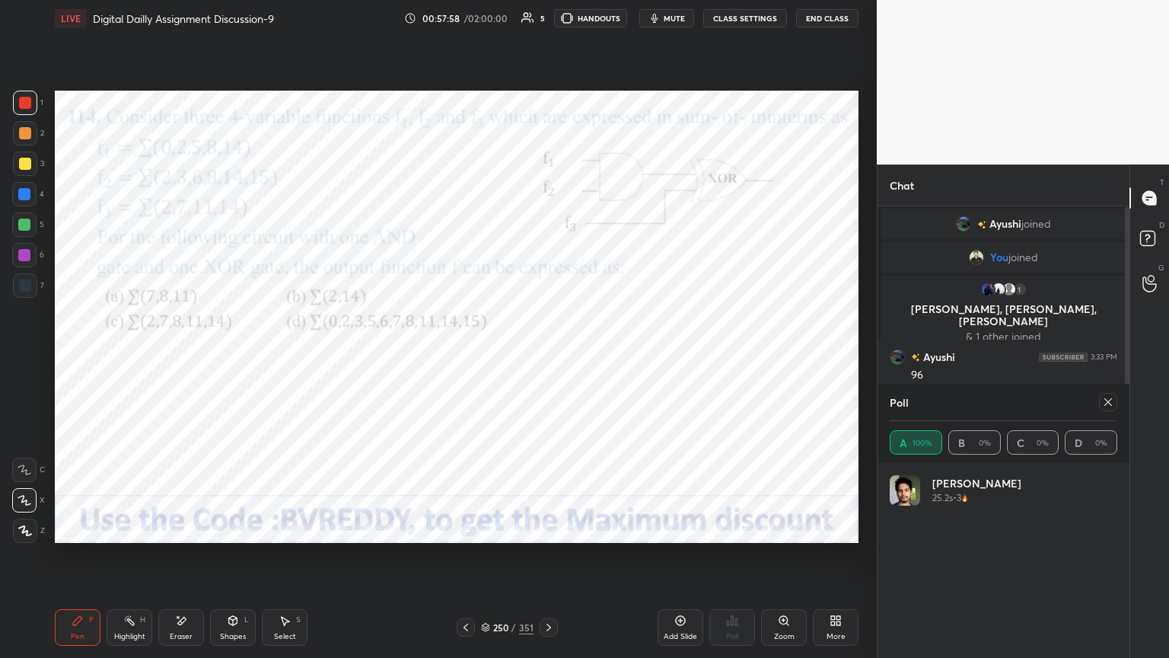
click at [26, 193] on div at bounding box center [24, 194] width 12 height 12
click at [24, 259] on div at bounding box center [24, 255] width 12 height 12
click at [23, 533] on icon at bounding box center [25, 530] width 12 height 9
click at [148, 561] on div "Highlight H" at bounding box center [130, 627] width 46 height 37
click at [1111, 399] on icon at bounding box center [1108, 402] width 12 height 12
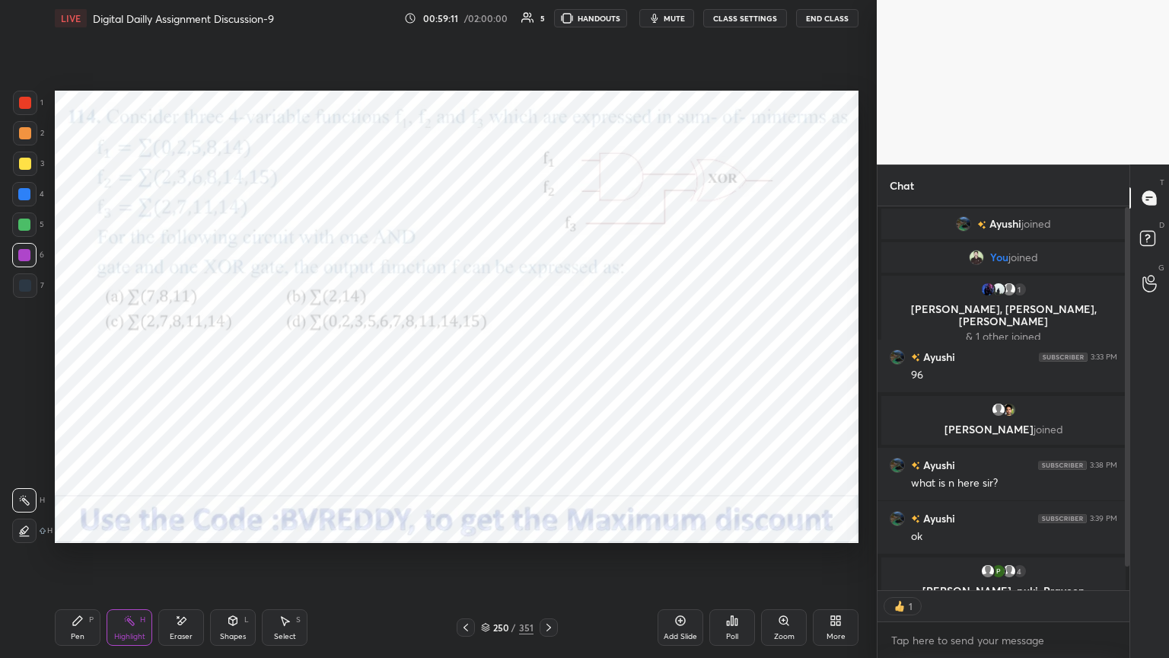
scroll to position [380, 247]
click at [547, 561] on icon at bounding box center [549, 627] width 12 height 12
click at [732, 561] on div "Poll" at bounding box center [732, 637] width 12 height 8
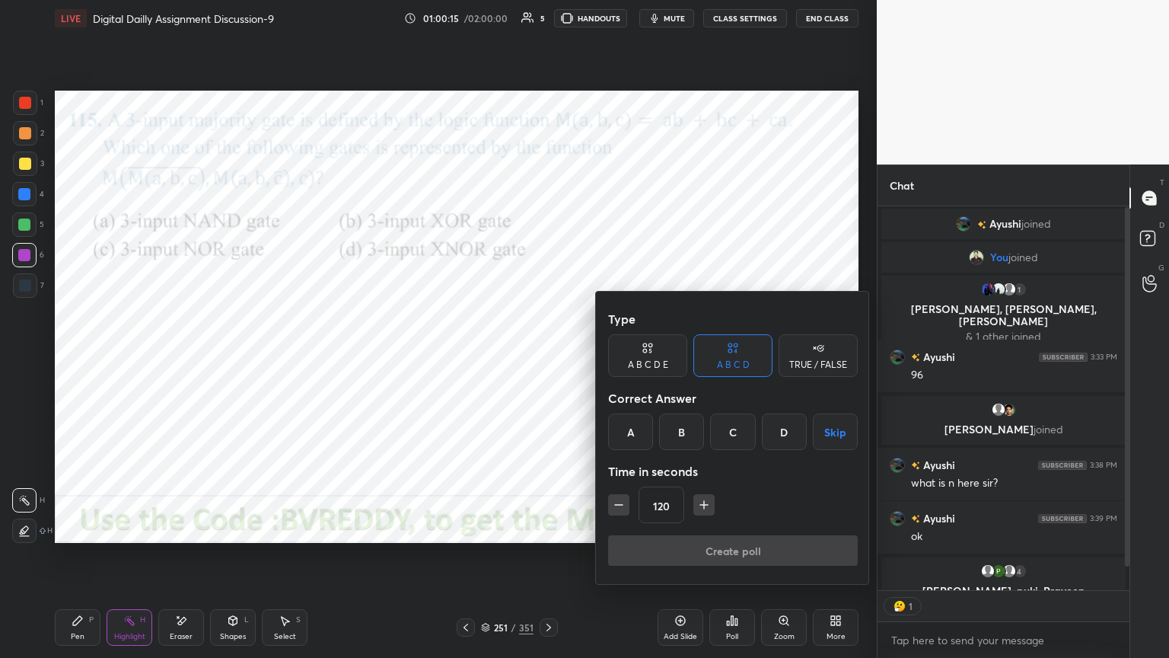
scroll to position [5, 5]
click at [684, 433] on div "B" at bounding box center [681, 431] width 45 height 37
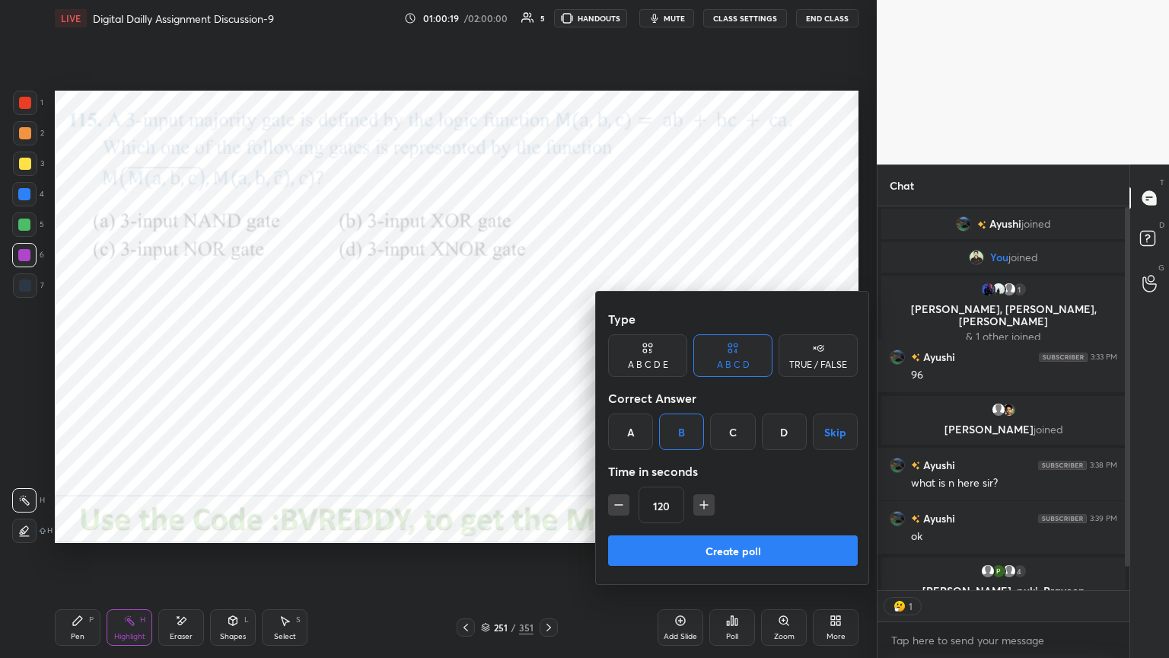
click at [706, 561] on button "Create poll" at bounding box center [733, 550] width 250 height 30
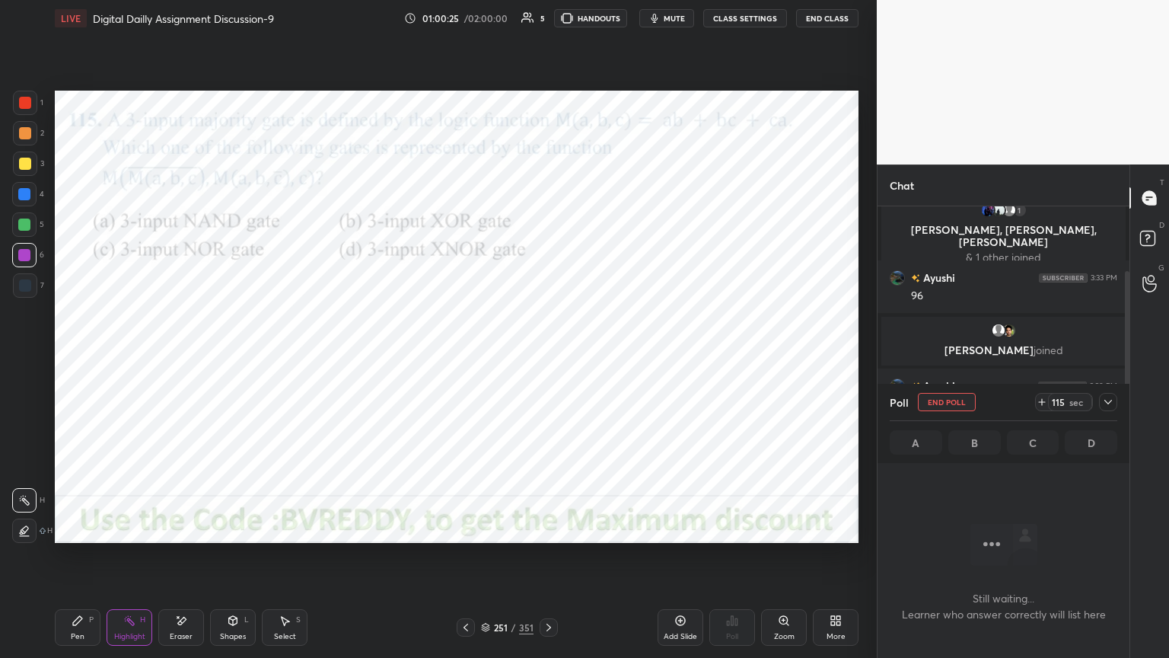
scroll to position [331, 247]
click at [64, 561] on div "Pen P" at bounding box center [78, 627] width 46 height 37
click at [1111, 401] on icon at bounding box center [1108, 402] width 12 height 12
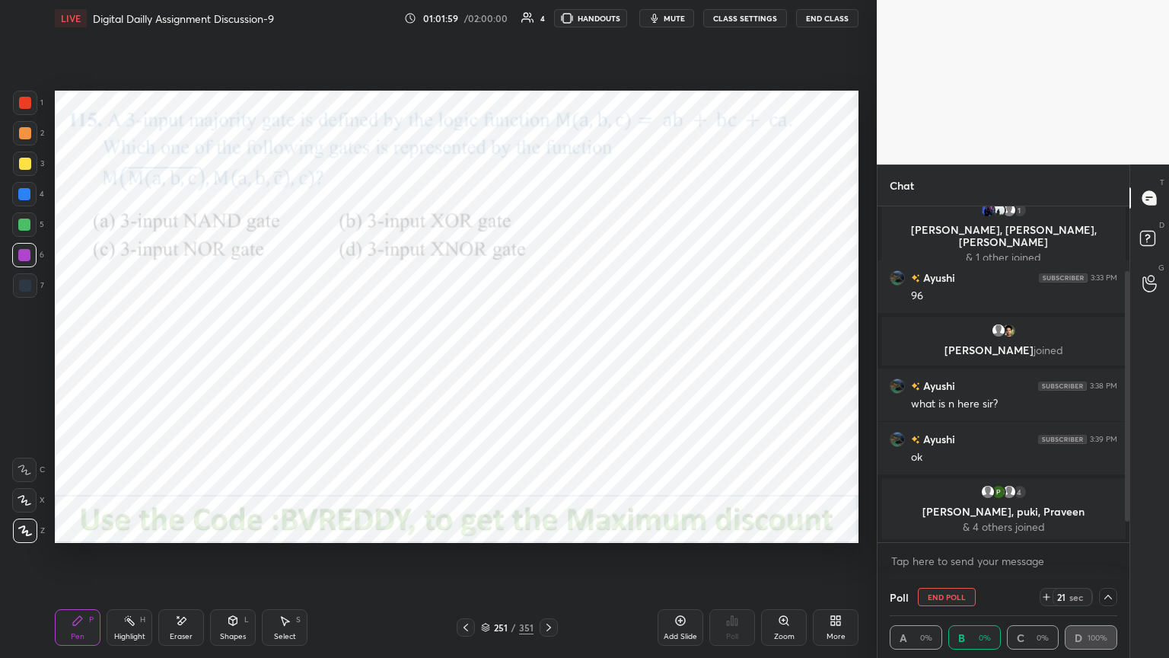
click at [31, 196] on div at bounding box center [24, 194] width 24 height 24
click at [24, 500] on icon at bounding box center [24, 500] width 12 height 9
click at [1111, 561] on icon at bounding box center [1108, 597] width 12 height 12
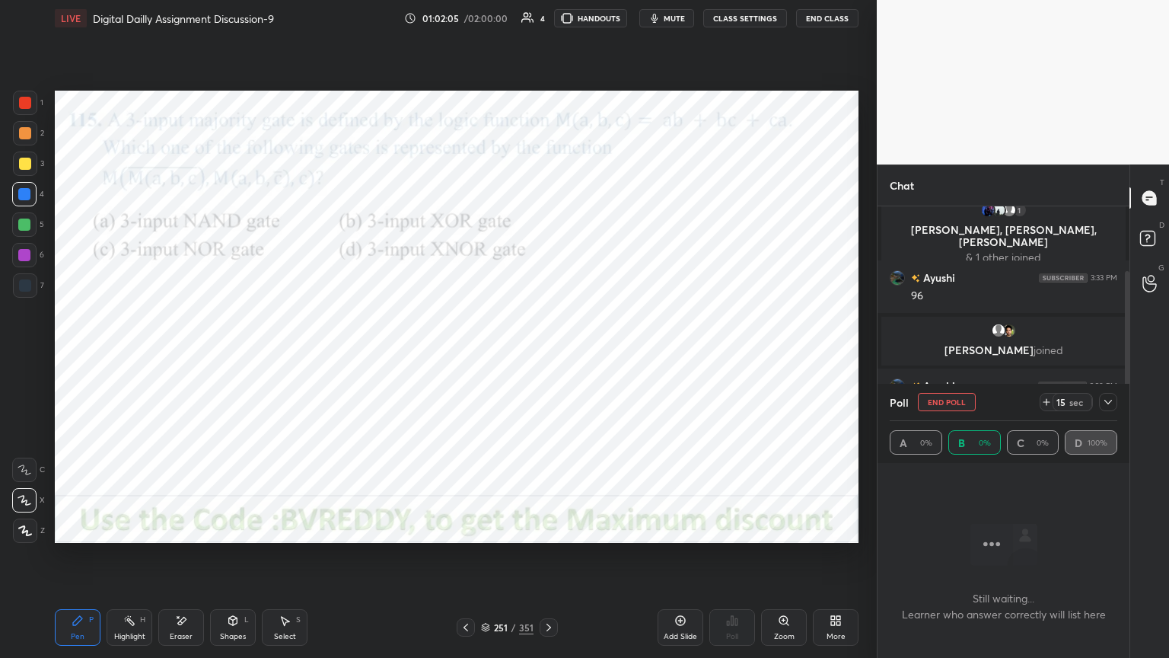
click at [1110, 403] on icon at bounding box center [1108, 402] width 12 height 12
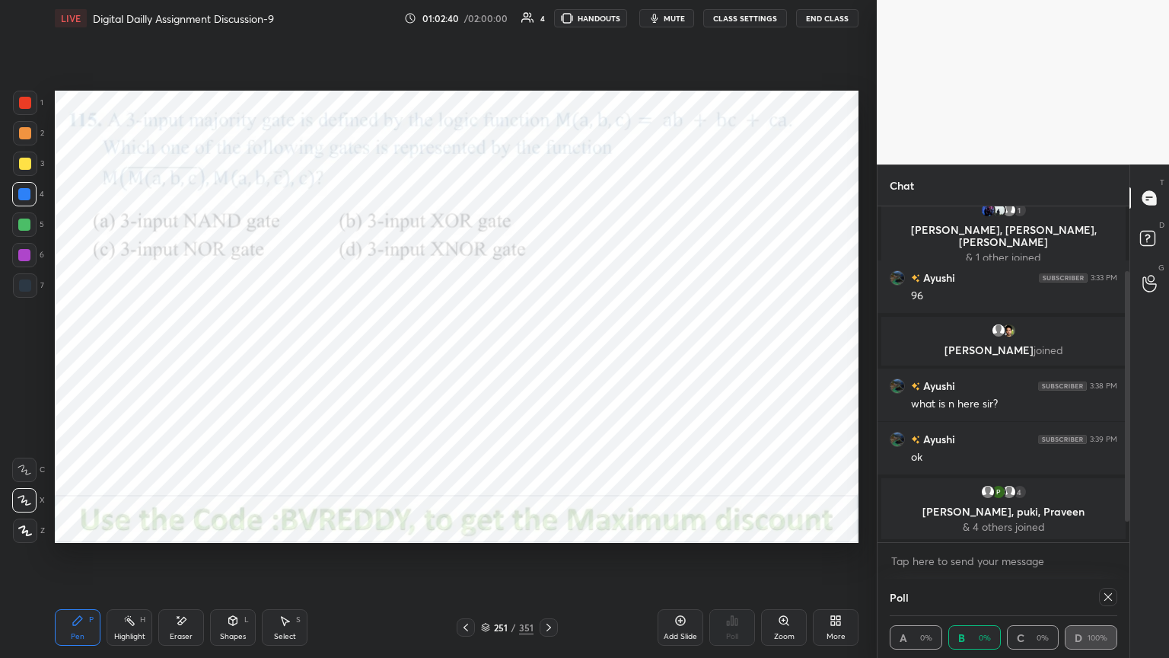
click at [22, 259] on div at bounding box center [24, 255] width 12 height 12
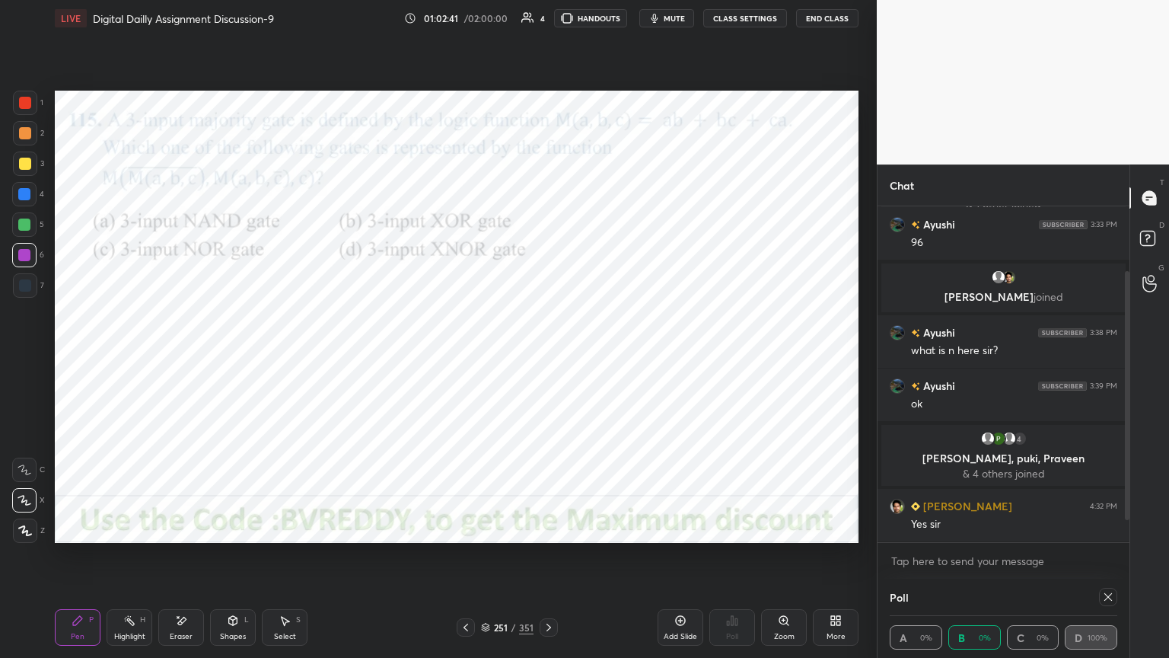
click at [25, 502] on icon at bounding box center [25, 500] width 14 height 11
click at [27, 508] on div at bounding box center [24, 500] width 24 height 24
click at [23, 507] on div at bounding box center [24, 500] width 24 height 24
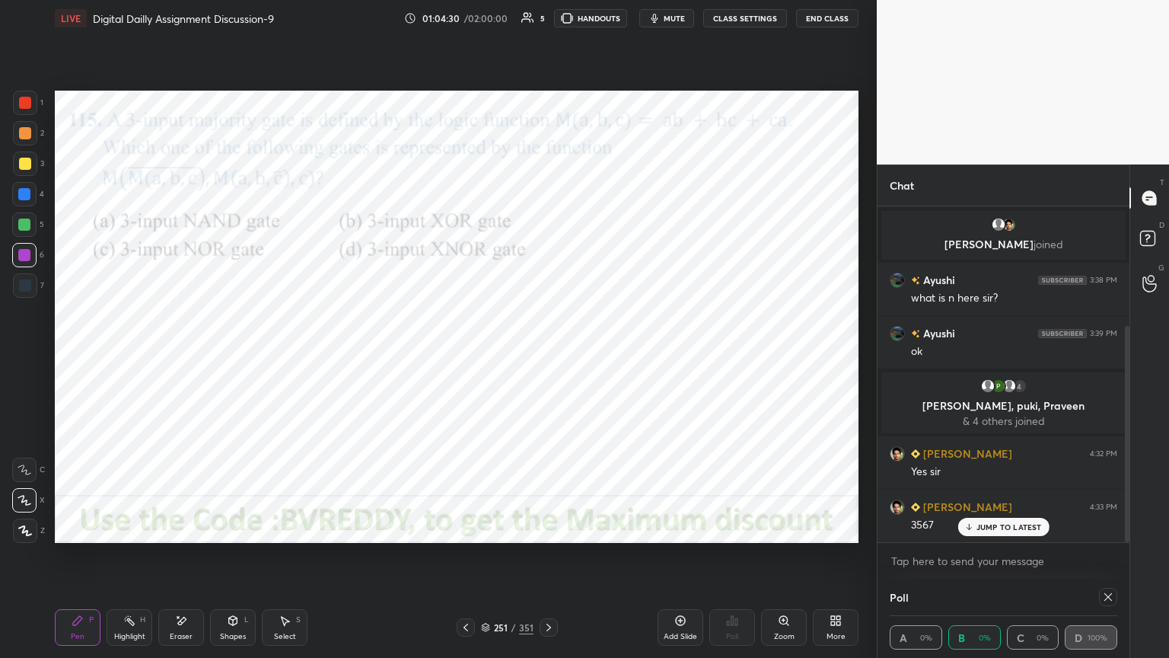
click at [24, 195] on div at bounding box center [24, 194] width 12 height 12
click at [23, 531] on icon at bounding box center [25, 530] width 12 height 9
click at [24, 257] on div at bounding box center [24, 255] width 12 height 12
click at [27, 259] on div at bounding box center [24, 255] width 12 height 12
click at [175, 561] on icon at bounding box center [181, 620] width 12 height 13
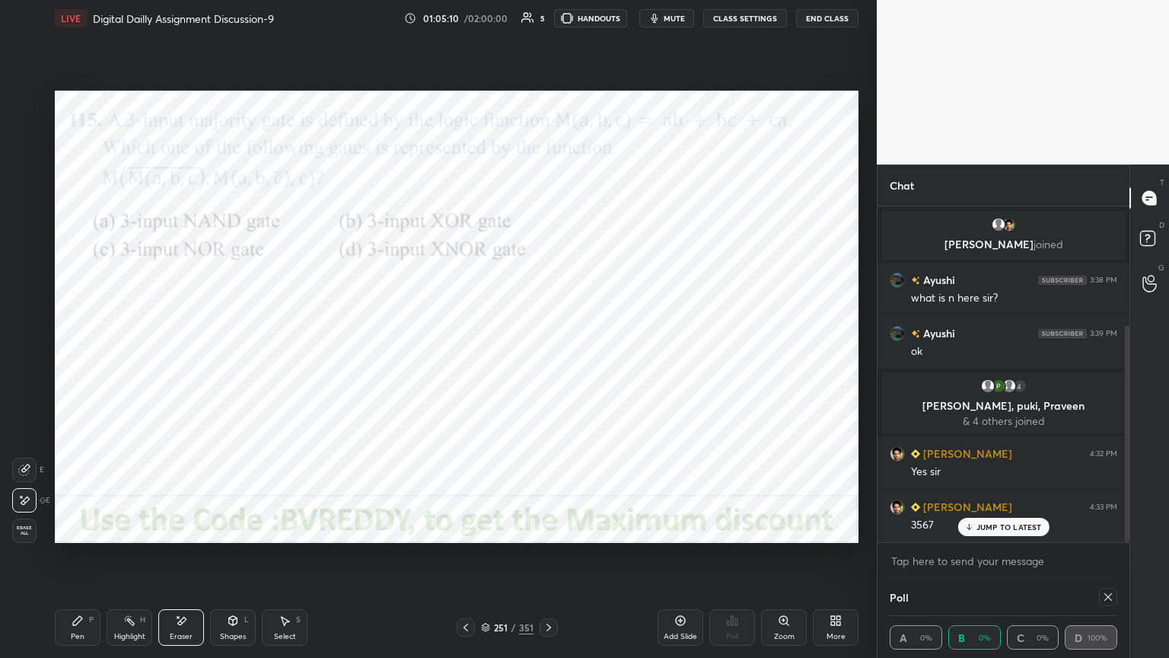
click at [75, 561] on icon at bounding box center [77, 620] width 9 height 9
click at [25, 502] on icon at bounding box center [25, 500] width 14 height 11
click at [30, 198] on div at bounding box center [24, 194] width 24 height 24
click at [1014, 529] on p "JUMP TO LATEST" at bounding box center [1009, 526] width 65 height 9
click at [1109, 561] on icon at bounding box center [1108, 597] width 12 height 12
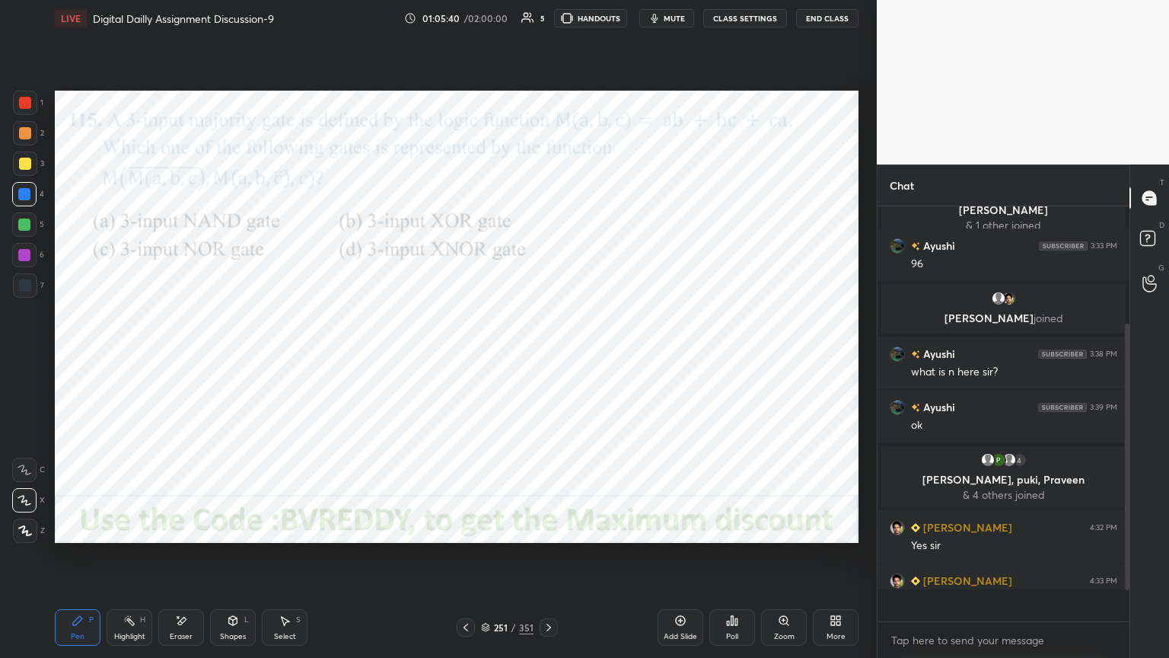
scroll to position [5, 5]
click at [27, 503] on icon at bounding box center [25, 500] width 14 height 11
click at [175, 561] on icon at bounding box center [181, 620] width 12 height 13
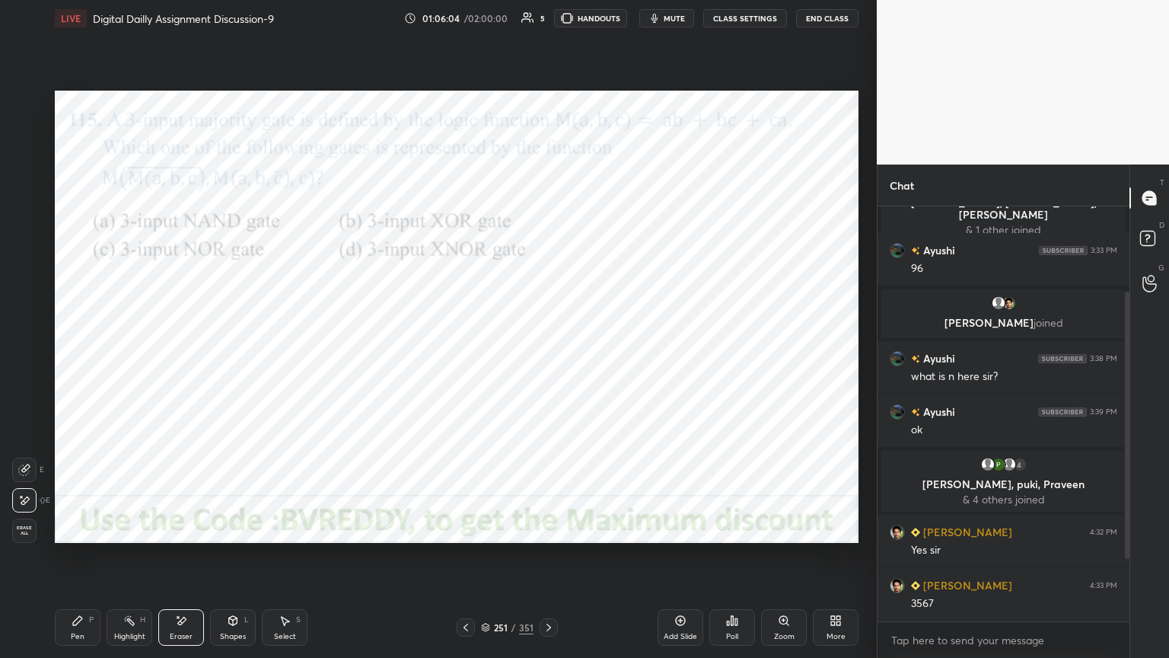
click at [72, 561] on div "Pen" at bounding box center [78, 637] width 14 height 8
click at [24, 228] on div at bounding box center [24, 224] width 12 height 12
click at [23, 260] on div at bounding box center [24, 255] width 12 height 12
click at [136, 561] on div "Highlight" at bounding box center [129, 637] width 31 height 8
click at [64, 561] on div "Pen P" at bounding box center [78, 627] width 46 height 37
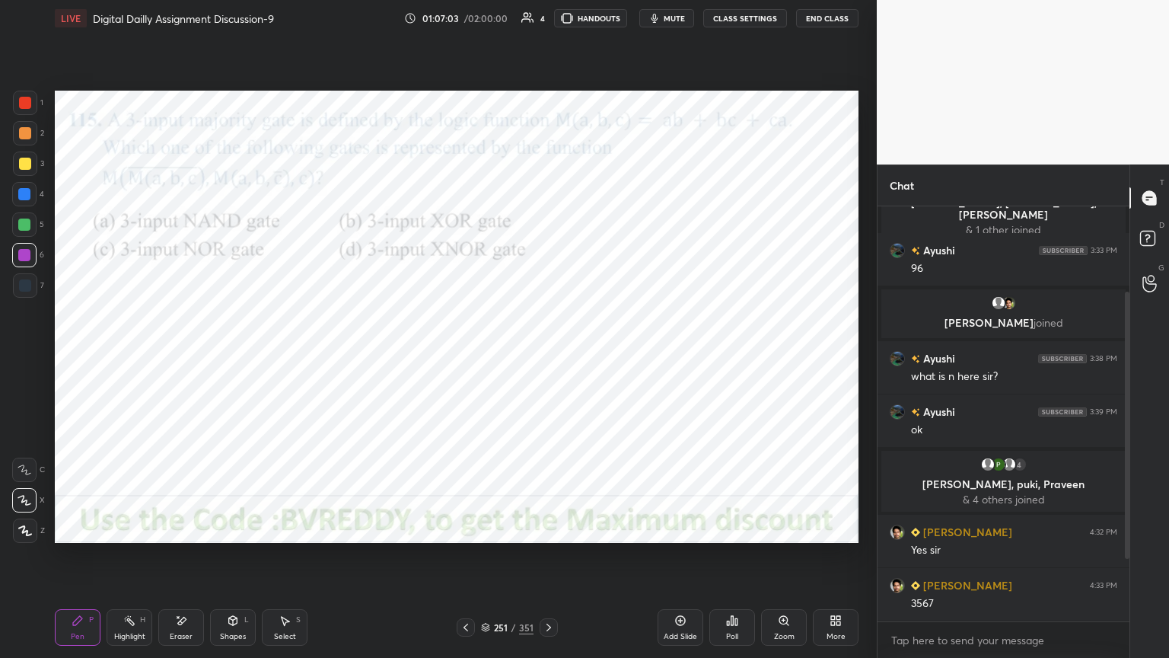
click at [231, 561] on div "Shapes" at bounding box center [233, 637] width 26 height 8
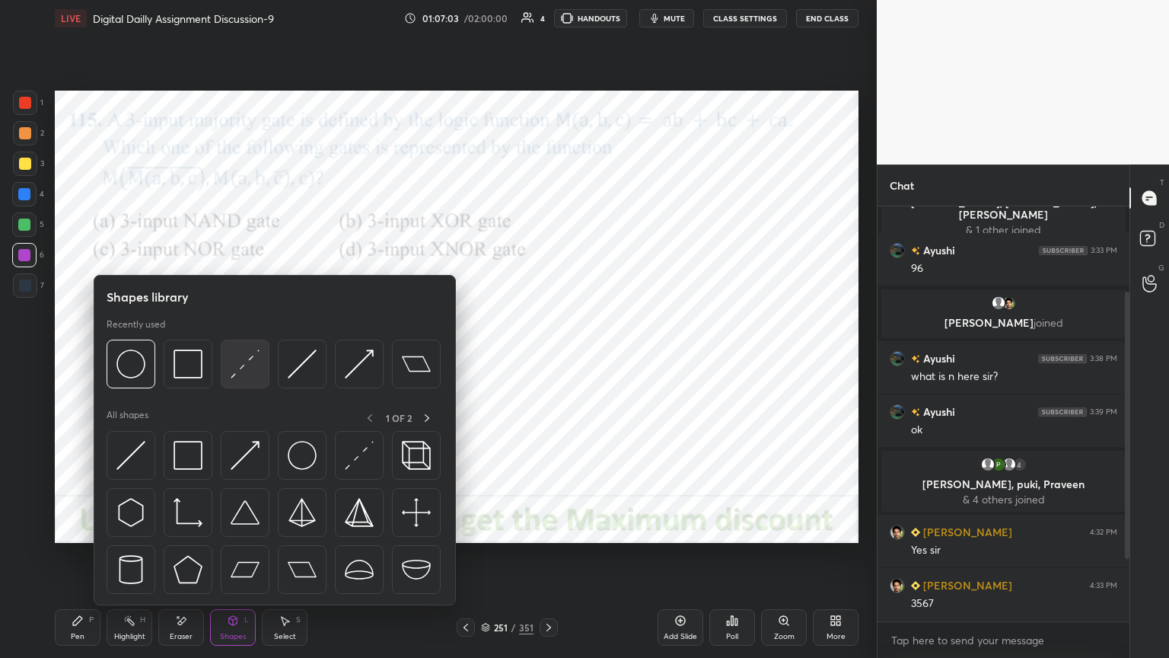
click at [240, 371] on img at bounding box center [245, 363] width 29 height 29
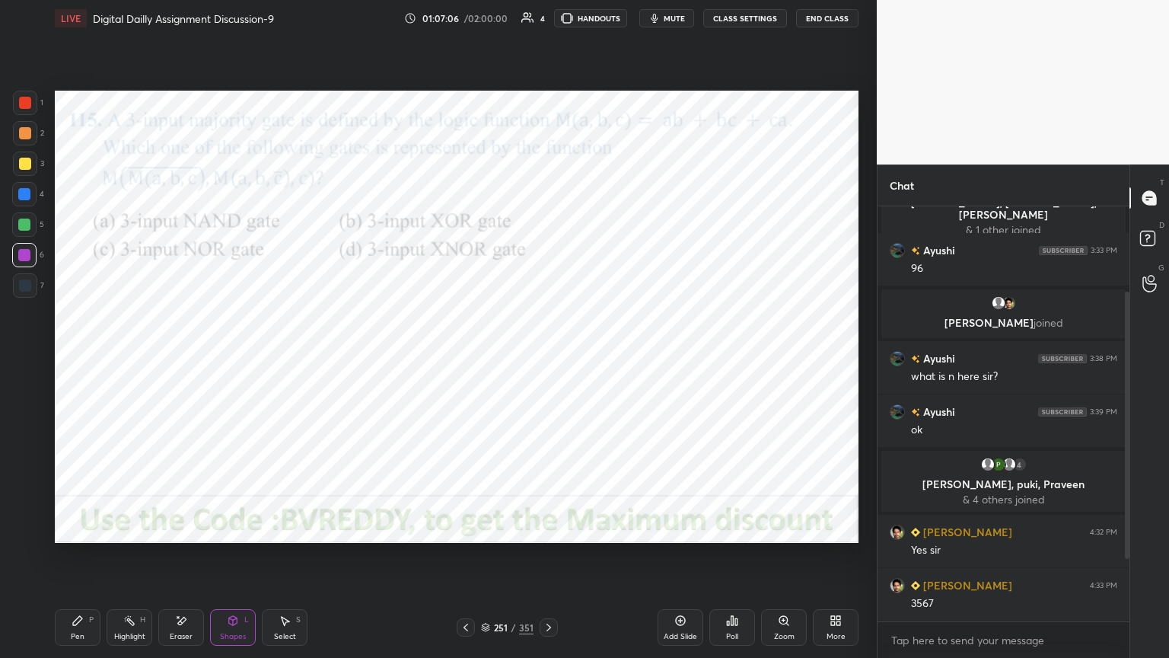
click at [72, 561] on div "Pen P" at bounding box center [78, 627] width 46 height 37
click at [183, 561] on div "Eraser" at bounding box center [181, 637] width 23 height 8
click at [74, 561] on icon at bounding box center [77, 620] width 9 height 9
click at [134, 561] on div "Highlight H" at bounding box center [130, 627] width 46 height 37
click at [79, 561] on div "Pen P" at bounding box center [78, 627] width 46 height 37
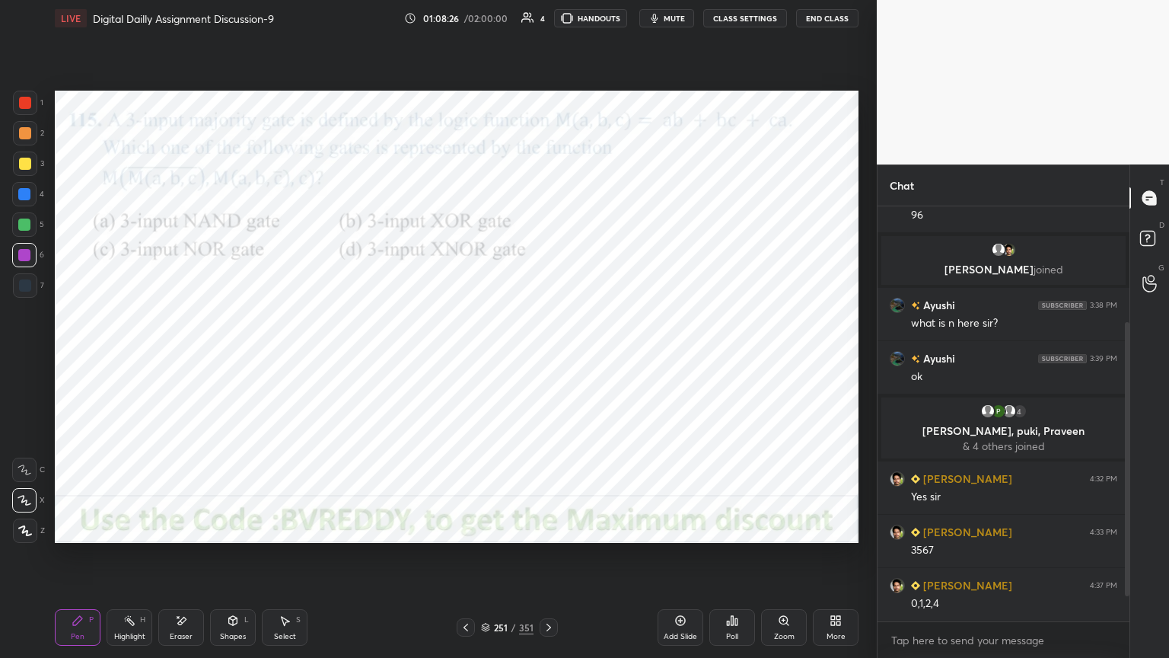
scroll to position [213, 0]
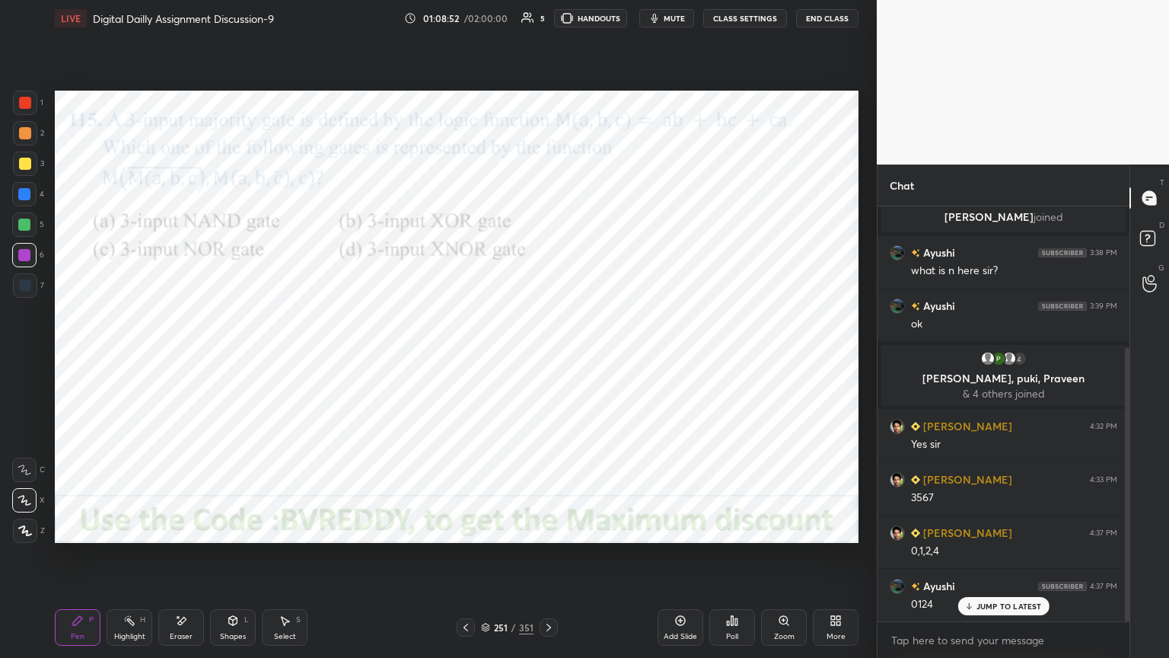
click at [133, 561] on div "Highlight" at bounding box center [129, 637] width 31 height 8
click at [78, 561] on div "Pen P" at bounding box center [78, 627] width 46 height 37
click at [27, 468] on icon at bounding box center [25, 469] width 14 height 11
click at [21, 206] on div "4" at bounding box center [28, 197] width 32 height 30
click at [1022, 561] on p "JUMP TO LATEST" at bounding box center [1009, 605] width 65 height 9
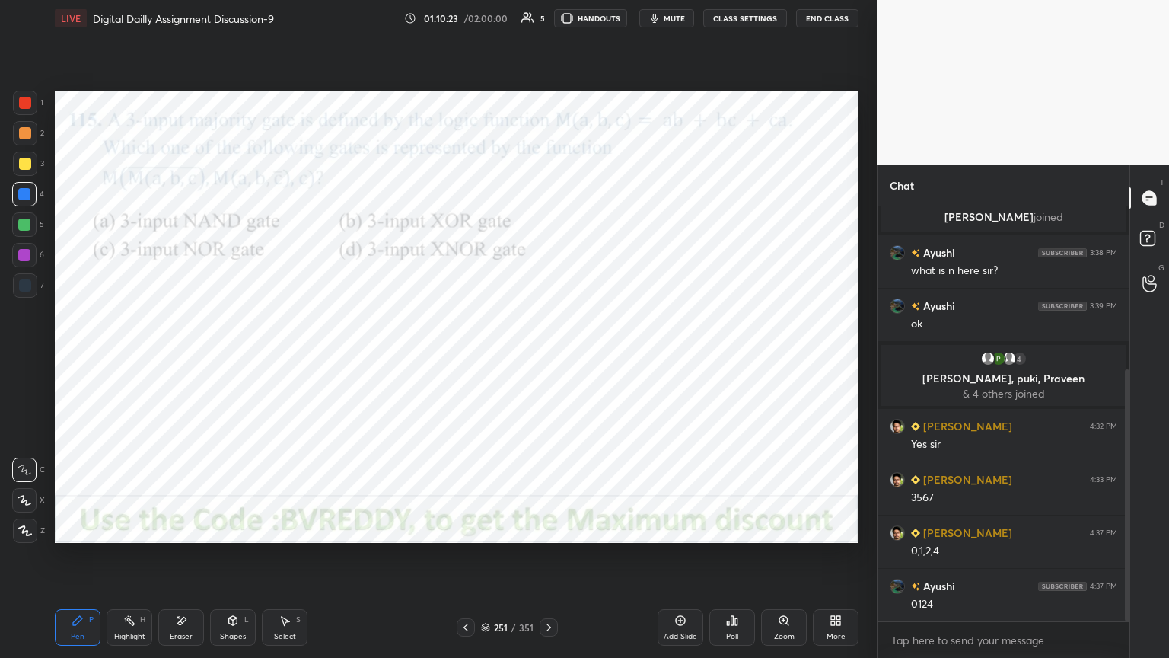
scroll to position [267, 0]
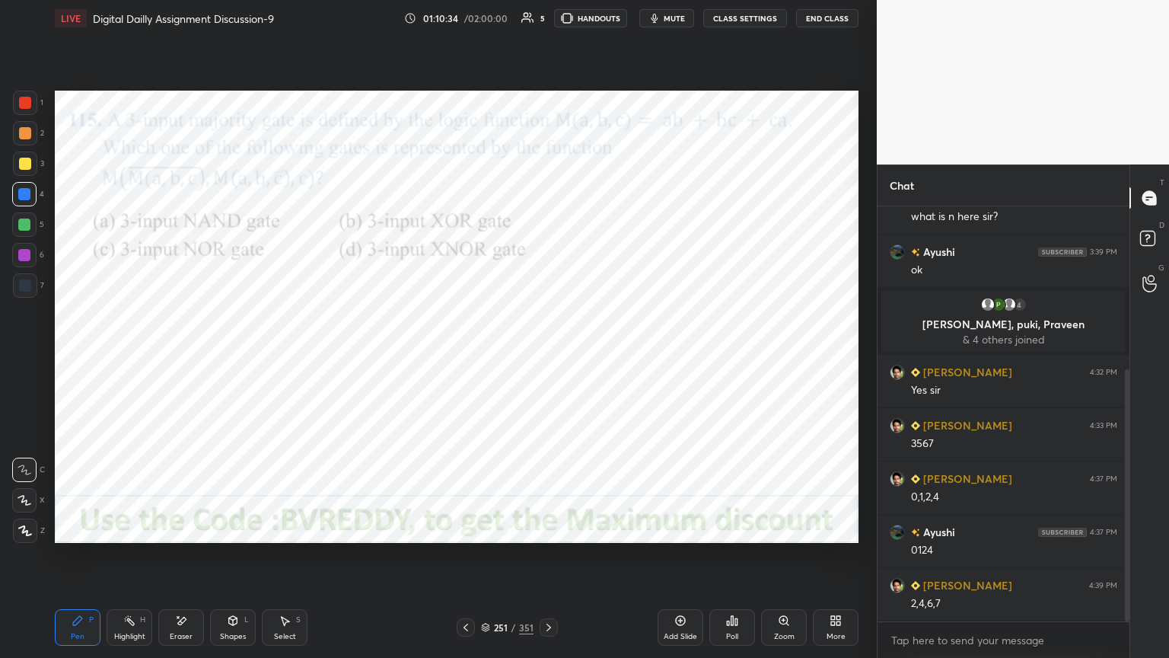
click at [27, 503] on icon at bounding box center [25, 500] width 14 height 11
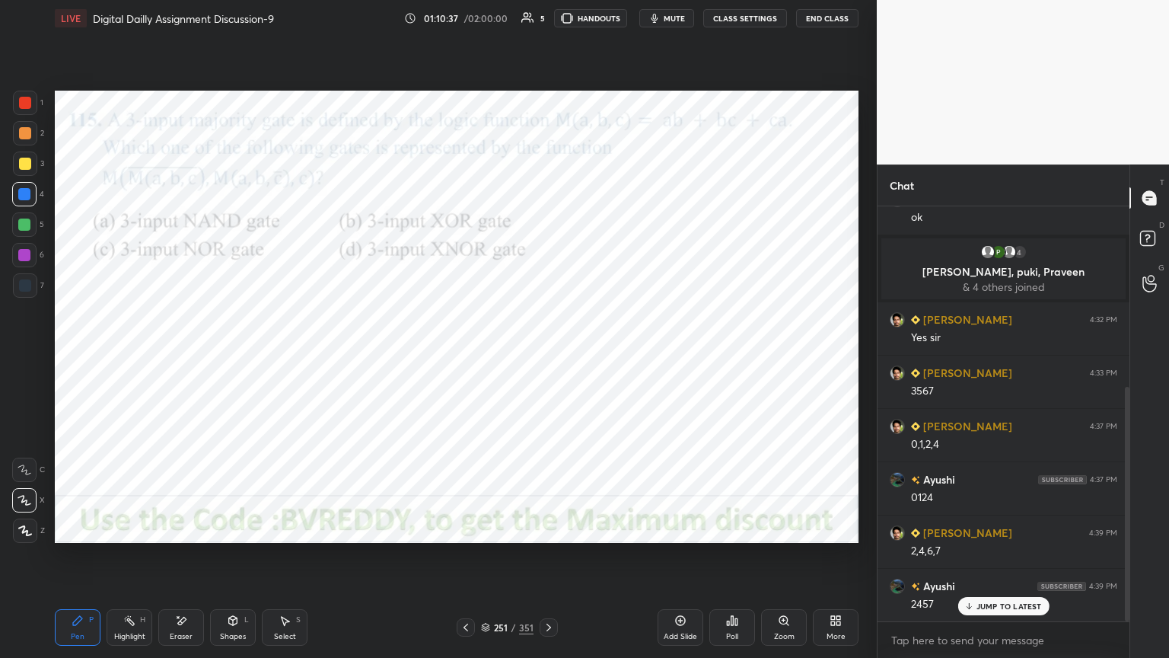
click at [189, 561] on div "Eraser" at bounding box center [181, 637] width 23 height 8
click at [88, 561] on div "Pen P" at bounding box center [78, 627] width 46 height 37
click at [21, 258] on div at bounding box center [24, 255] width 12 height 12
click at [21, 537] on div at bounding box center [25, 530] width 24 height 24
click at [177, 561] on div "Eraser" at bounding box center [181, 637] width 23 height 8
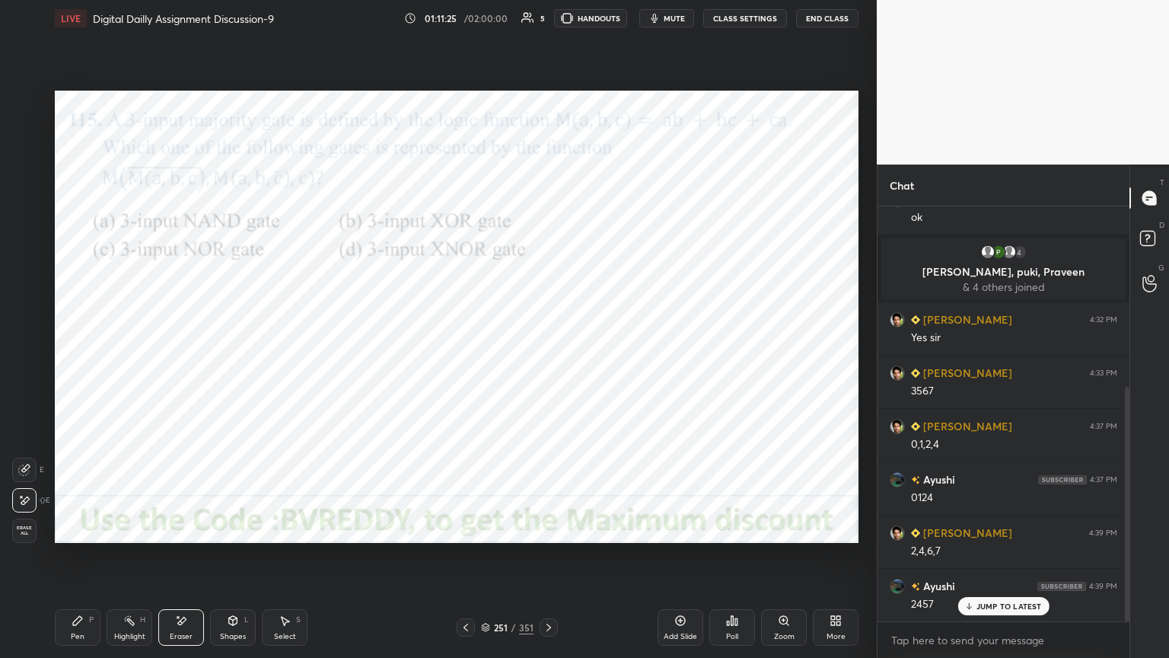
click at [91, 561] on div "Pen P" at bounding box center [78, 627] width 46 height 37
click at [23, 499] on icon at bounding box center [24, 500] width 12 height 9
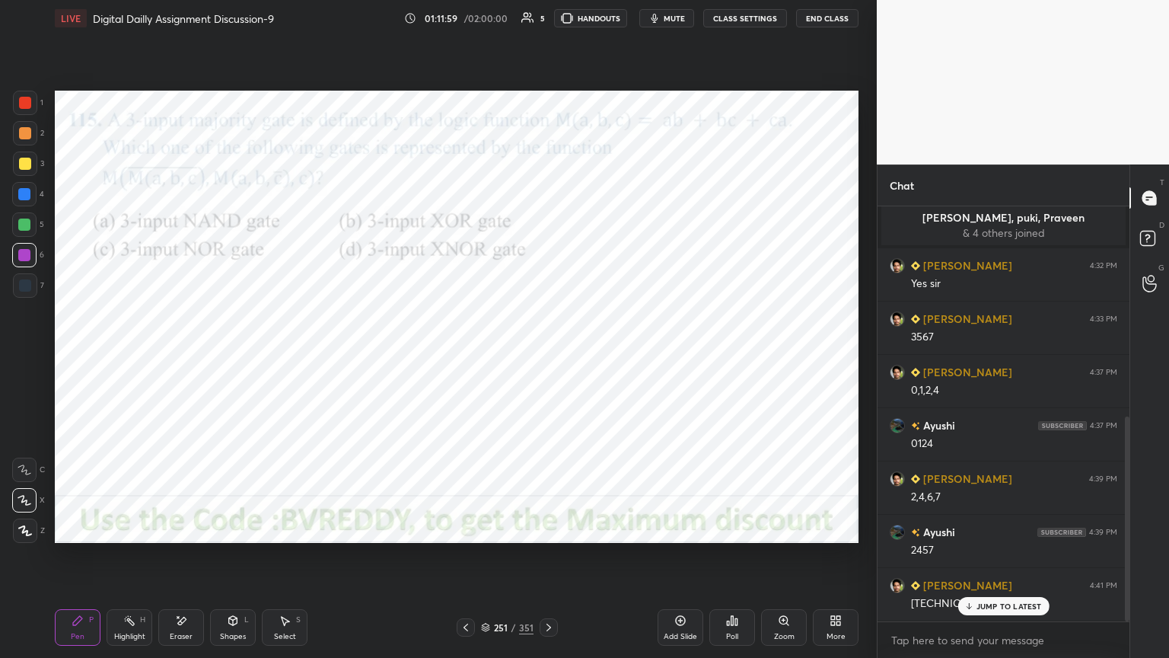
scroll to position [426, 0]
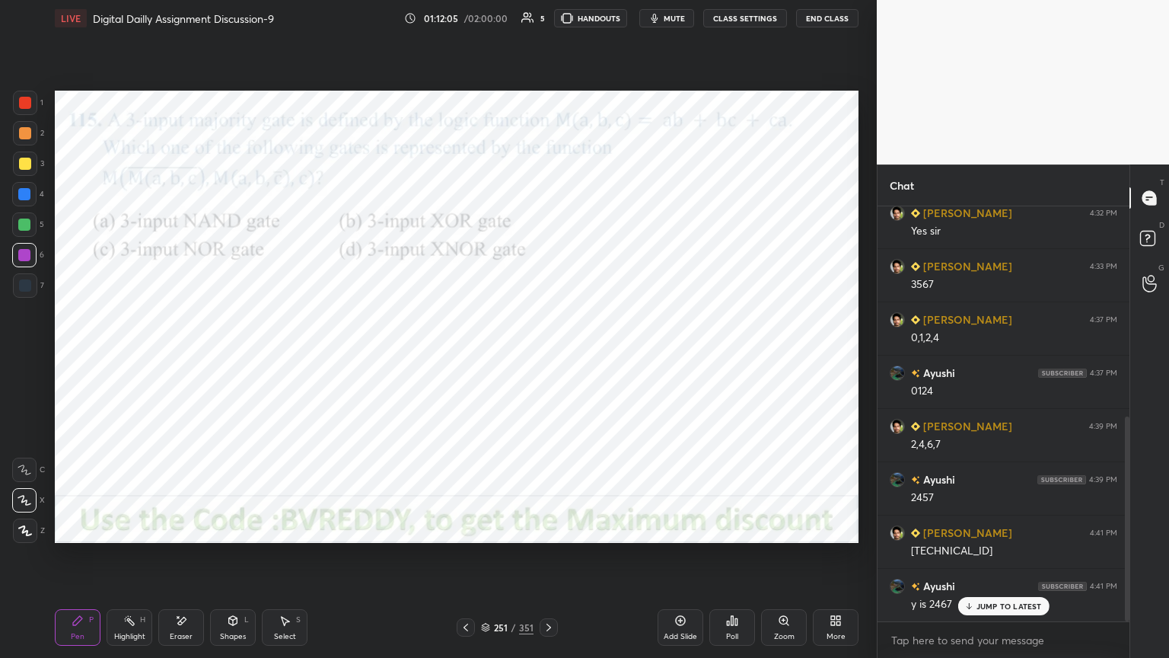
click at [183, 561] on div "Eraser" at bounding box center [181, 627] width 46 height 37
click at [81, 561] on div "Pen" at bounding box center [78, 637] width 14 height 8
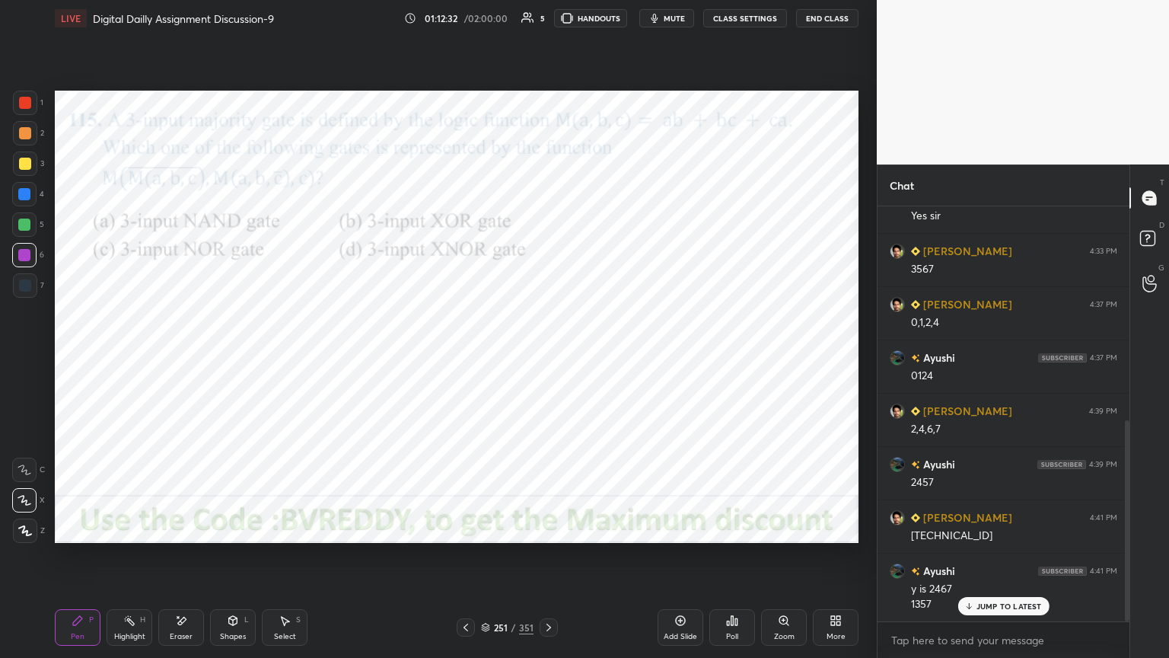
click at [24, 530] on icon at bounding box center [25, 530] width 14 height 11
click at [234, 561] on div "Shapes" at bounding box center [233, 637] width 26 height 8
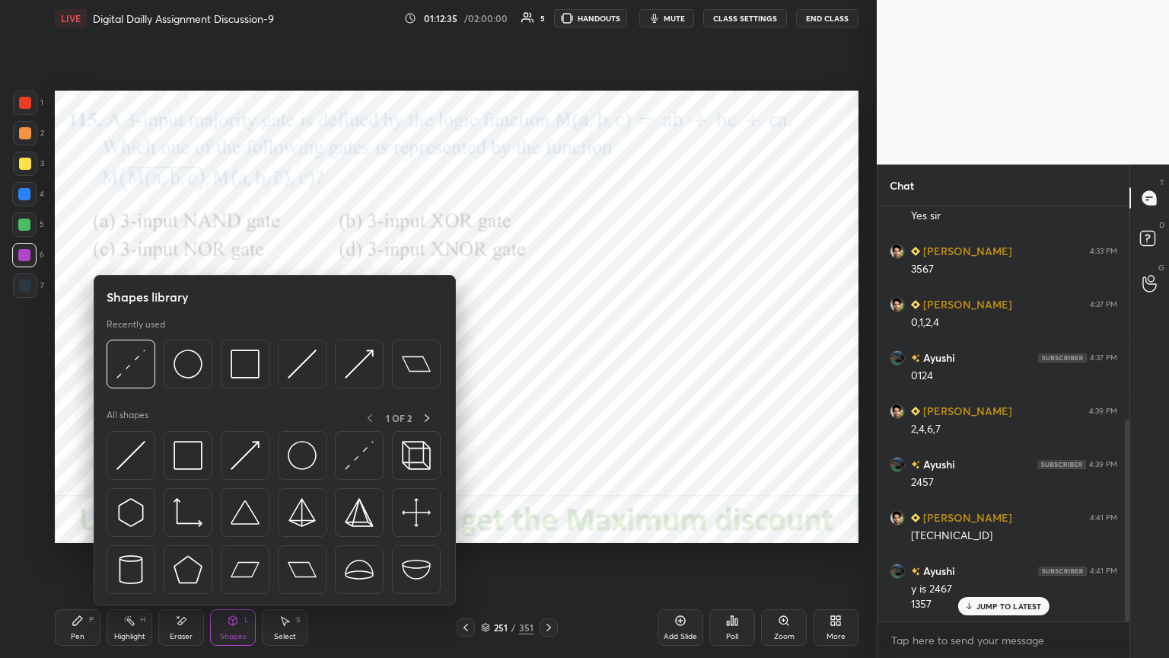
click at [137, 561] on div "Highlight" at bounding box center [129, 637] width 31 height 8
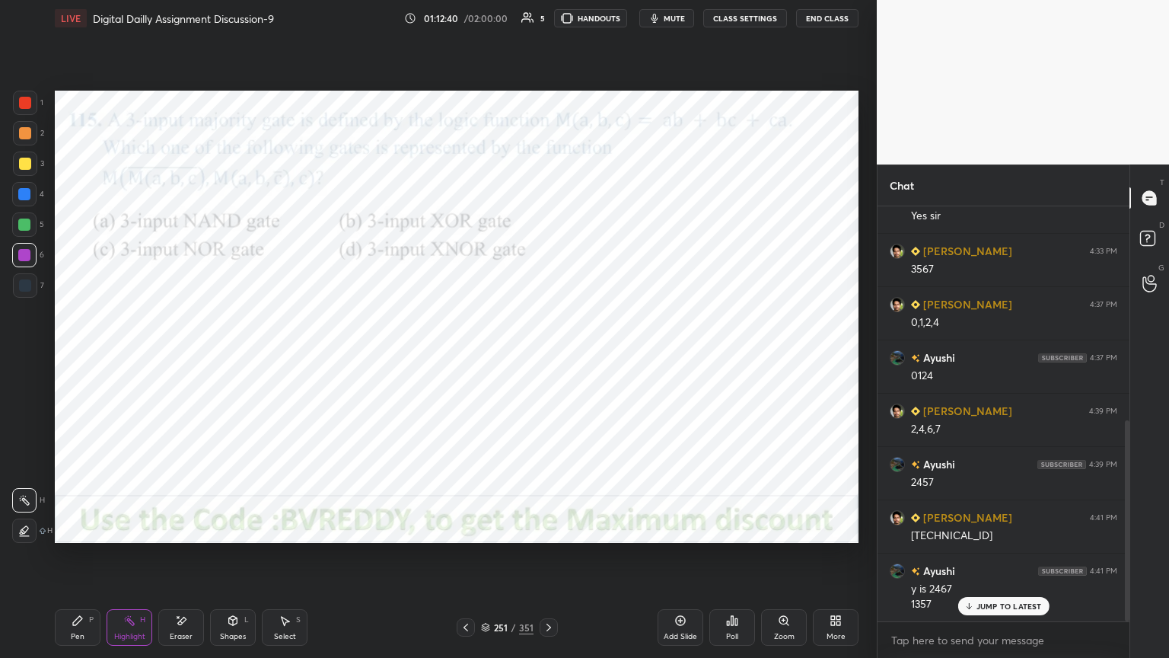
click at [678, 561] on icon at bounding box center [680, 620] width 12 height 12
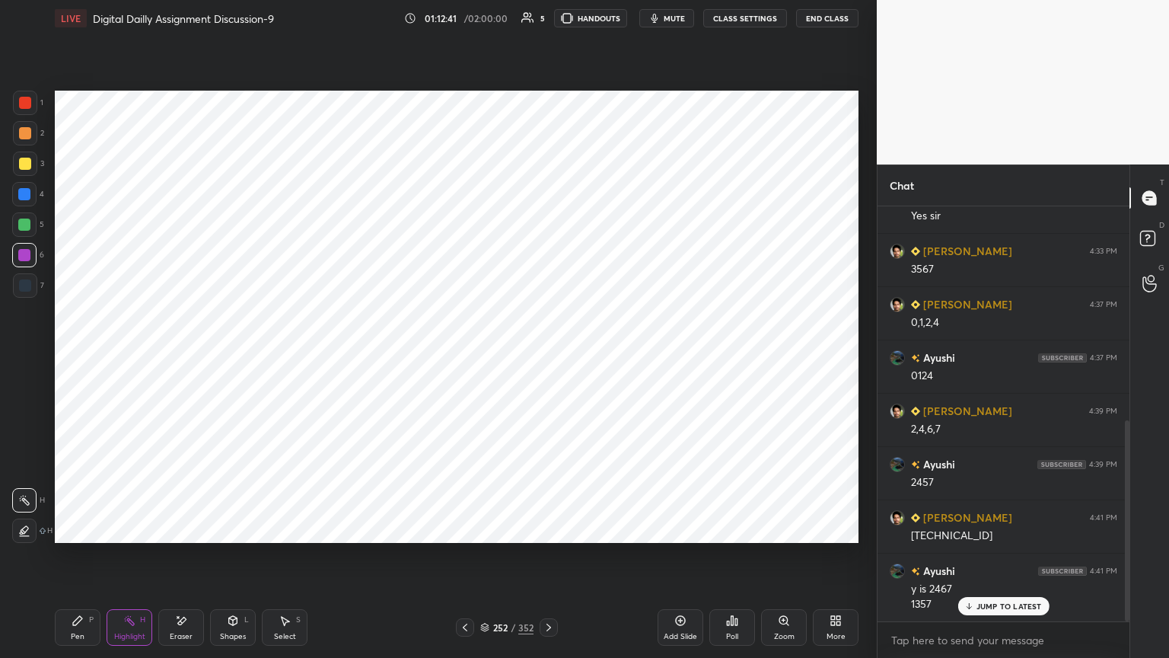
click at [73, 561] on icon at bounding box center [77, 620] width 9 height 9
click at [24, 200] on div at bounding box center [24, 194] width 24 height 24
click at [175, 561] on div "Eraser" at bounding box center [181, 627] width 46 height 37
click at [78, 561] on div "Pen P" at bounding box center [78, 627] width 46 height 37
click at [462, 561] on icon at bounding box center [465, 627] width 12 height 12
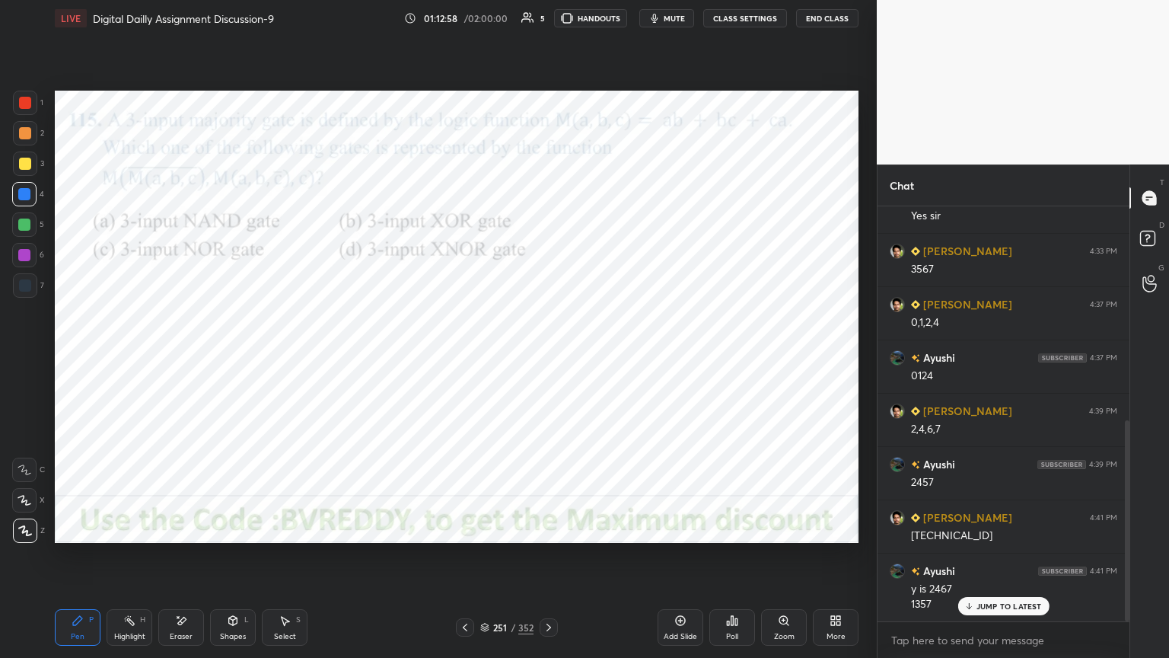
click at [550, 561] on icon at bounding box center [549, 627] width 5 height 8
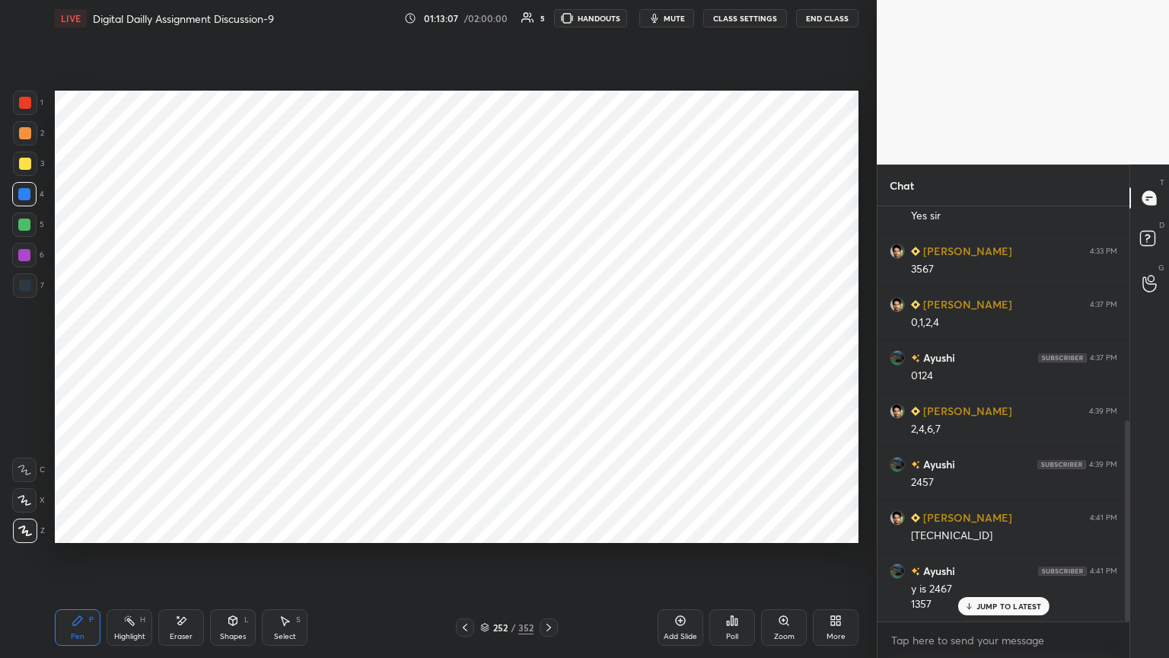
click at [466, 561] on icon at bounding box center [465, 627] width 12 height 12
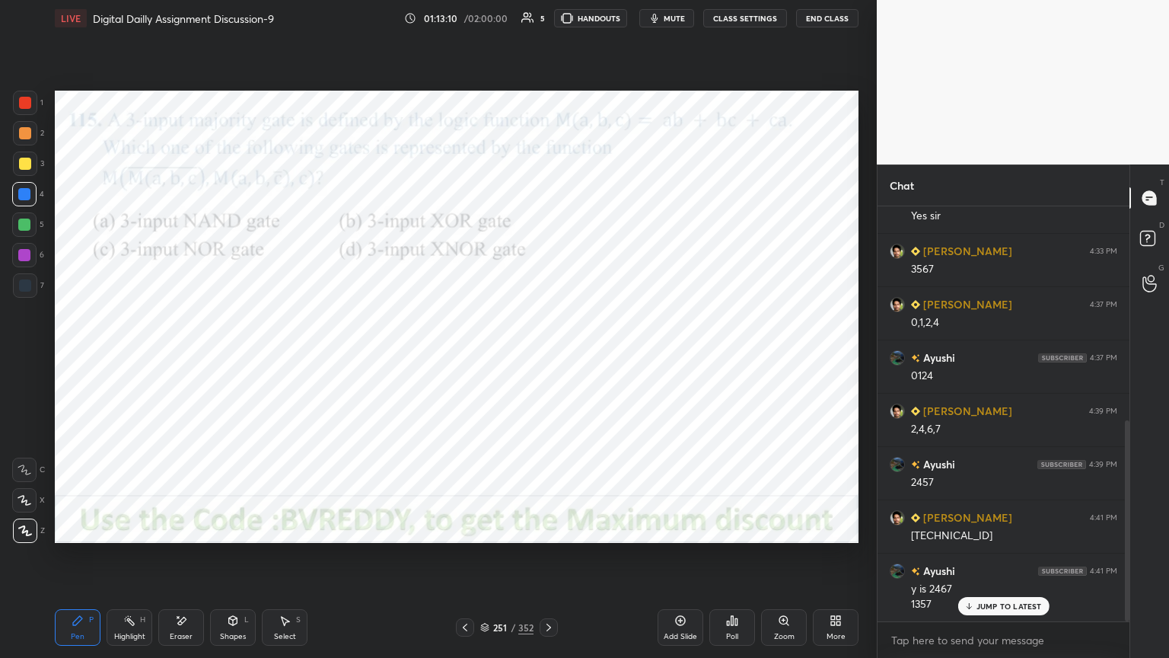
click at [545, 561] on icon at bounding box center [549, 627] width 12 height 12
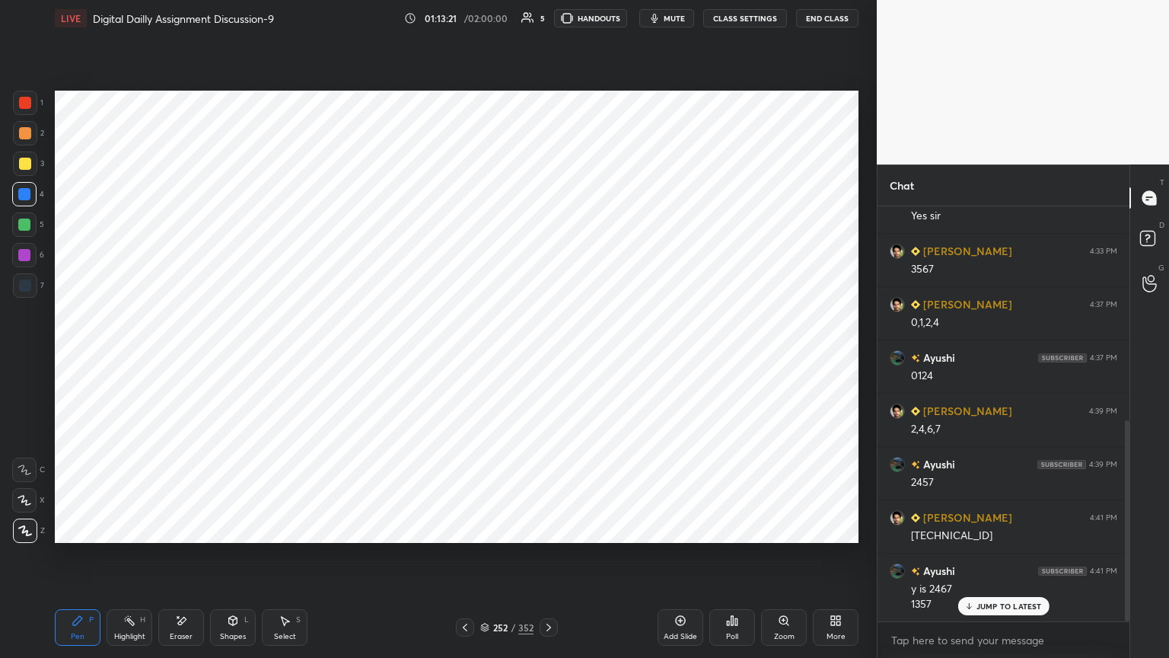
click at [465, 561] on div at bounding box center [465, 627] width 18 height 18
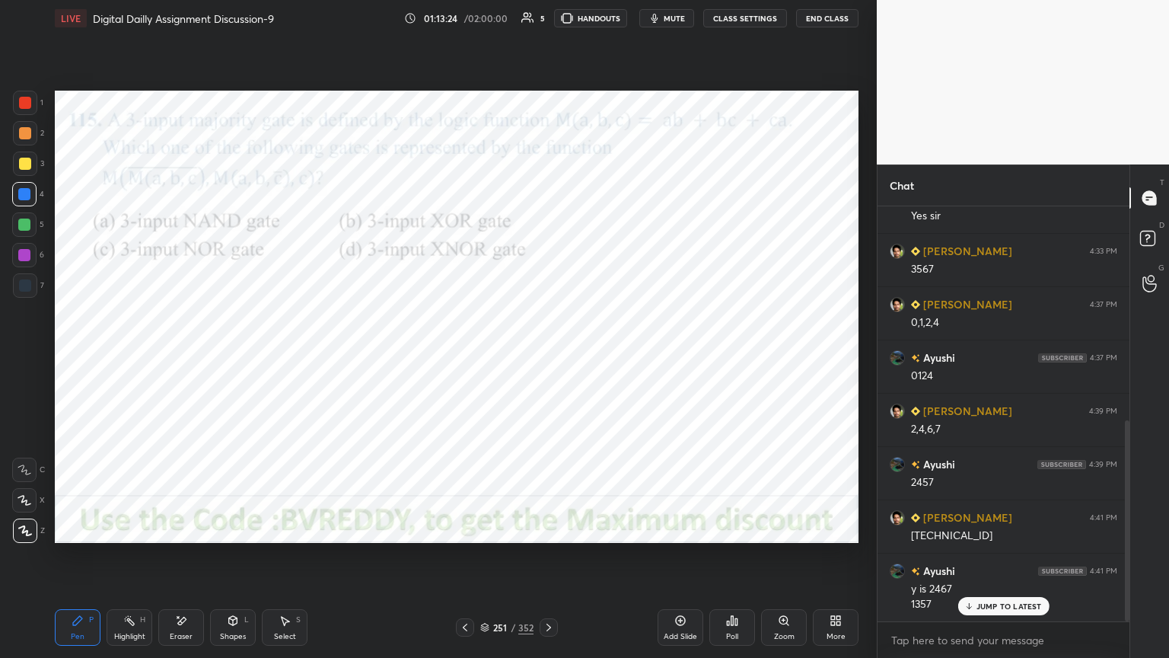
click at [548, 561] on icon at bounding box center [549, 627] width 5 height 8
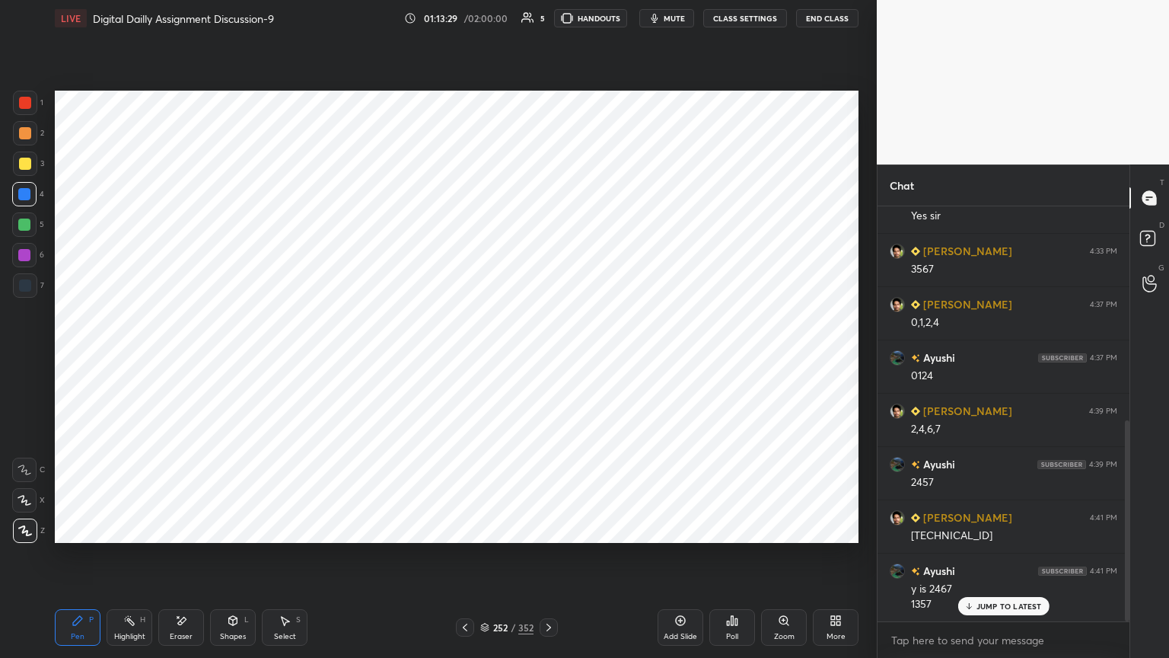
click at [21, 256] on div at bounding box center [24, 255] width 12 height 12
click at [119, 561] on div "Highlight H" at bounding box center [130, 627] width 46 height 37
click at [76, 561] on div "Pen" at bounding box center [78, 637] width 14 height 8
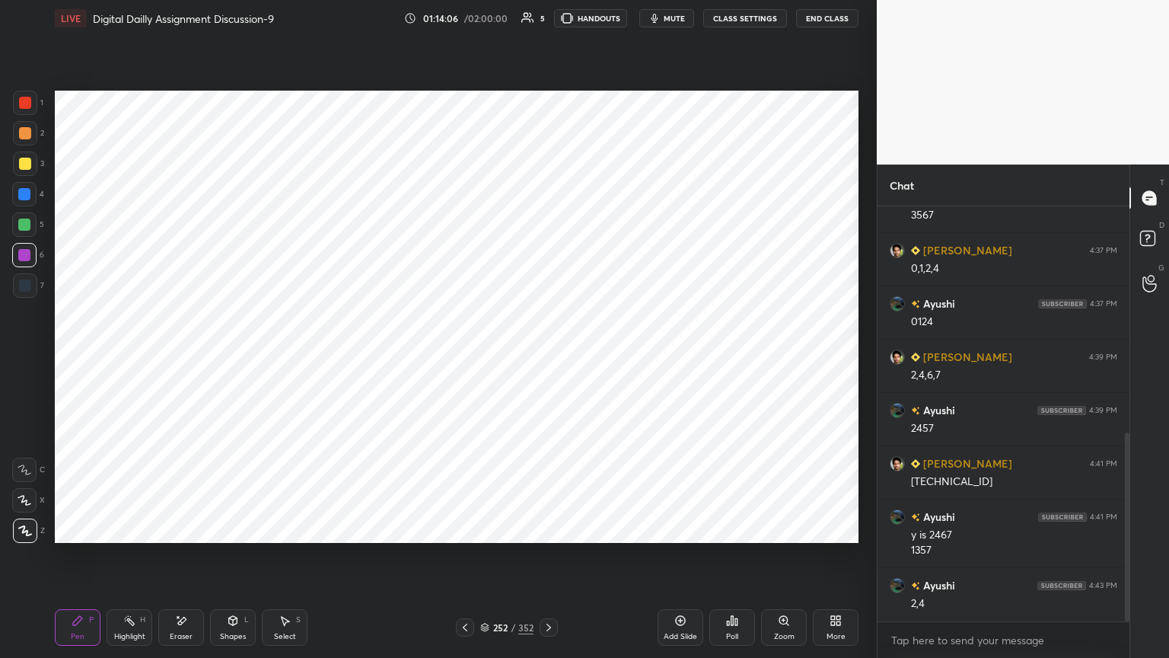
click at [140, 561] on div "Highlight H" at bounding box center [130, 627] width 46 height 37
click at [76, 561] on div "Pen" at bounding box center [78, 637] width 14 height 8
click at [87, 561] on div "Pen P" at bounding box center [78, 627] width 46 height 37
click at [132, 561] on icon at bounding box center [129, 620] width 12 height 12
click at [76, 561] on div "Pen" at bounding box center [78, 637] width 14 height 8
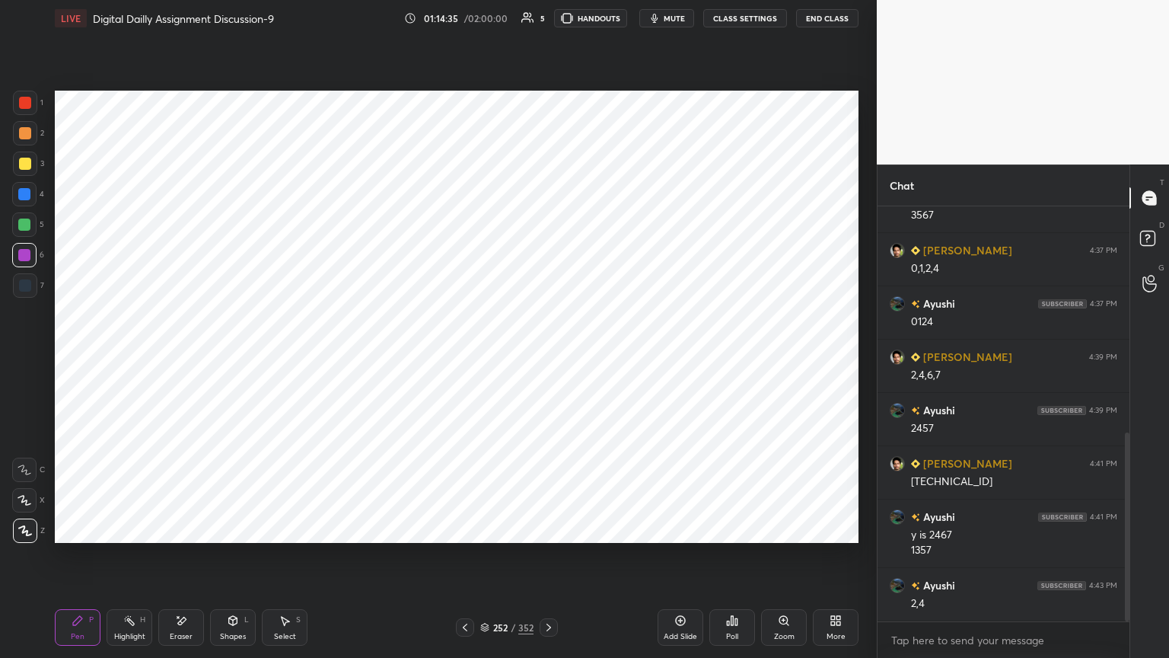
click at [27, 195] on div at bounding box center [24, 194] width 12 height 12
click at [27, 256] on div at bounding box center [24, 255] width 12 height 12
click at [26, 547] on div "1 2 3 4 5 6 7 C X Z E E Erase all H H LIVE Digital Dailly Assignment Discussion…" at bounding box center [432, 329] width 865 height 658
click at [465, 561] on icon at bounding box center [465, 627] width 12 height 12
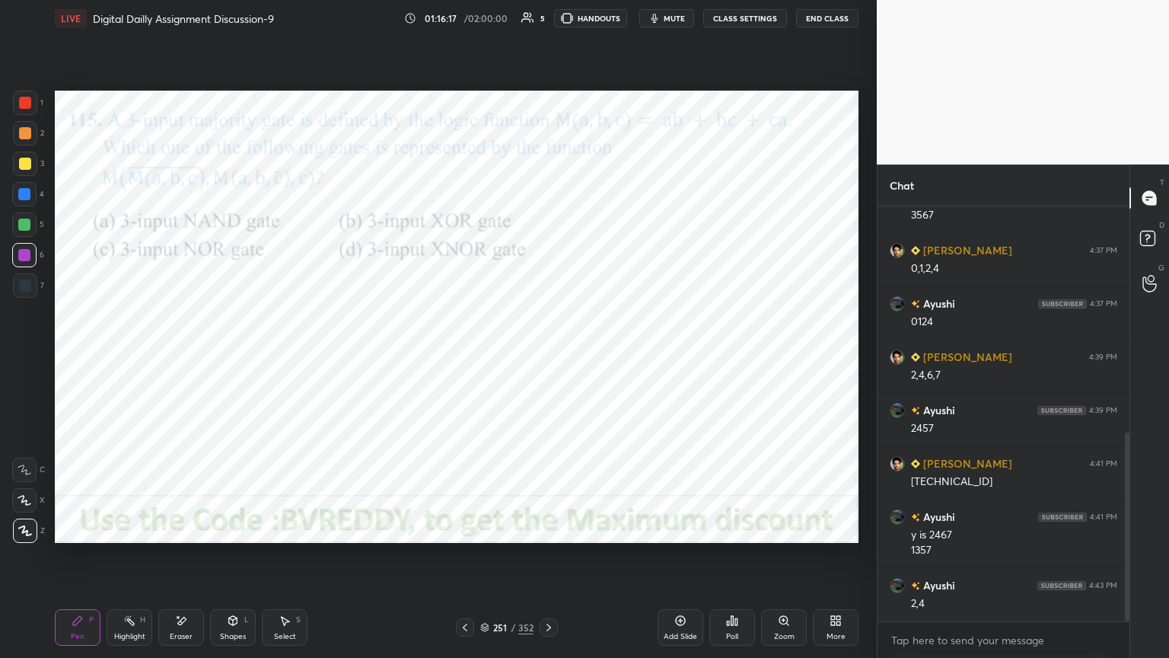
click at [553, 561] on icon at bounding box center [549, 627] width 12 height 12
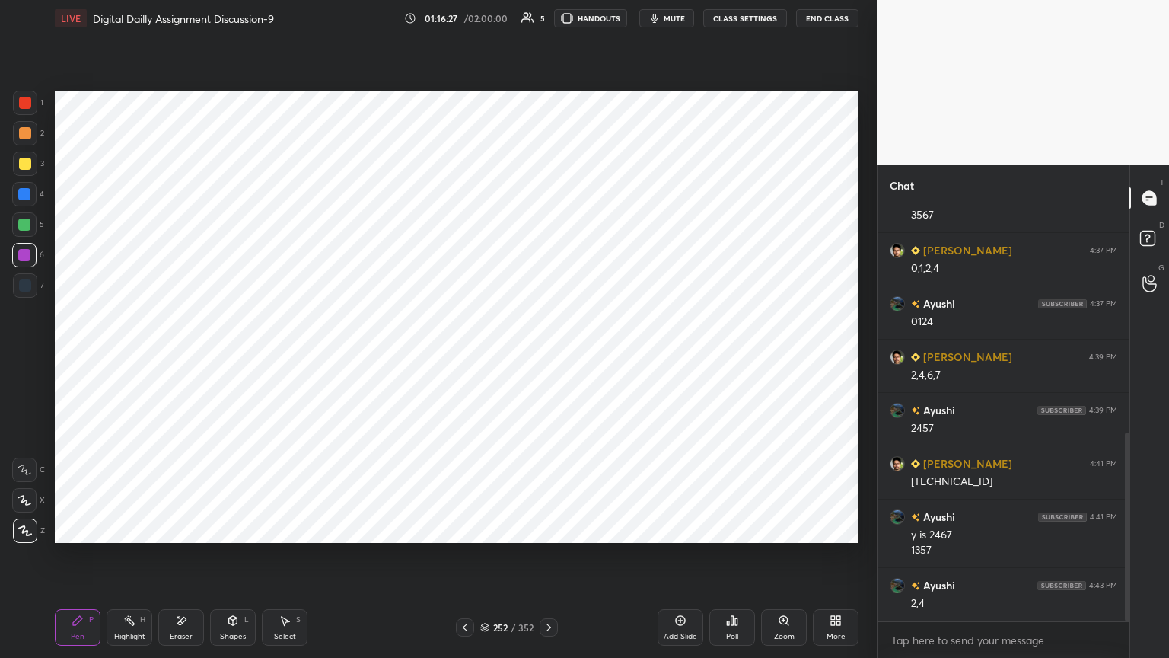
click at [551, 561] on icon at bounding box center [549, 627] width 12 height 12
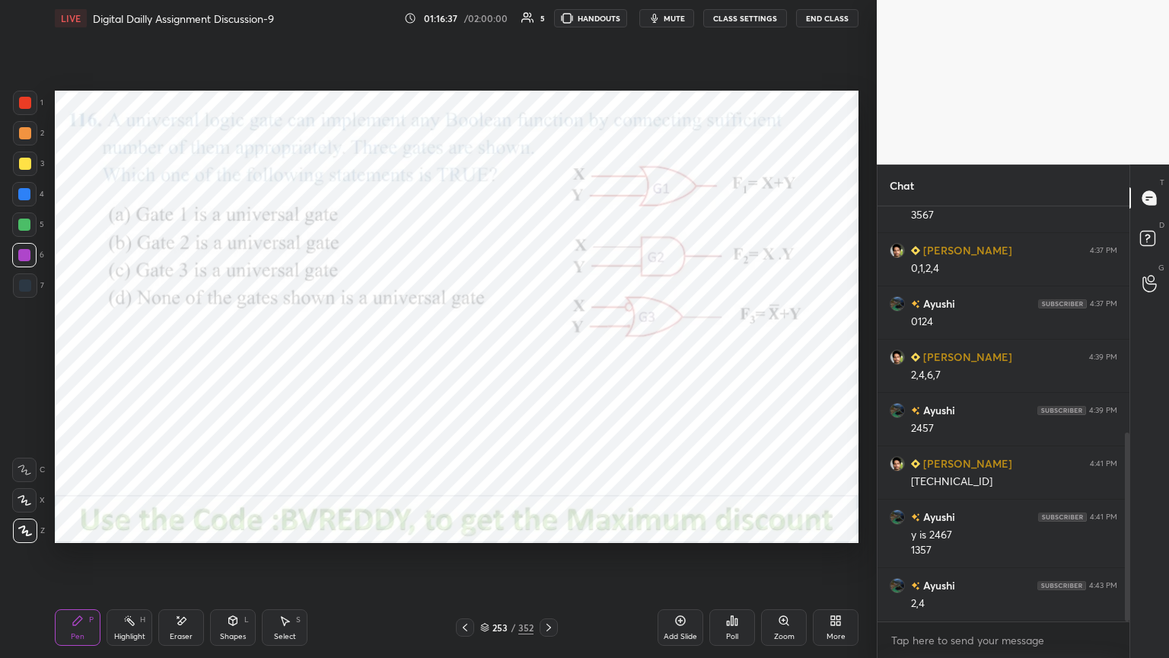
click at [27, 196] on div at bounding box center [24, 194] width 12 height 12
click at [20, 506] on div at bounding box center [24, 500] width 24 height 24
click at [730, 561] on div "Poll" at bounding box center [732, 627] width 46 height 37
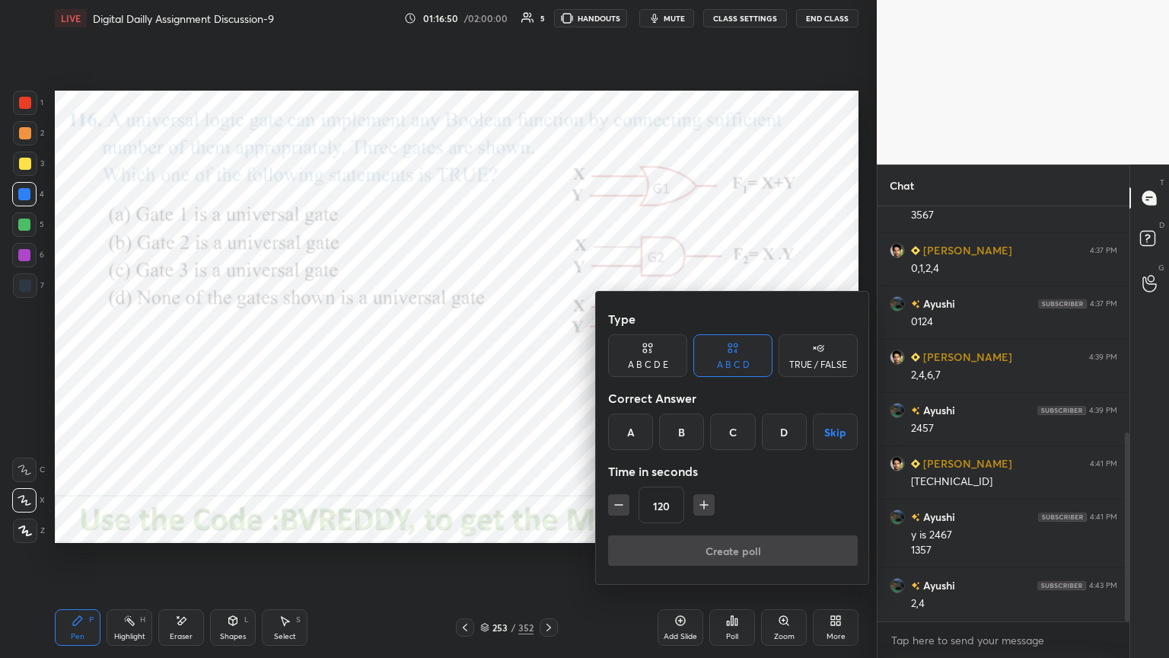
click at [732, 435] on div "C" at bounding box center [732, 431] width 45 height 37
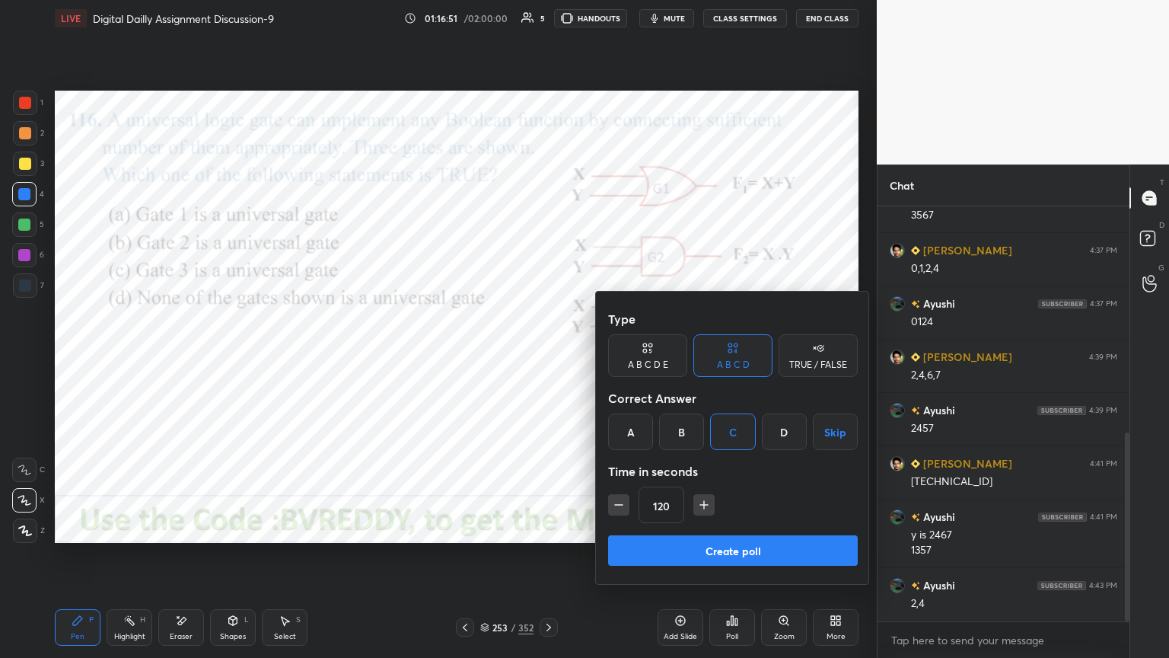
click at [724, 558] on button "Create poll" at bounding box center [733, 550] width 250 height 30
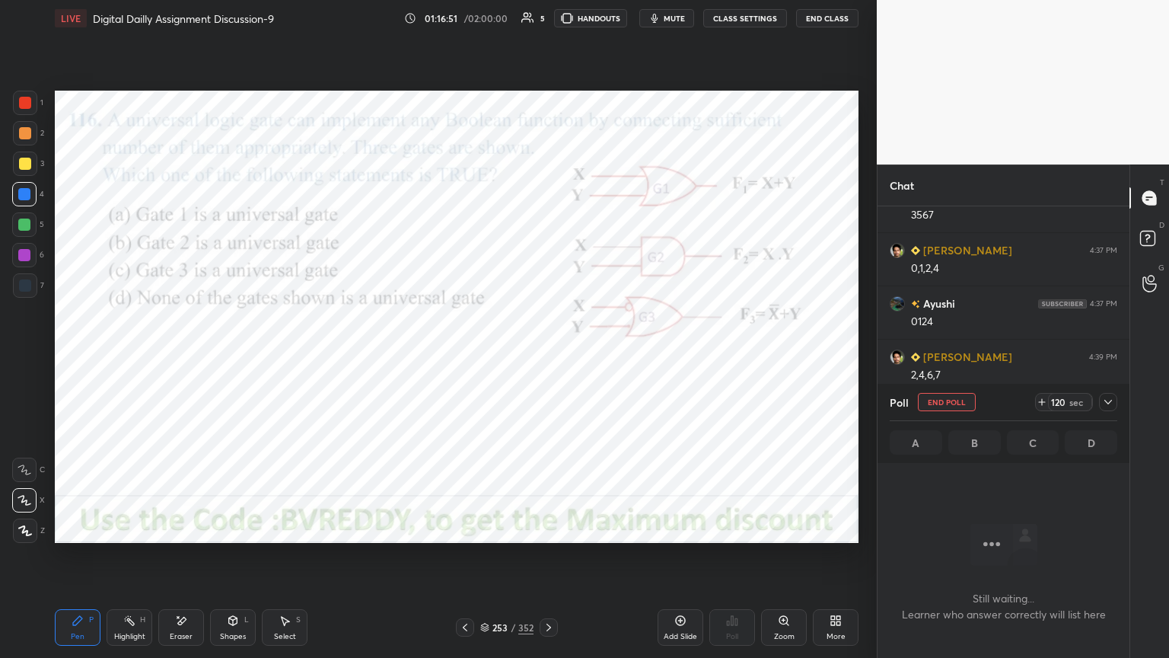
scroll to position [5, 5]
click at [24, 258] on div at bounding box center [24, 255] width 12 height 12
click at [14, 531] on div at bounding box center [25, 530] width 24 height 24
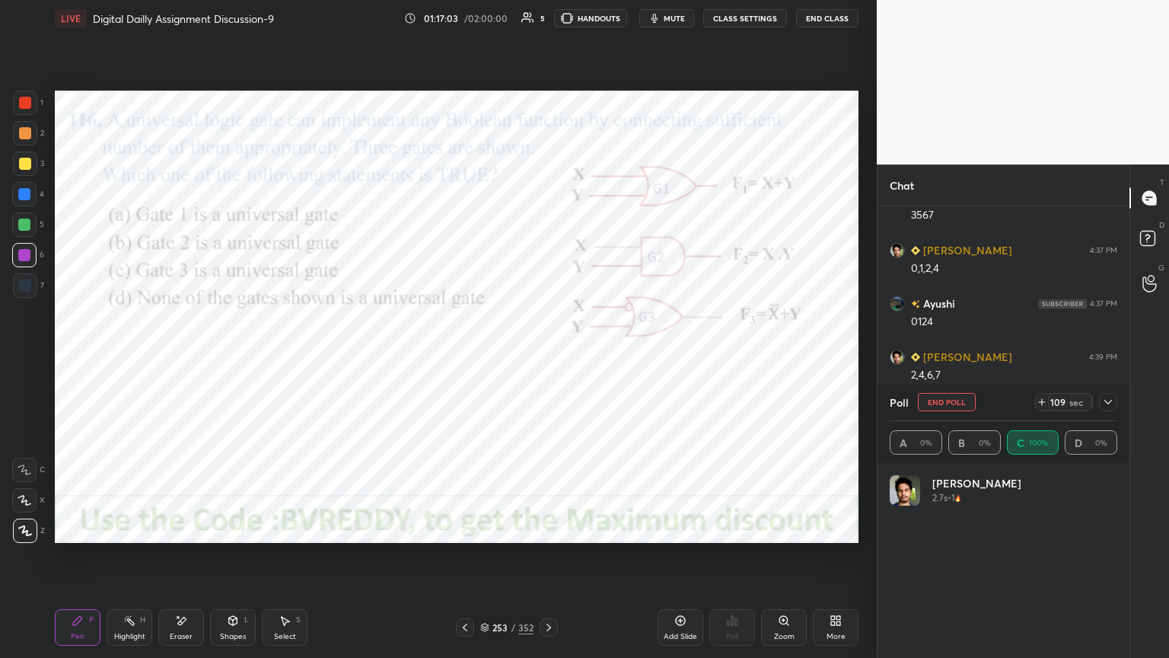
click at [231, 561] on div "Shapes L" at bounding box center [233, 627] width 46 height 37
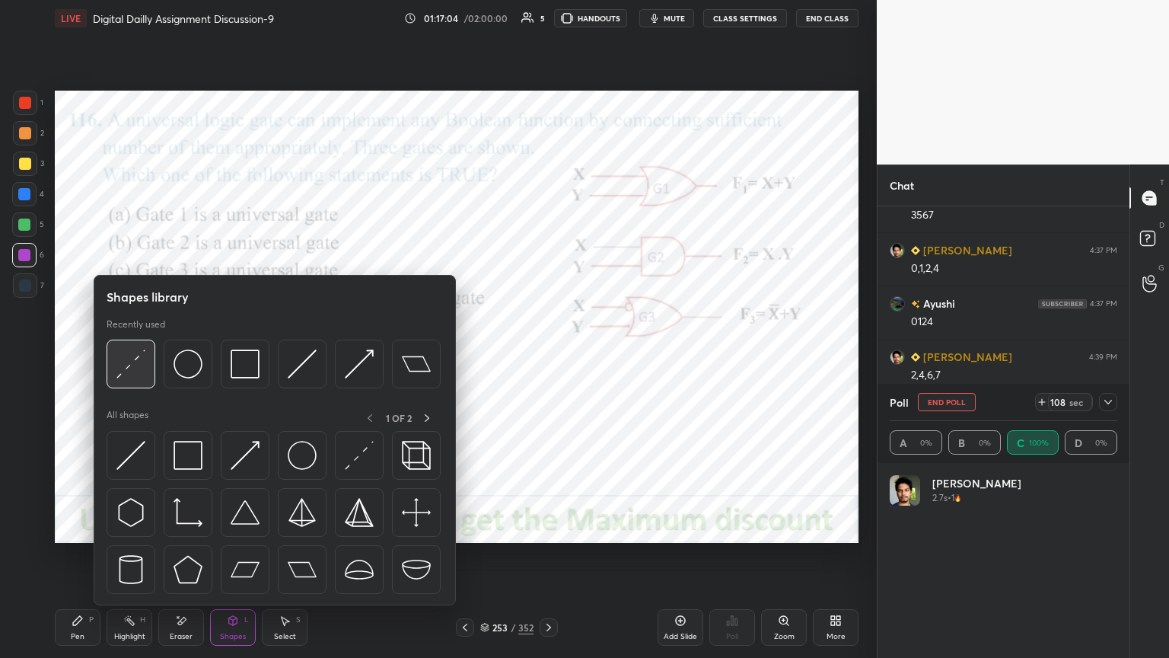
click at [131, 369] on img at bounding box center [130, 363] width 29 height 29
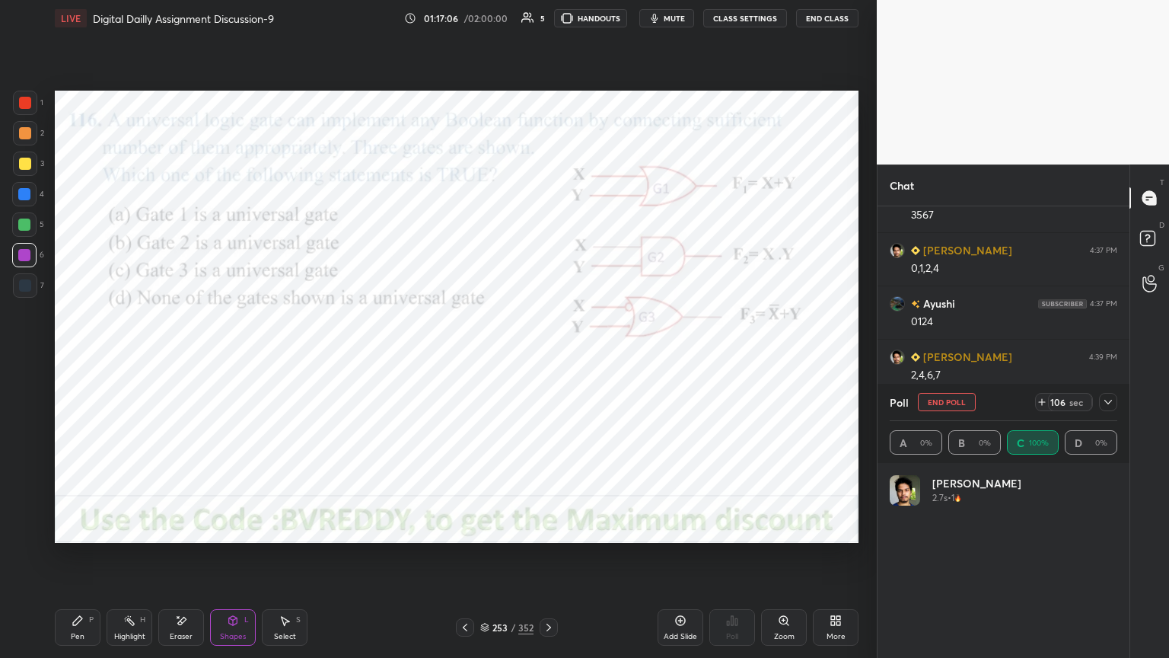
click at [73, 561] on icon at bounding box center [77, 620] width 9 height 9
click at [30, 198] on div at bounding box center [24, 194] width 12 height 12
click at [21, 531] on icon at bounding box center [25, 530] width 14 height 11
click at [27, 266] on div at bounding box center [24, 255] width 24 height 24
click at [21, 201] on div at bounding box center [24, 194] width 24 height 24
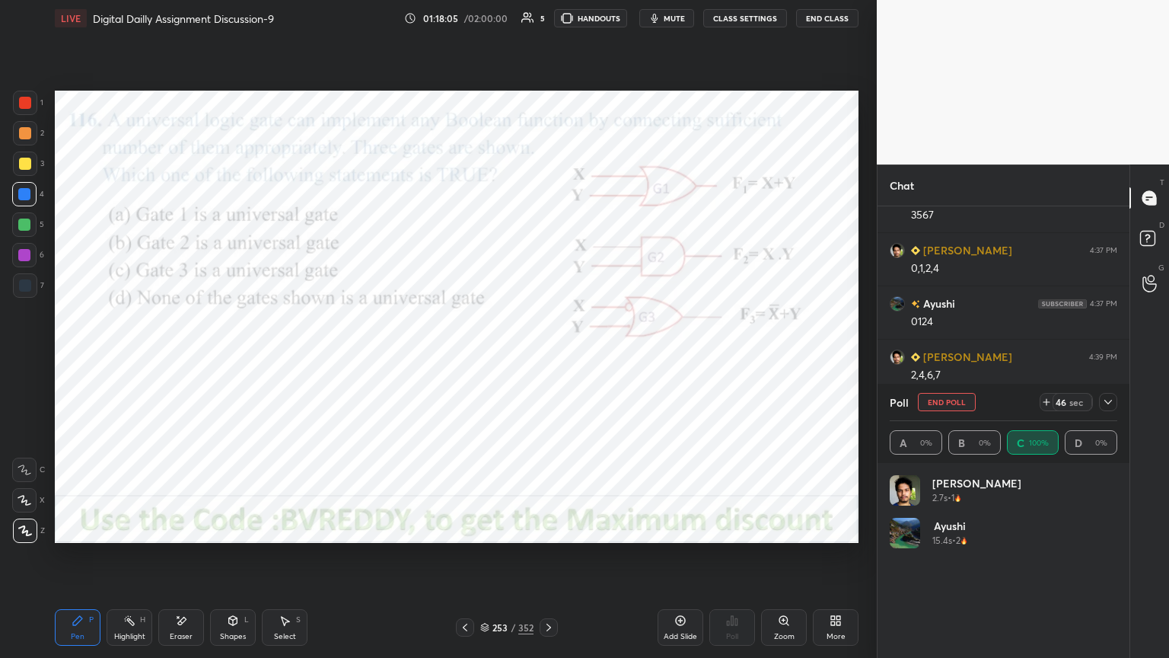
click at [953, 404] on button "End Poll" at bounding box center [947, 402] width 58 height 18
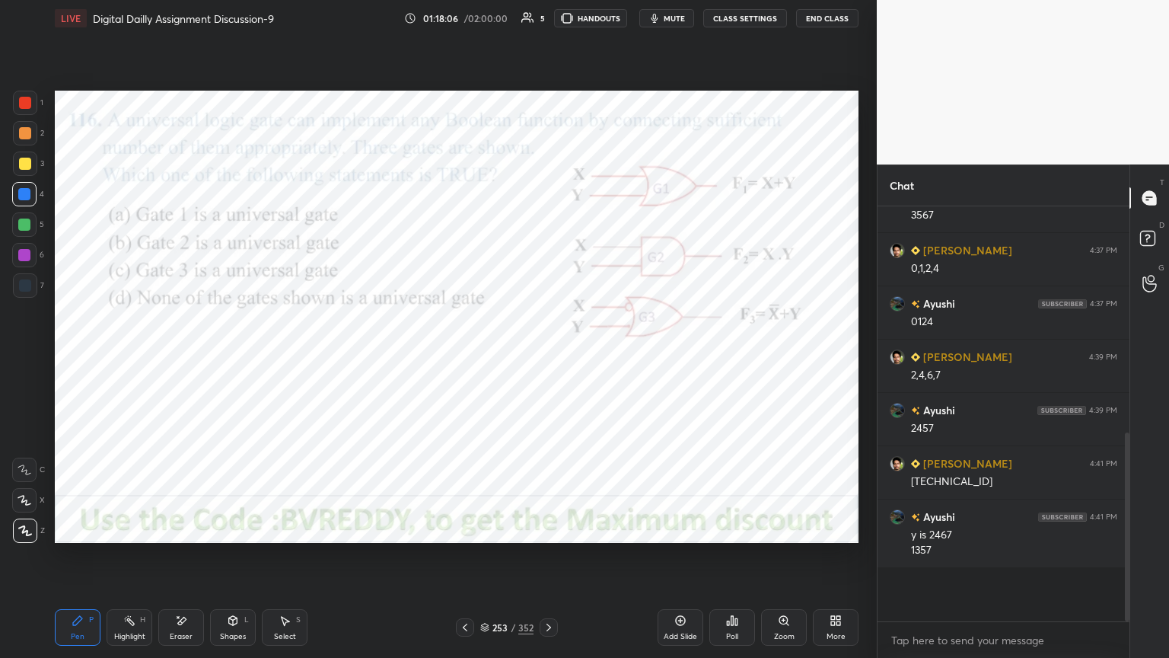
scroll to position [5, 5]
click at [550, 561] on icon at bounding box center [549, 627] width 12 height 12
click at [27, 256] on div at bounding box center [24, 255] width 12 height 12
click at [746, 561] on div "Poll" at bounding box center [732, 627] width 46 height 37
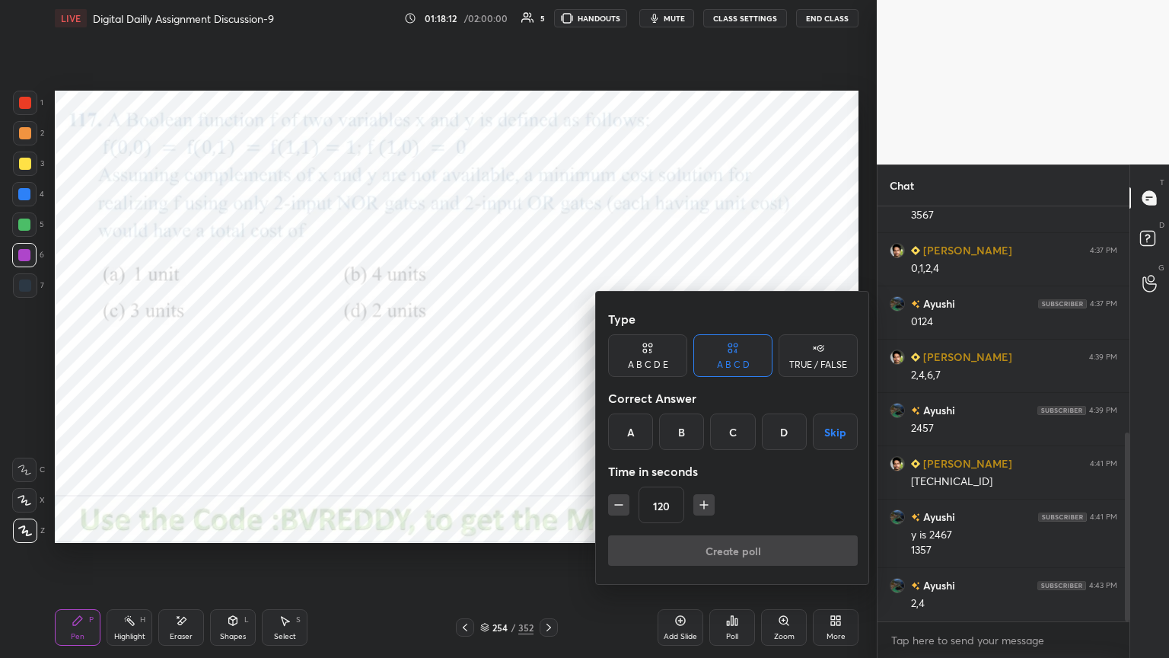
click at [783, 436] on div "D" at bounding box center [784, 431] width 45 height 37
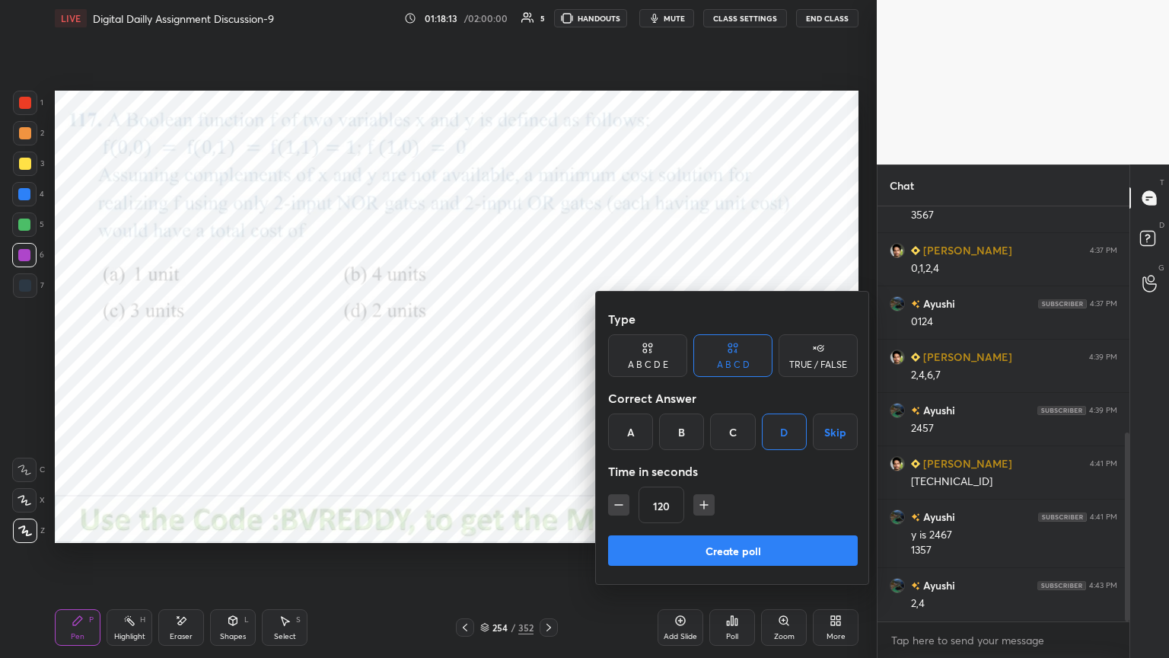
click at [749, 543] on button "Create poll" at bounding box center [733, 550] width 250 height 30
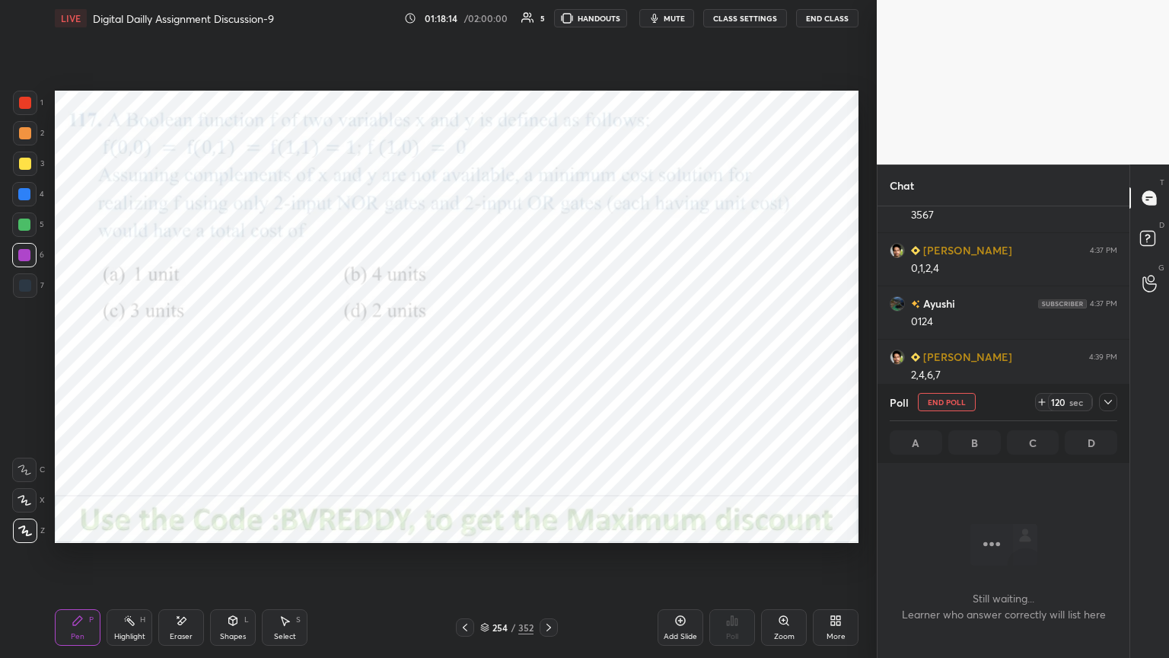
scroll to position [368, 247]
click at [1110, 400] on icon at bounding box center [1108, 402] width 12 height 12
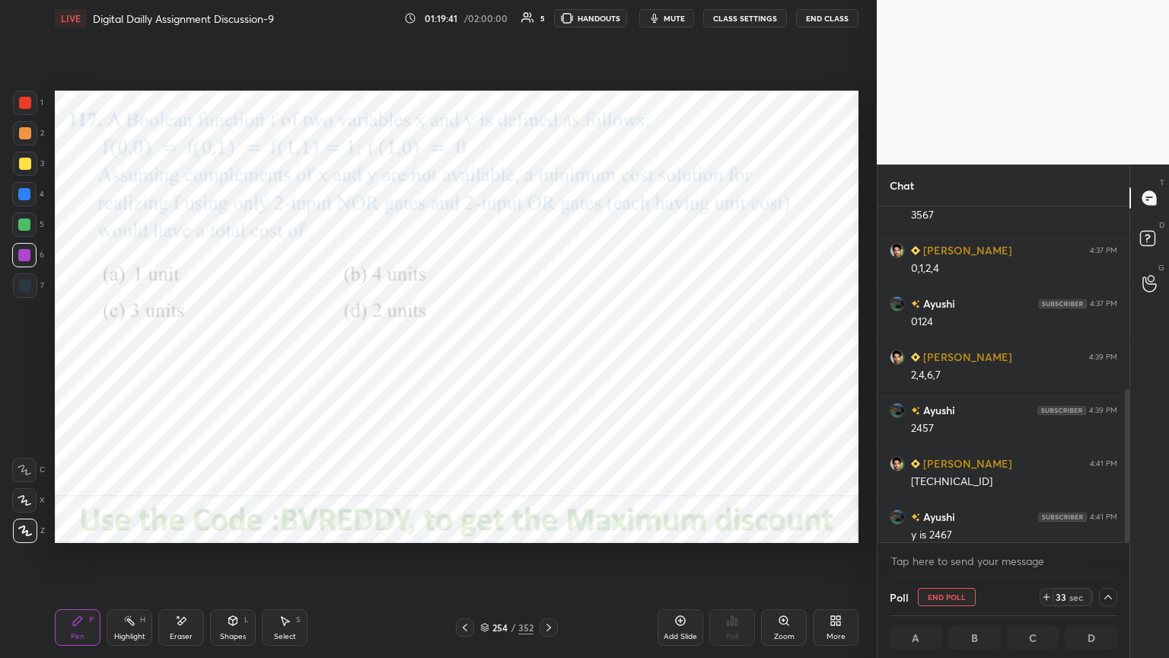
click at [15, 500] on div at bounding box center [24, 500] width 24 height 24
click at [22, 253] on div at bounding box center [24, 255] width 12 height 12
click at [15, 533] on div at bounding box center [25, 530] width 24 height 24
click at [24, 196] on div at bounding box center [24, 194] width 12 height 12
click at [184, 561] on icon at bounding box center [181, 620] width 12 height 13
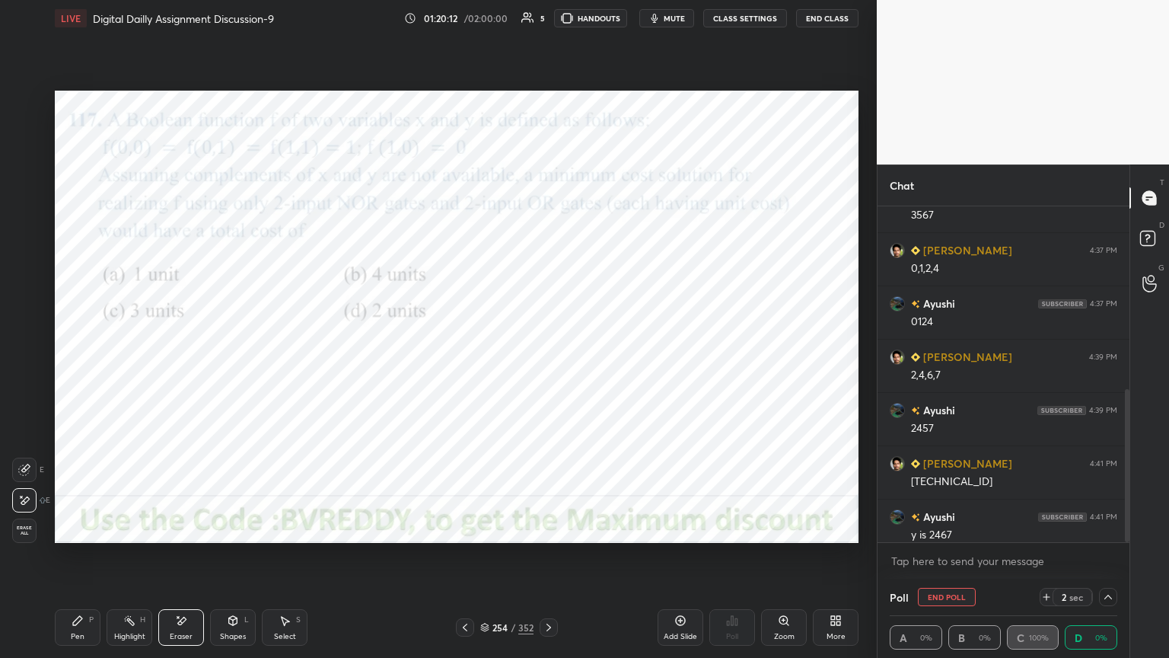
click at [78, 561] on div "Pen" at bounding box center [78, 637] width 14 height 8
click at [26, 261] on div at bounding box center [24, 255] width 24 height 24
click at [24, 198] on div at bounding box center [24, 194] width 12 height 12
click at [1108, 561] on icon at bounding box center [1108, 597] width 12 height 12
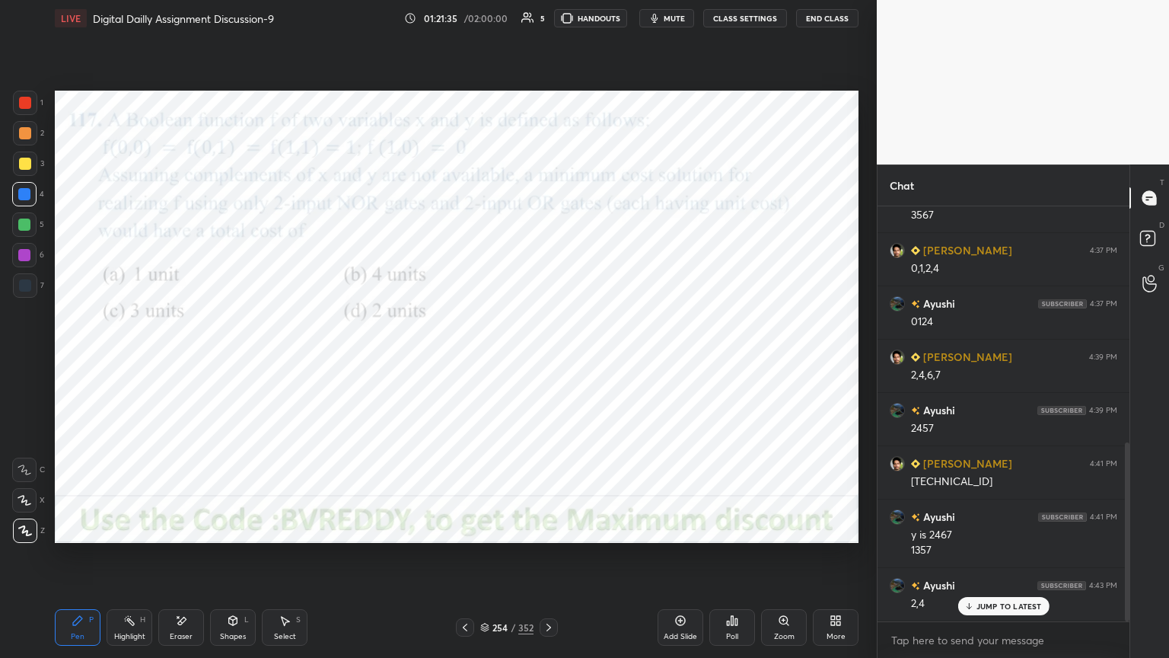
scroll to position [548, 0]
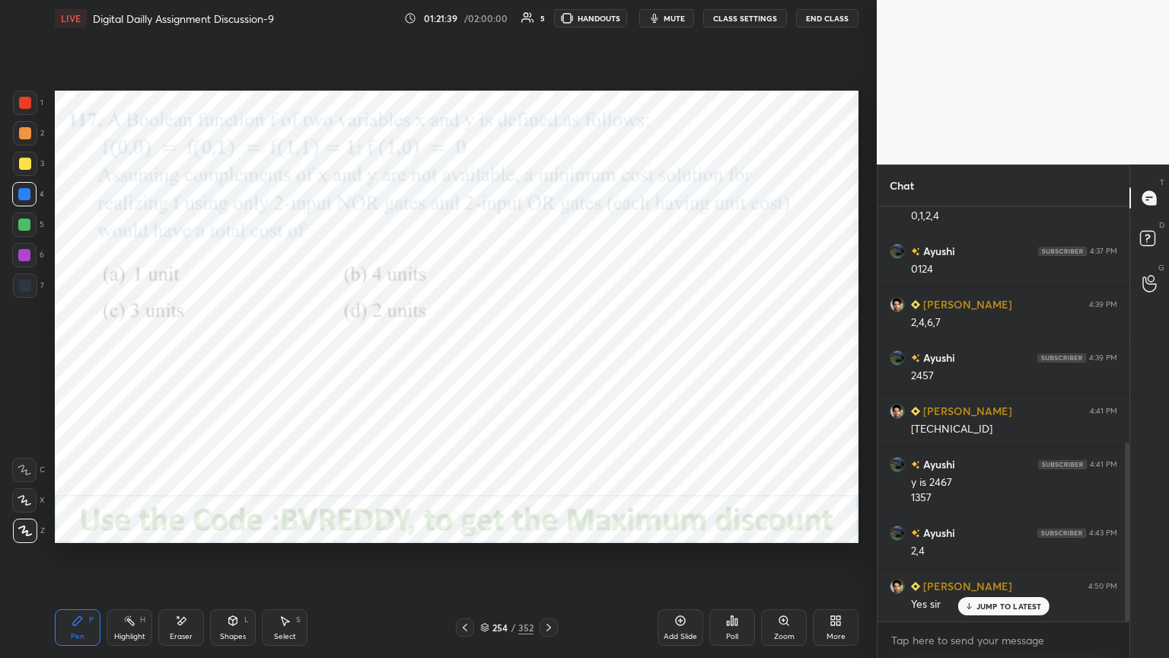
click at [544, 561] on icon at bounding box center [549, 627] width 12 height 12
click at [734, 561] on div "Poll" at bounding box center [732, 637] width 12 height 8
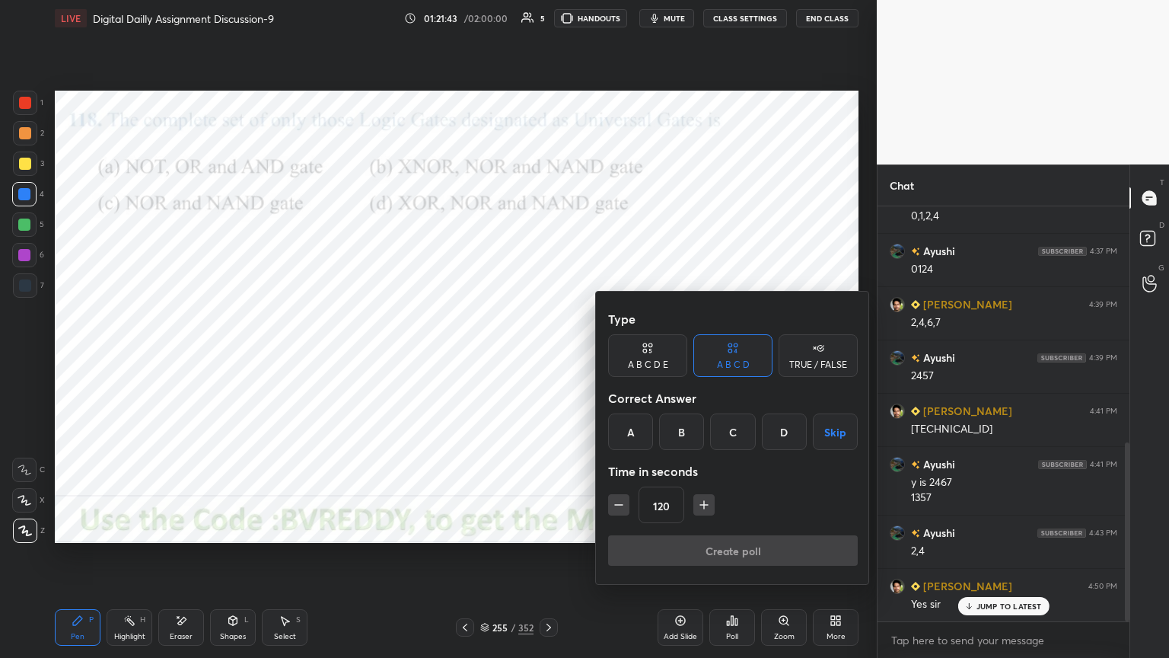
click at [733, 437] on div "C" at bounding box center [732, 431] width 45 height 37
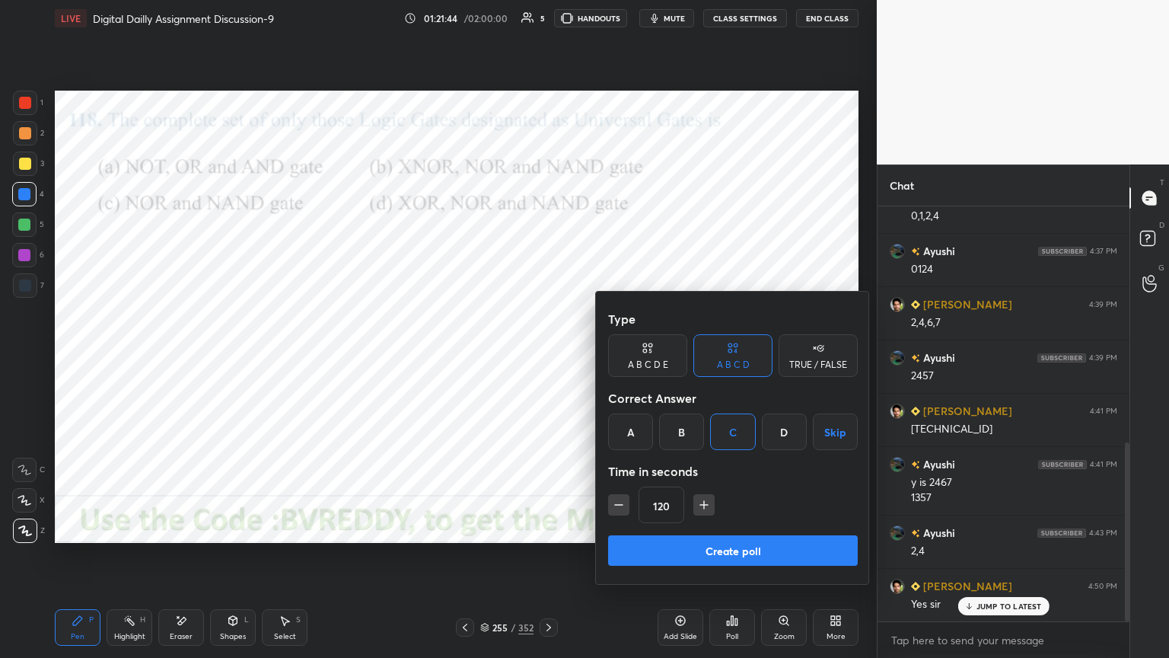
click at [718, 550] on button "Create poll" at bounding box center [733, 550] width 250 height 30
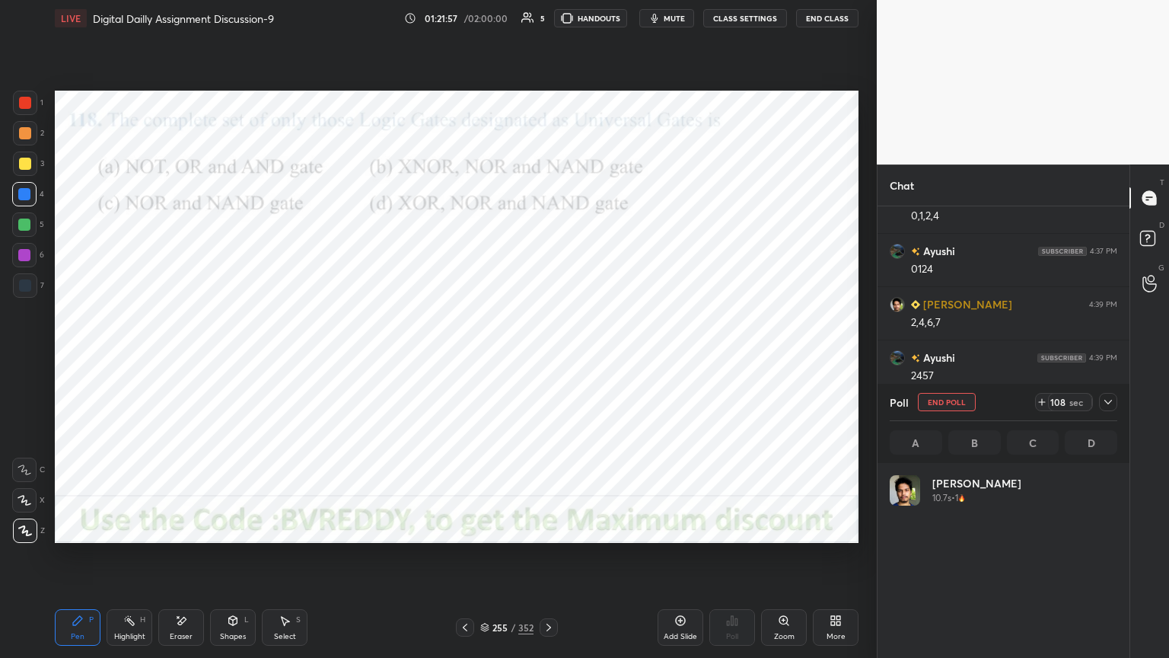
scroll to position [178, 223]
click at [951, 402] on button "End Poll" at bounding box center [947, 402] width 58 height 18
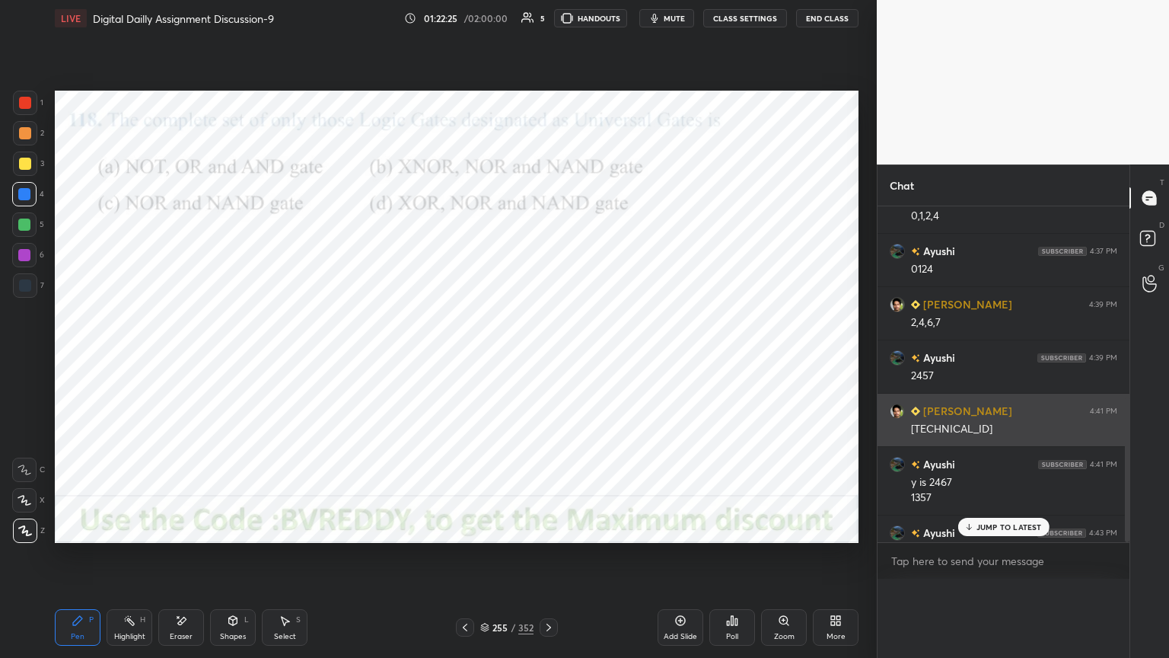
scroll to position [0, 0]
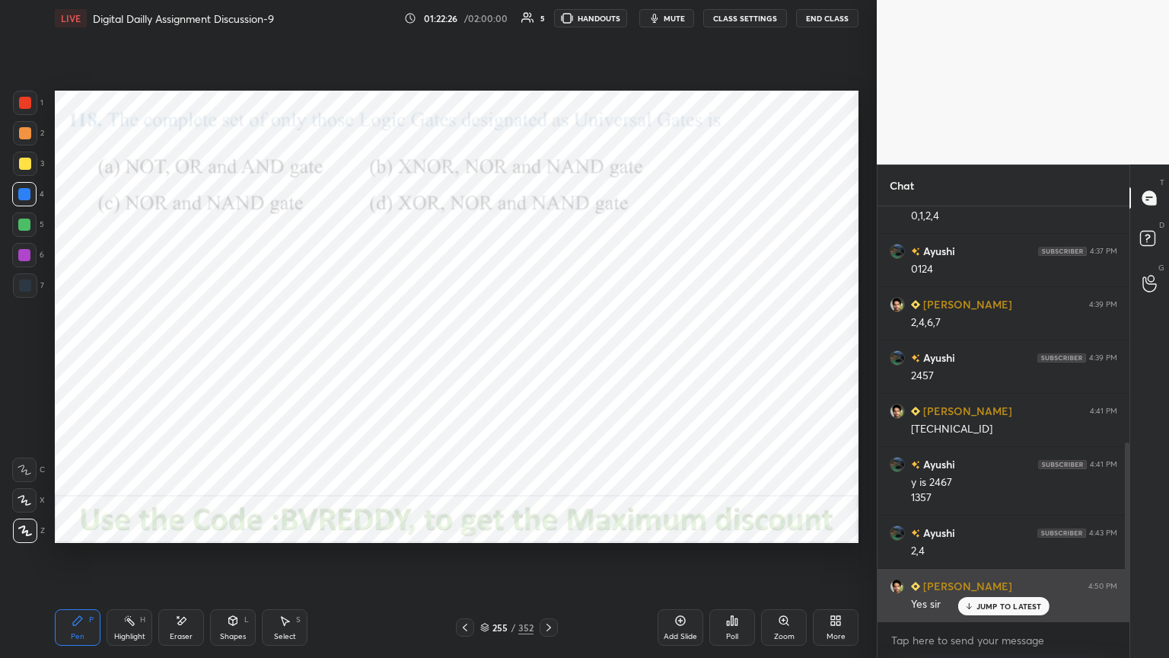
click at [994, 561] on p "JUMP TO LATEST" at bounding box center [1009, 605] width 65 height 9
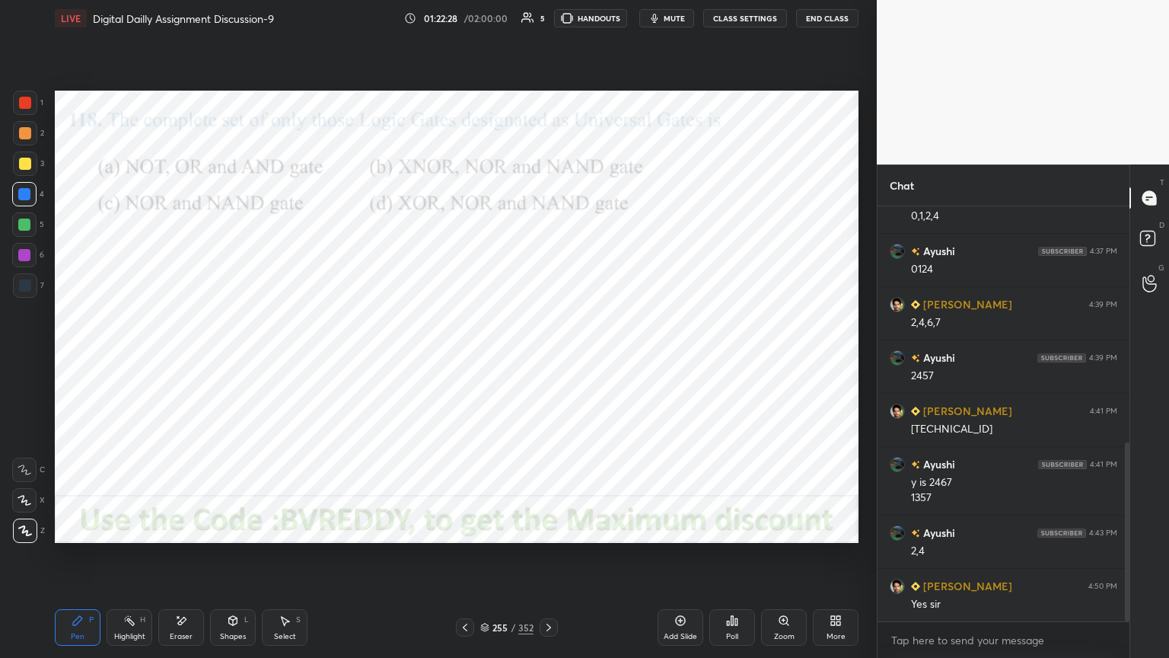
click at [549, 561] on icon at bounding box center [549, 627] width 12 height 12
click at [20, 264] on div at bounding box center [24, 255] width 24 height 24
click at [27, 500] on icon at bounding box center [24, 500] width 12 height 9
click at [25, 198] on div at bounding box center [24, 194] width 12 height 12
click at [26, 499] on icon at bounding box center [25, 500] width 14 height 11
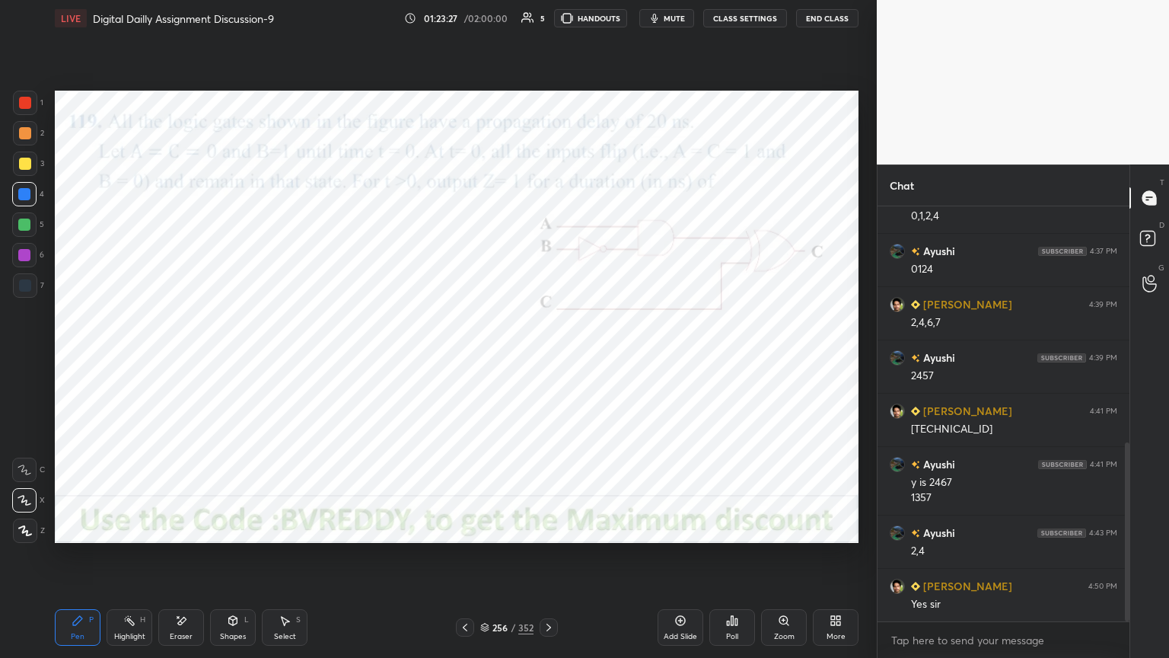
click at [27, 257] on div at bounding box center [24, 255] width 12 height 12
click at [186, 561] on div "Eraser" at bounding box center [181, 637] width 23 height 8
click at [85, 561] on div "Pen P" at bounding box center [78, 627] width 46 height 37
click at [28, 196] on div at bounding box center [24, 194] width 12 height 12
click at [21, 257] on div at bounding box center [24, 255] width 12 height 12
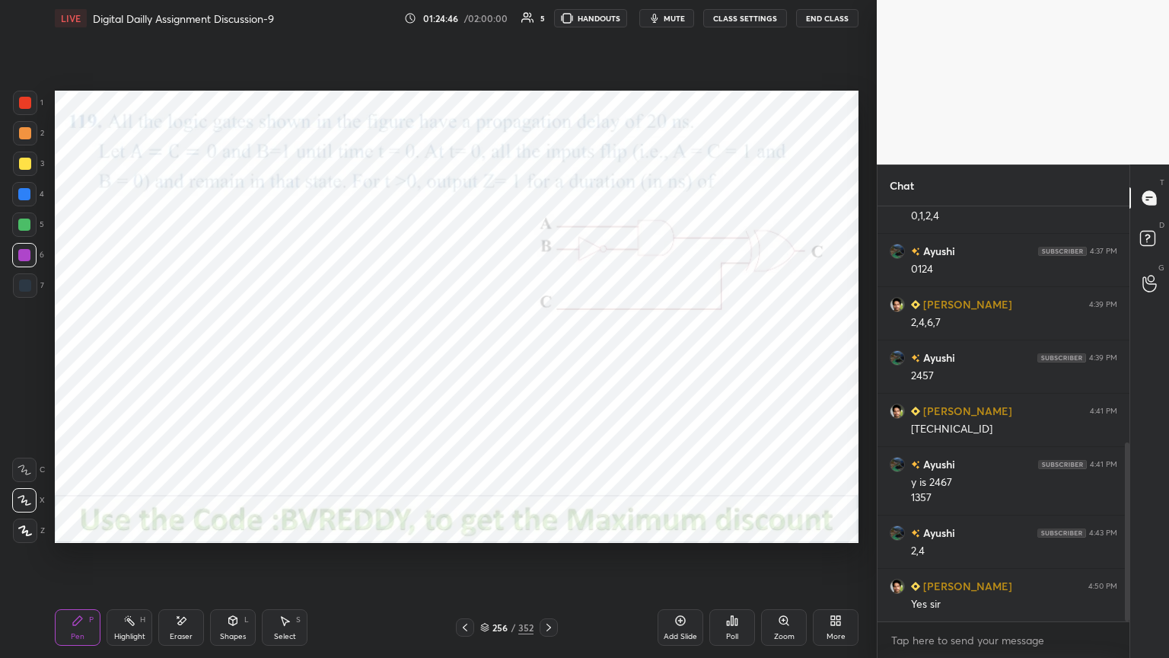
click at [168, 561] on div "Eraser" at bounding box center [181, 627] width 46 height 37
click at [67, 561] on div "Pen P" at bounding box center [78, 627] width 46 height 37
click at [292, 561] on div "Select S" at bounding box center [285, 627] width 46 height 37
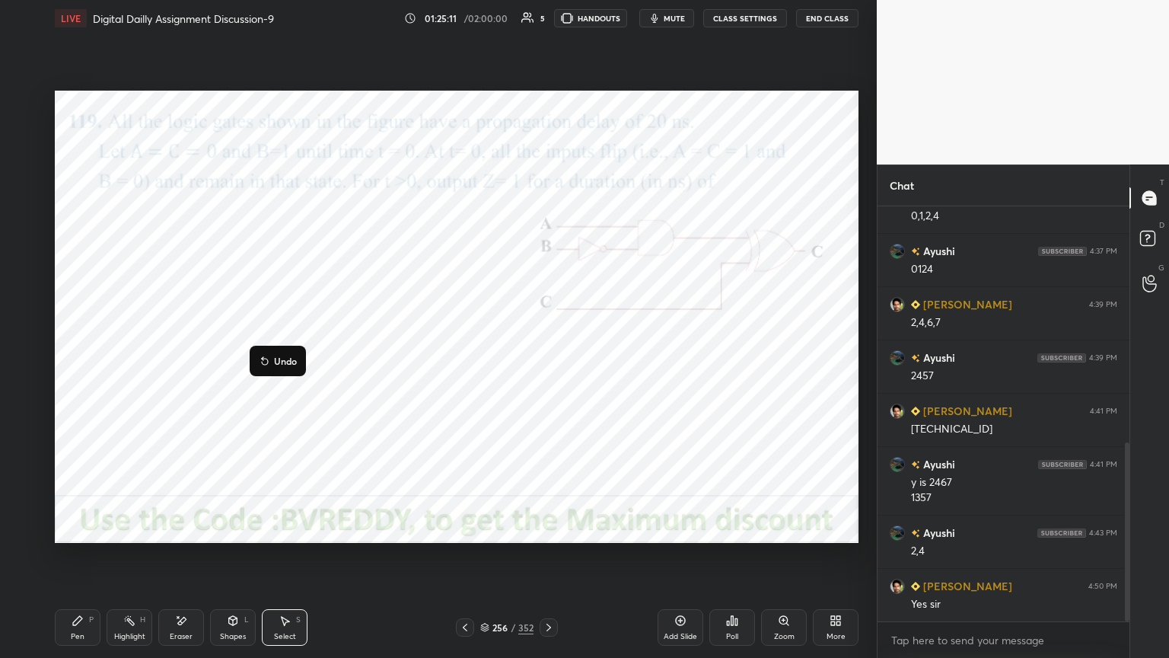
click at [206, 457] on div "0 ° Undo Copy Duplicate Duplicate to new slide Delete" at bounding box center [457, 317] width 804 height 452
click at [72, 561] on icon at bounding box center [78, 620] width 12 height 12
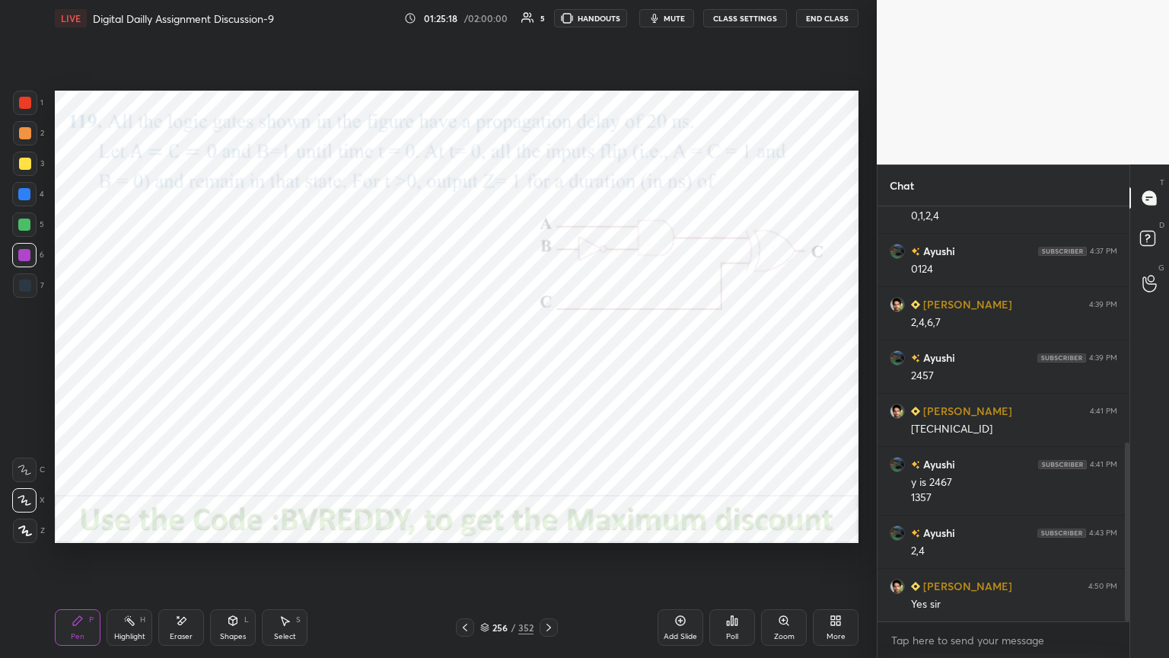
click at [28, 196] on div at bounding box center [24, 194] width 12 height 12
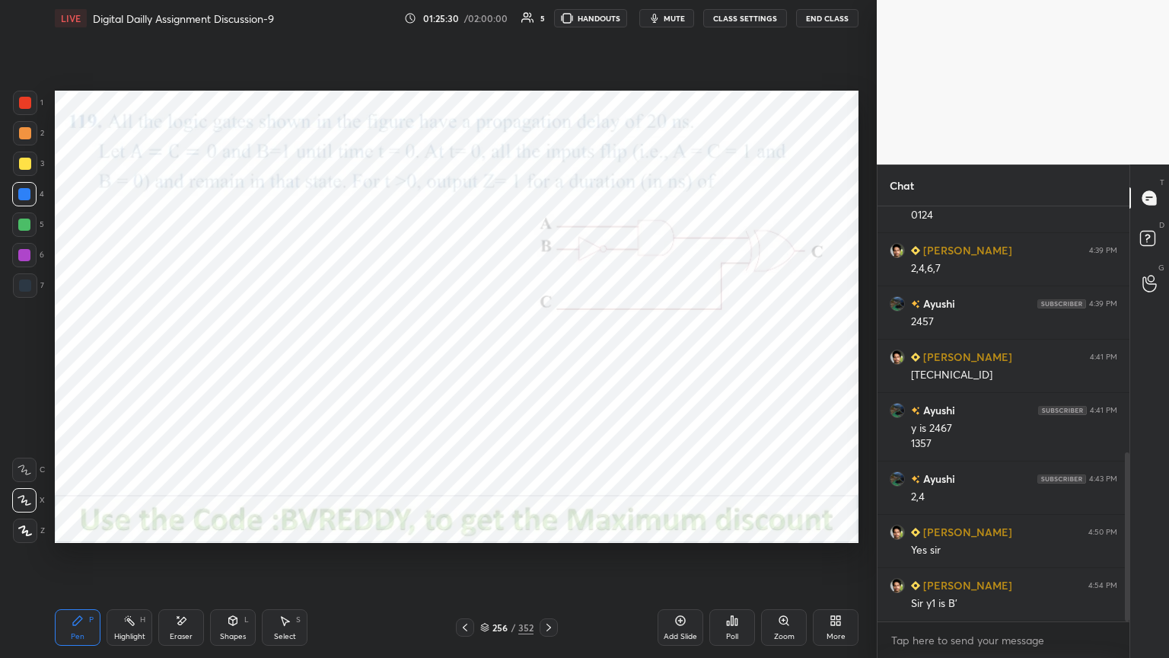
click at [183, 561] on div "Eraser" at bounding box center [181, 627] width 46 height 37
click at [64, 561] on div "Pen P" at bounding box center [78, 627] width 46 height 37
click at [174, 561] on div "Eraser" at bounding box center [181, 627] width 46 height 37
click at [123, 561] on icon at bounding box center [129, 620] width 12 height 12
click at [84, 561] on div "Pen P" at bounding box center [78, 627] width 46 height 37
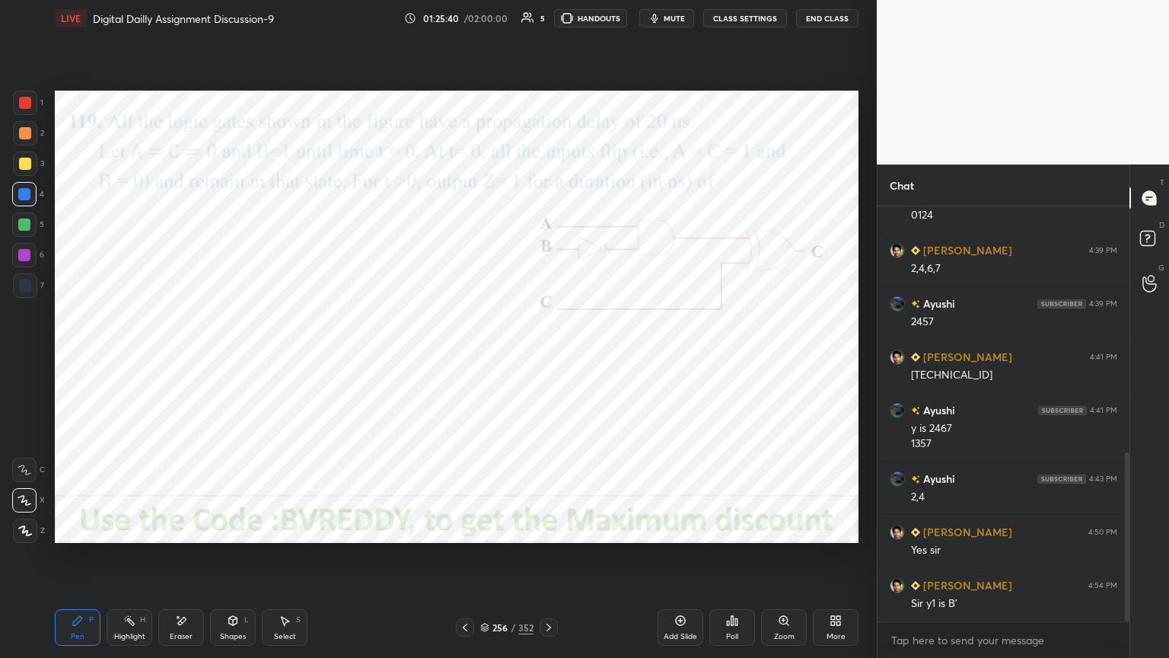
click at [24, 257] on div at bounding box center [24, 255] width 12 height 12
click at [23, 284] on div at bounding box center [25, 285] width 12 height 12
click at [125, 561] on div "Highlight H" at bounding box center [130, 627] width 46 height 37
click at [110, 561] on div "Highlight H" at bounding box center [130, 627] width 46 height 37
click at [24, 256] on div at bounding box center [24, 255] width 12 height 12
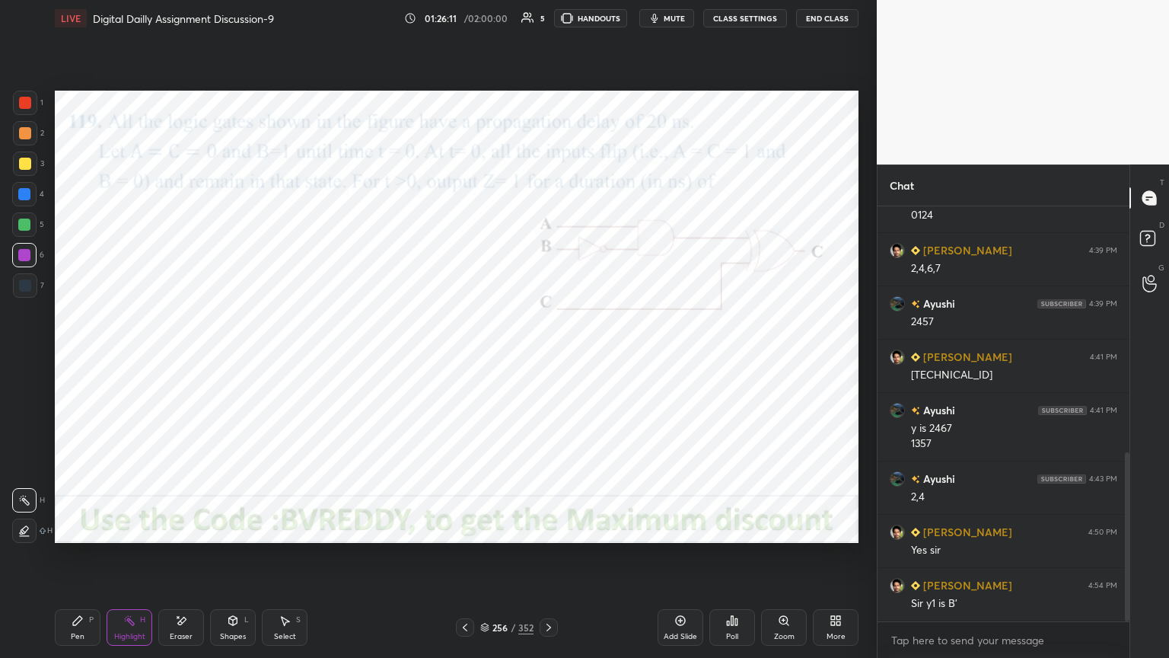
click at [131, 561] on div "Highlight H" at bounding box center [130, 627] width 46 height 37
click at [84, 561] on div "Pen P" at bounding box center [78, 627] width 46 height 37
click at [137, 561] on div "Highlight H" at bounding box center [130, 627] width 46 height 37
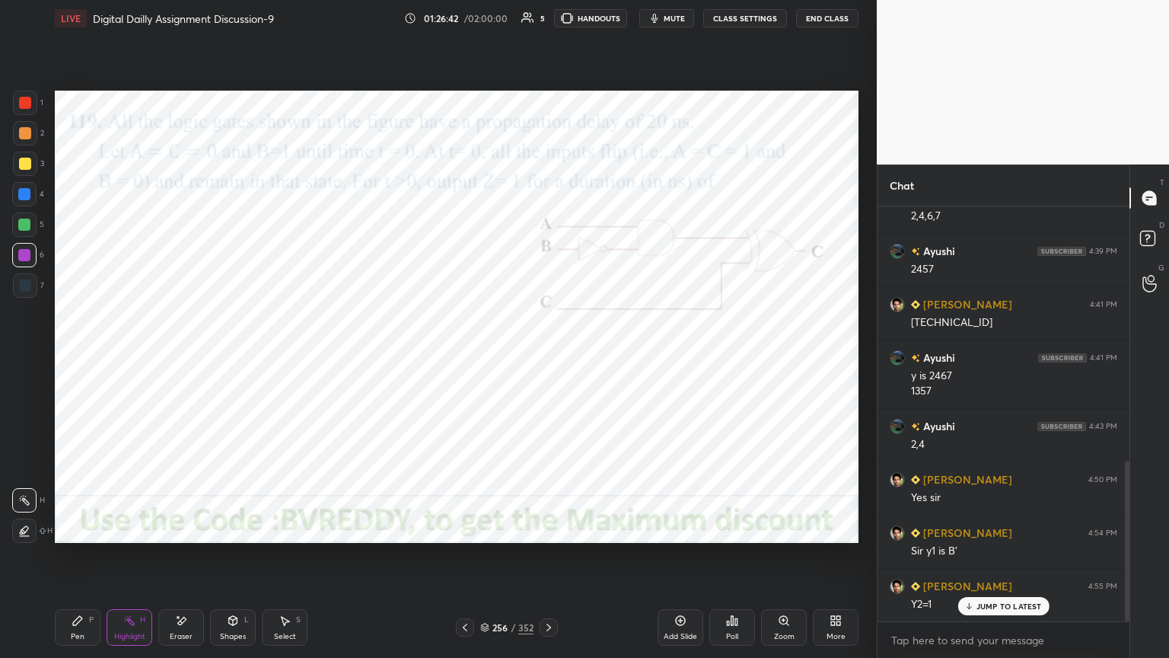
click at [66, 561] on div "Pen P" at bounding box center [78, 627] width 46 height 37
click at [26, 201] on div at bounding box center [24, 194] width 24 height 24
click at [18, 536] on div at bounding box center [25, 530] width 24 height 24
click at [132, 561] on div "Highlight" at bounding box center [129, 637] width 31 height 8
click at [65, 561] on div "Pen P" at bounding box center [78, 627] width 46 height 37
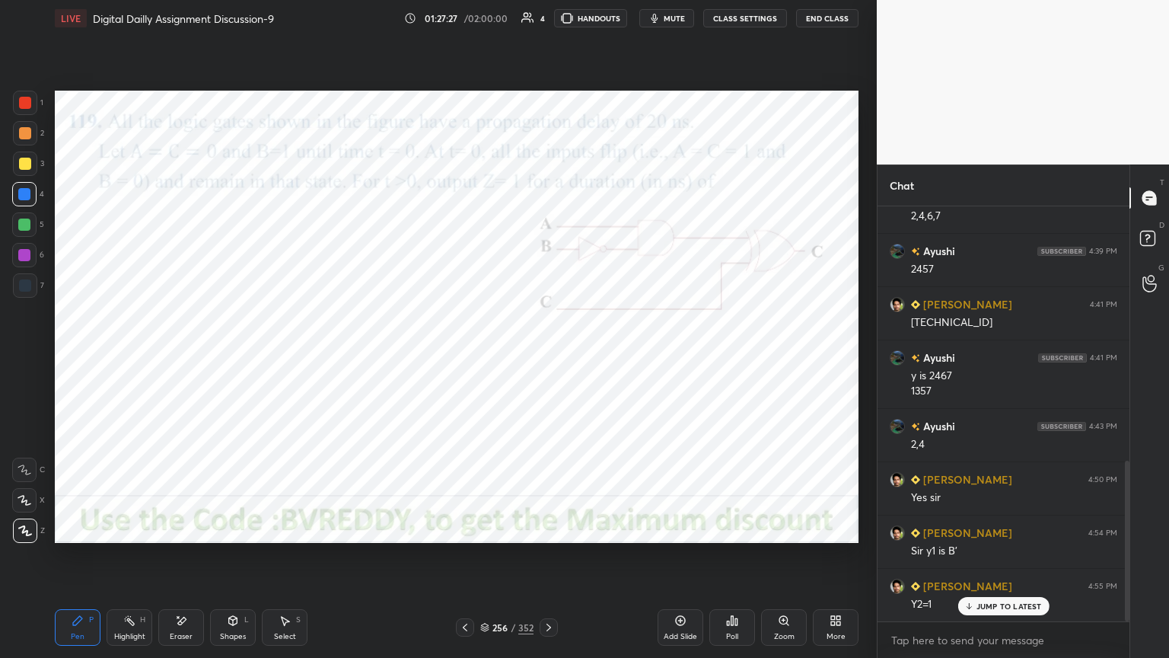
click at [21, 110] on div at bounding box center [25, 103] width 24 height 24
click at [129, 561] on div "Highlight" at bounding box center [129, 637] width 31 height 8
click at [73, 561] on div "Pen" at bounding box center [78, 637] width 14 height 8
click at [137, 561] on div "Highlight" at bounding box center [129, 637] width 31 height 8
click at [75, 561] on div "Pen" at bounding box center [78, 637] width 14 height 8
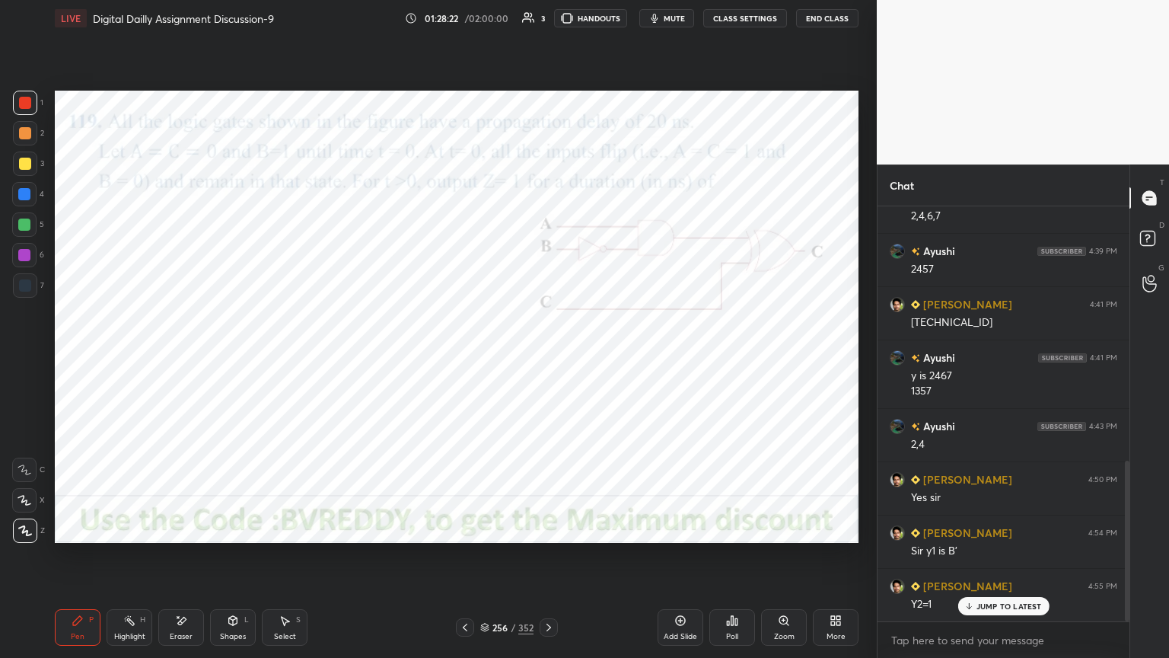
click at [24, 263] on div at bounding box center [24, 255] width 24 height 24
click at [225, 561] on div "Shapes L" at bounding box center [233, 627] width 46 height 37
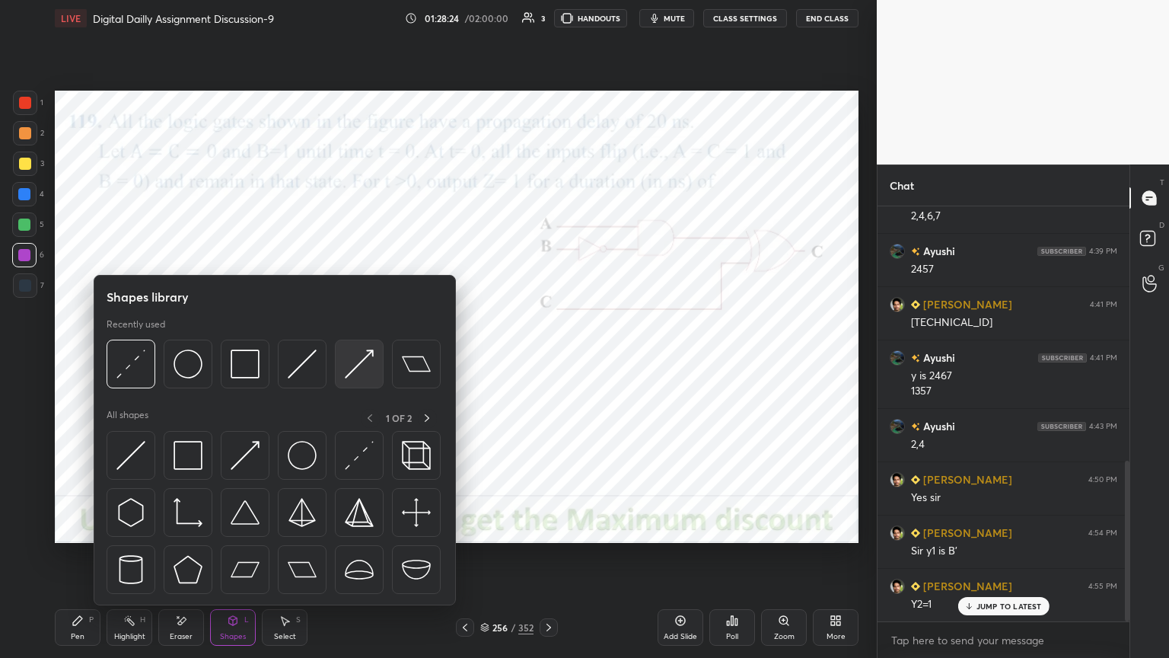
click at [345, 363] on img at bounding box center [359, 363] width 29 height 29
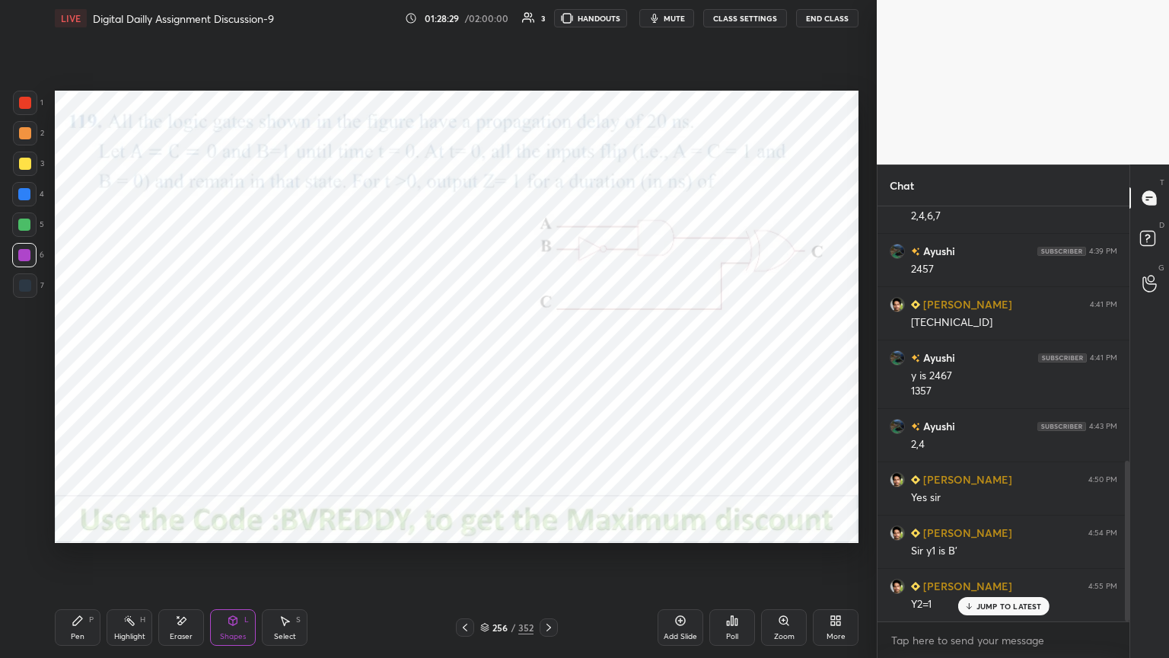
click at [73, 561] on icon at bounding box center [77, 620] width 9 height 9
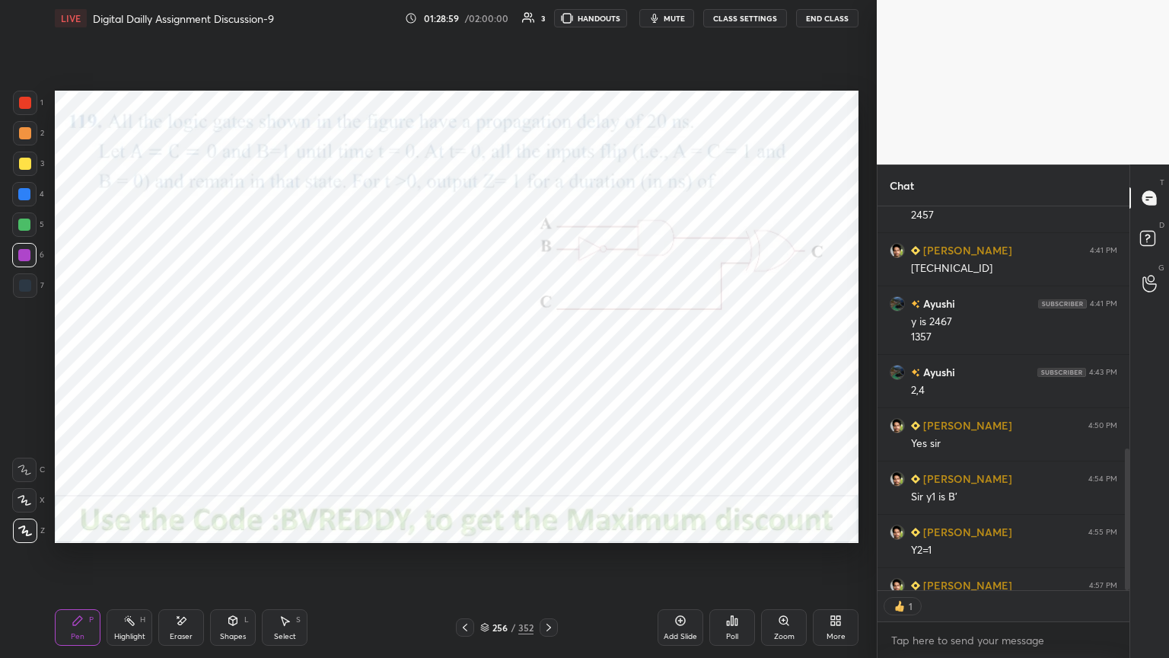
scroll to position [380, 247]
click at [550, 561] on icon at bounding box center [549, 627] width 12 height 12
click at [737, 561] on div "Poll" at bounding box center [732, 637] width 12 height 8
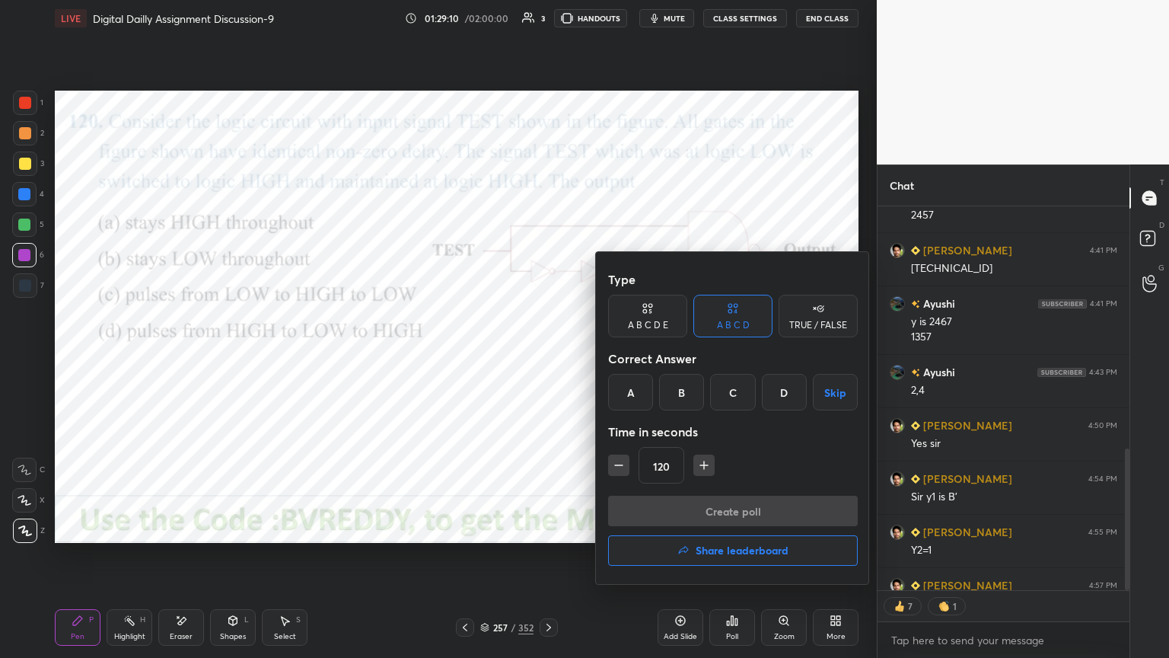
click at [793, 397] on div "D" at bounding box center [784, 392] width 45 height 37
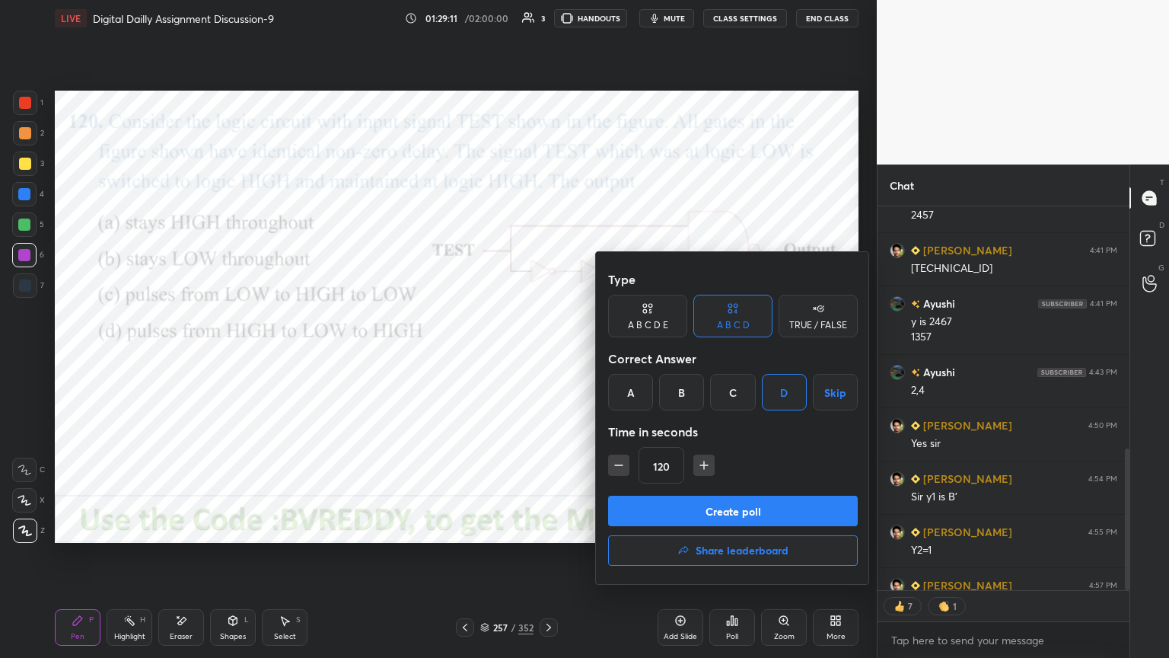
click at [746, 510] on button "Create poll" at bounding box center [733, 511] width 250 height 30
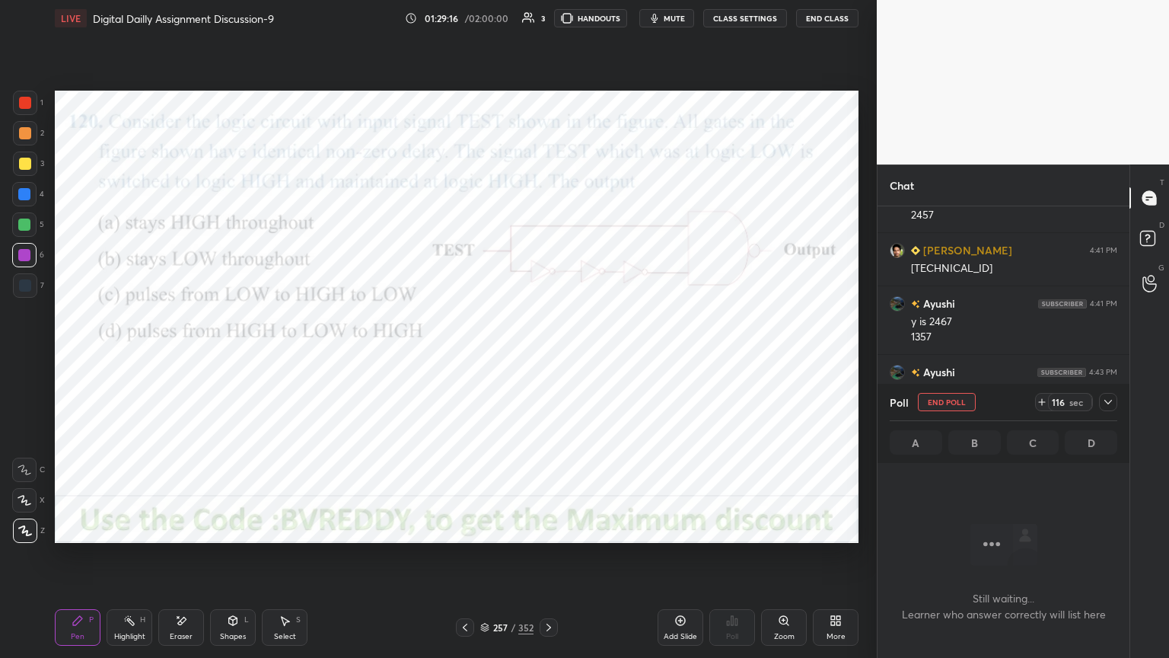
scroll to position [788, 0]
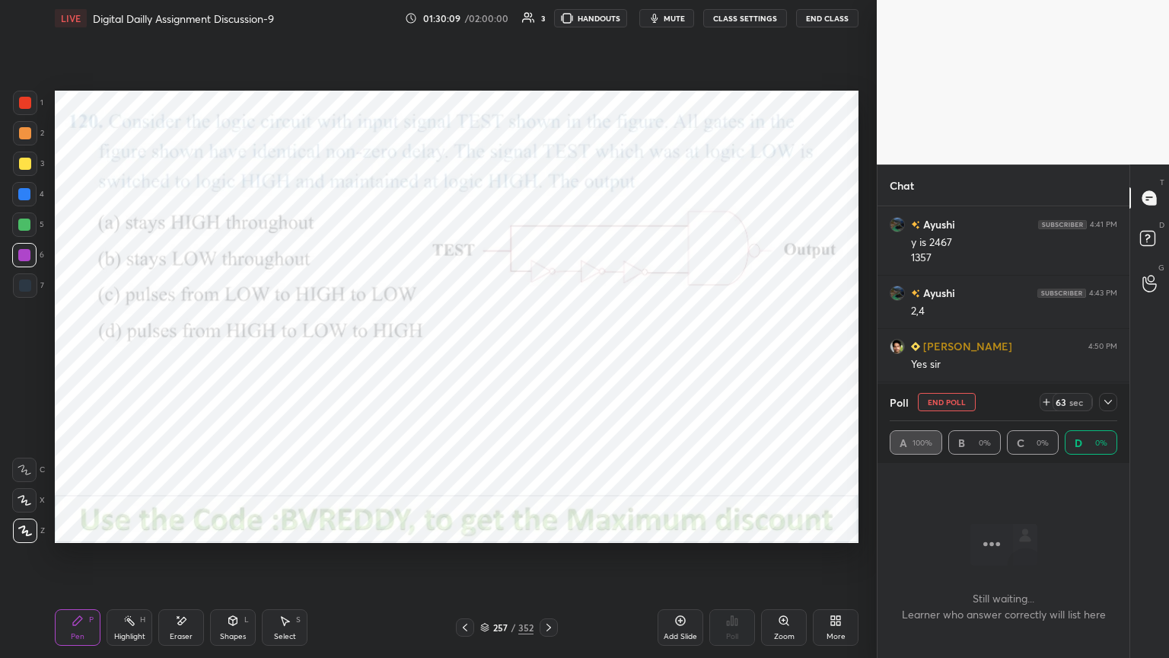
click at [24, 139] on div at bounding box center [25, 133] width 24 height 24
click at [17, 502] on div at bounding box center [24, 500] width 24 height 24
click at [26, 256] on div at bounding box center [24, 255] width 12 height 12
click at [34, 503] on div at bounding box center [24, 500] width 24 height 24
click at [18, 186] on div at bounding box center [24, 194] width 24 height 24
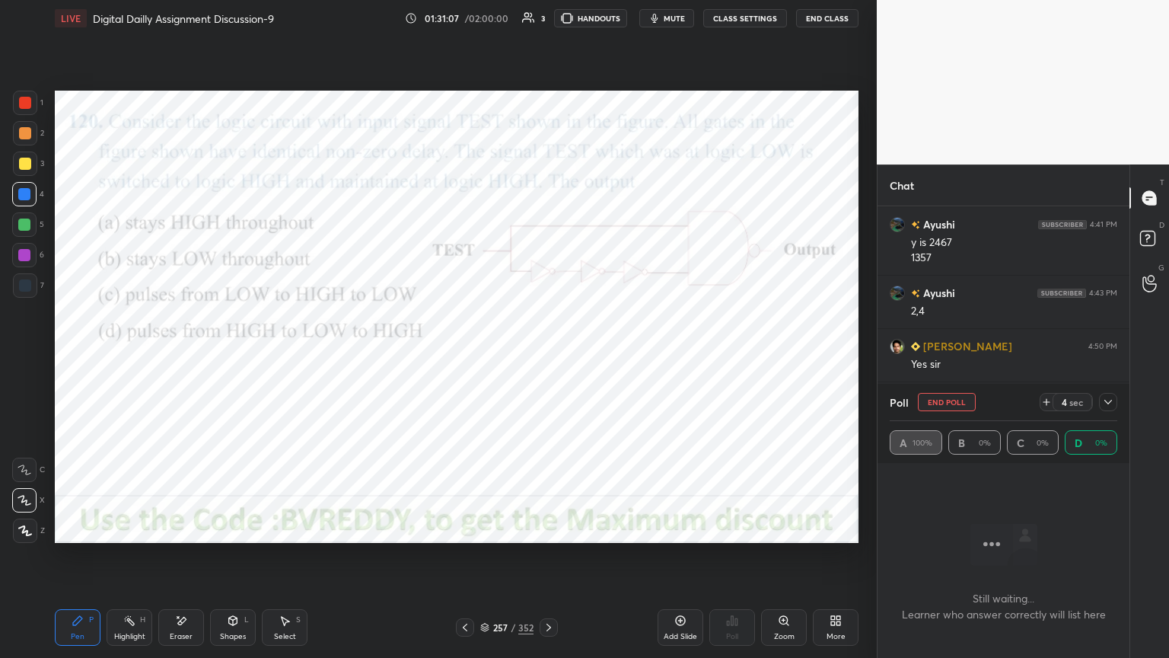
scroll to position [824, 0]
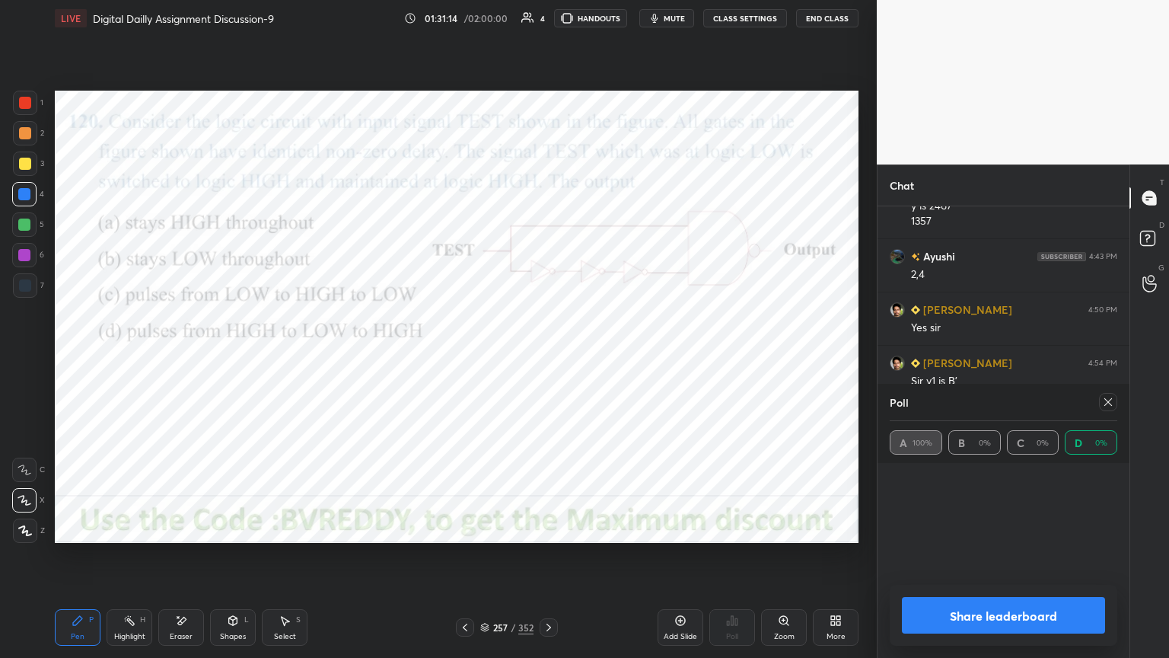
click at [1117, 403] on div at bounding box center [1108, 402] width 18 height 18
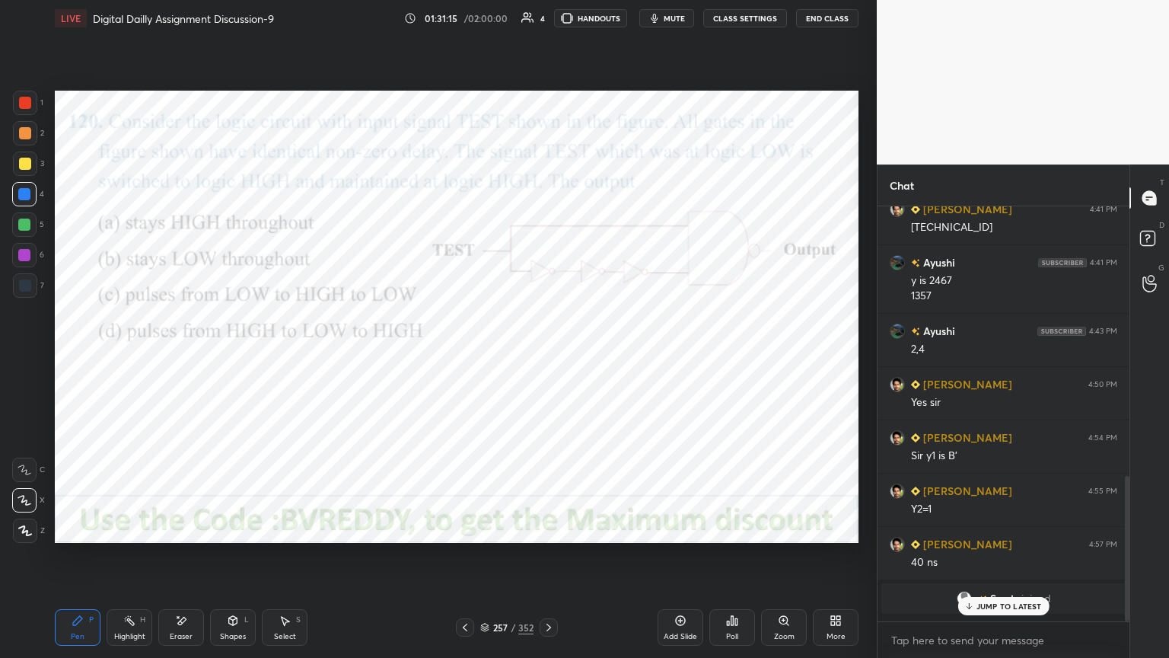
scroll to position [5, 5]
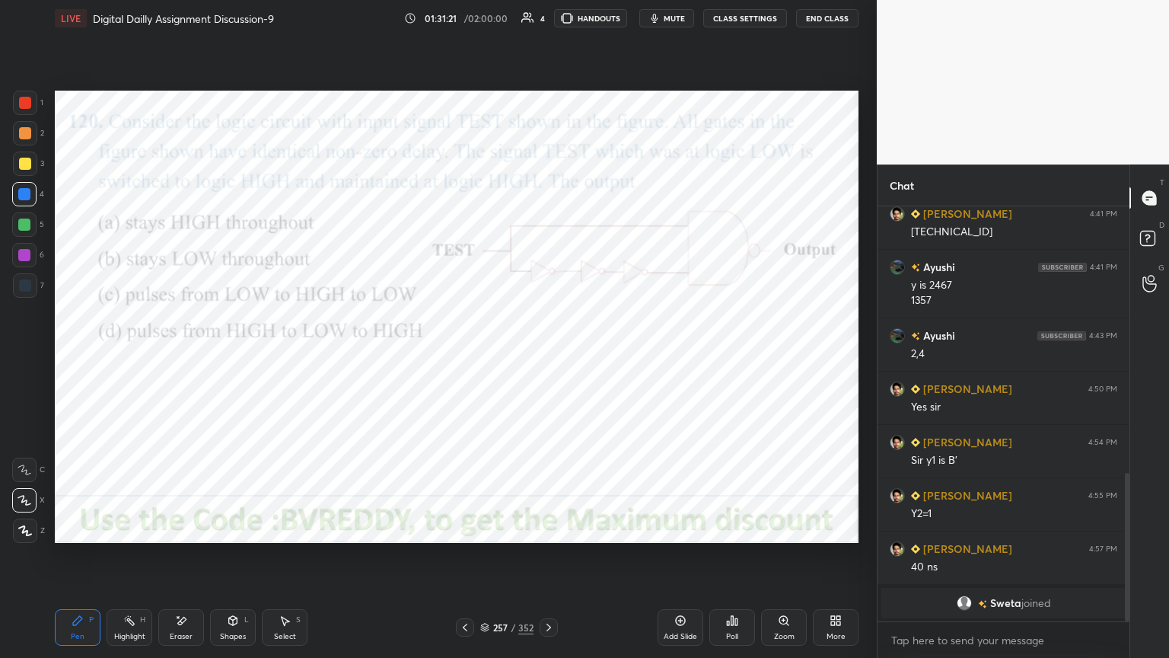
click at [186, 561] on icon at bounding box center [181, 620] width 12 height 13
click at [73, 561] on div "Pen" at bounding box center [78, 637] width 14 height 8
click at [30, 504] on icon at bounding box center [25, 500] width 14 height 11
click at [280, 561] on div "Select S" at bounding box center [285, 627] width 46 height 37
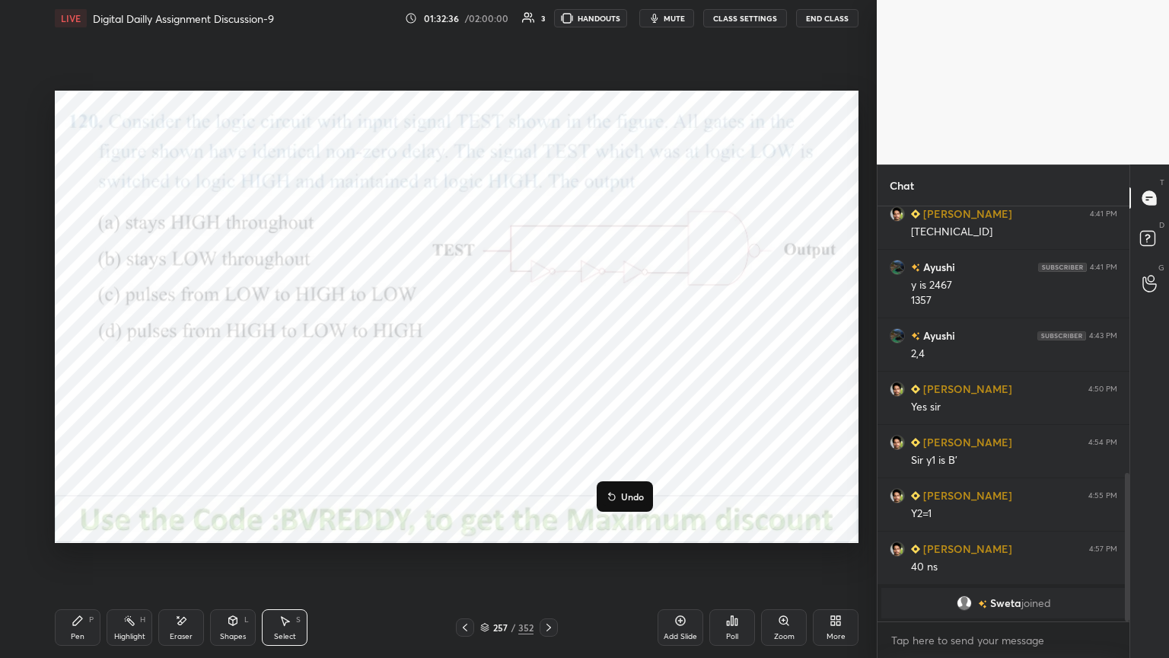
click at [806, 427] on div "0 ° Undo Copy Duplicate Duplicate to new slide Delete" at bounding box center [457, 317] width 804 height 452
click at [231, 476] on div "0 ° Undo Copy Duplicate Duplicate to new slide Delete" at bounding box center [457, 317] width 804 height 452
click at [171, 561] on div "Eraser" at bounding box center [181, 637] width 23 height 8
click at [77, 561] on div "Pen" at bounding box center [78, 637] width 14 height 8
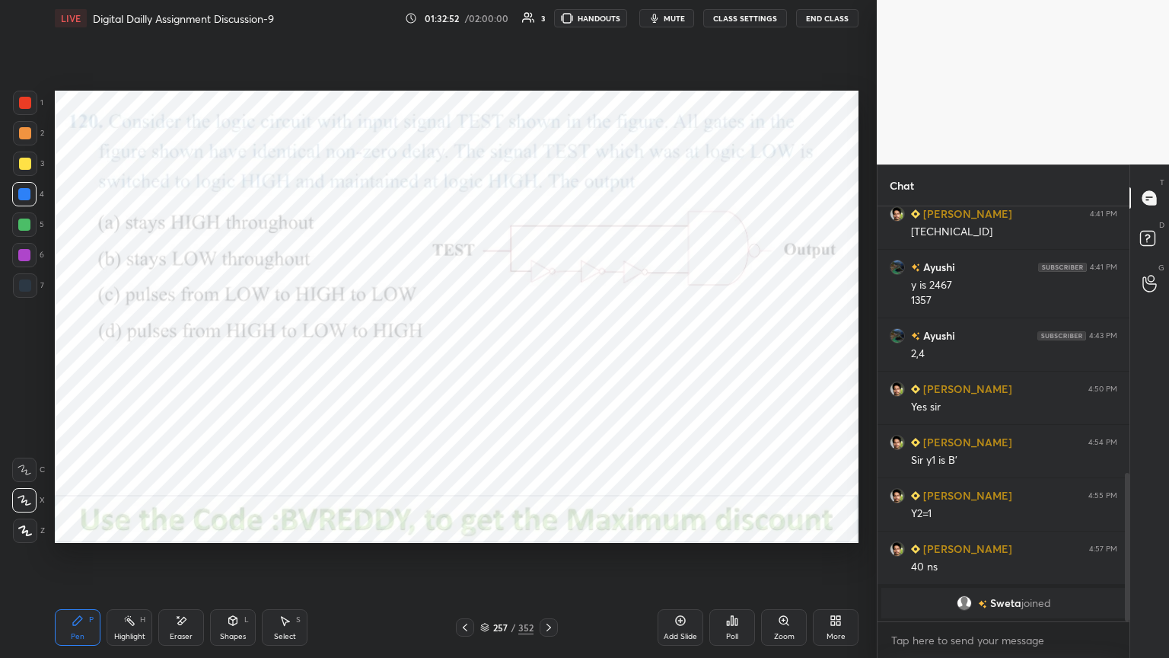
click at [11, 98] on div "1 2 3 4 5 6 7 C X Z E E Erase all H H" at bounding box center [24, 317] width 49 height 452
click at [13, 541] on div "Z" at bounding box center [29, 530] width 32 height 24
click at [130, 561] on div "Highlight" at bounding box center [129, 637] width 31 height 8
click at [79, 561] on div "Pen" at bounding box center [78, 637] width 14 height 8
click at [24, 111] on div at bounding box center [25, 103] width 24 height 24
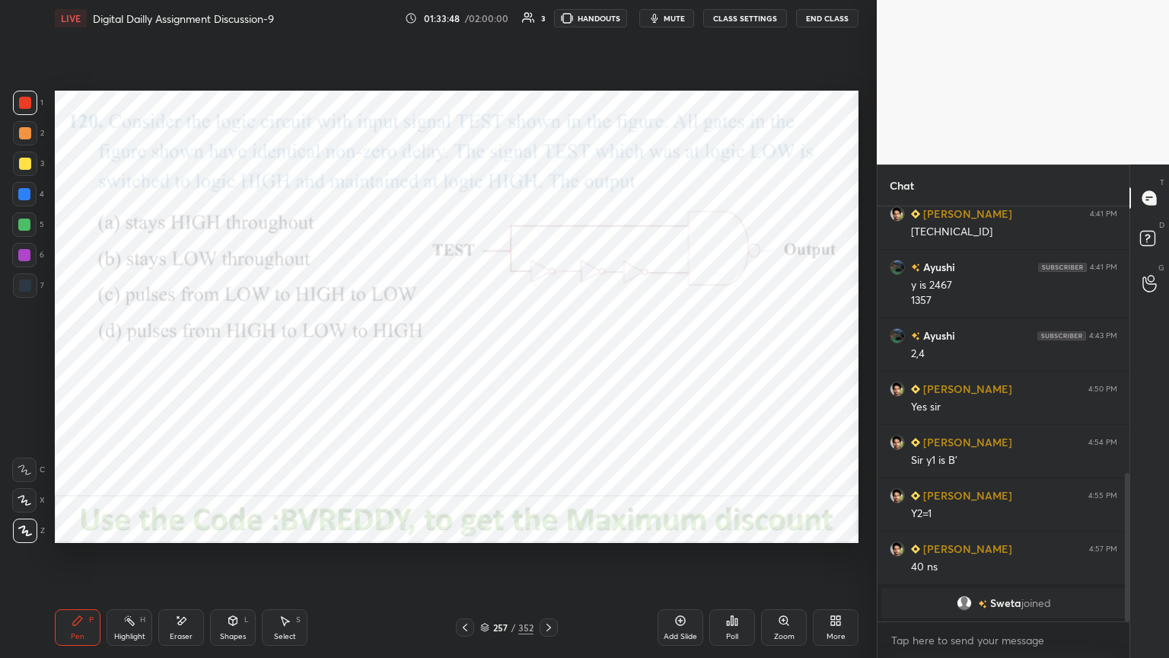
click at [136, 561] on div "Highlight" at bounding box center [129, 637] width 31 height 8
click at [134, 561] on div "Highlight H" at bounding box center [130, 627] width 46 height 37
click at [65, 561] on div "Pen P" at bounding box center [78, 627] width 46 height 37
click at [549, 561] on icon at bounding box center [549, 627] width 5 height 8
click at [24, 255] on div at bounding box center [24, 255] width 12 height 12
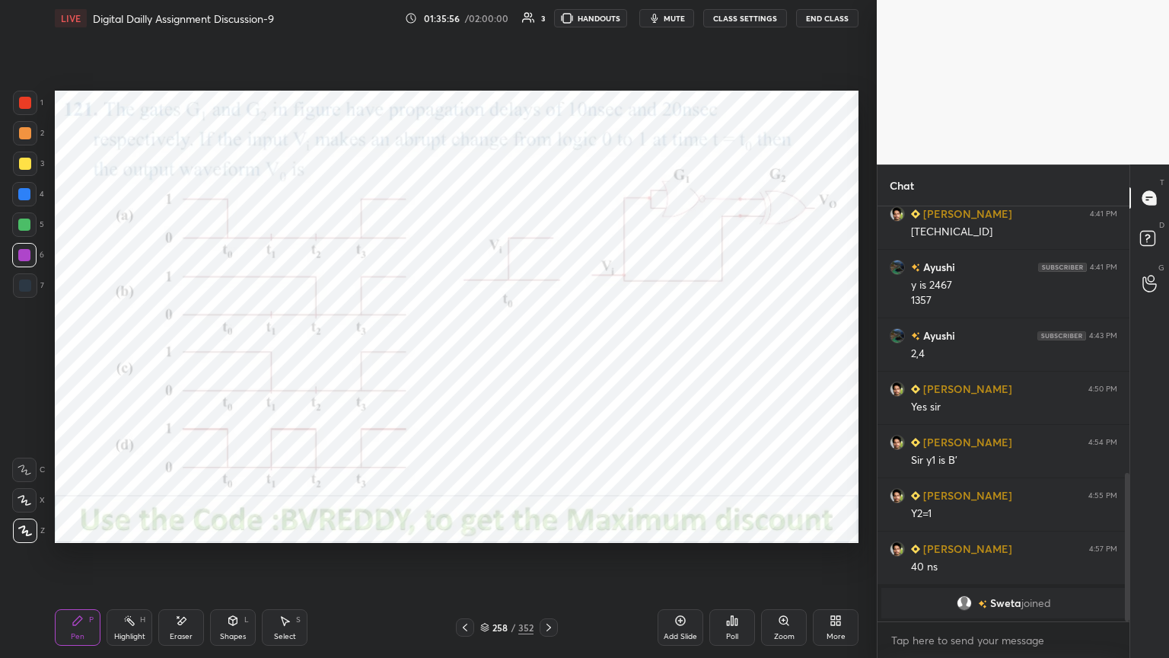
click at [30, 505] on icon at bounding box center [25, 500] width 14 height 11
click at [735, 561] on div "Poll" at bounding box center [732, 627] width 46 height 37
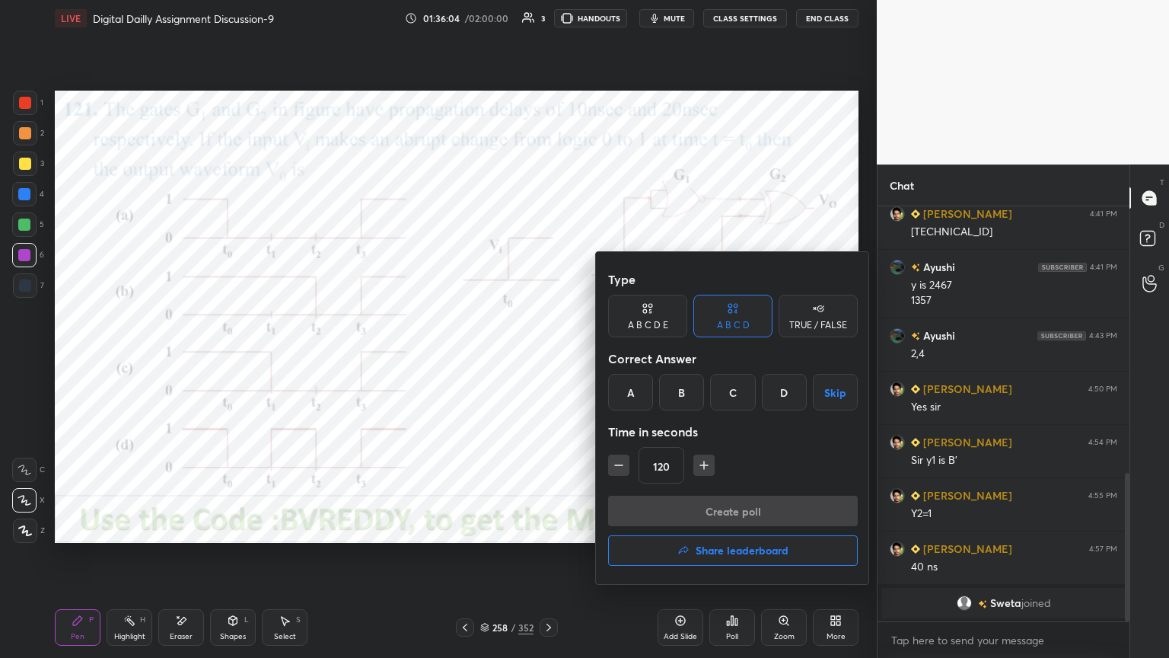
click at [687, 393] on div "B" at bounding box center [681, 392] width 45 height 37
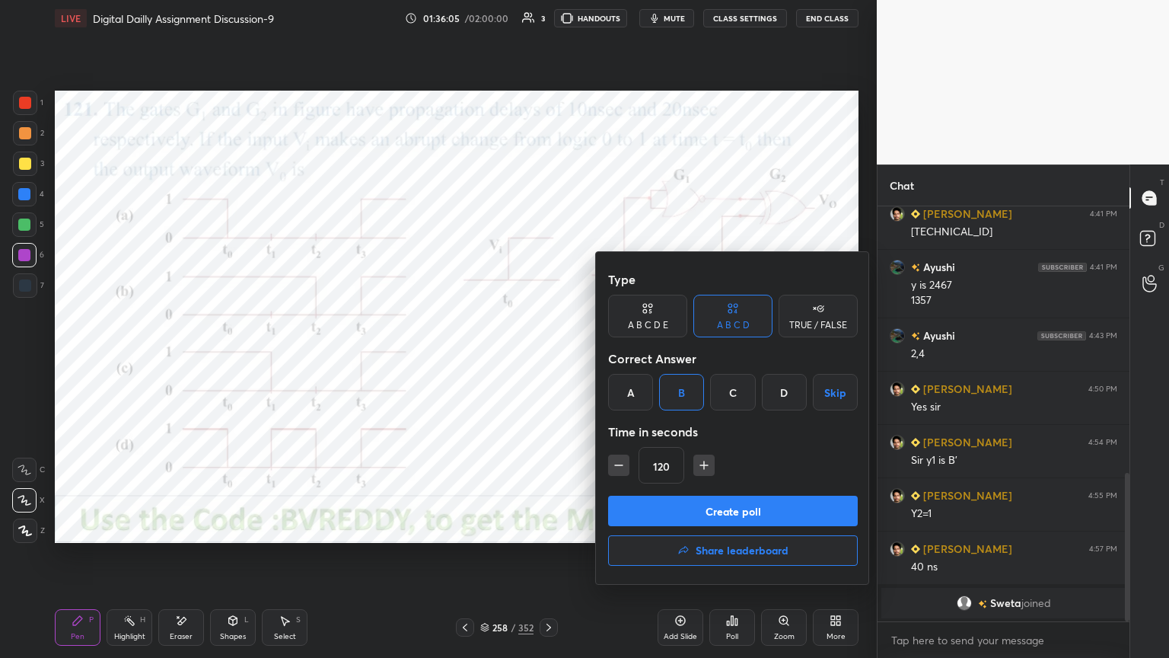
click at [694, 511] on button "Create poll" at bounding box center [733, 511] width 250 height 30
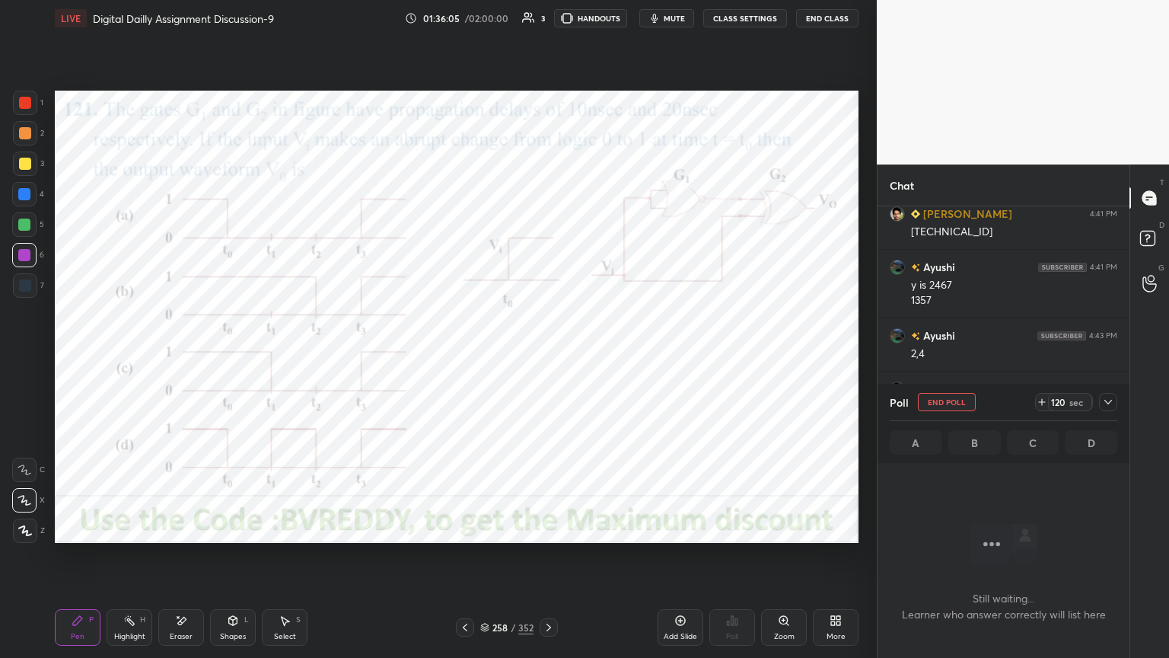
scroll to position [368, 247]
click at [27, 197] on div at bounding box center [24, 194] width 12 height 12
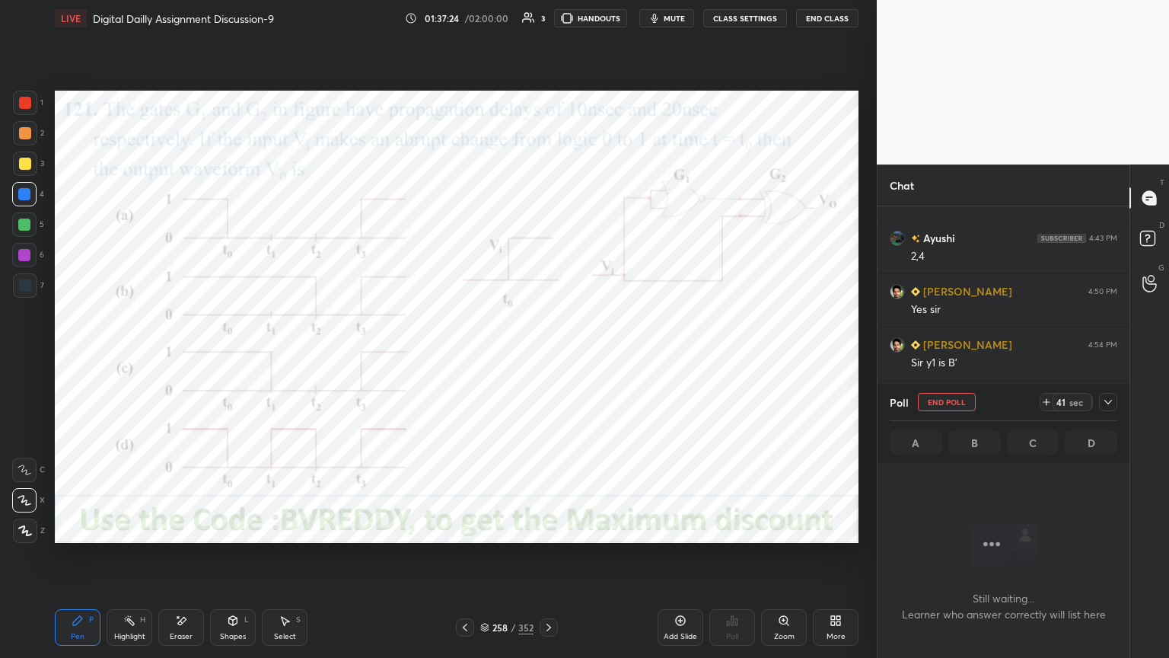
click at [1117, 396] on div "Poll End Poll 41 sec A B C D" at bounding box center [1004, 423] width 252 height 79
click at [1111, 403] on icon at bounding box center [1108, 402] width 12 height 12
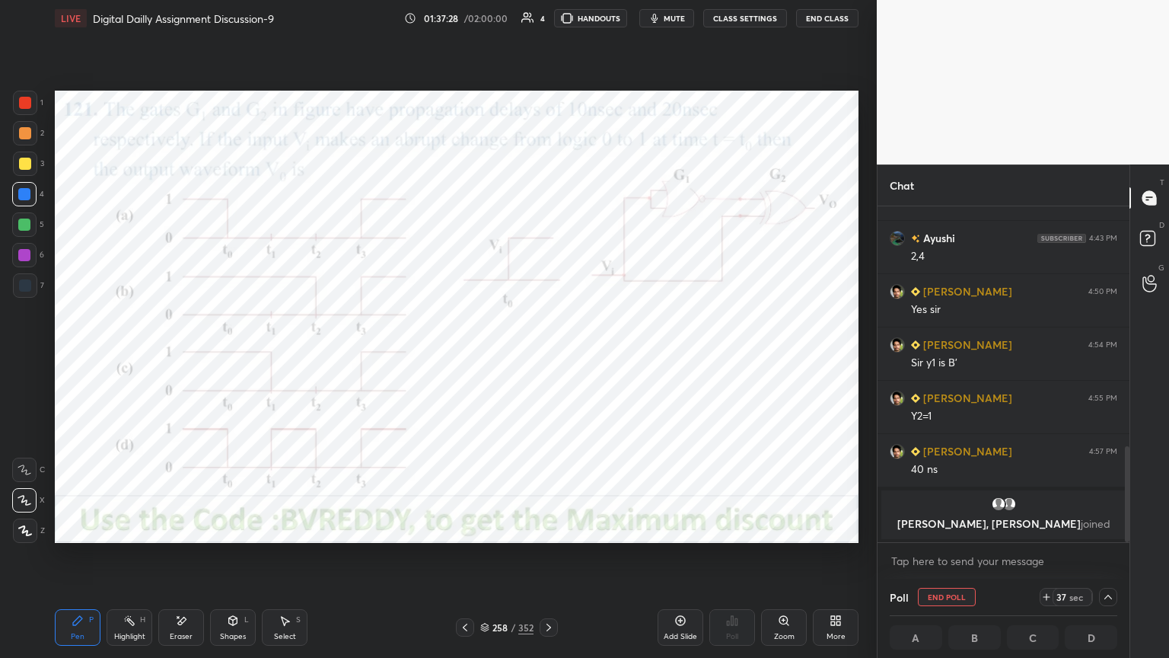
click at [21, 531] on icon at bounding box center [25, 530] width 12 height 9
click at [21, 254] on div at bounding box center [24, 255] width 12 height 12
click at [21, 202] on div at bounding box center [24, 194] width 24 height 24
click at [27, 505] on div at bounding box center [24, 500] width 24 height 24
click at [23, 503] on icon at bounding box center [25, 500] width 14 height 11
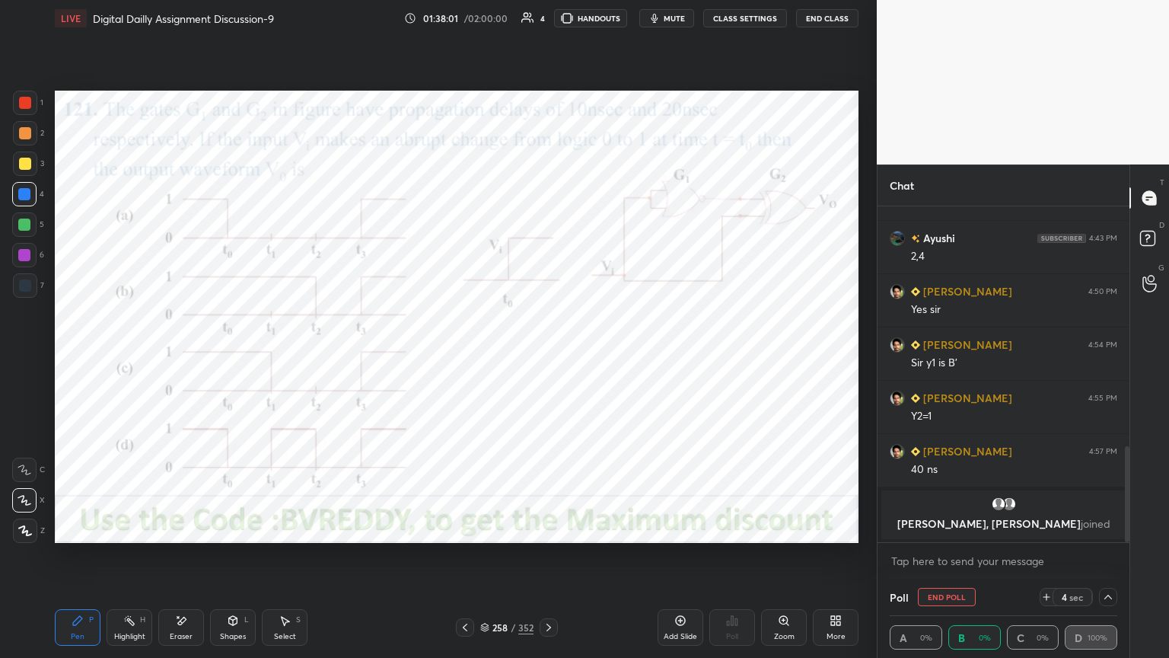
click at [21, 260] on div at bounding box center [24, 255] width 12 height 12
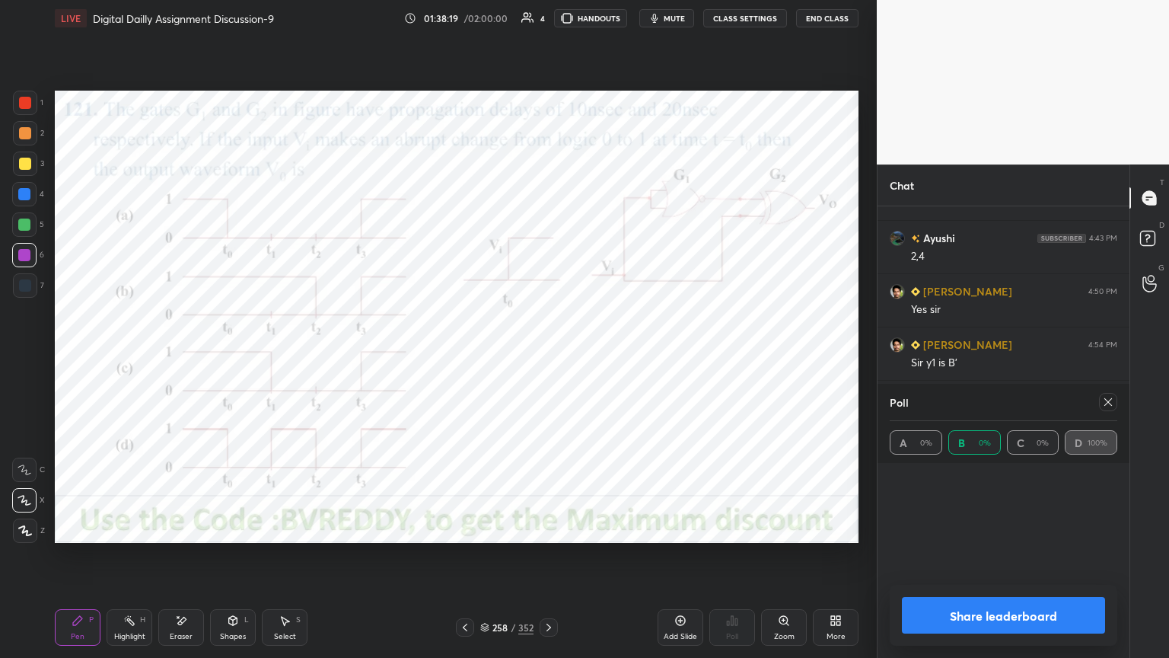
click at [31, 533] on div at bounding box center [25, 530] width 24 height 24
click at [28, 472] on icon at bounding box center [25, 469] width 14 height 11
click at [27, 499] on icon at bounding box center [24, 500] width 12 height 9
click at [280, 561] on icon at bounding box center [285, 620] width 12 height 12
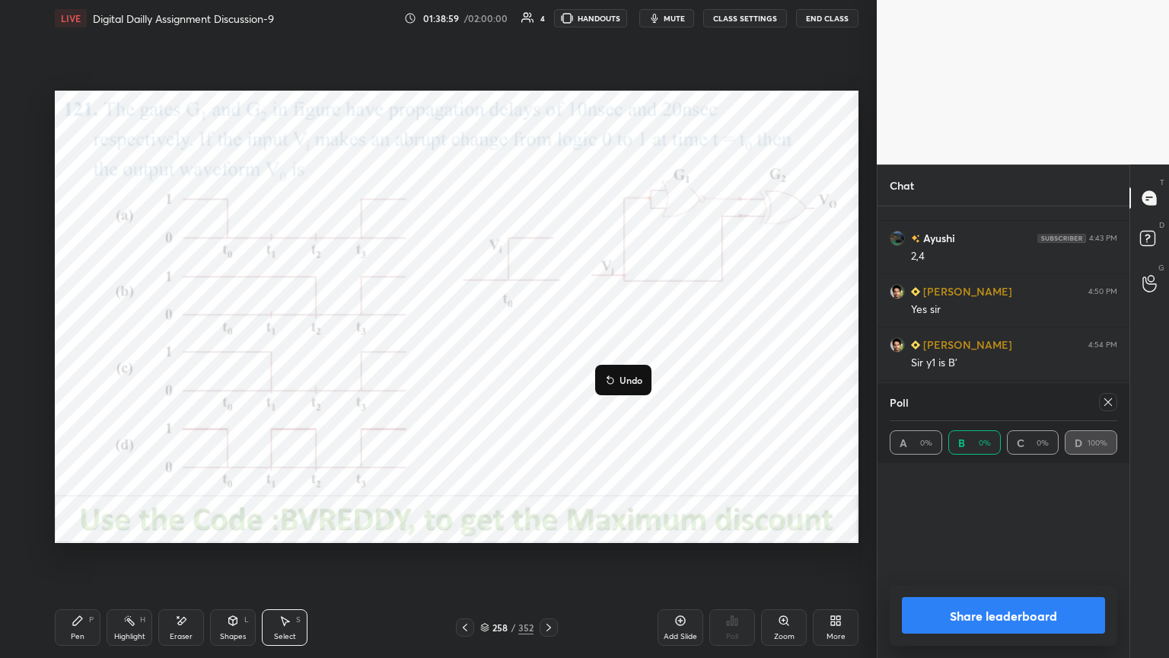
click at [551, 426] on div "0 ° Undo Copy Duplicate Duplicate to new slide Delete" at bounding box center [457, 317] width 804 height 452
click at [85, 561] on div "Pen P" at bounding box center [78, 627] width 46 height 37
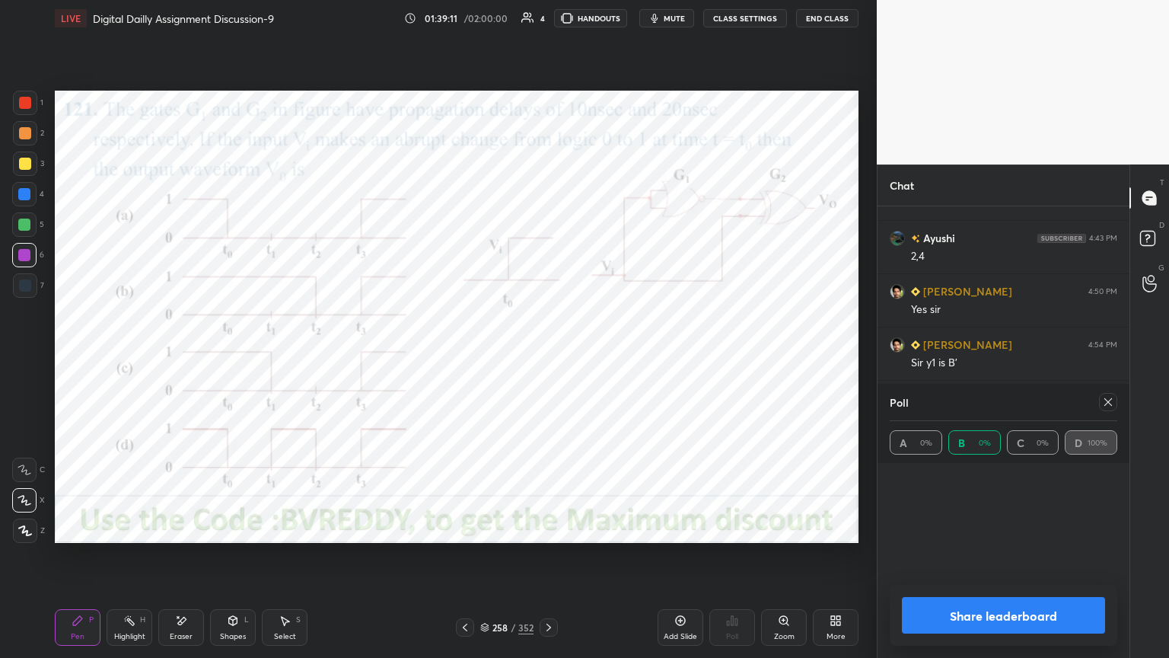
click at [1111, 402] on icon at bounding box center [1108, 402] width 12 height 12
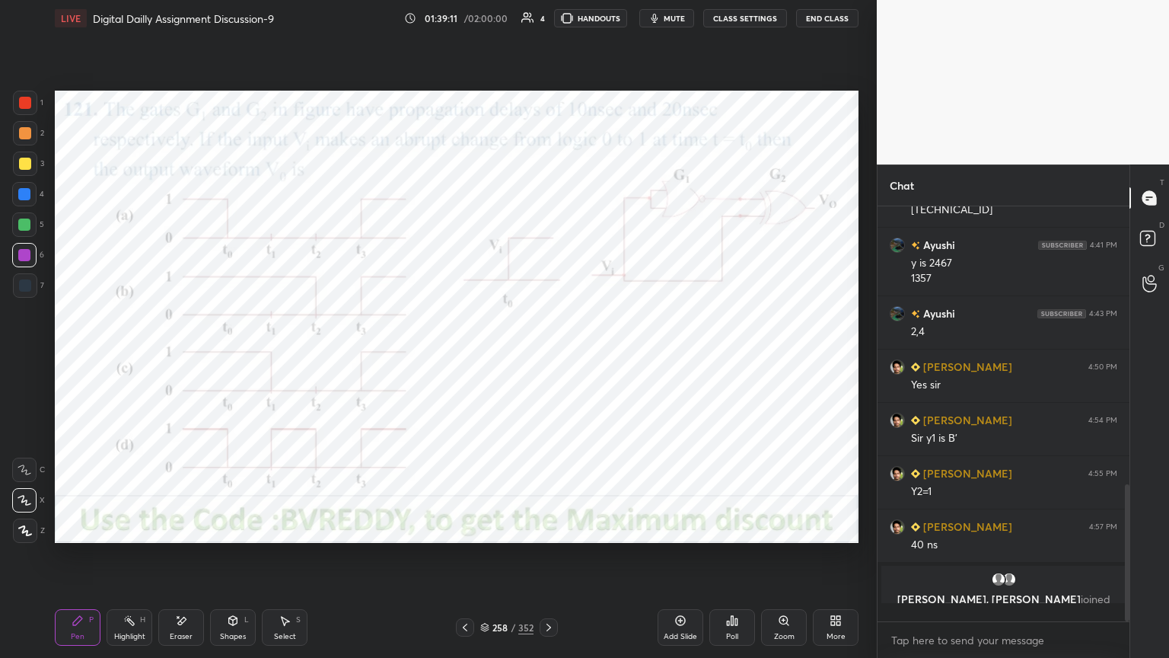
scroll to position [5, 5]
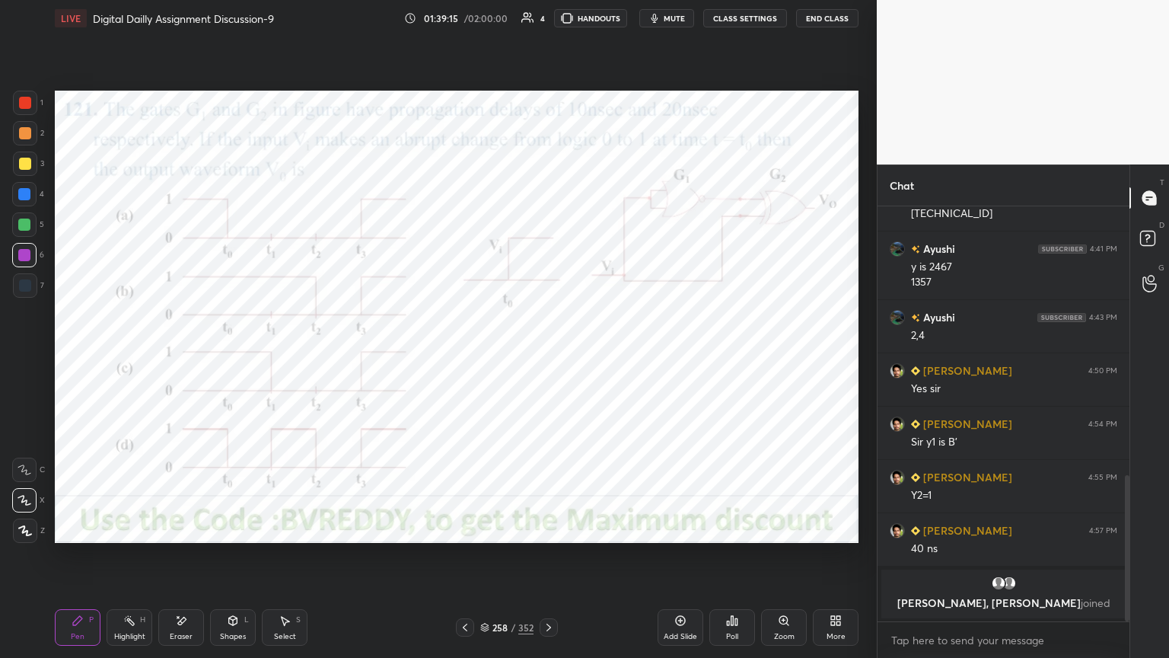
click at [27, 197] on div at bounding box center [24, 194] width 12 height 12
click at [33, 531] on div at bounding box center [25, 530] width 24 height 24
click at [129, 561] on div "Highlight" at bounding box center [129, 637] width 31 height 8
click at [81, 561] on div "Pen" at bounding box center [78, 637] width 14 height 8
click at [23, 472] on icon at bounding box center [25, 469] width 14 height 11
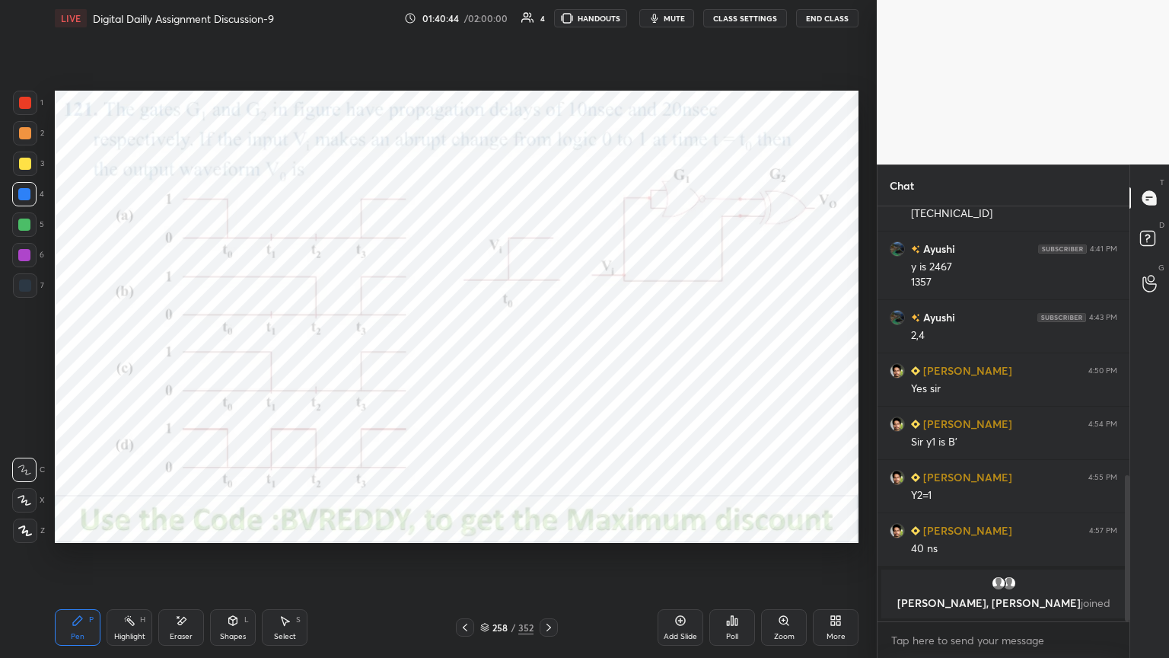
click at [26, 102] on div at bounding box center [25, 103] width 12 height 12
click at [21, 537] on div at bounding box center [25, 530] width 24 height 24
click at [124, 561] on div "Highlight H" at bounding box center [130, 627] width 46 height 37
click at [78, 561] on div "Pen" at bounding box center [78, 637] width 14 height 8
click at [27, 206] on div at bounding box center [24, 194] width 24 height 24
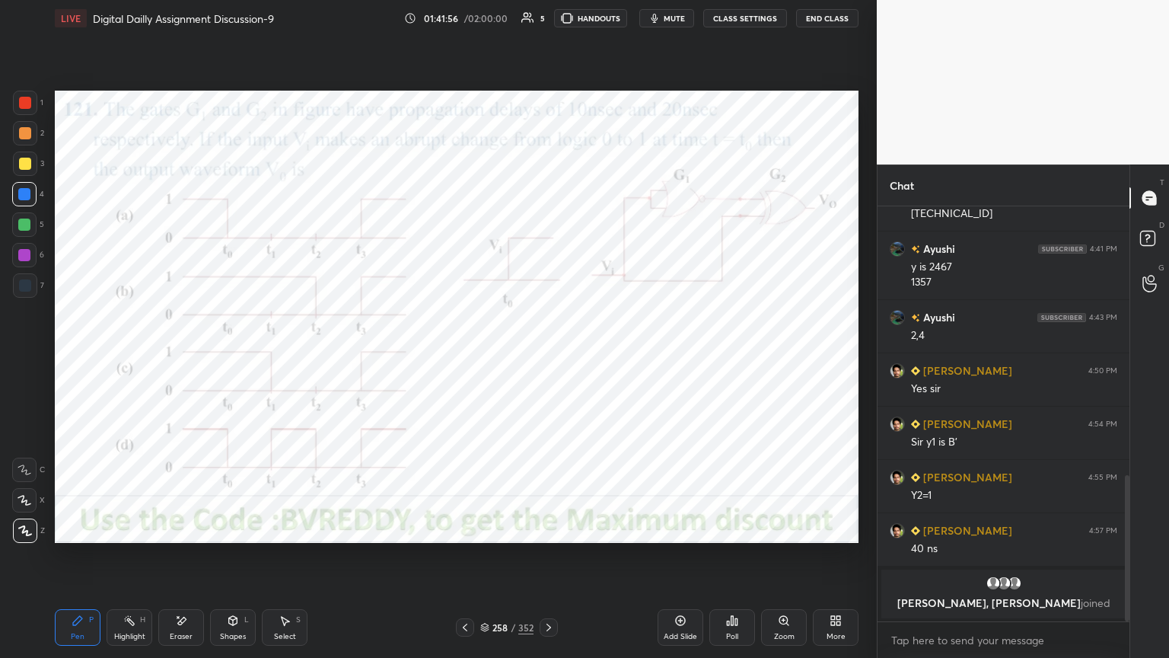
click at [21, 259] on div at bounding box center [24, 255] width 12 height 12
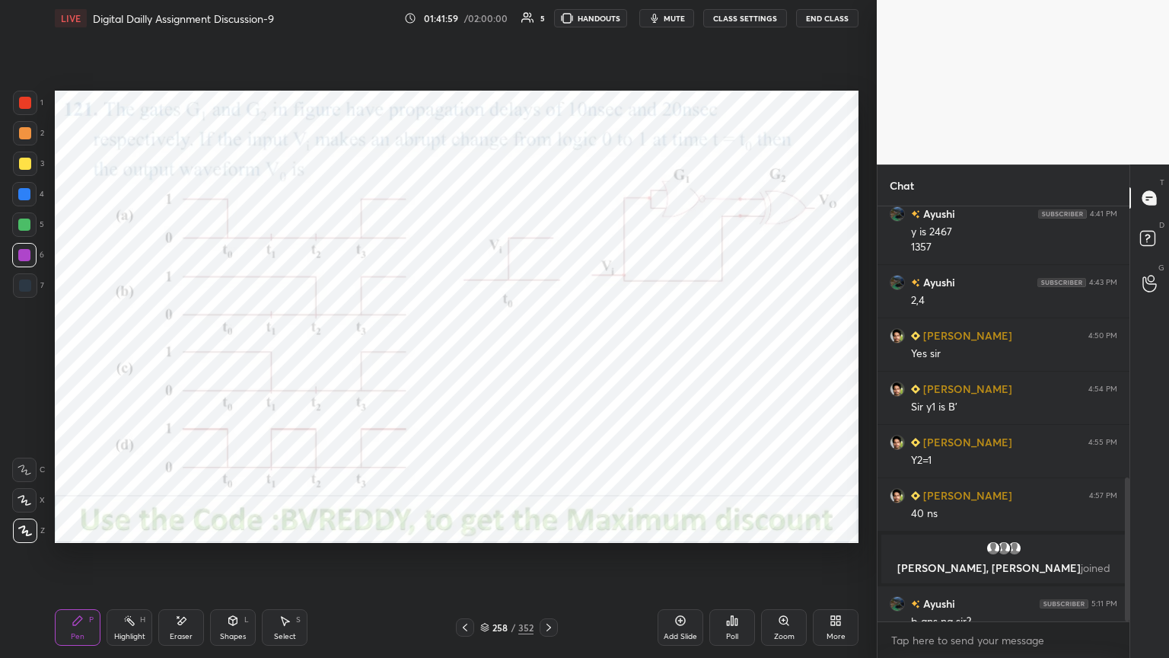
scroll to position [782, 0]
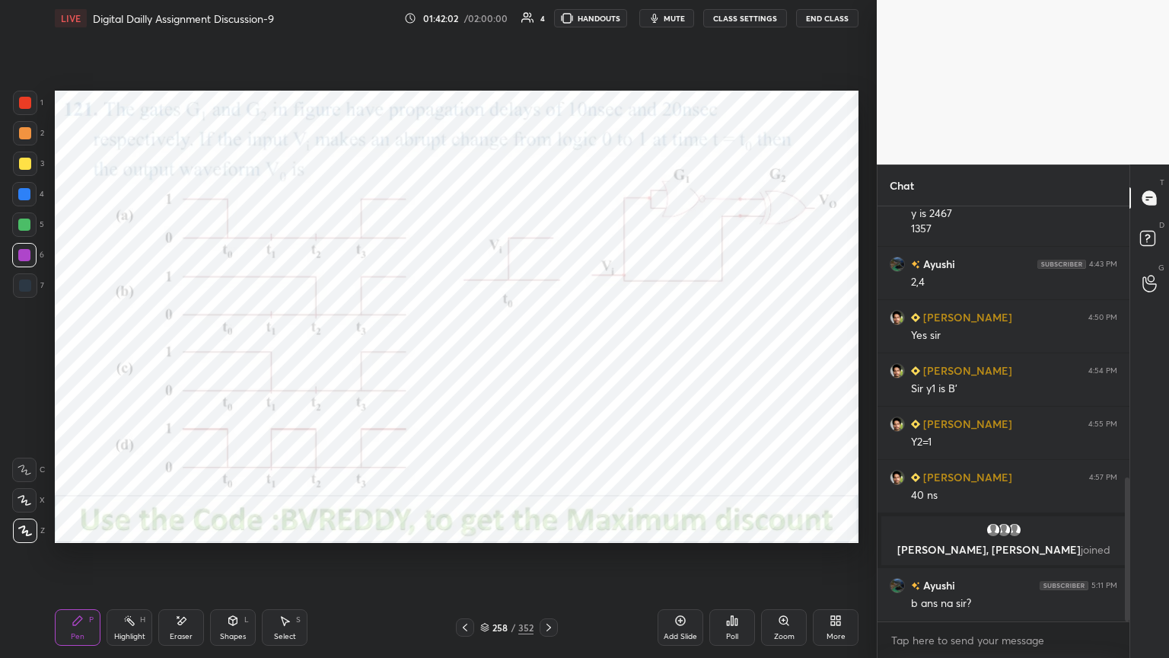
click at [135, 561] on div "Highlight" at bounding box center [129, 637] width 31 height 8
click at [79, 561] on div "Pen P" at bounding box center [78, 627] width 46 height 37
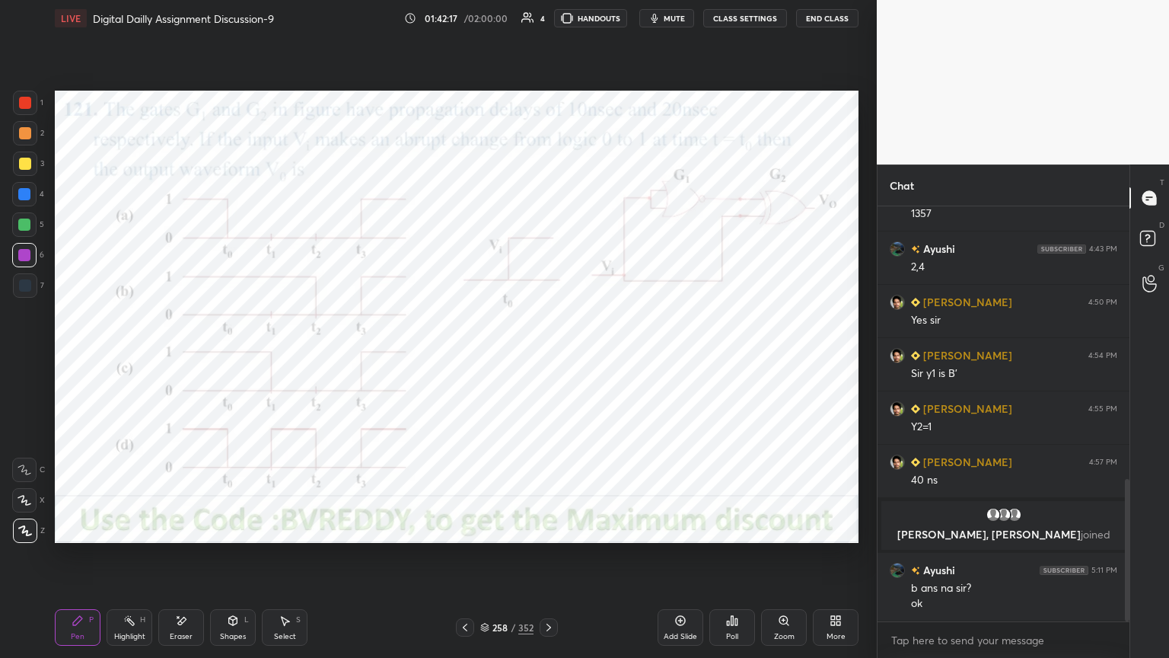
click at [553, 561] on icon at bounding box center [549, 627] width 12 height 12
click at [728, 561] on icon at bounding box center [728, 623] width 2 height 4
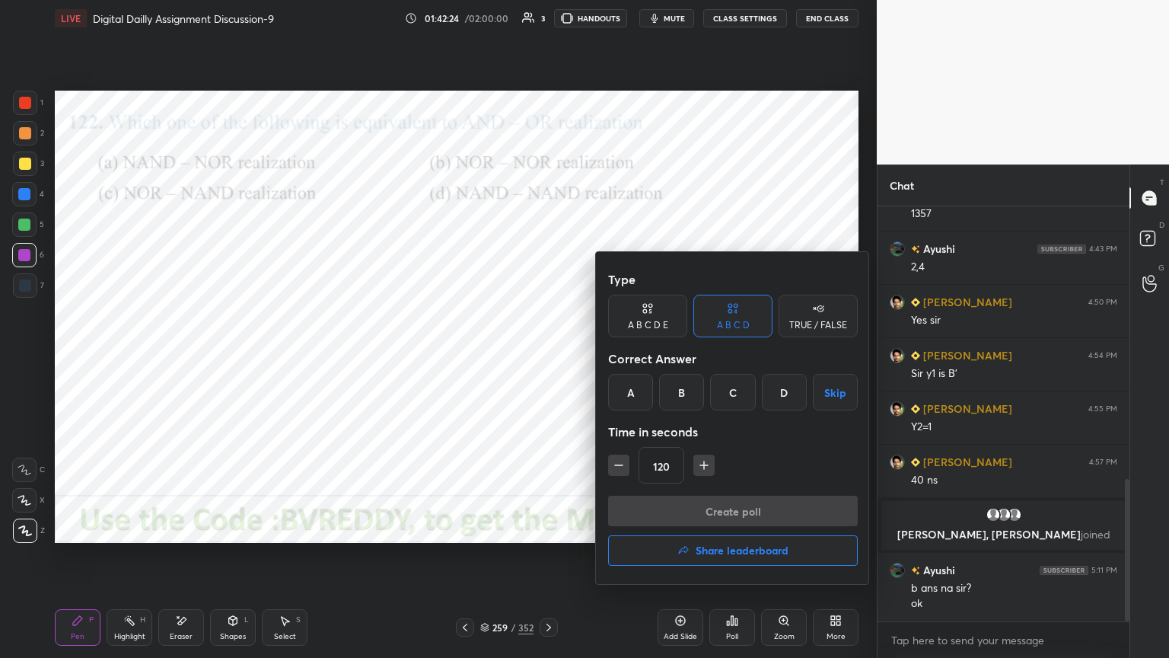
click at [777, 394] on div "D" at bounding box center [784, 392] width 45 height 37
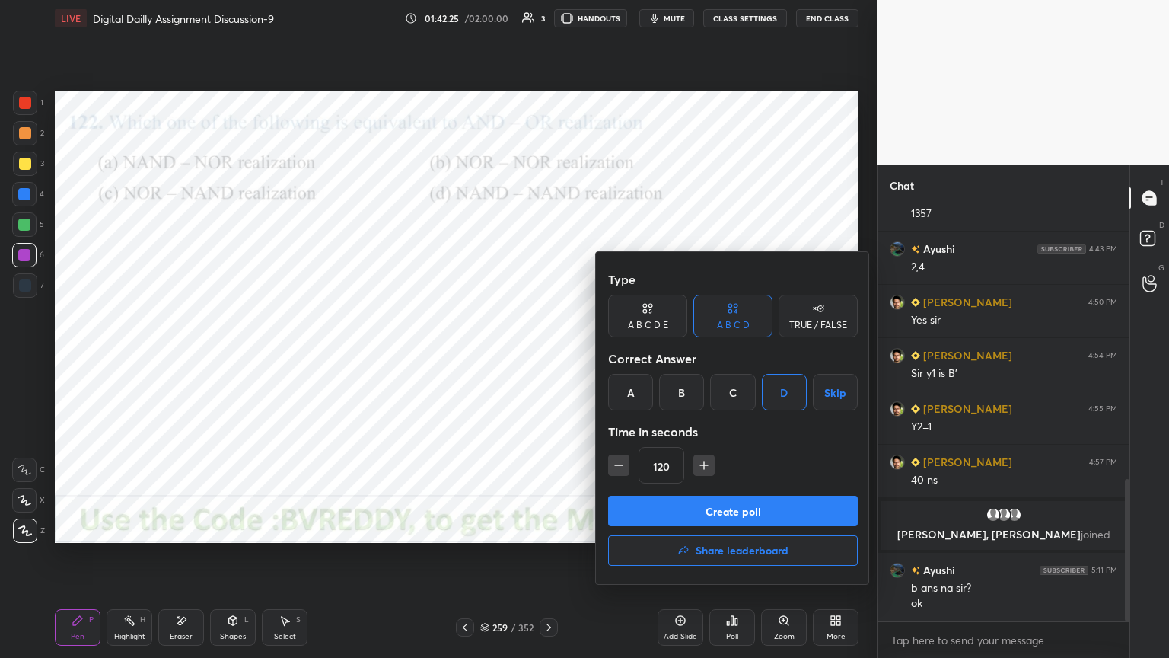
click at [749, 514] on button "Create poll" at bounding box center [733, 511] width 250 height 30
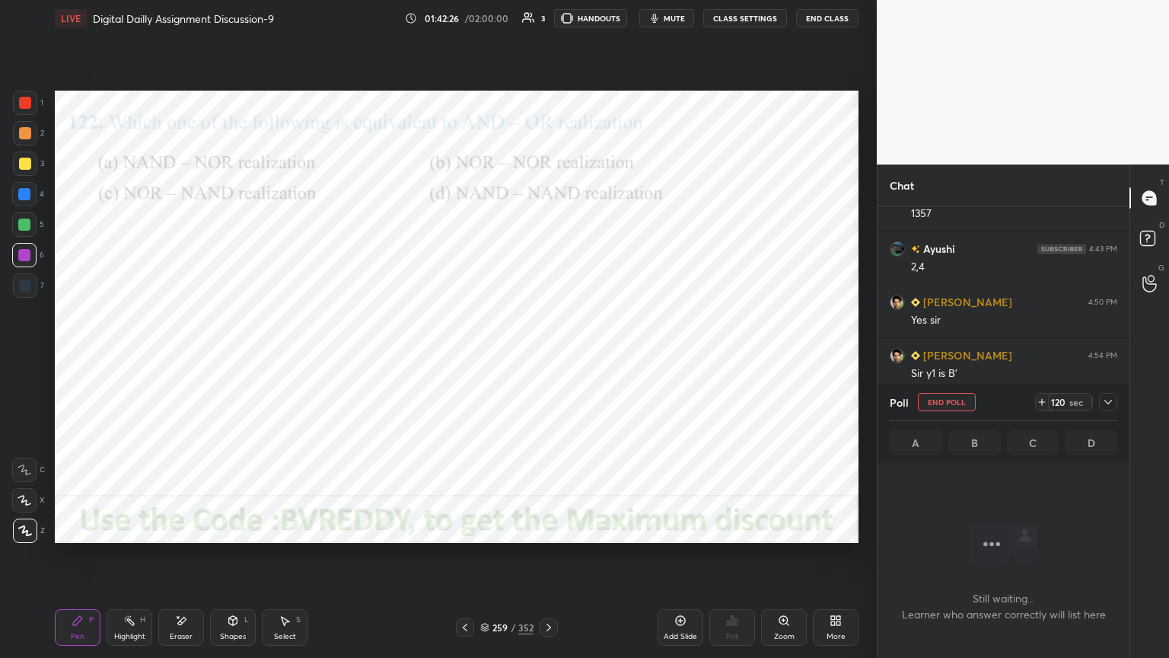
scroll to position [5, 5]
click at [27, 506] on div at bounding box center [24, 500] width 24 height 24
click at [21, 204] on div at bounding box center [24, 194] width 24 height 24
click at [21, 536] on div at bounding box center [25, 530] width 24 height 24
click at [25, 260] on div at bounding box center [24, 255] width 12 height 12
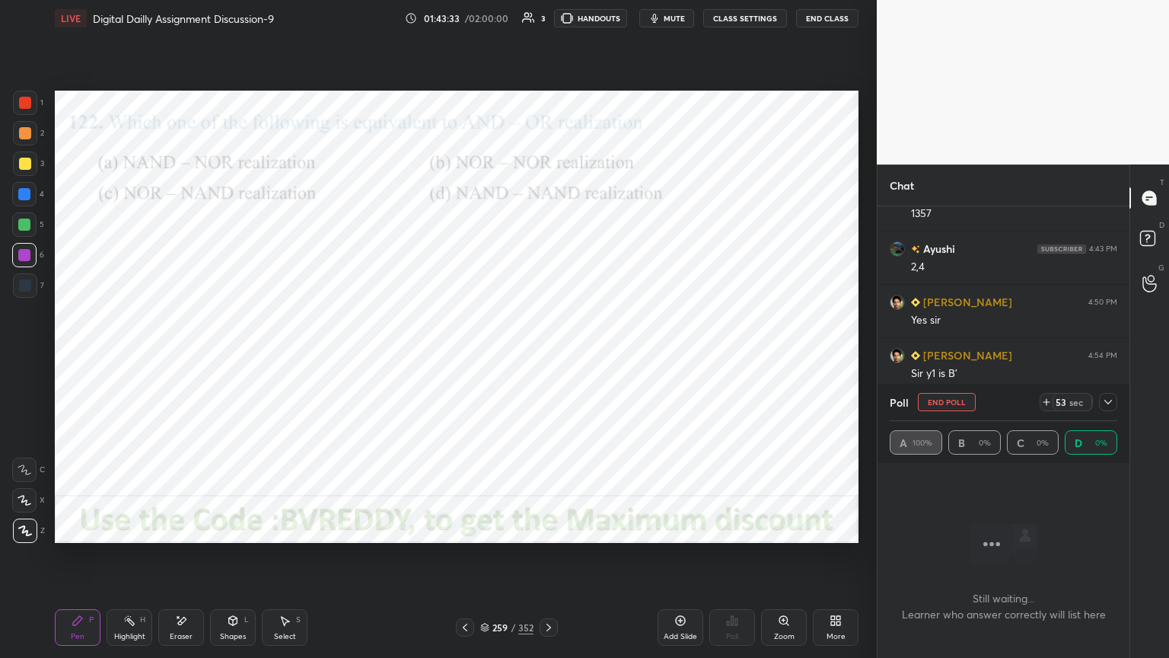
click at [27, 203] on div at bounding box center [24, 194] width 24 height 24
click at [1111, 404] on icon at bounding box center [1108, 402] width 12 height 12
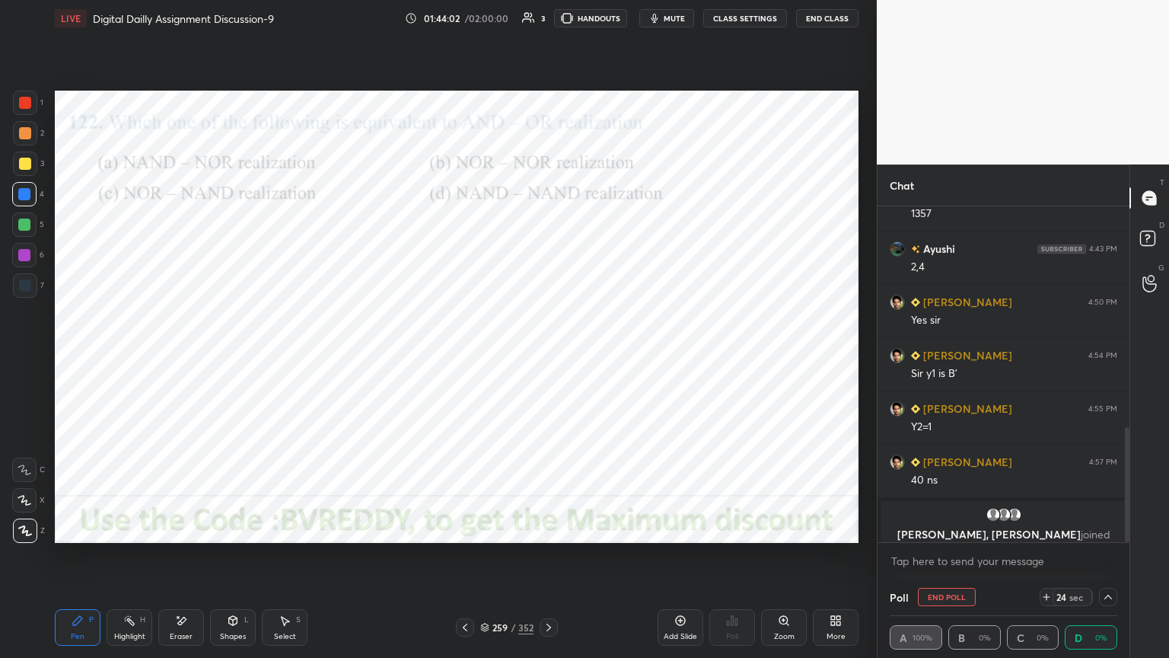
click at [944, 561] on button "End Poll" at bounding box center [947, 597] width 58 height 18
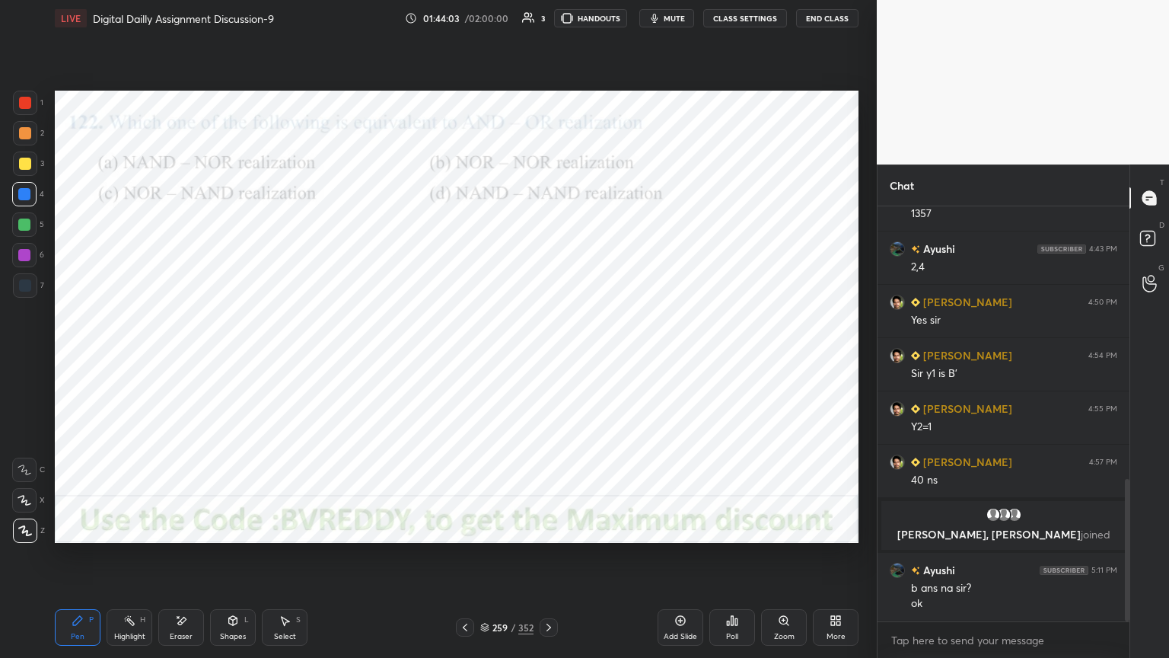
click at [549, 561] on icon at bounding box center [549, 627] width 12 height 12
click at [732, 561] on div "Poll" at bounding box center [732, 627] width 46 height 37
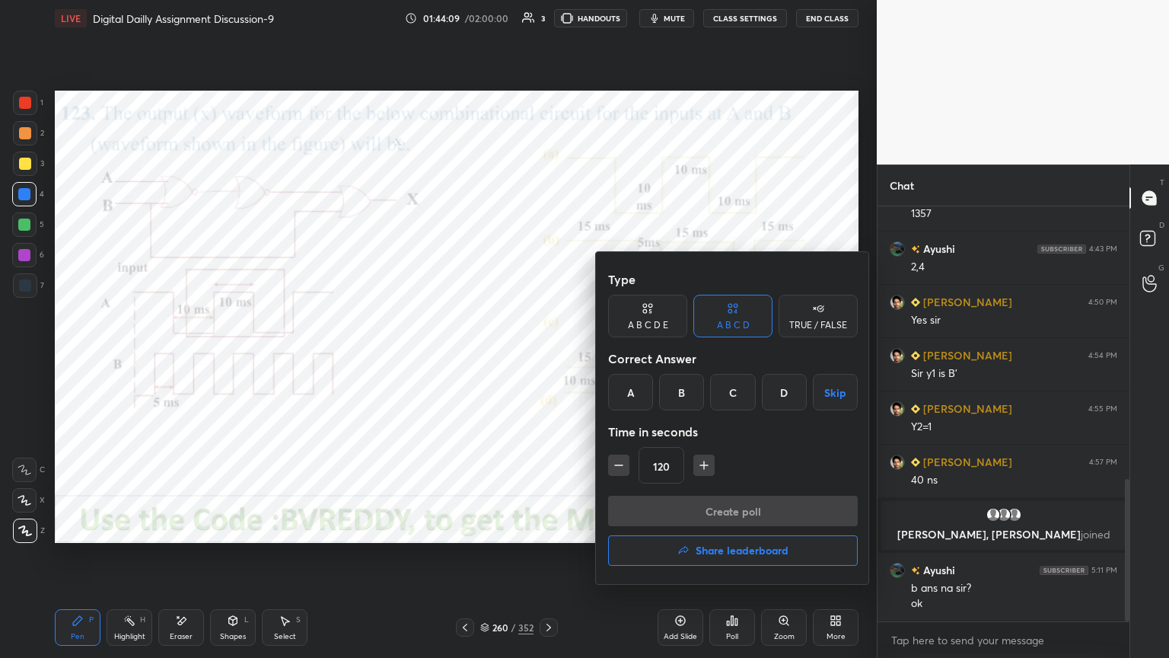
click at [691, 396] on div "B" at bounding box center [681, 392] width 45 height 37
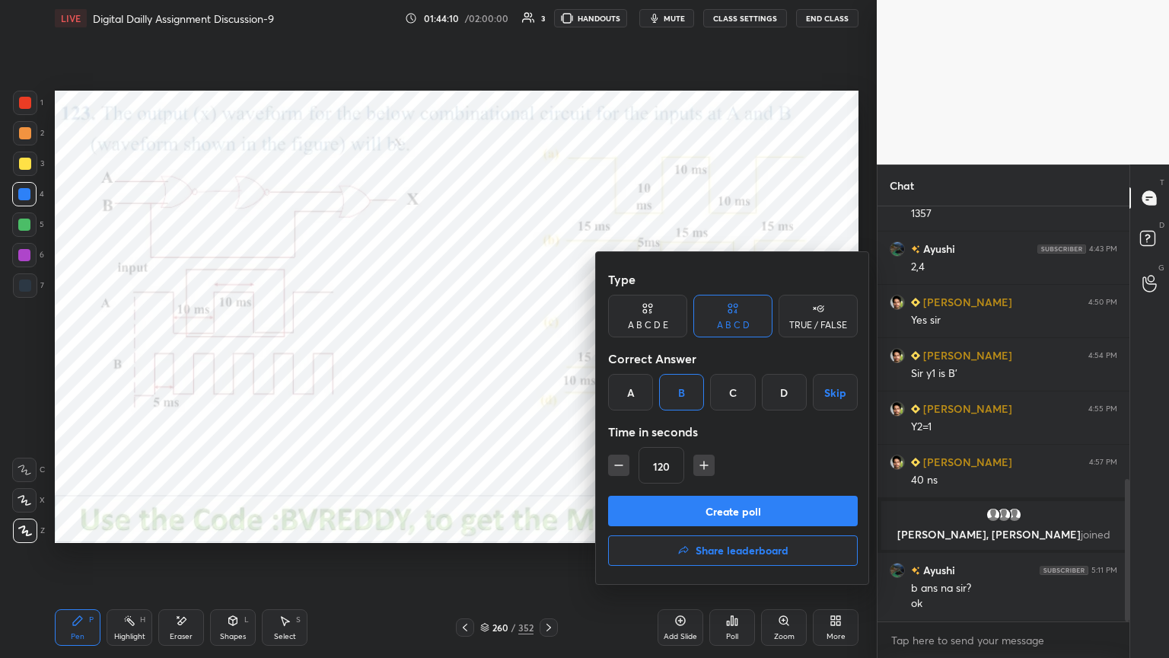
click at [703, 512] on button "Create poll" at bounding box center [733, 511] width 250 height 30
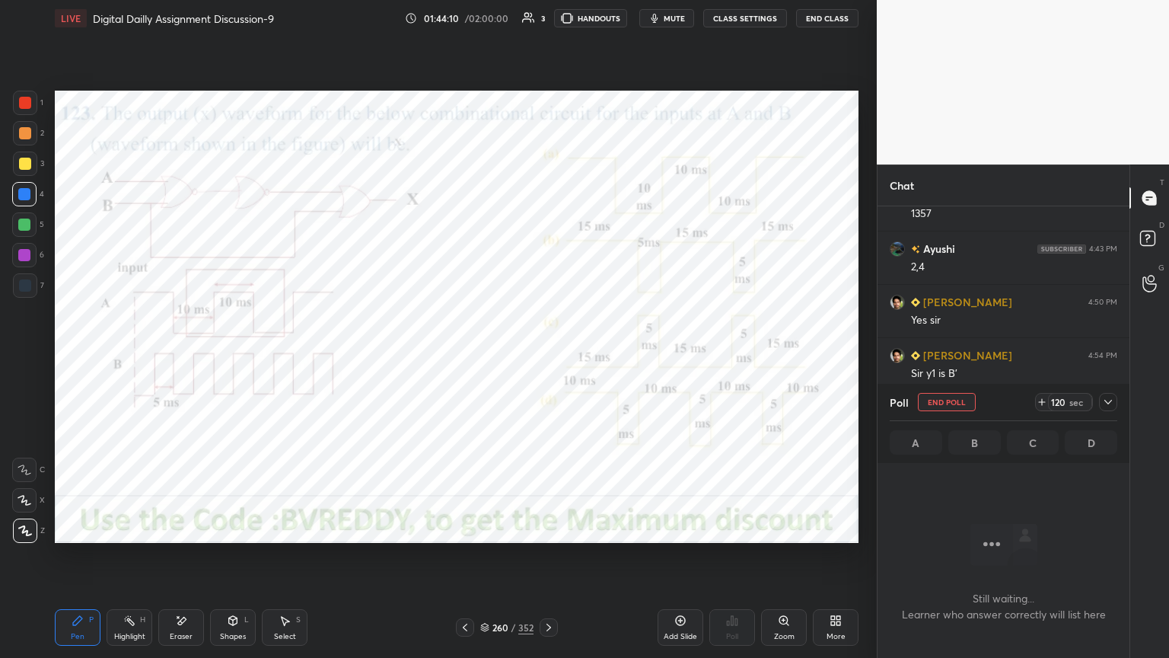
scroll to position [368, 247]
click at [668, 18] on span "mute" at bounding box center [674, 18] width 21 height 11
click at [24, 508] on div at bounding box center [24, 500] width 24 height 24
click at [25, 260] on div at bounding box center [24, 255] width 12 height 12
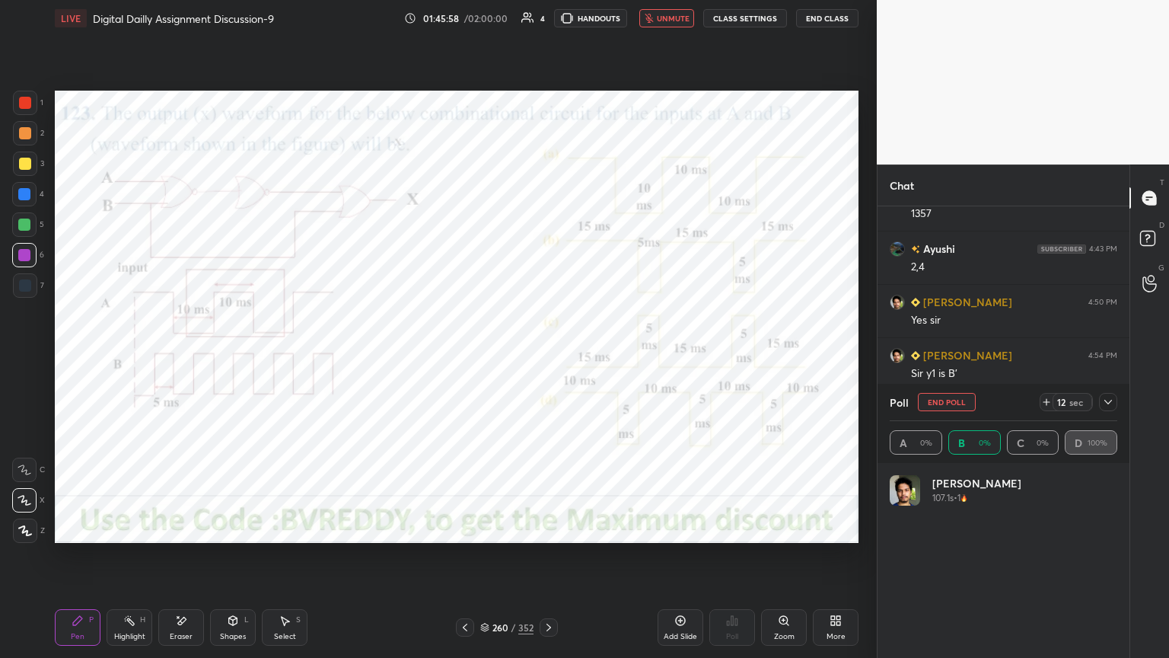
scroll to position [178, 223]
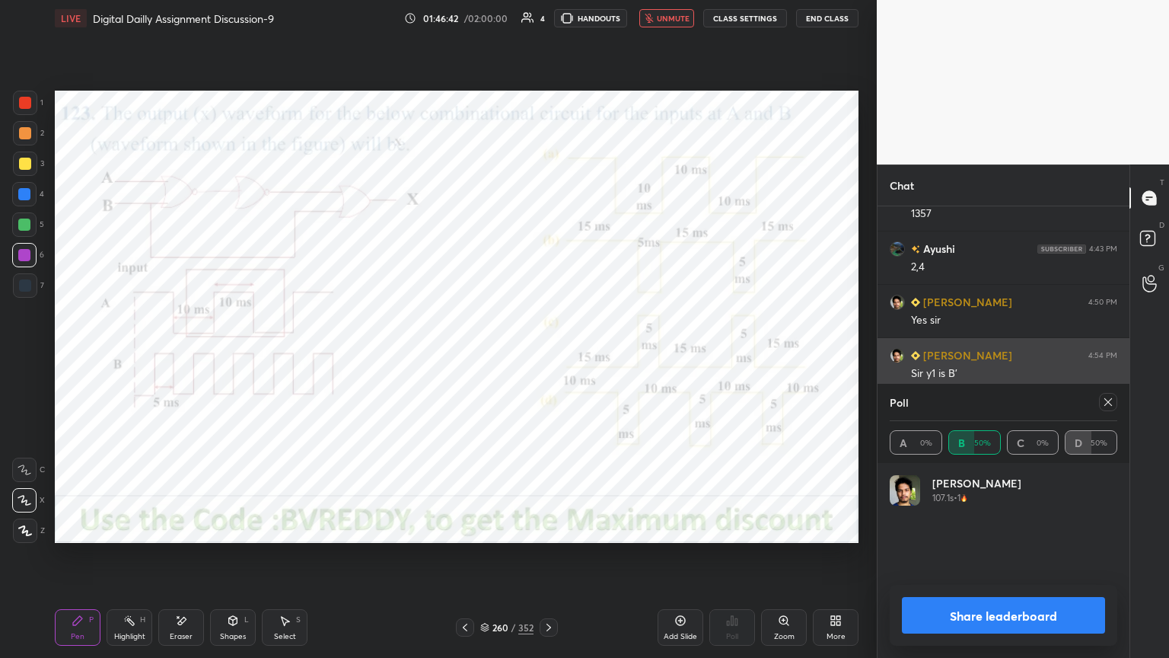
click at [1111, 404] on icon at bounding box center [1108, 402] width 8 height 8
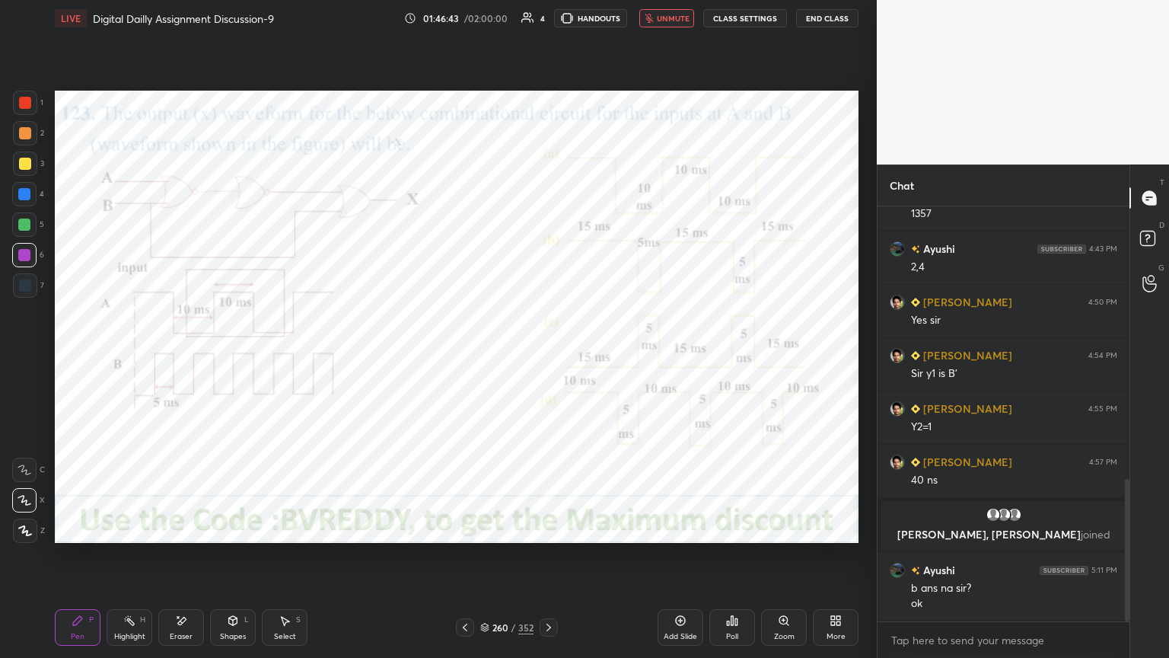
scroll to position [447, 247]
click at [672, 18] on span "unmute" at bounding box center [673, 18] width 33 height 11
click at [24, 259] on div at bounding box center [24, 255] width 12 height 12
click at [21, 262] on div at bounding box center [24, 255] width 24 height 24
click at [24, 492] on div at bounding box center [24, 500] width 24 height 24
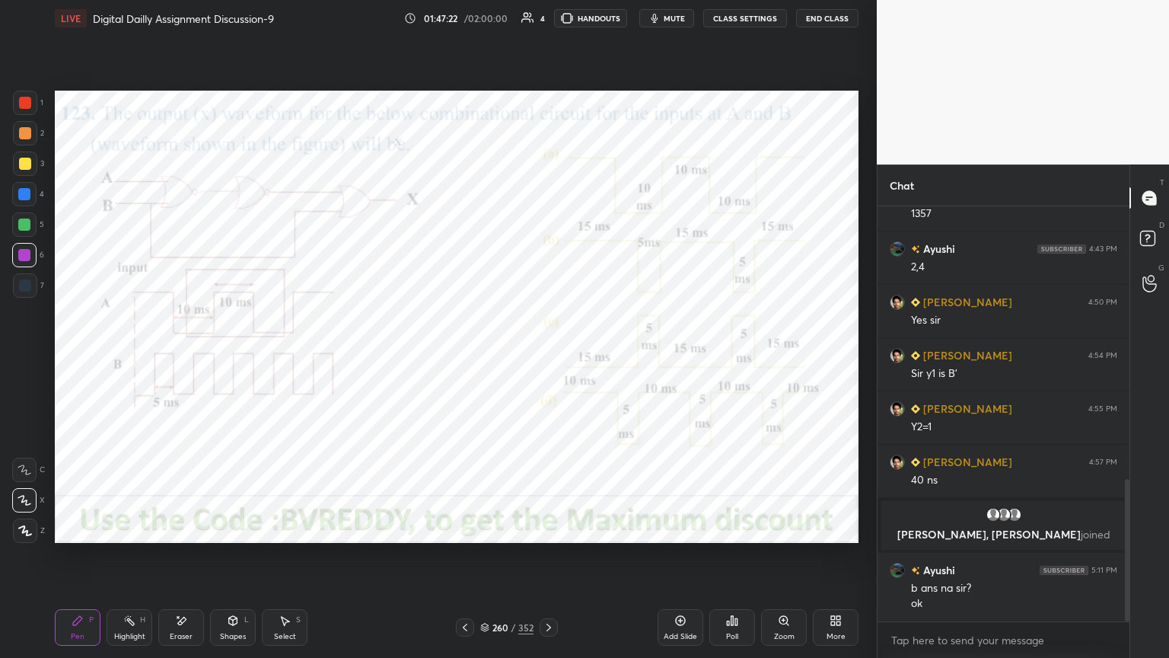
click at [13, 197] on div at bounding box center [24, 194] width 24 height 24
click at [26, 255] on div at bounding box center [24, 255] width 12 height 12
click at [18, 533] on icon at bounding box center [25, 530] width 14 height 11
click at [186, 561] on div "Eraser" at bounding box center [181, 627] width 46 height 37
click at [78, 561] on icon at bounding box center [78, 620] width 12 height 12
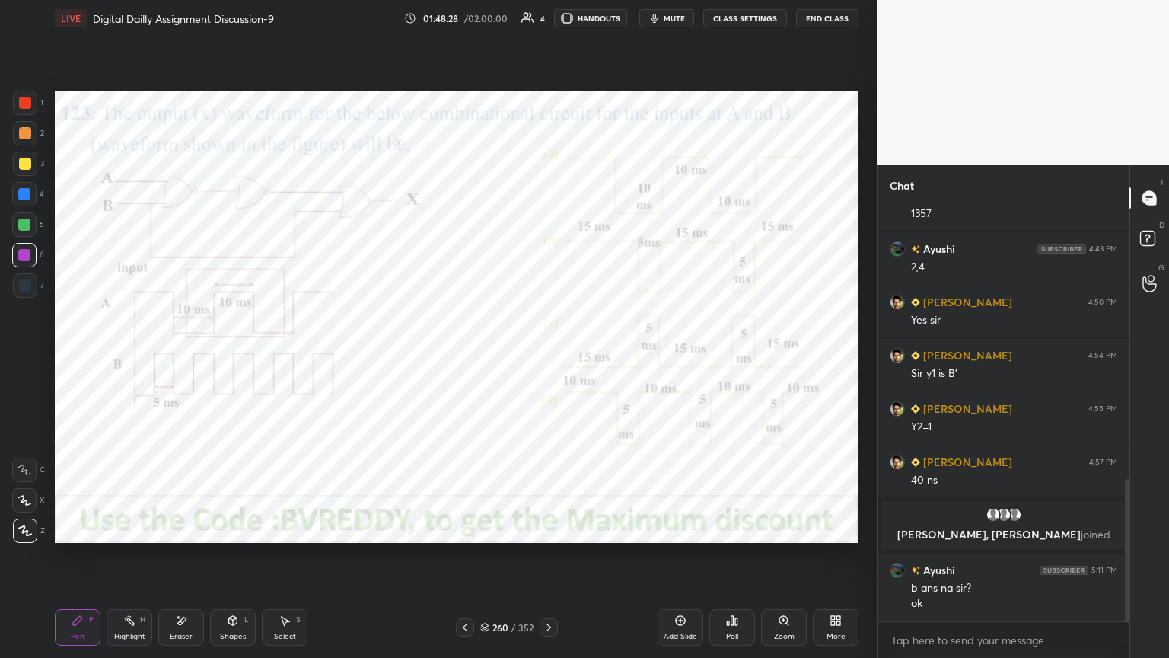
click at [19, 258] on div at bounding box center [24, 255] width 12 height 12
click at [27, 188] on div at bounding box center [24, 194] width 12 height 12
click at [552, 561] on icon at bounding box center [549, 627] width 12 height 12
click at [22, 256] on div at bounding box center [24, 255] width 12 height 12
click at [737, 561] on div "Poll" at bounding box center [732, 627] width 46 height 37
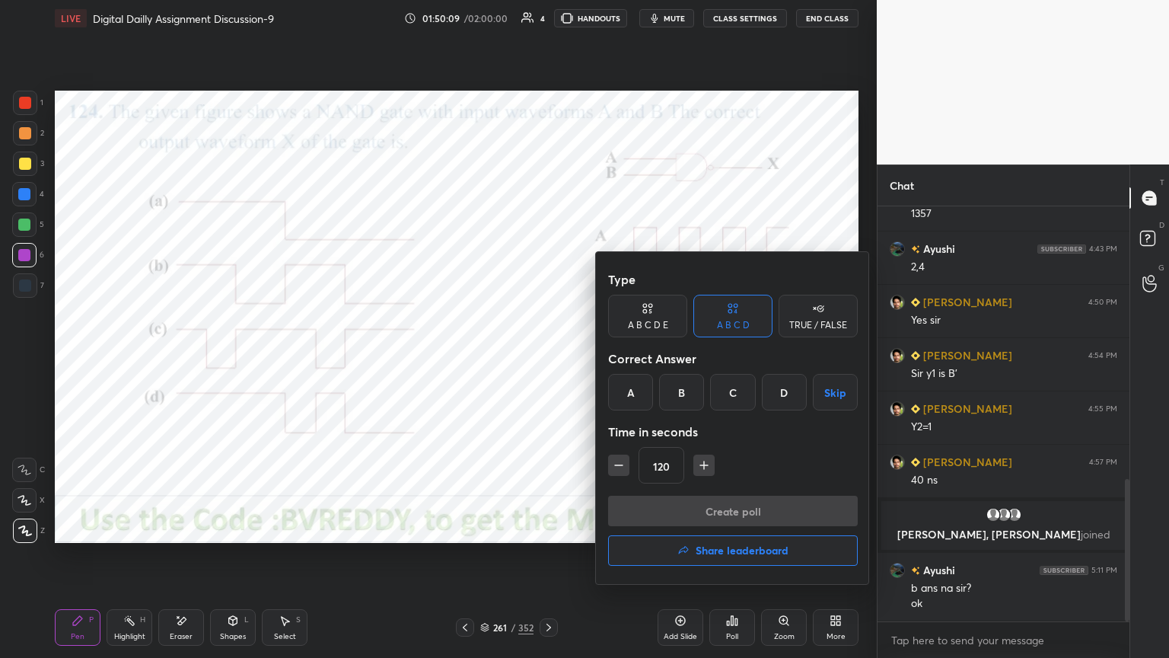
scroll to position [834, 0]
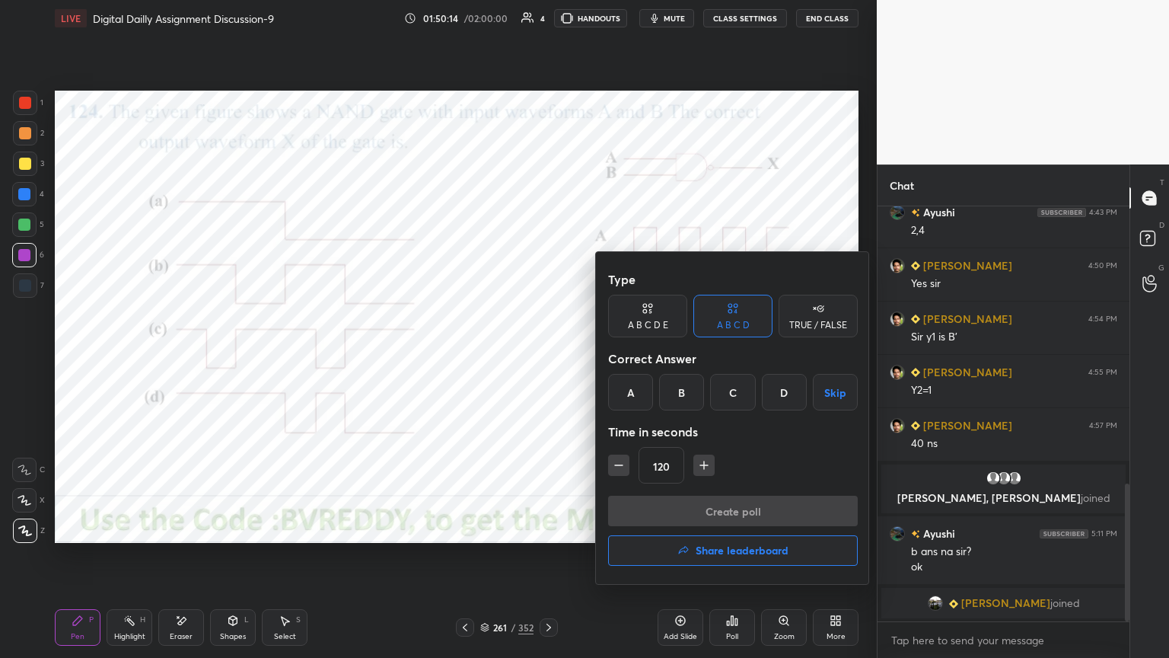
click at [783, 394] on div "D" at bounding box center [784, 392] width 45 height 37
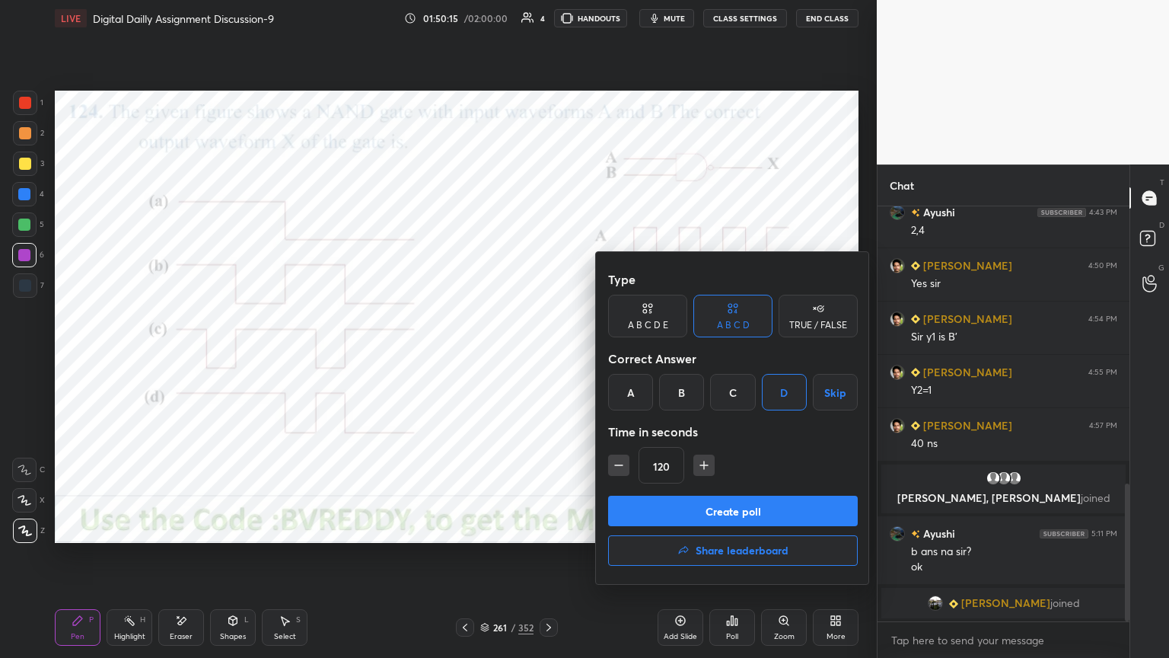
click at [751, 512] on button "Create poll" at bounding box center [733, 511] width 250 height 30
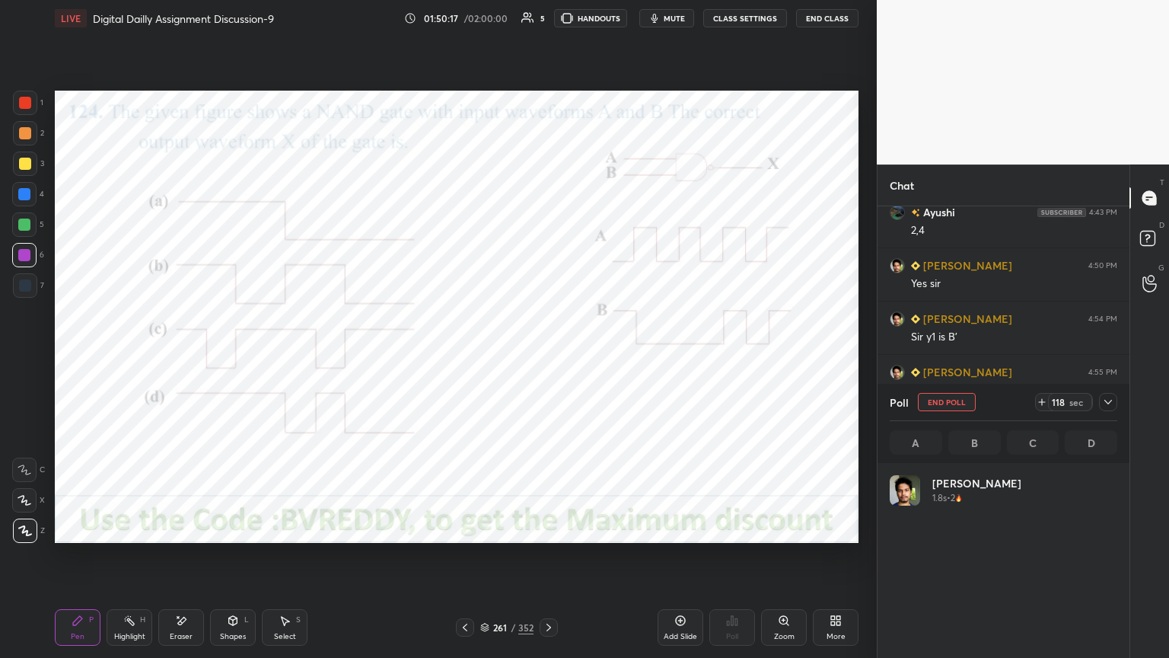
scroll to position [178, 223]
click at [28, 540] on div at bounding box center [25, 530] width 24 height 24
click at [15, 258] on div at bounding box center [24, 255] width 24 height 24
click at [295, 561] on div "Select S" at bounding box center [285, 627] width 46 height 37
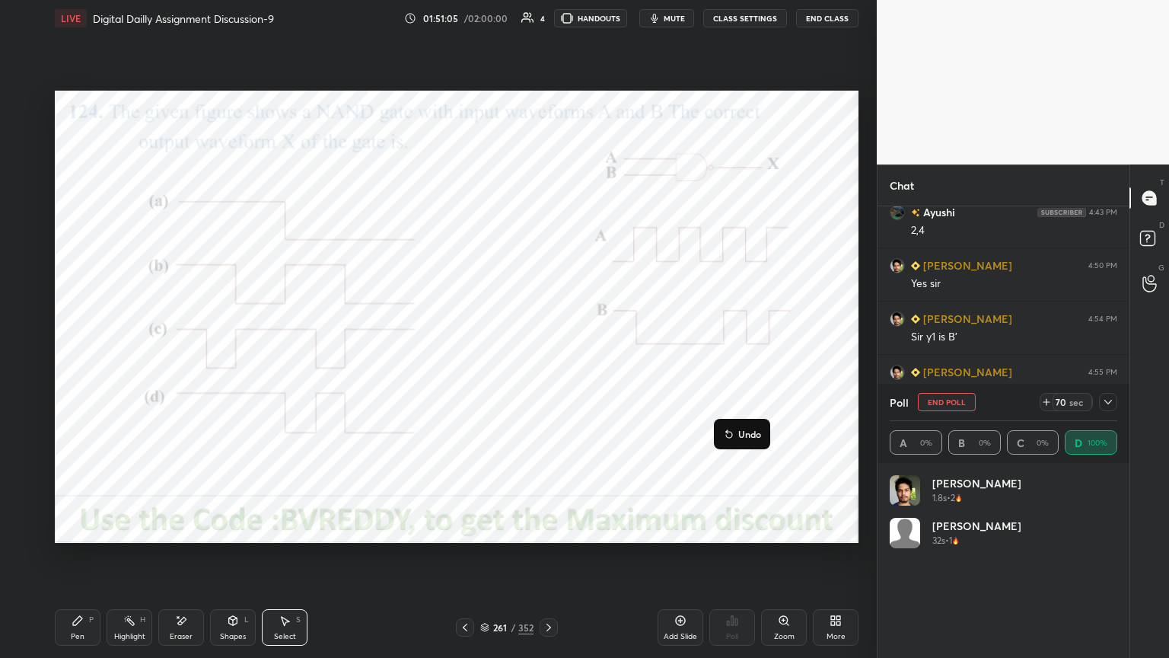
click at [607, 469] on div "0 ° Undo Copy Duplicate Duplicate to new slide Delete" at bounding box center [457, 317] width 804 height 452
click at [81, 561] on div "Pen" at bounding box center [78, 637] width 14 height 8
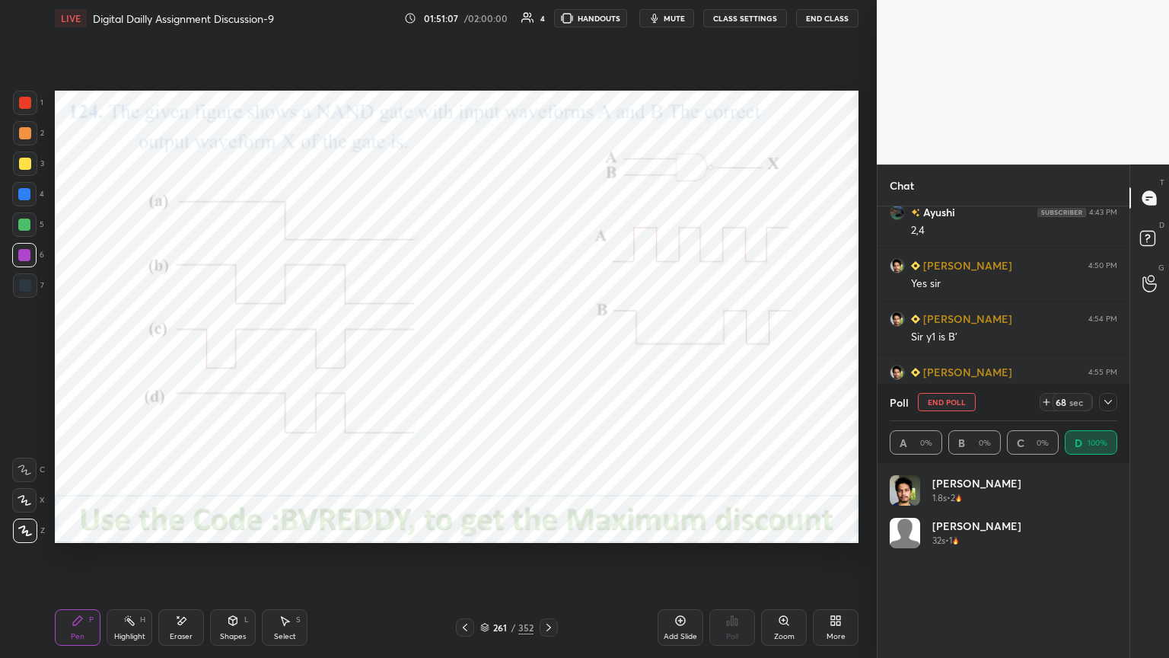
click at [30, 195] on div at bounding box center [24, 194] width 24 height 24
click at [1111, 400] on icon at bounding box center [1108, 402] width 8 height 5
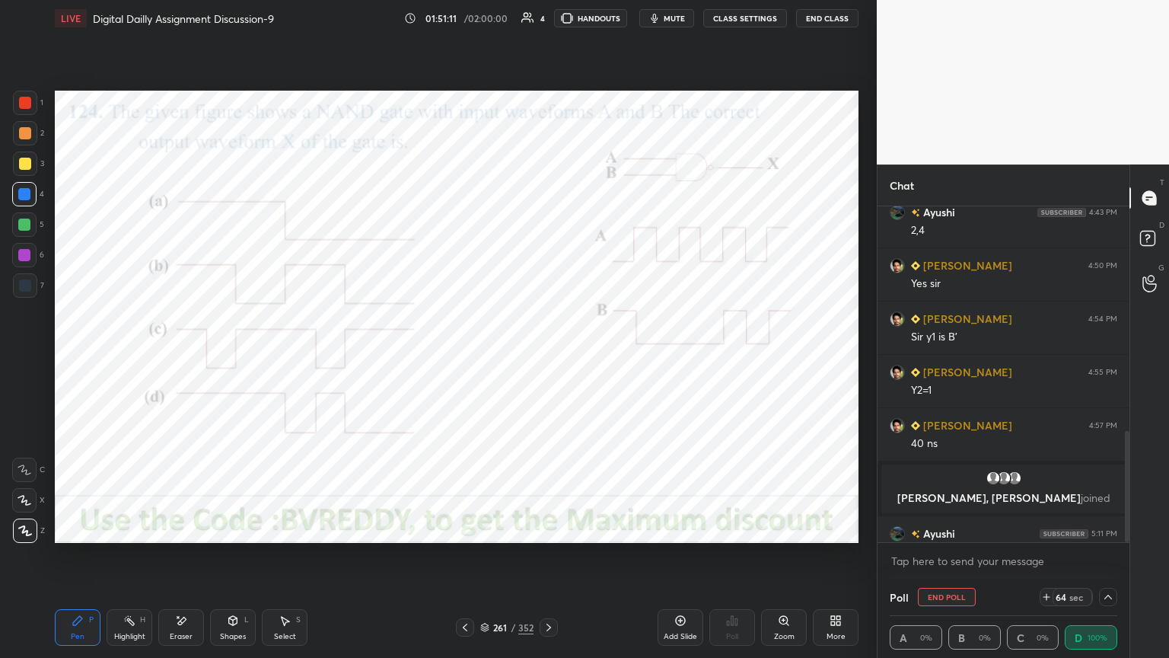
scroll to position [0, 0]
click at [947, 561] on button "End Poll" at bounding box center [947, 597] width 58 height 18
click at [138, 561] on div "Highlight H" at bounding box center [130, 627] width 46 height 37
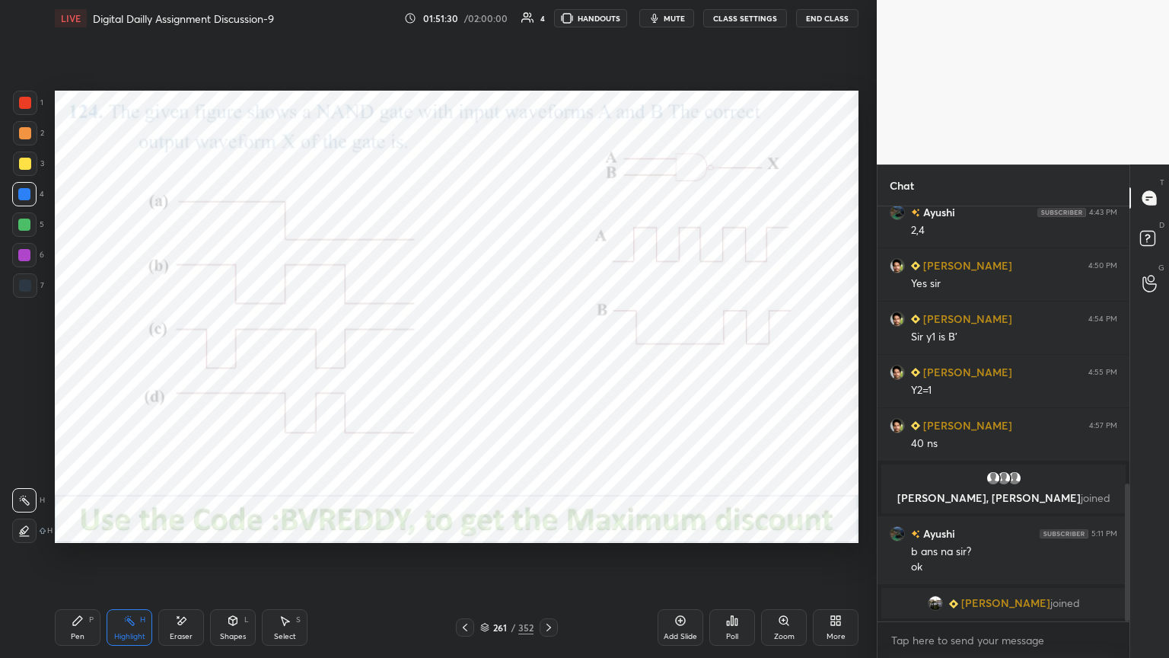
click at [171, 561] on div "Eraser" at bounding box center [181, 627] width 46 height 37
click at [92, 561] on div "Pen P" at bounding box center [78, 627] width 46 height 37
click at [553, 561] on icon at bounding box center [549, 627] width 12 height 12
click at [23, 257] on div at bounding box center [24, 255] width 12 height 12
click at [25, 100] on div at bounding box center [25, 103] width 12 height 12
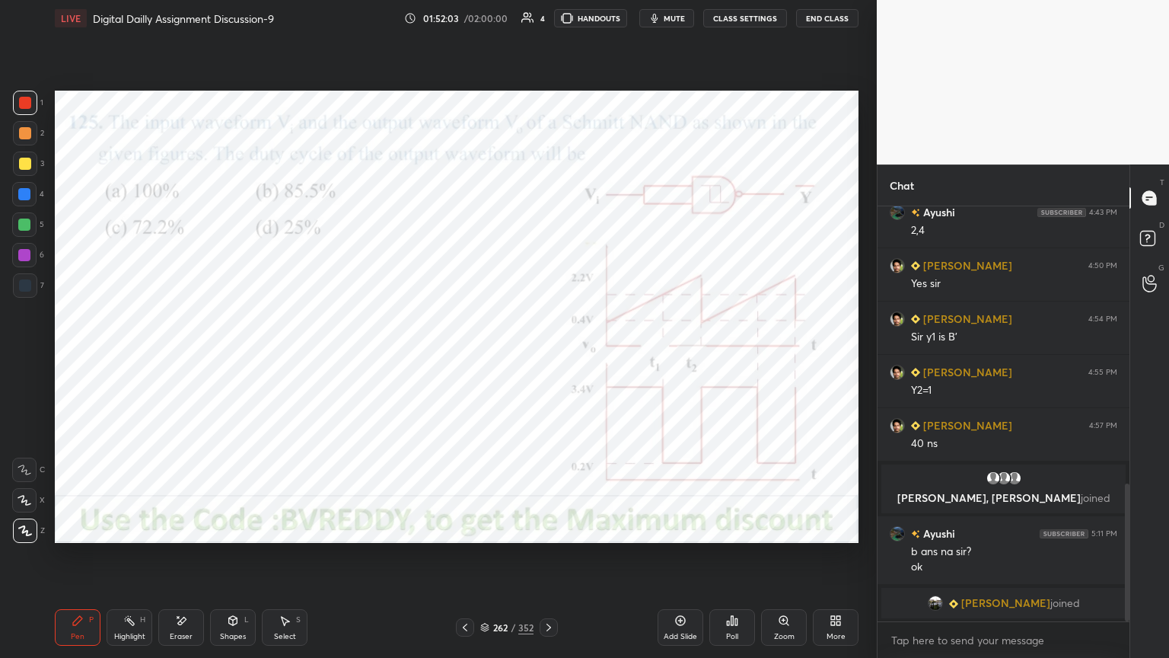
click at [733, 561] on div "Poll" at bounding box center [732, 637] width 12 height 8
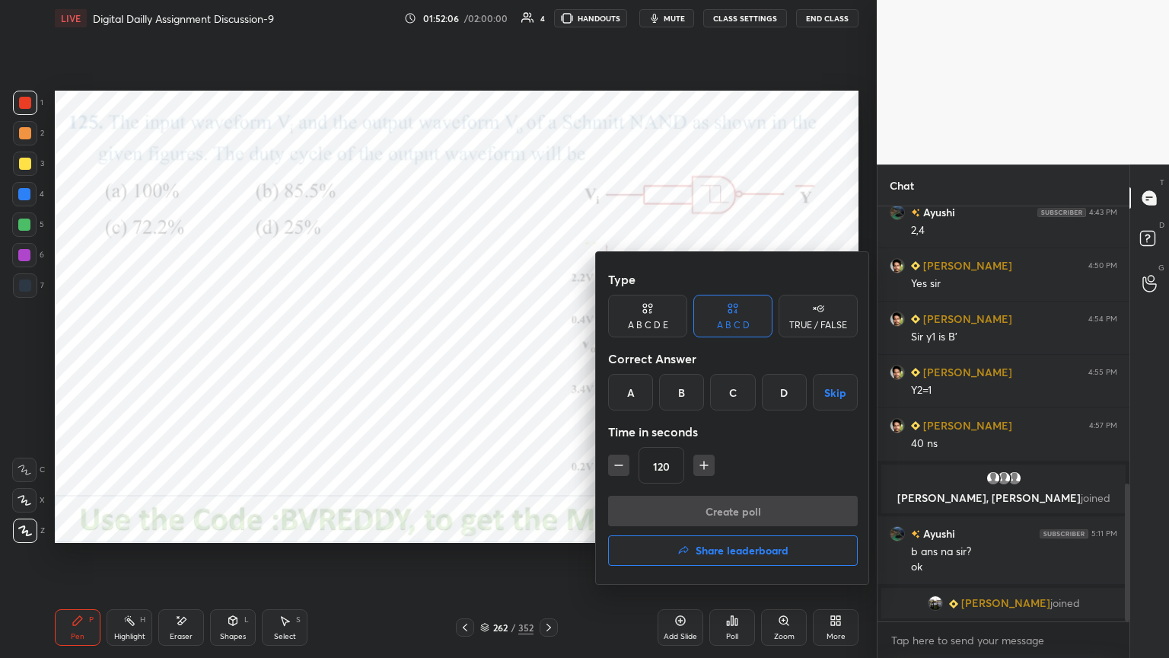
click at [737, 397] on div "C" at bounding box center [732, 392] width 45 height 37
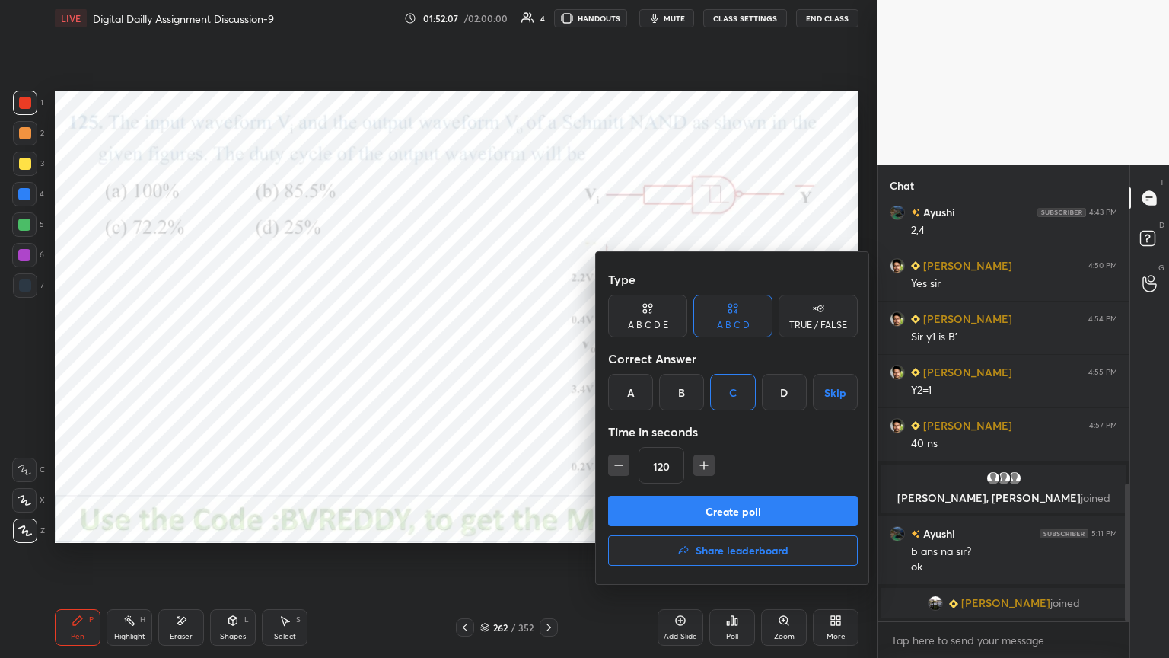
click at [722, 512] on button "Create poll" at bounding box center [733, 511] width 250 height 30
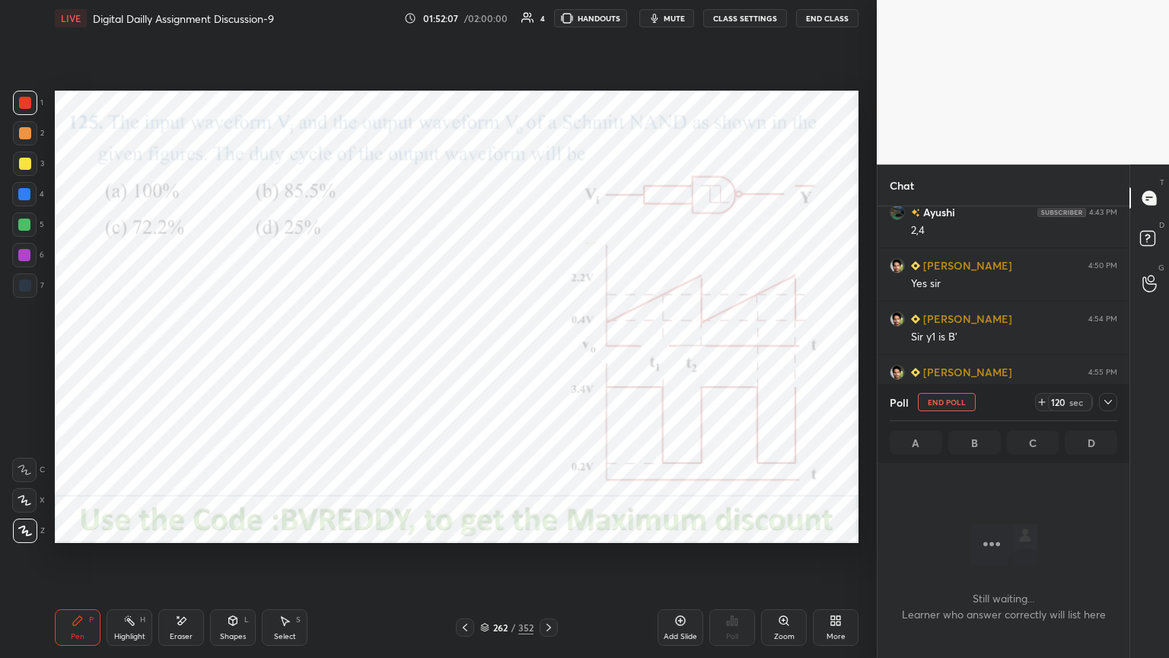
scroll to position [368, 247]
click at [24, 253] on div at bounding box center [24, 255] width 12 height 12
click at [28, 201] on div at bounding box center [24, 194] width 24 height 24
click at [21, 500] on icon at bounding box center [24, 500] width 12 height 9
click at [24, 258] on div at bounding box center [24, 255] width 12 height 12
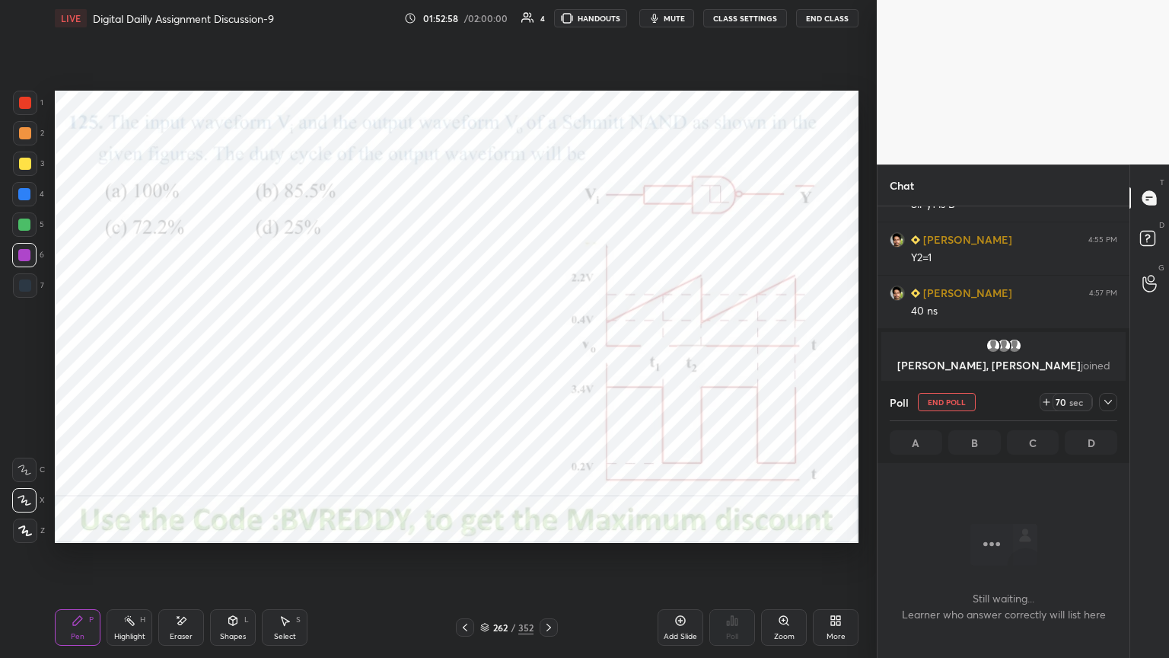
scroll to position [1002, 0]
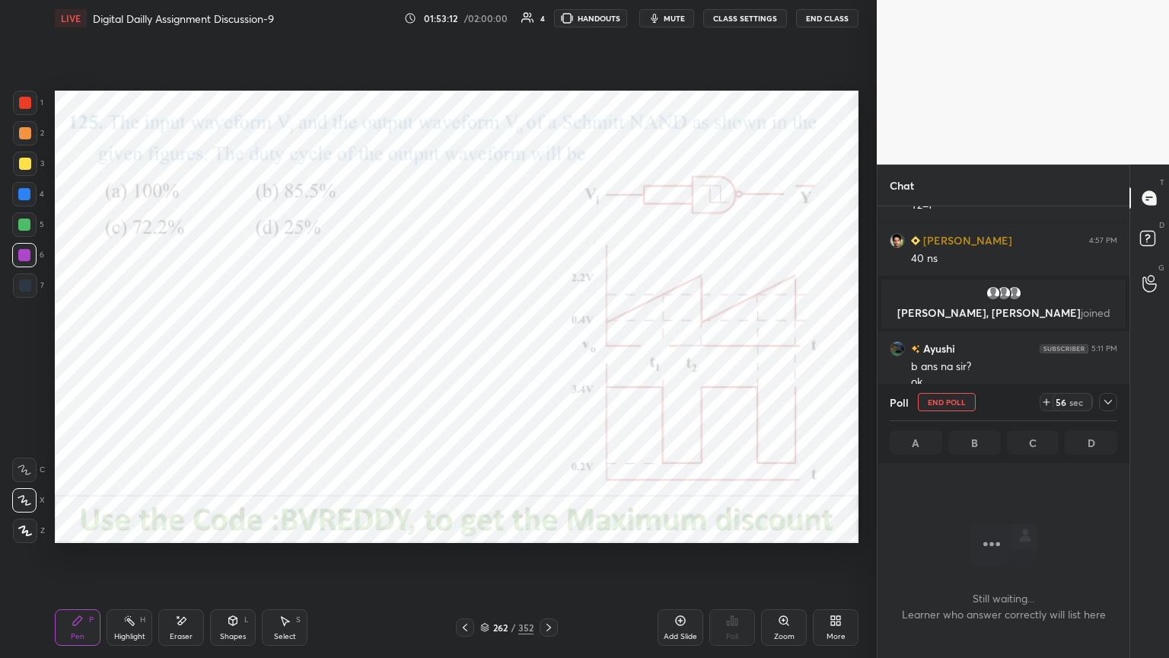
click at [1110, 403] on icon at bounding box center [1108, 402] width 12 height 12
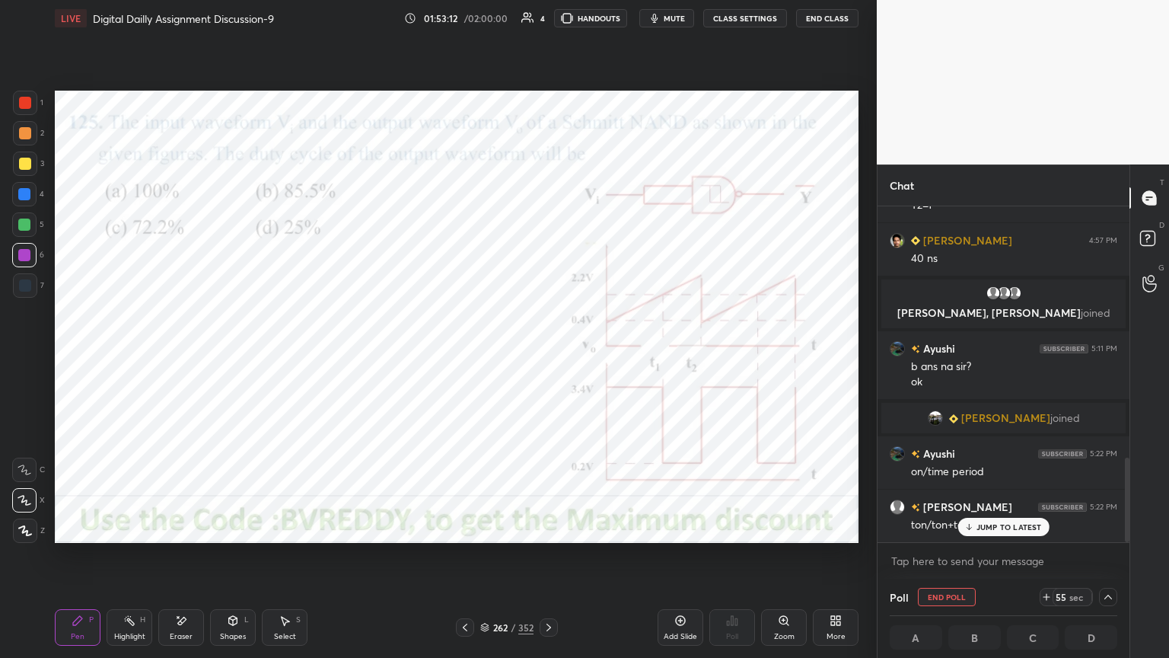
scroll to position [1002, 0]
click at [21, 537] on div at bounding box center [25, 530] width 24 height 24
click at [24, 196] on div at bounding box center [24, 194] width 12 height 12
click at [134, 561] on div "Highlight" at bounding box center [129, 637] width 31 height 8
click at [80, 561] on div "Pen" at bounding box center [78, 637] width 14 height 8
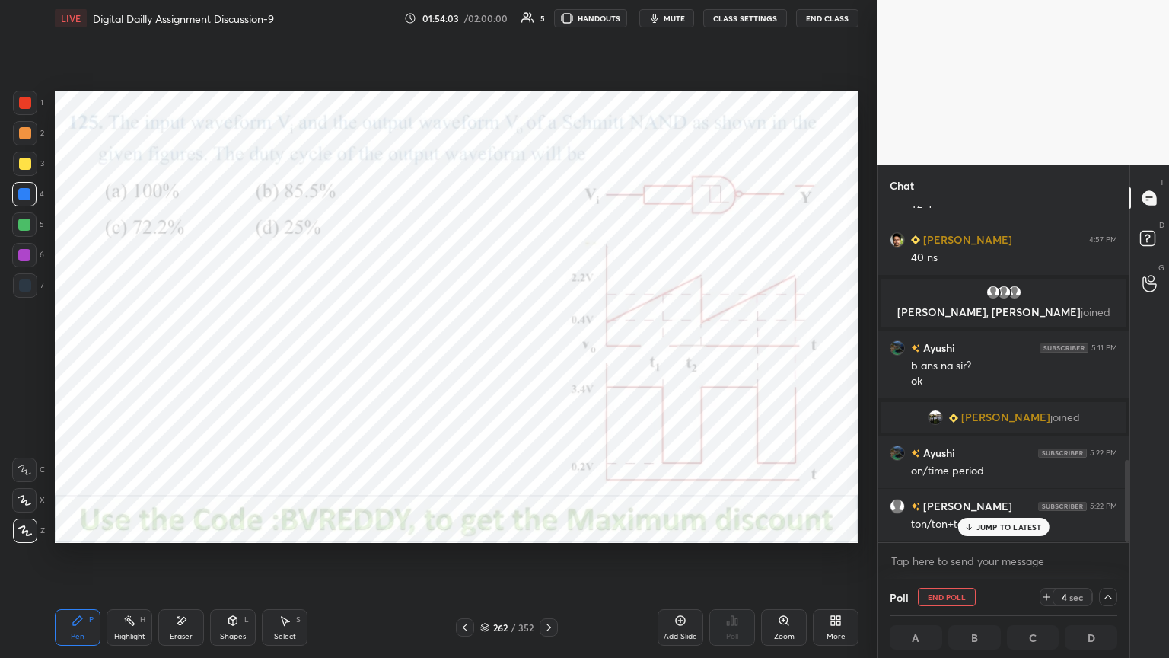
scroll to position [1038, 0]
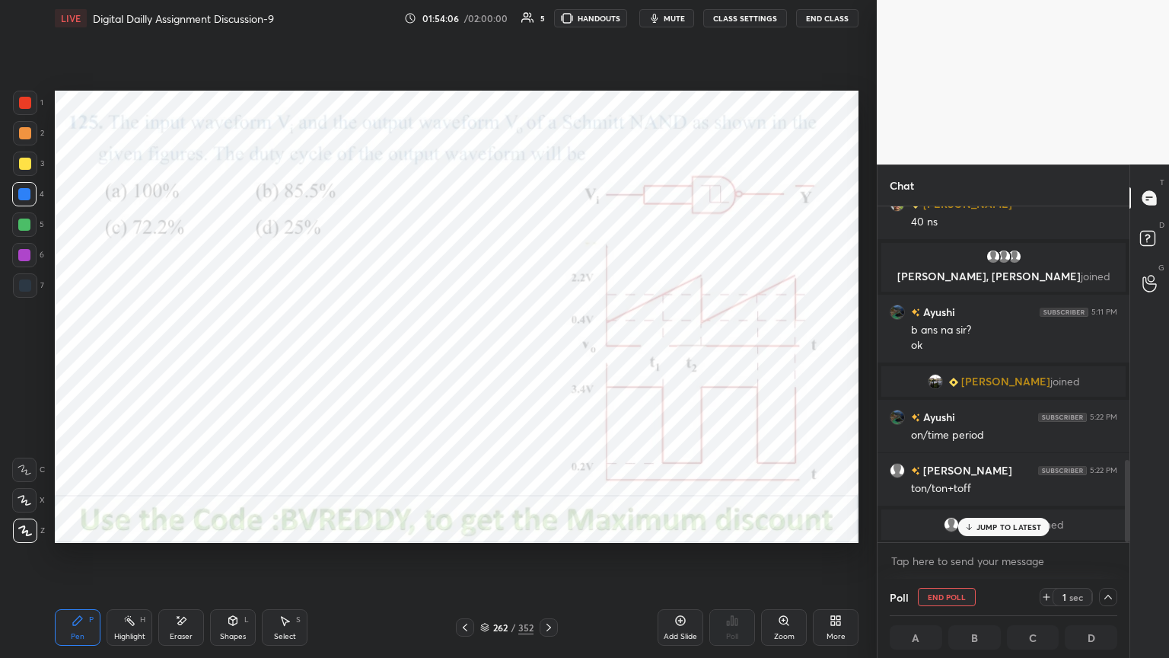
click at [996, 531] on div "JUMP TO LATEST" at bounding box center [1003, 527] width 91 height 18
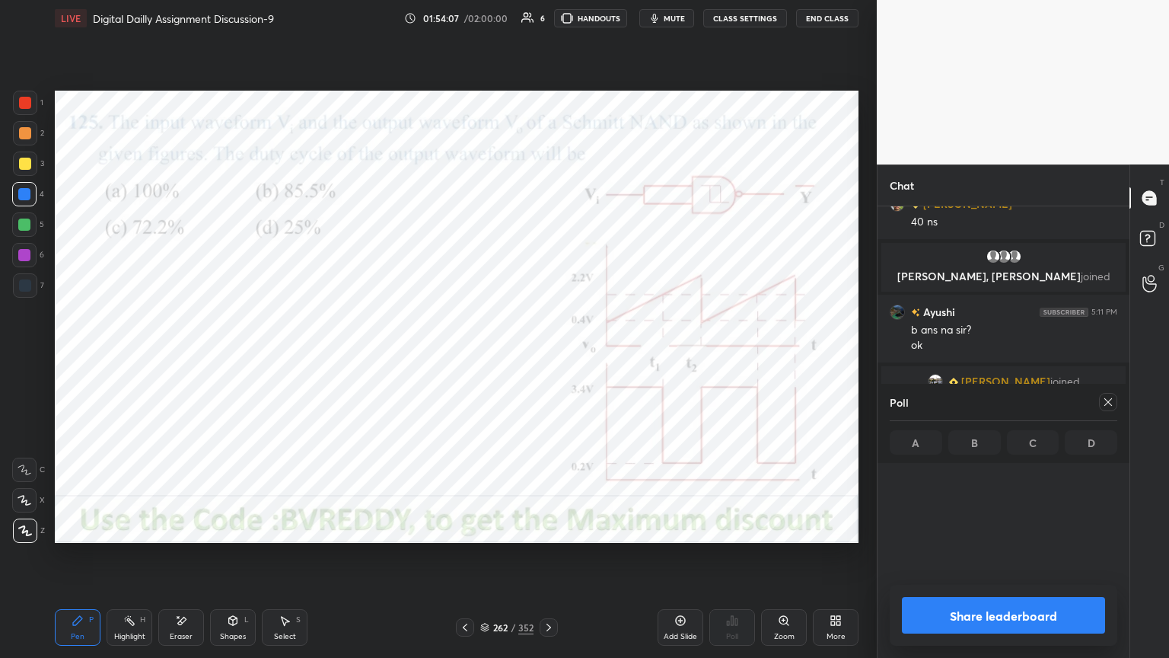
click at [67, 561] on div "Pen P" at bounding box center [78, 627] width 46 height 37
click at [30, 259] on div at bounding box center [24, 255] width 12 height 12
click at [1110, 407] on icon at bounding box center [1108, 402] width 12 height 12
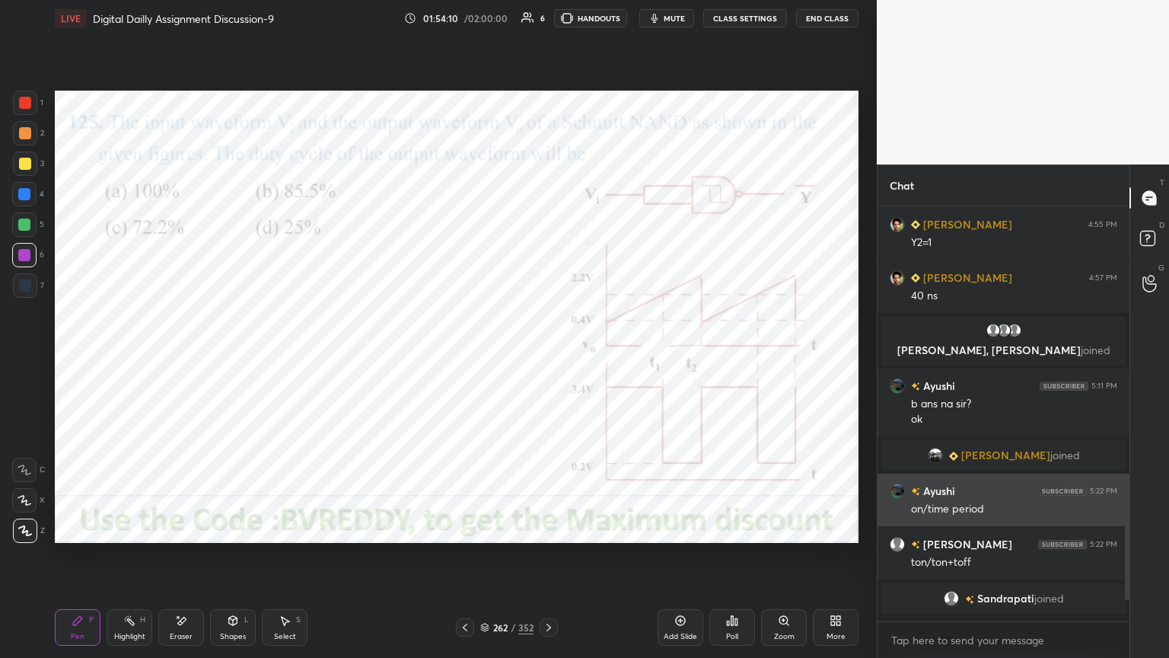
scroll to position [960, 0]
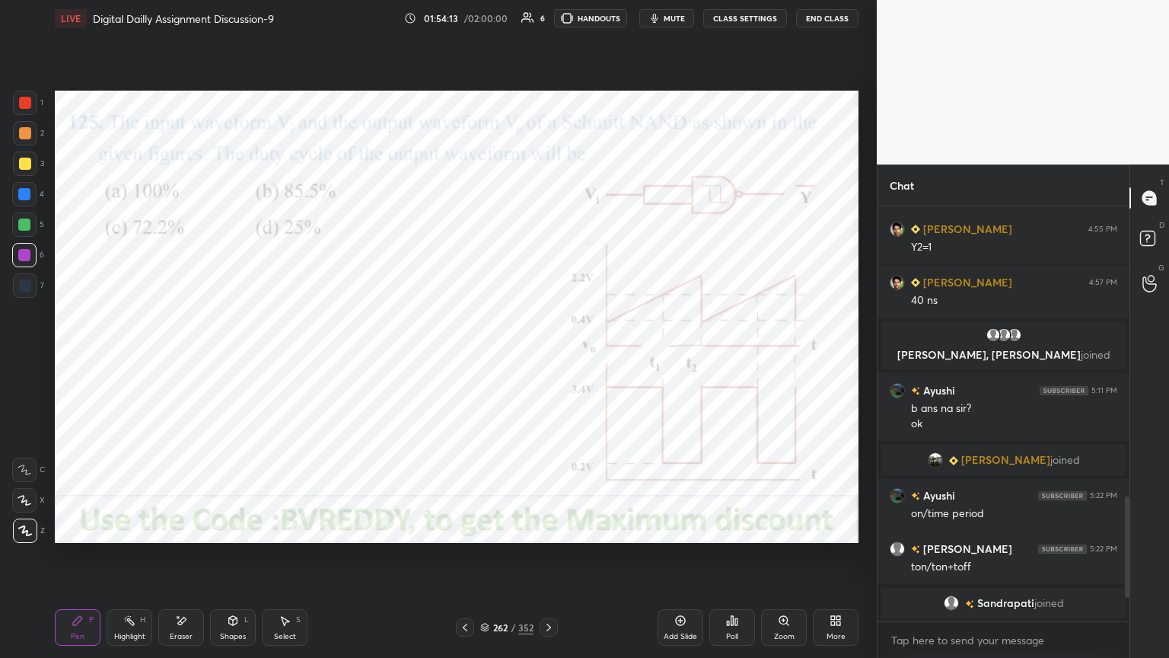
click at [32, 107] on div at bounding box center [25, 103] width 24 height 24
click at [24, 505] on div at bounding box center [24, 500] width 24 height 24
click at [18, 531] on icon at bounding box center [25, 530] width 14 height 11
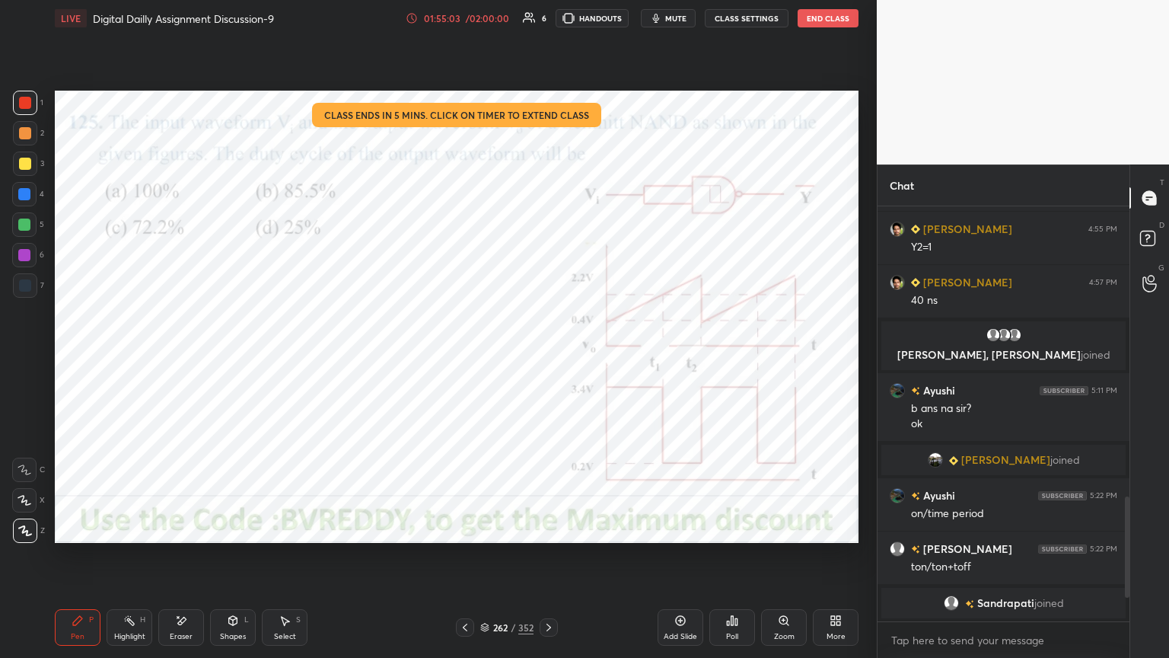
click at [26, 259] on div at bounding box center [24, 255] width 12 height 12
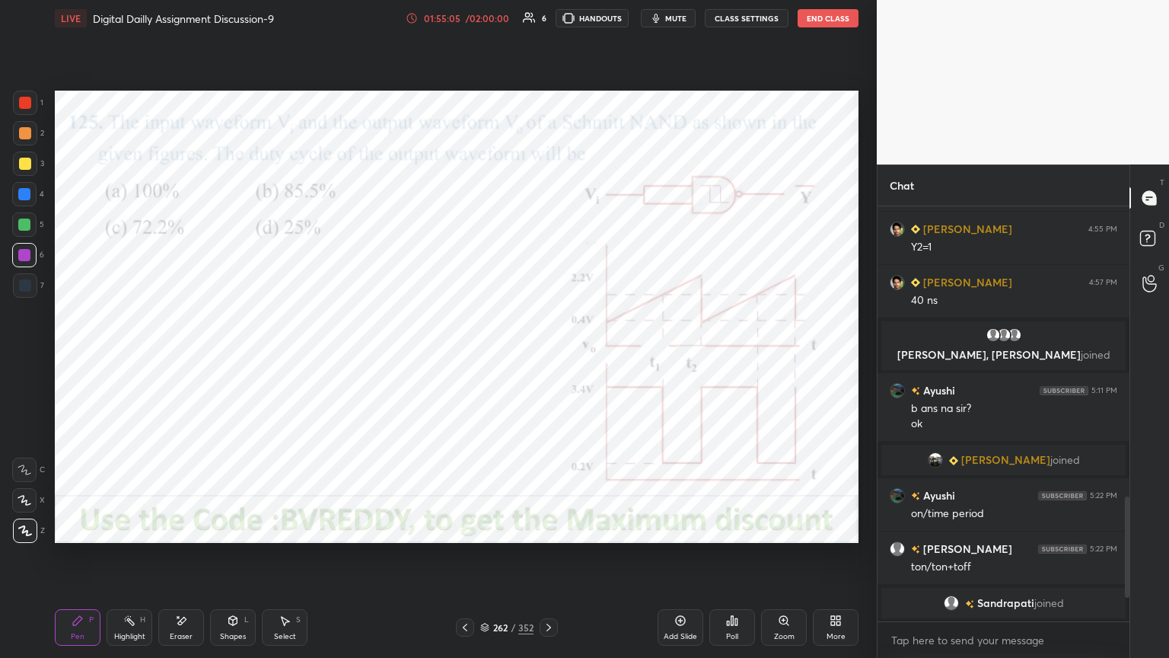
click at [180, 561] on div "Eraser" at bounding box center [181, 637] width 23 height 8
click at [86, 561] on div "Pen P" at bounding box center [78, 627] width 46 height 37
click at [20, 501] on icon at bounding box center [25, 500] width 14 height 11
click at [235, 561] on icon at bounding box center [233, 620] width 8 height 9
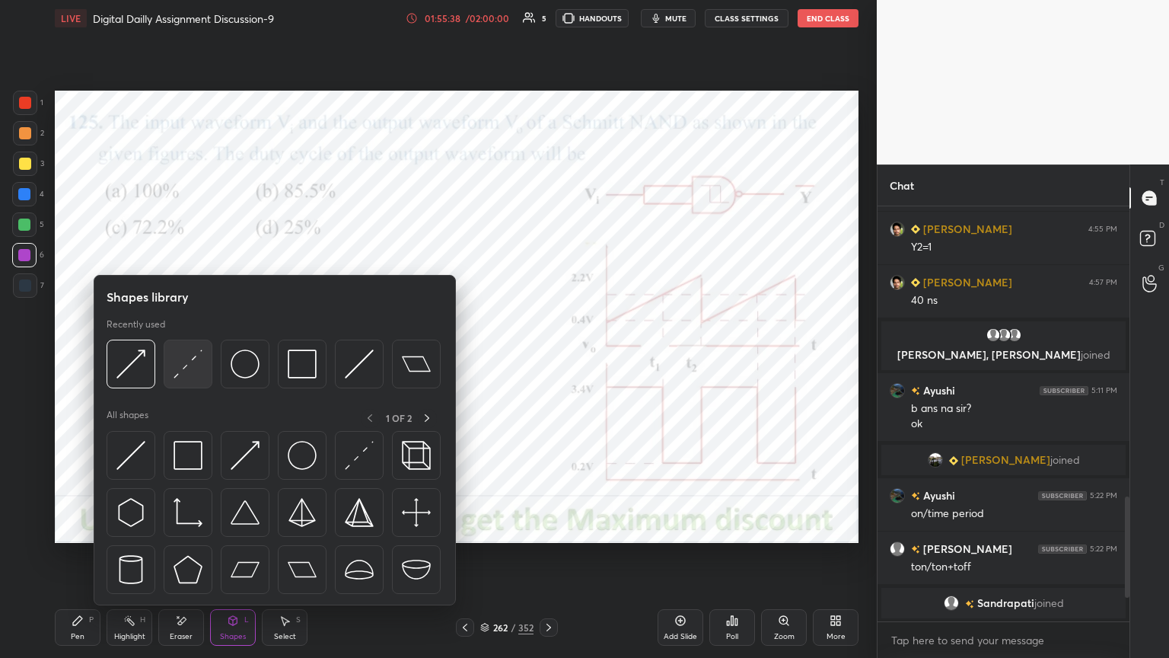
click at [192, 358] on img at bounding box center [188, 363] width 29 height 29
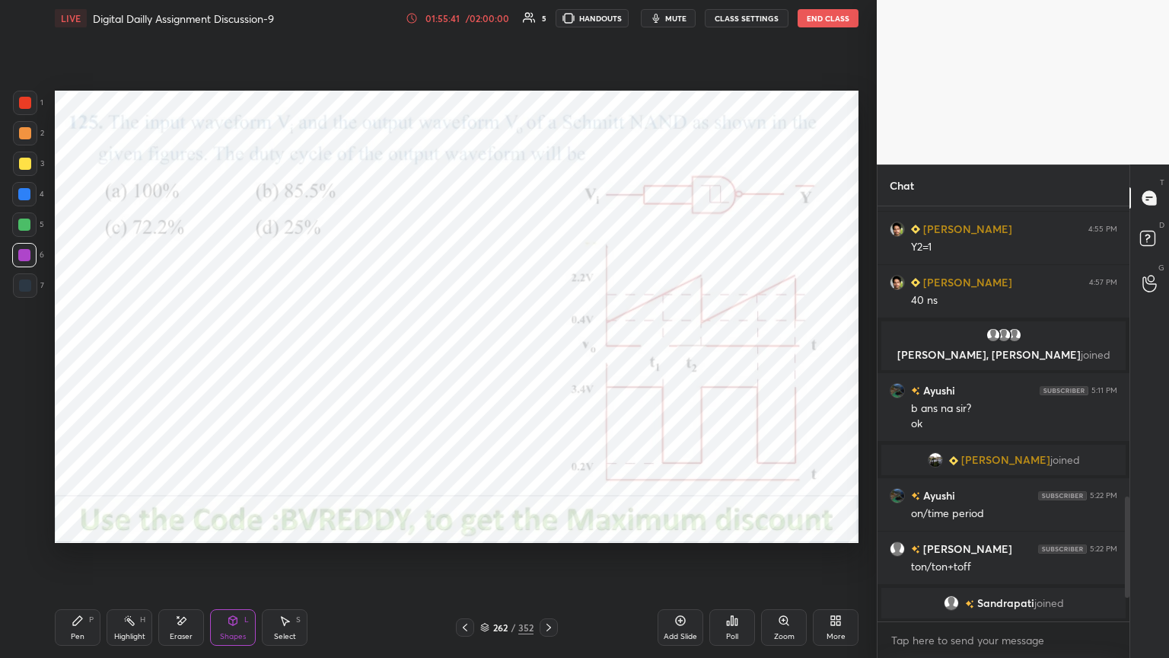
click at [87, 561] on div "Pen P" at bounding box center [78, 627] width 46 height 37
click at [27, 196] on div at bounding box center [24, 194] width 12 height 12
click at [24, 536] on div at bounding box center [25, 530] width 24 height 24
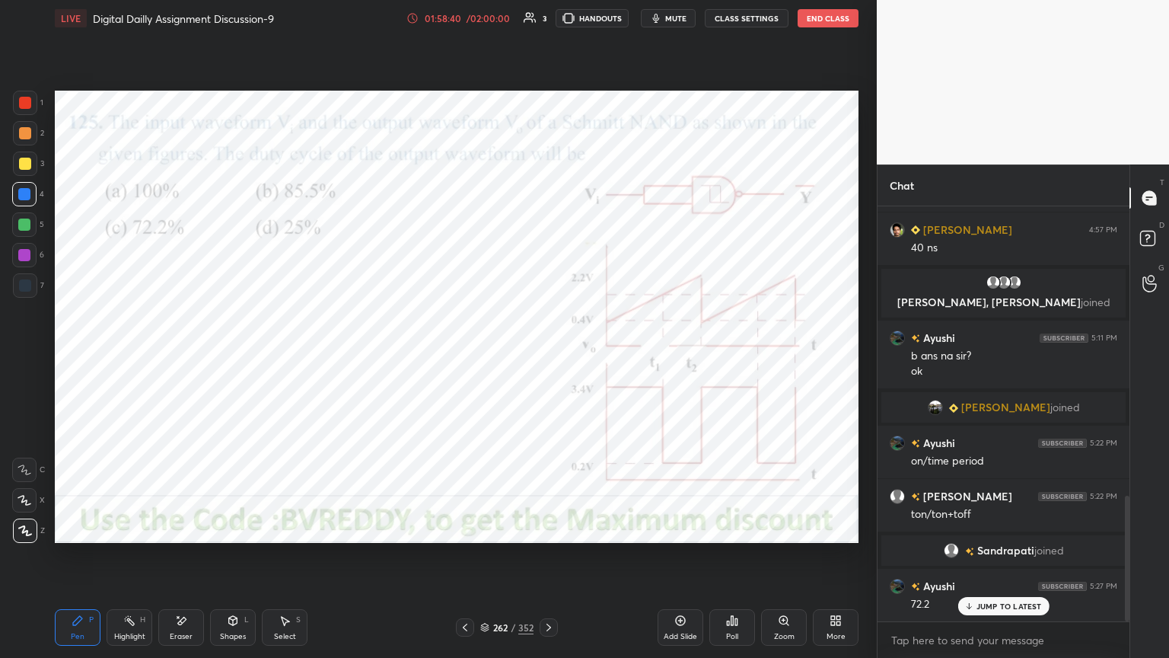
scroll to position [380, 247]
click at [996, 561] on p "JUMP TO LATEST" at bounding box center [1009, 574] width 65 height 9
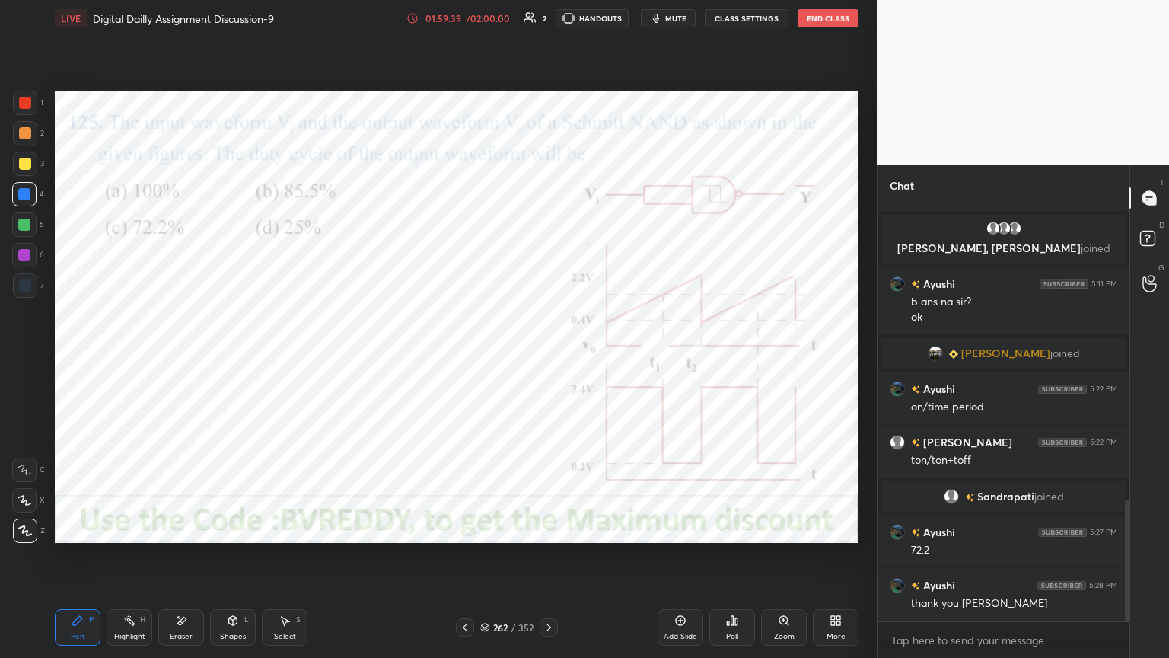
scroll to position [1060, 0]
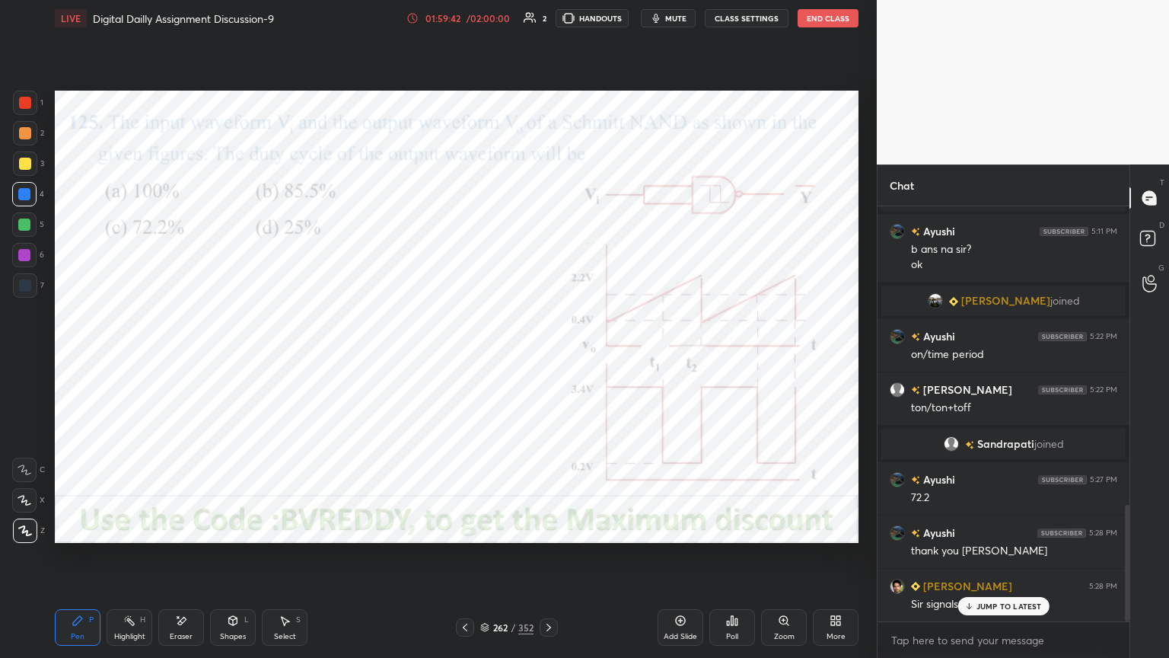
click at [979, 561] on p "JUMP TO LATEST" at bounding box center [1009, 605] width 65 height 9
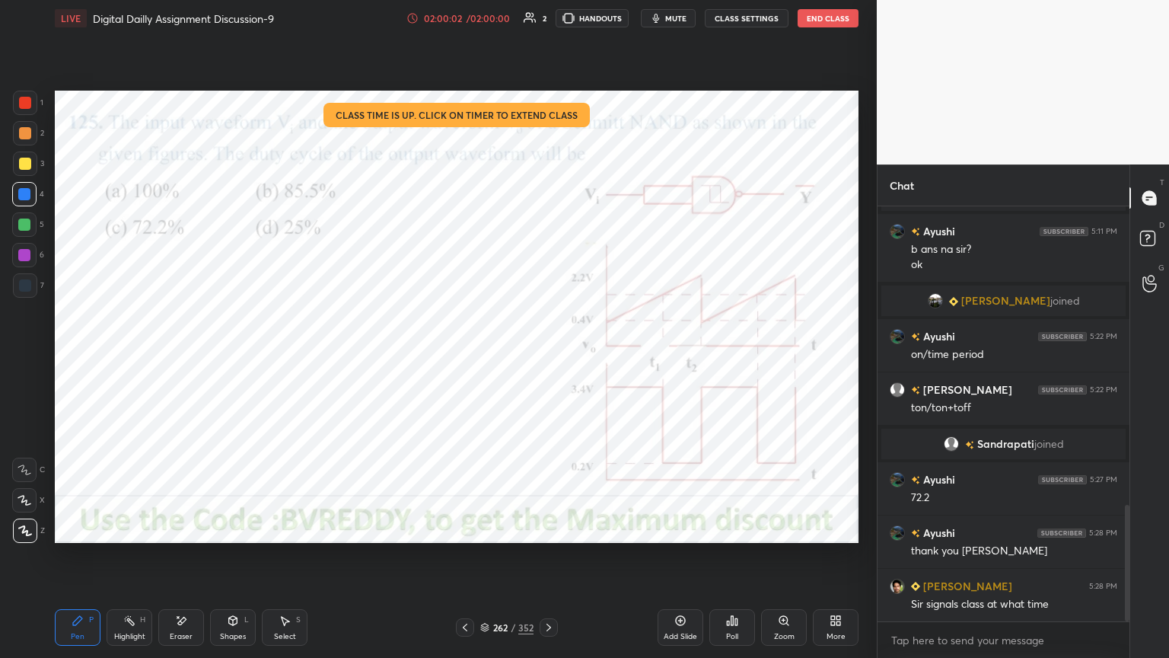
click at [830, 16] on button "End Class" at bounding box center [828, 18] width 61 height 18
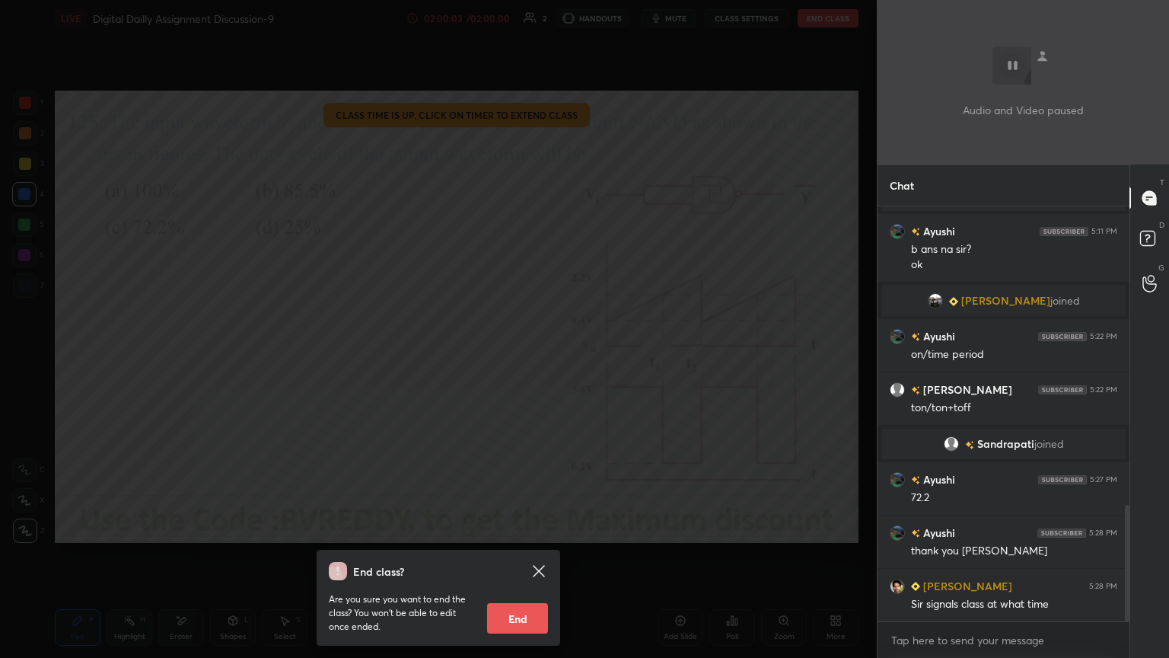
click at [510, 561] on button "End" at bounding box center [517, 618] width 61 height 30
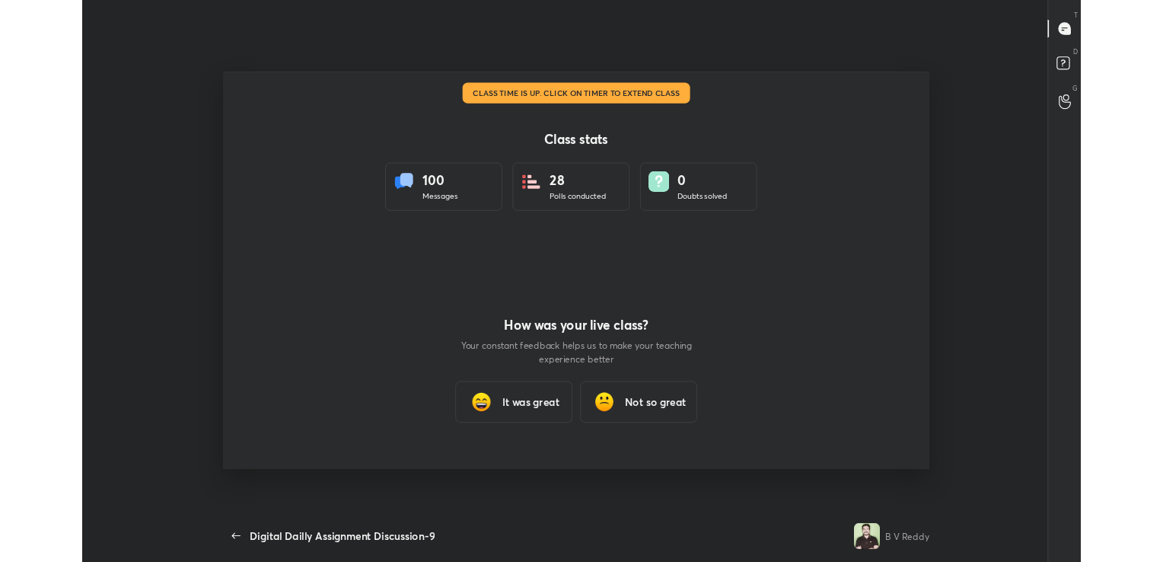
scroll to position [75654, 74968]
